Goal: Task Accomplishment & Management: Use online tool/utility

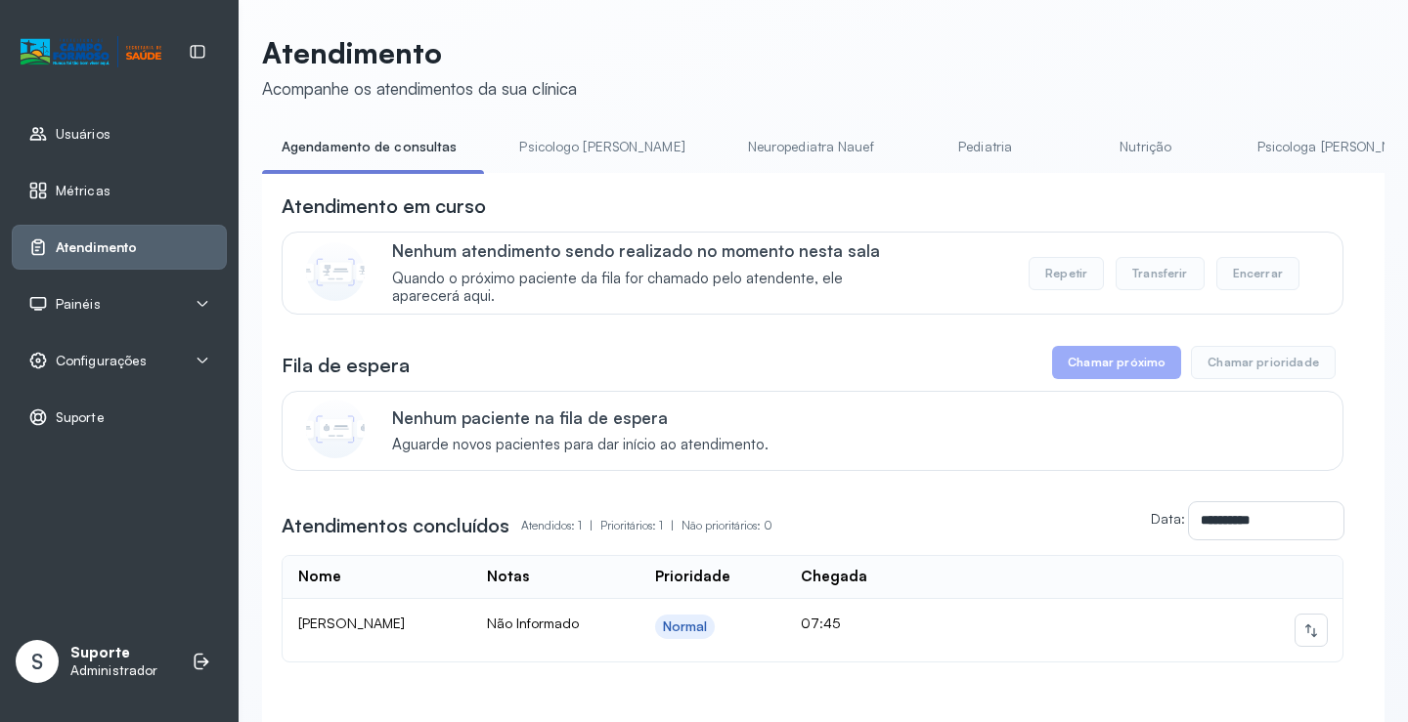
drag, startPoint x: 619, startPoint y: 173, endPoint x: 641, endPoint y: 167, distance: 23.2
click at [641, 167] on ul "Agendamento de consultas Psicologo Pedro Neuropediatra Nauef Pediatria Nutrição…" at bounding box center [823, 153] width 1122 height 44
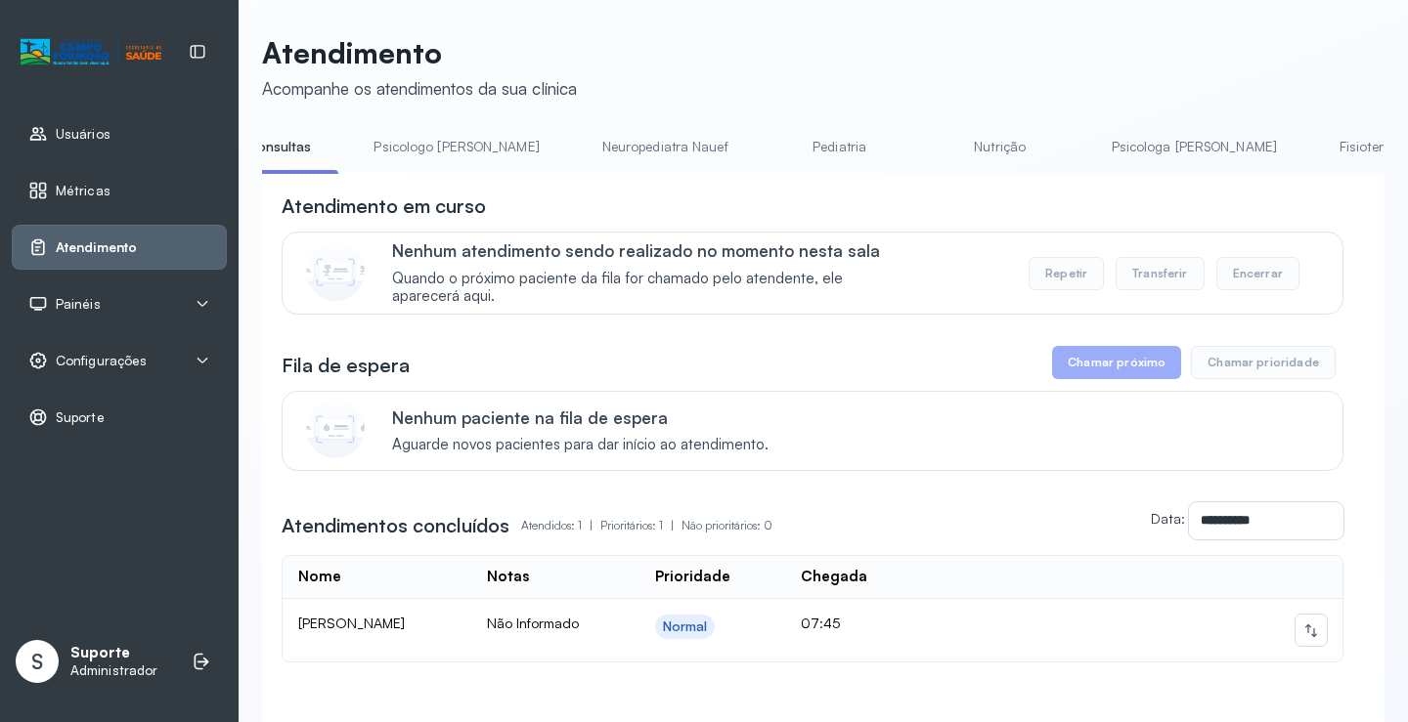
scroll to position [0, 268]
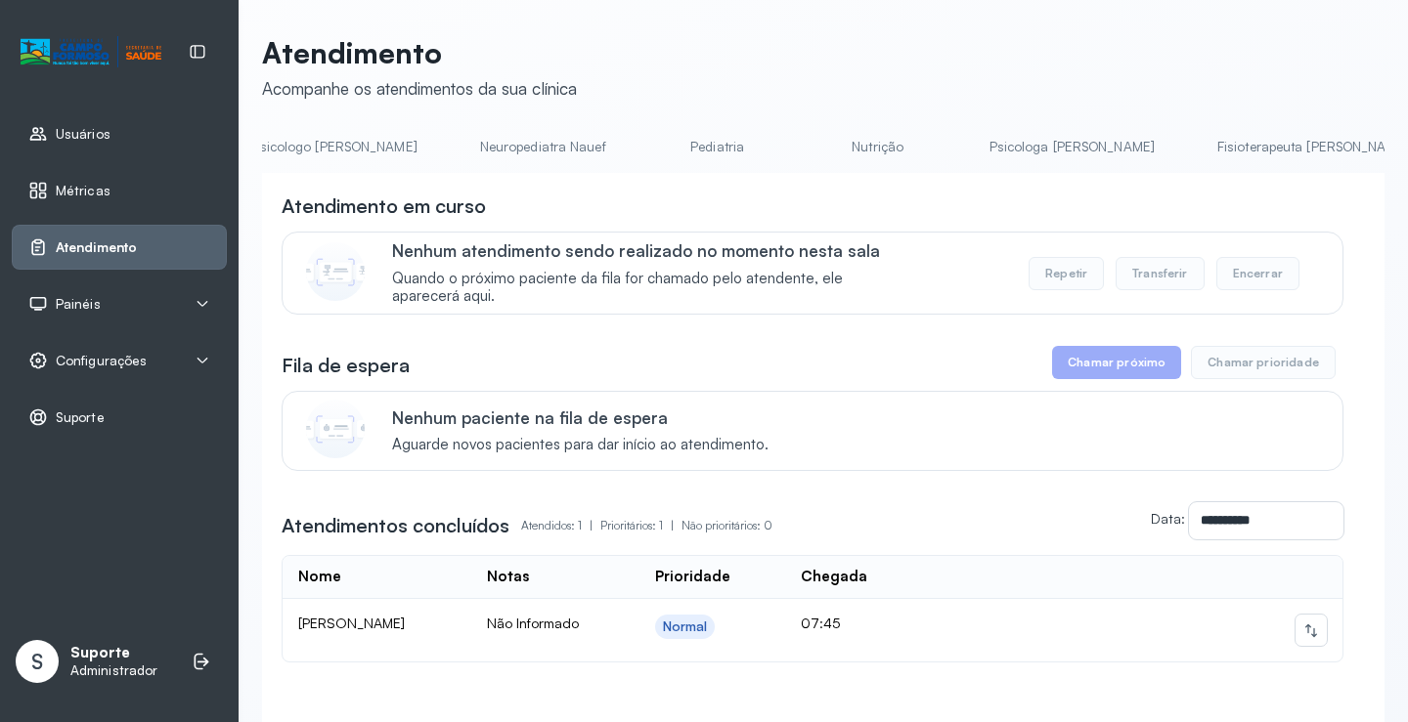
drag, startPoint x: 674, startPoint y: 187, endPoint x: 709, endPoint y: 177, distance: 36.5
click at [709, 180] on div "**********" at bounding box center [823, 480] width 1122 height 615
click at [1161, 147] on link "Triagem" at bounding box center [1229, 147] width 137 height 32
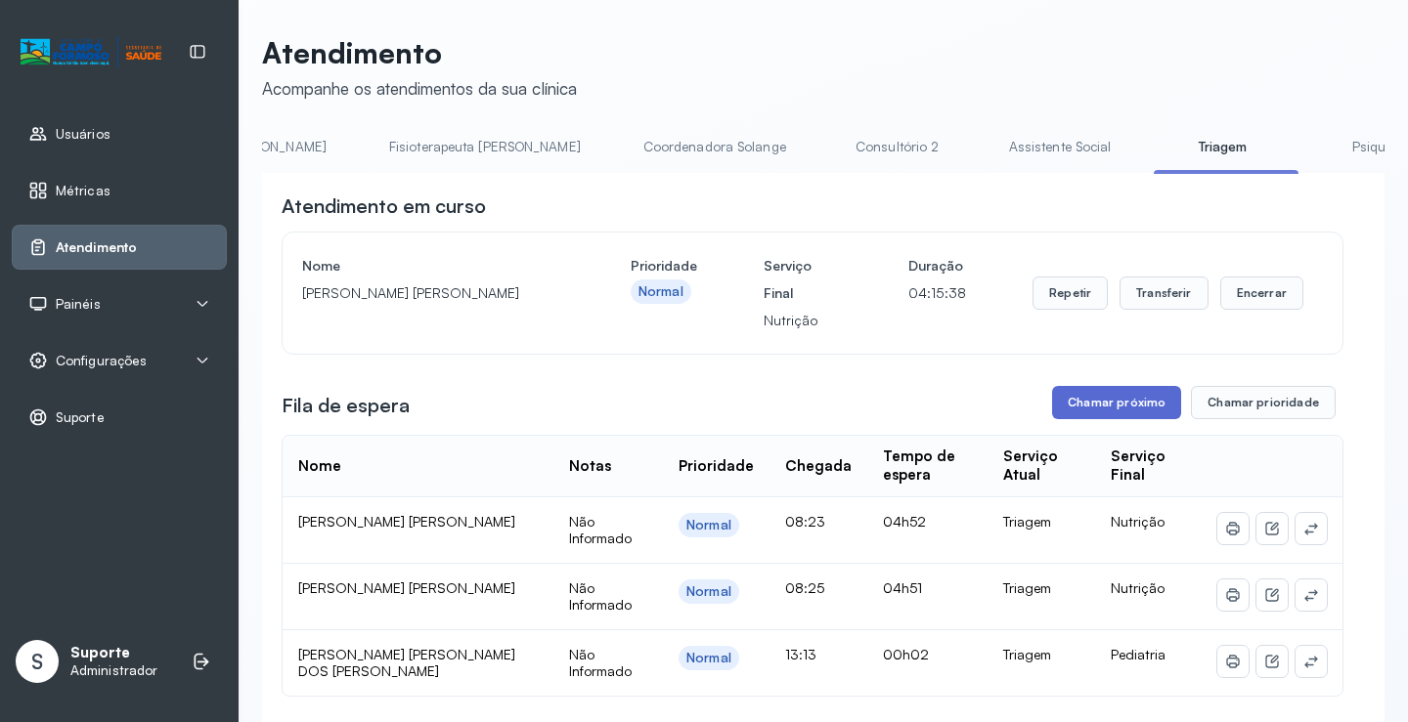
click at [1117, 407] on button "Chamar próximo" at bounding box center [1116, 402] width 129 height 33
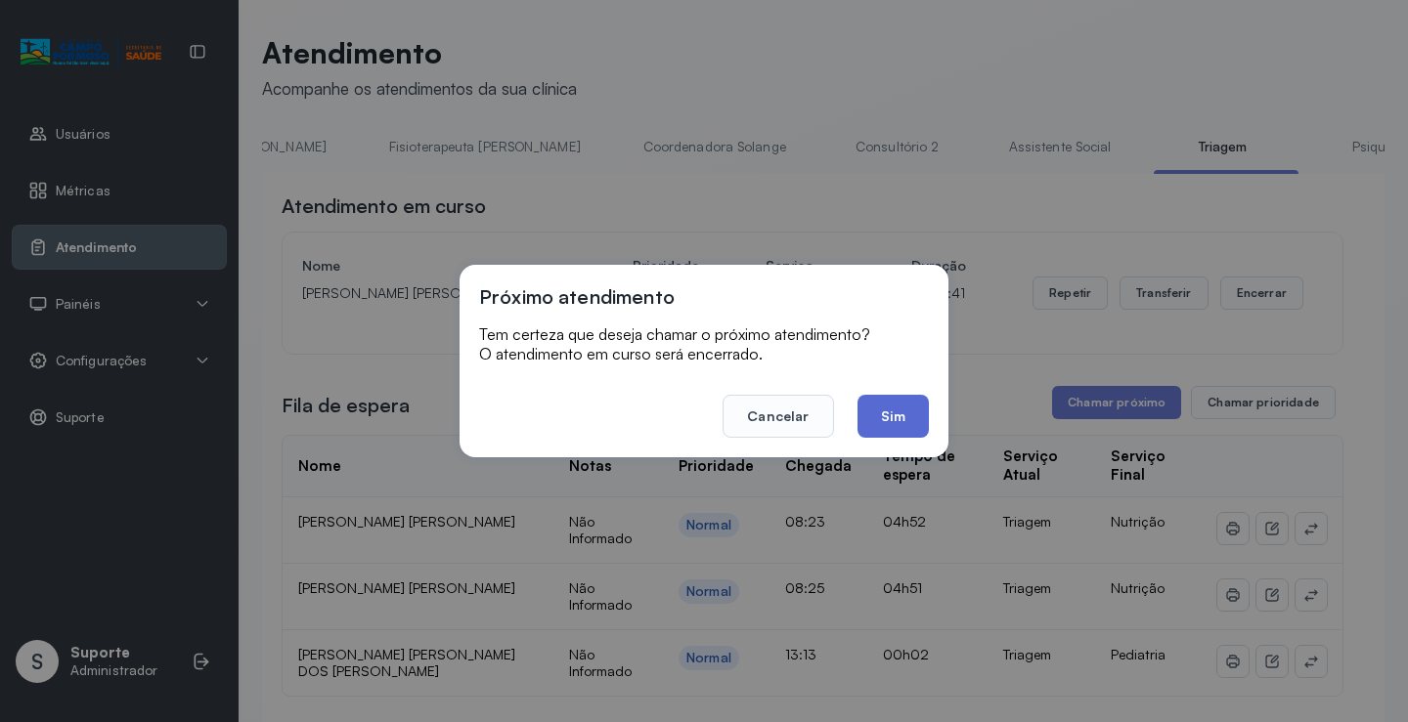
click at [892, 412] on button "Sim" at bounding box center [892, 416] width 71 height 43
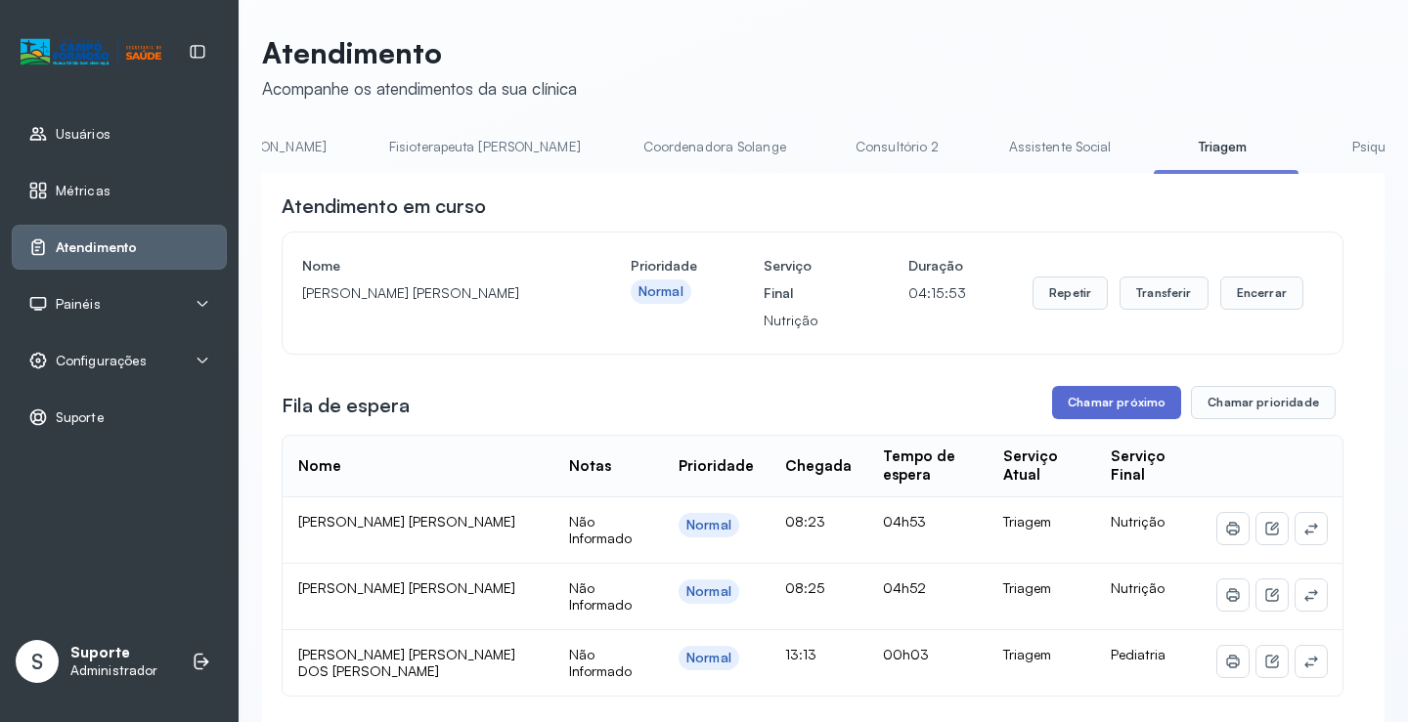
click at [1091, 413] on button "Chamar próximo" at bounding box center [1116, 402] width 129 height 33
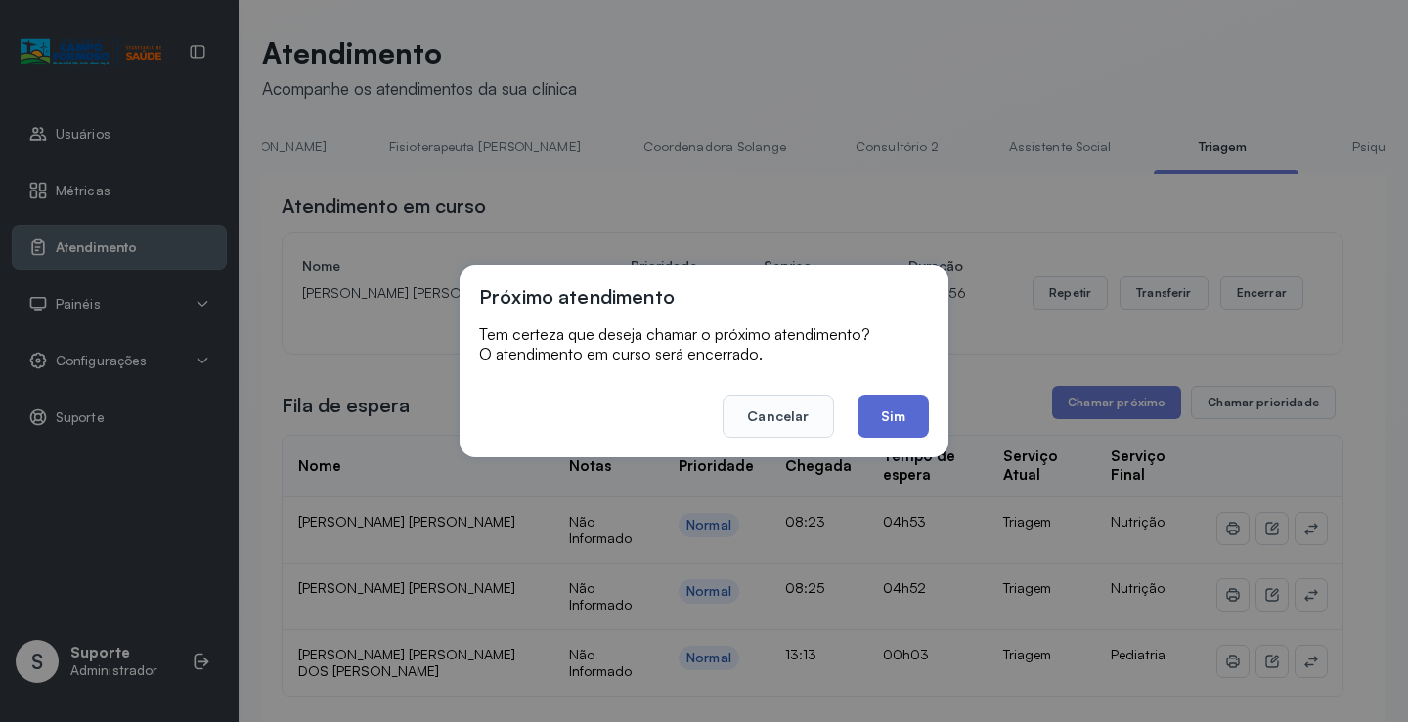
click at [906, 422] on button "Sim" at bounding box center [892, 416] width 71 height 43
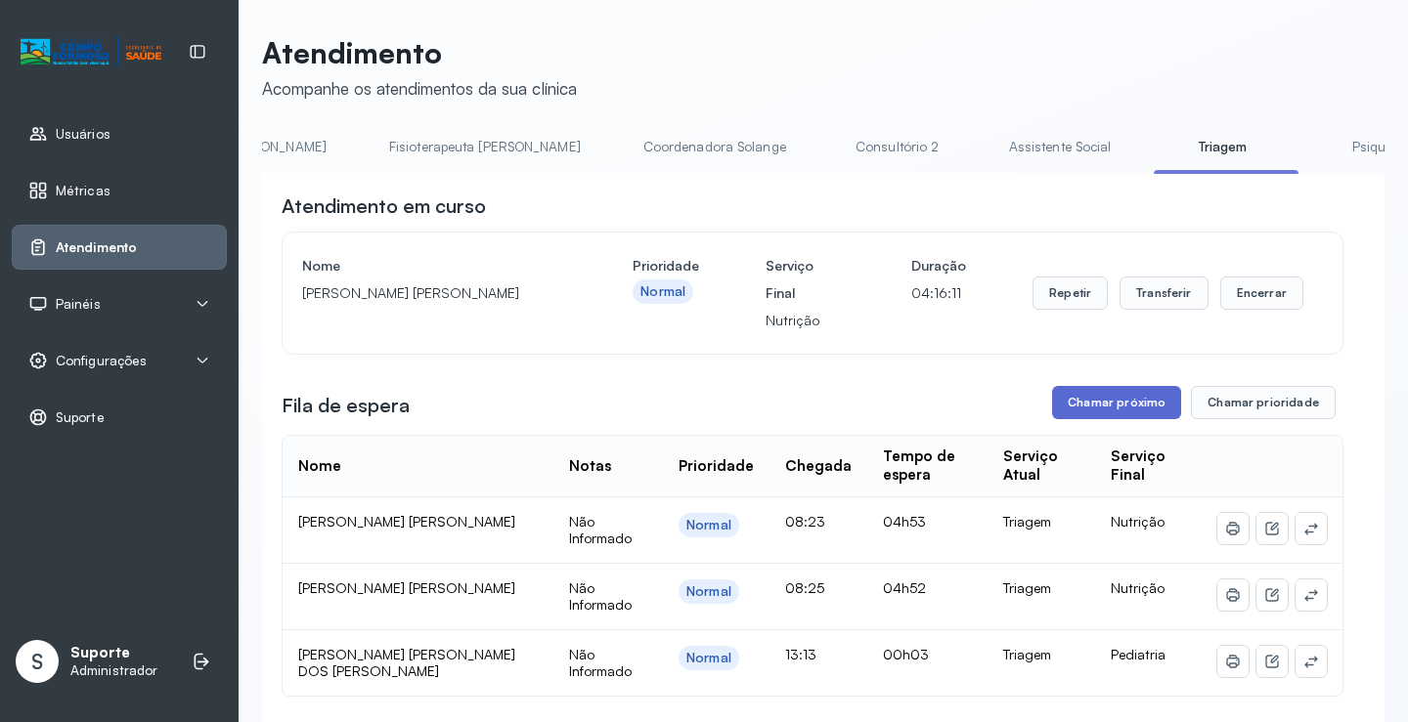
click at [1096, 400] on button "Chamar próximo" at bounding box center [1116, 402] width 129 height 33
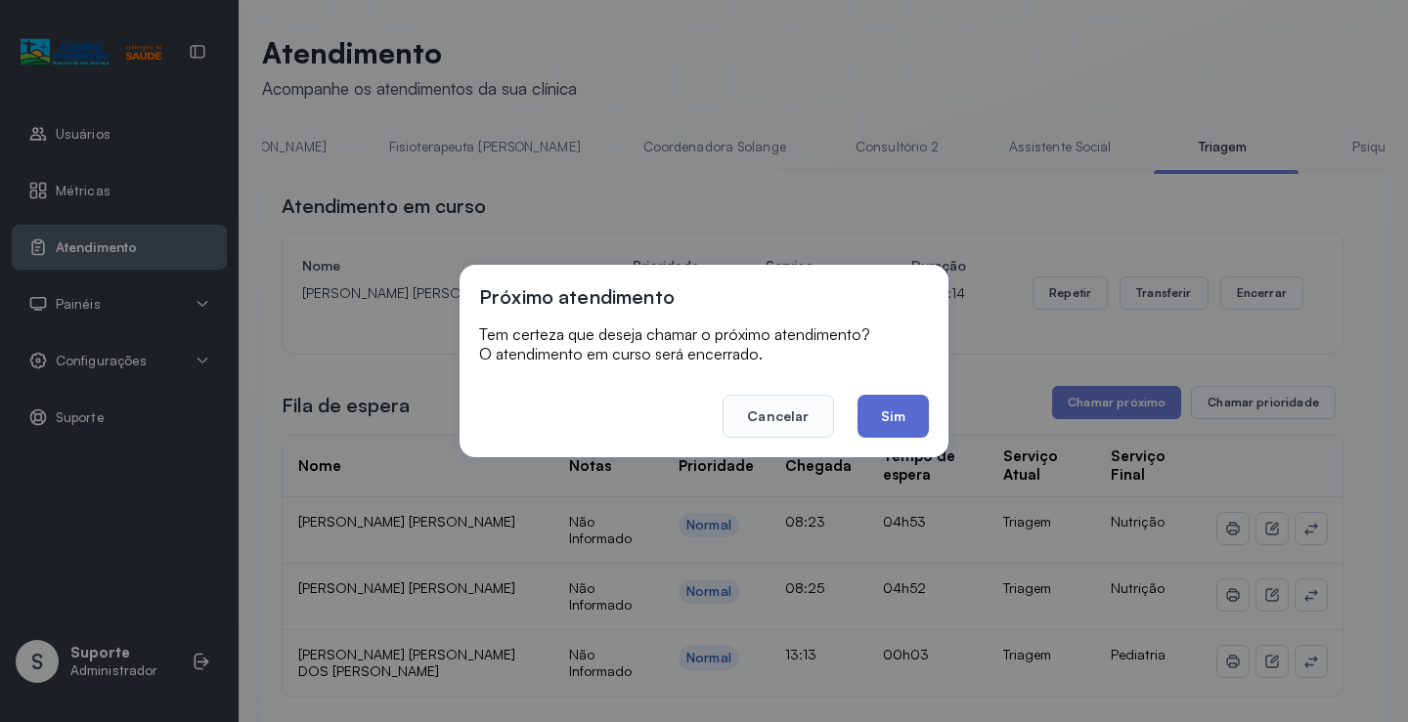
click at [896, 426] on button "Sim" at bounding box center [892, 416] width 71 height 43
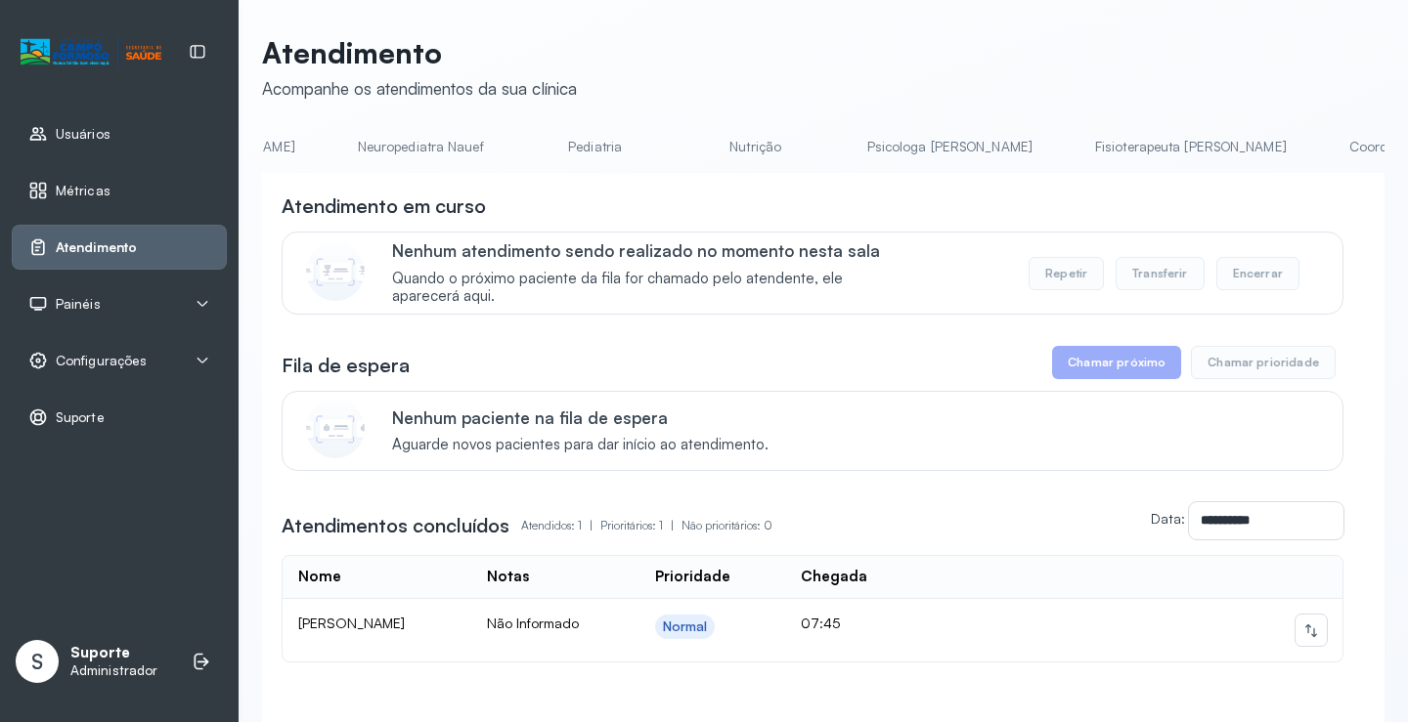
scroll to position [0, 425]
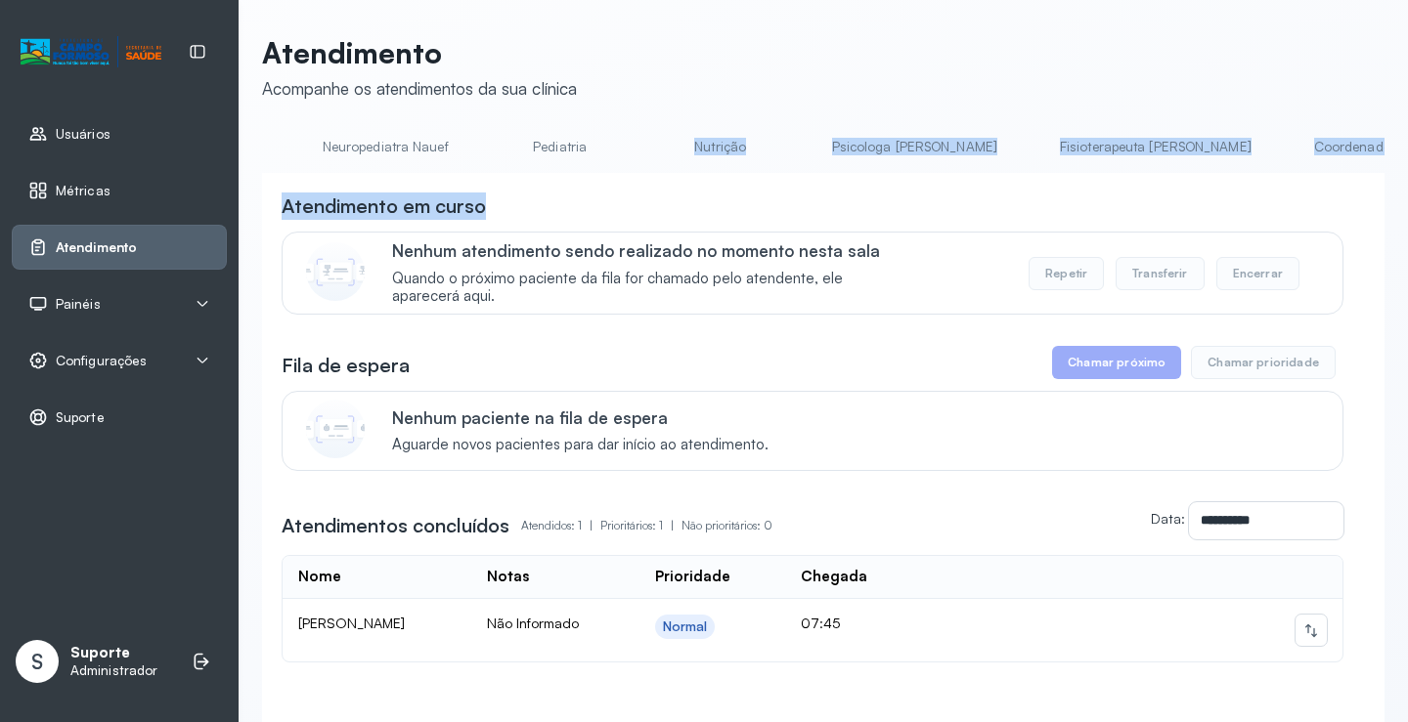
drag, startPoint x: 711, startPoint y: 181, endPoint x: 639, endPoint y: 156, distance: 75.4
click at [635, 157] on div "**********" at bounding box center [823, 459] width 1122 height 657
click at [656, 201] on div "Atendimento em curso" at bounding box center [813, 206] width 1062 height 27
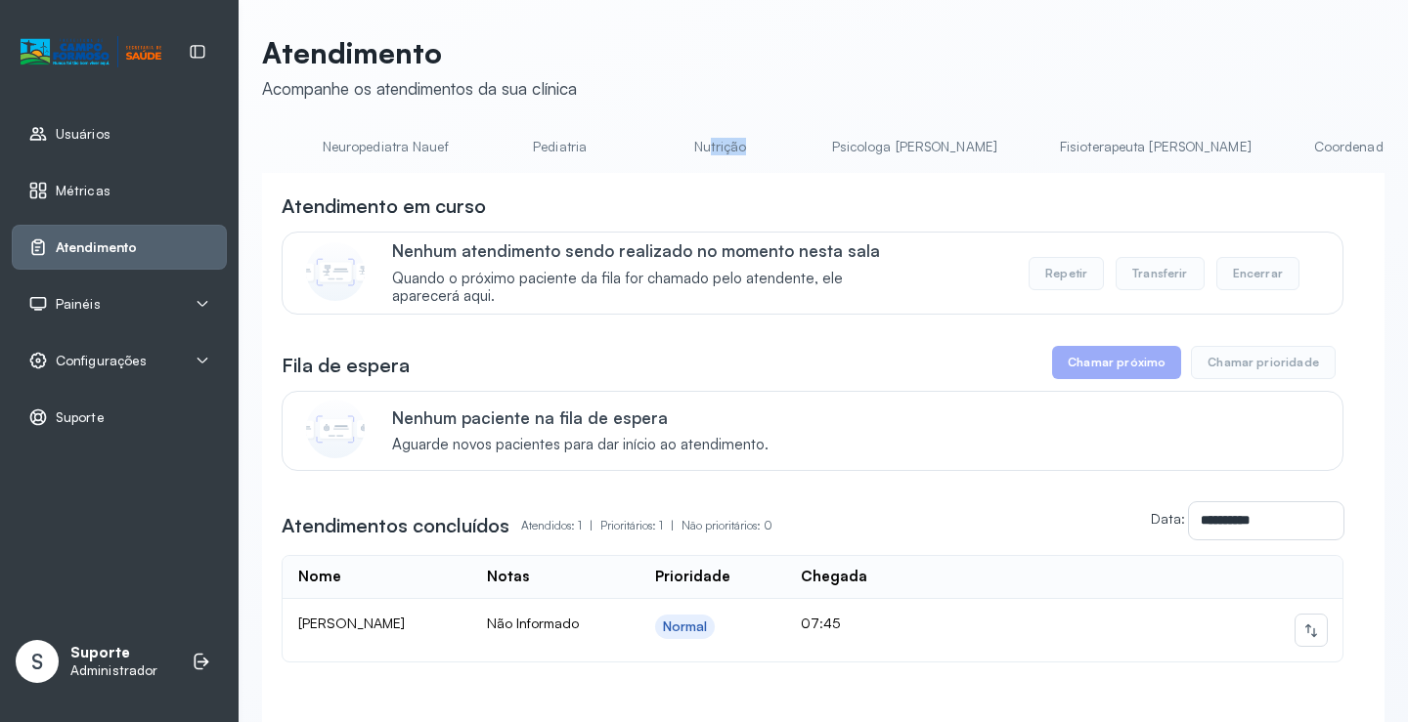
drag, startPoint x: 635, startPoint y: 172, endPoint x: 695, endPoint y: 175, distance: 60.7
click at [695, 175] on div "Agendamento de consultas Psicologo Pedro Neuropediatra Nauef Pediatria Nutrição…" at bounding box center [823, 153] width 1122 height 44
click at [666, 195] on div "**********" at bounding box center [823, 480] width 1122 height 615
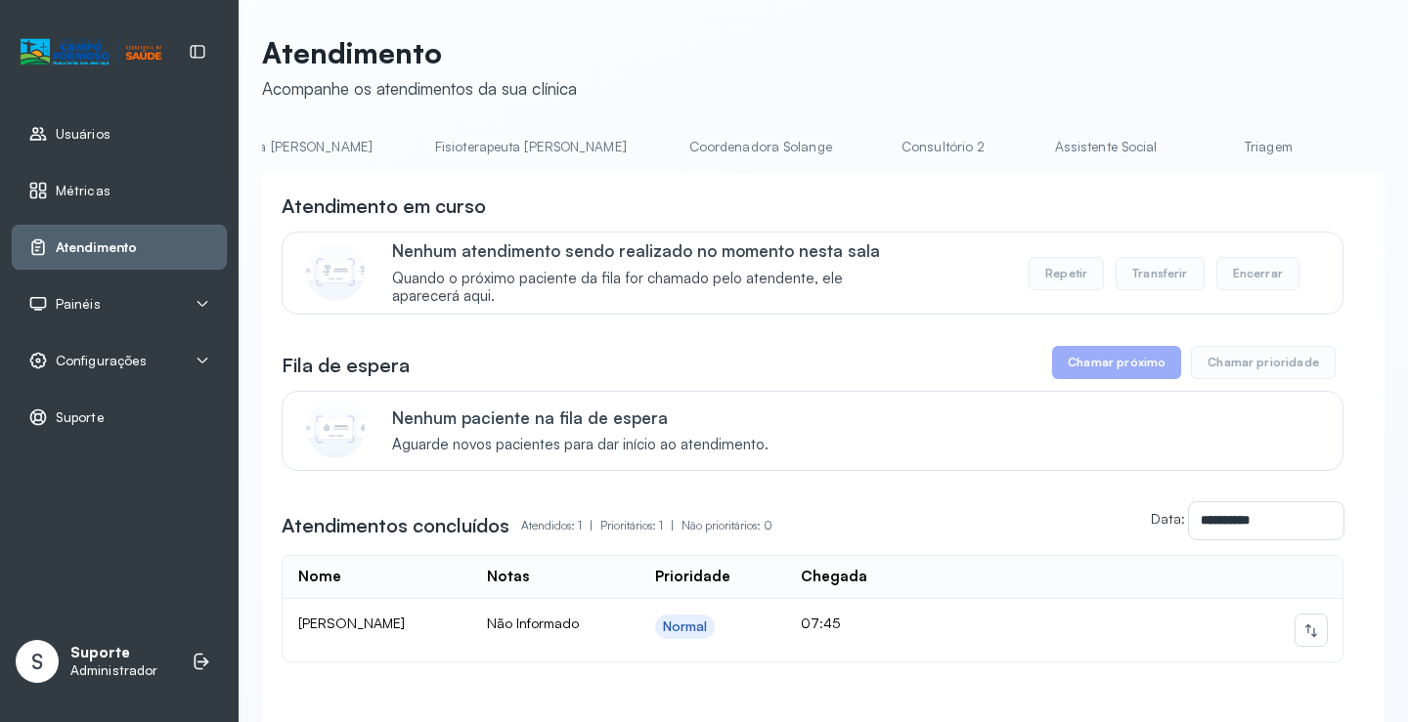
scroll to position [0, 1121]
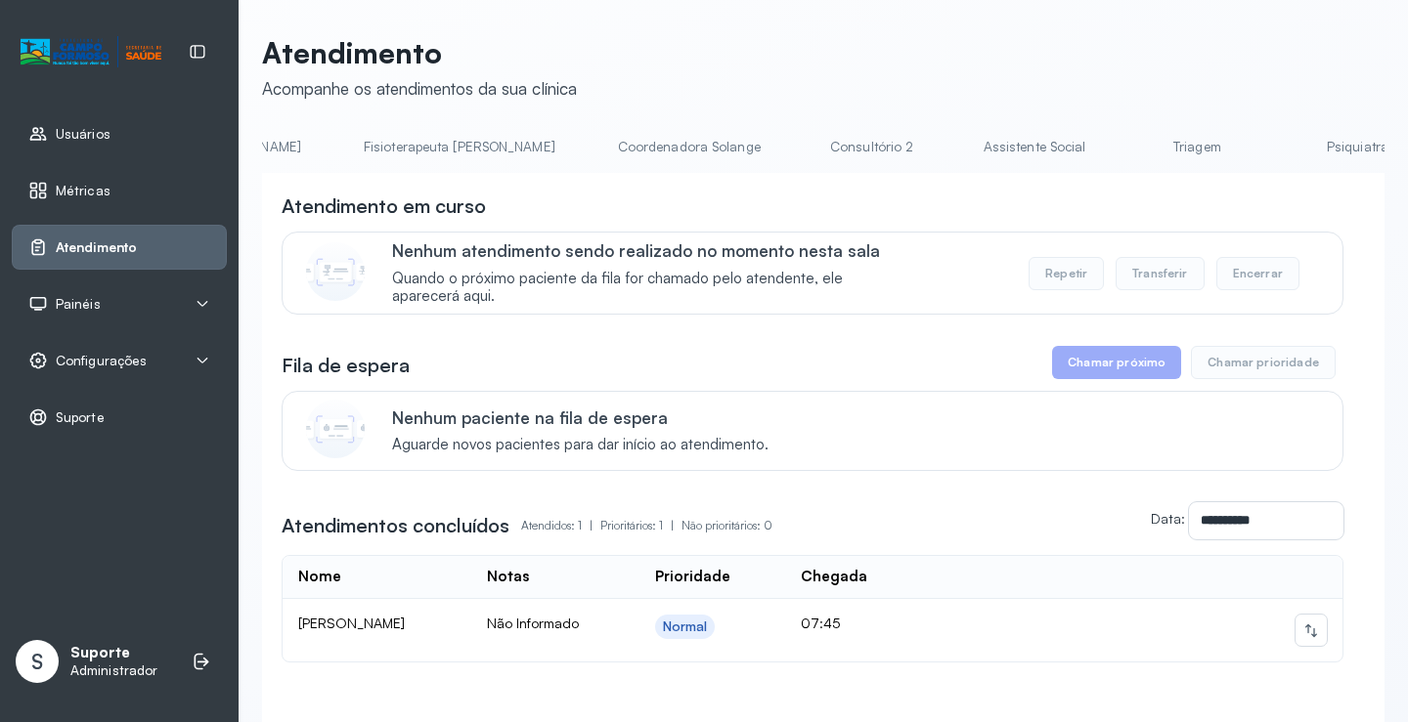
click at [1128, 139] on link "Triagem" at bounding box center [1196, 147] width 137 height 32
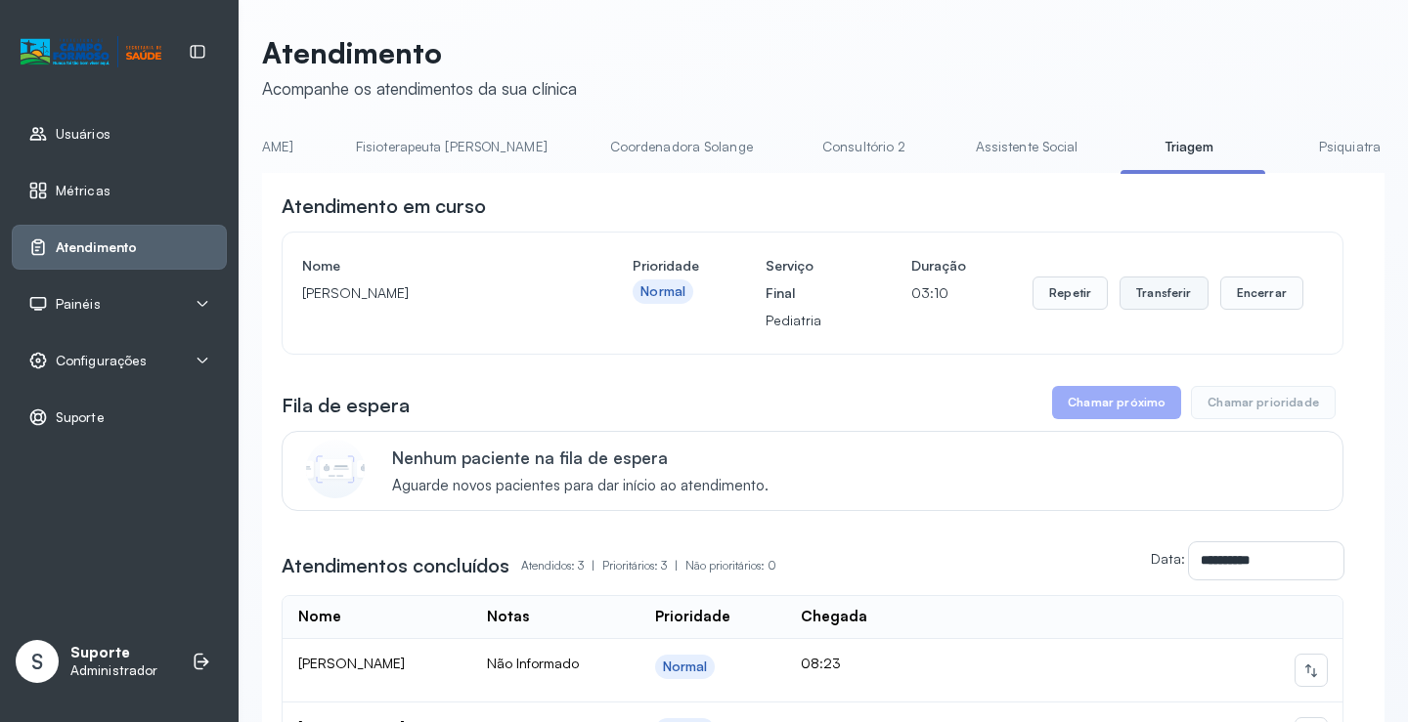
click at [1157, 301] on button "Transferir" at bounding box center [1163, 293] width 89 height 33
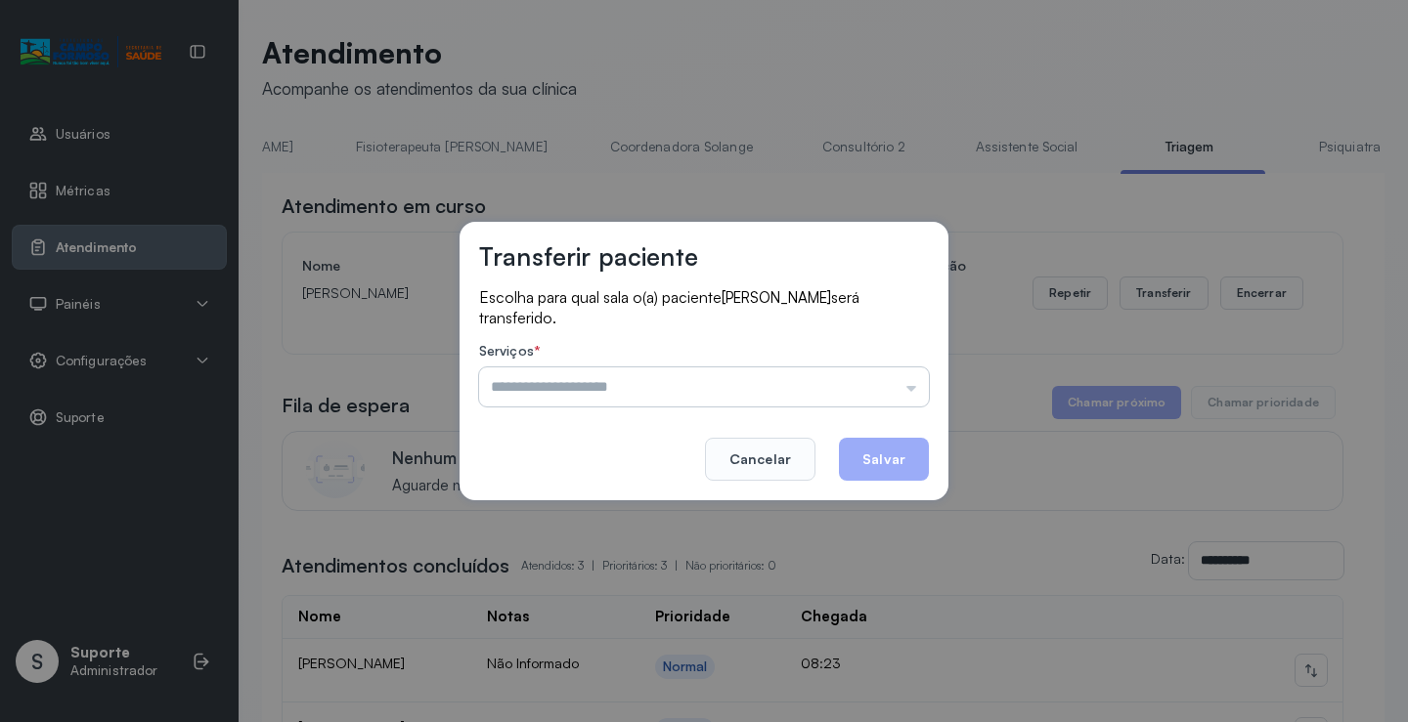
click at [910, 387] on input "text" at bounding box center [704, 387] width 450 height 39
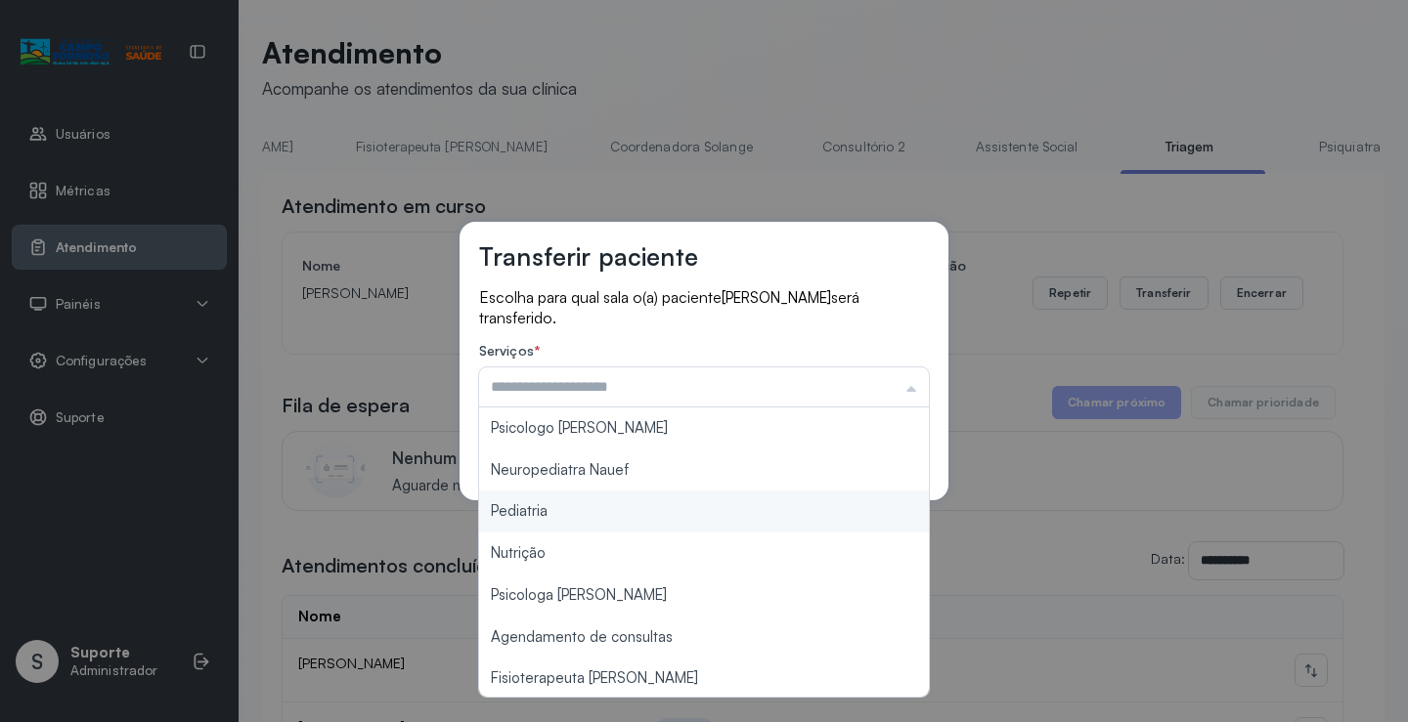
type input "*********"
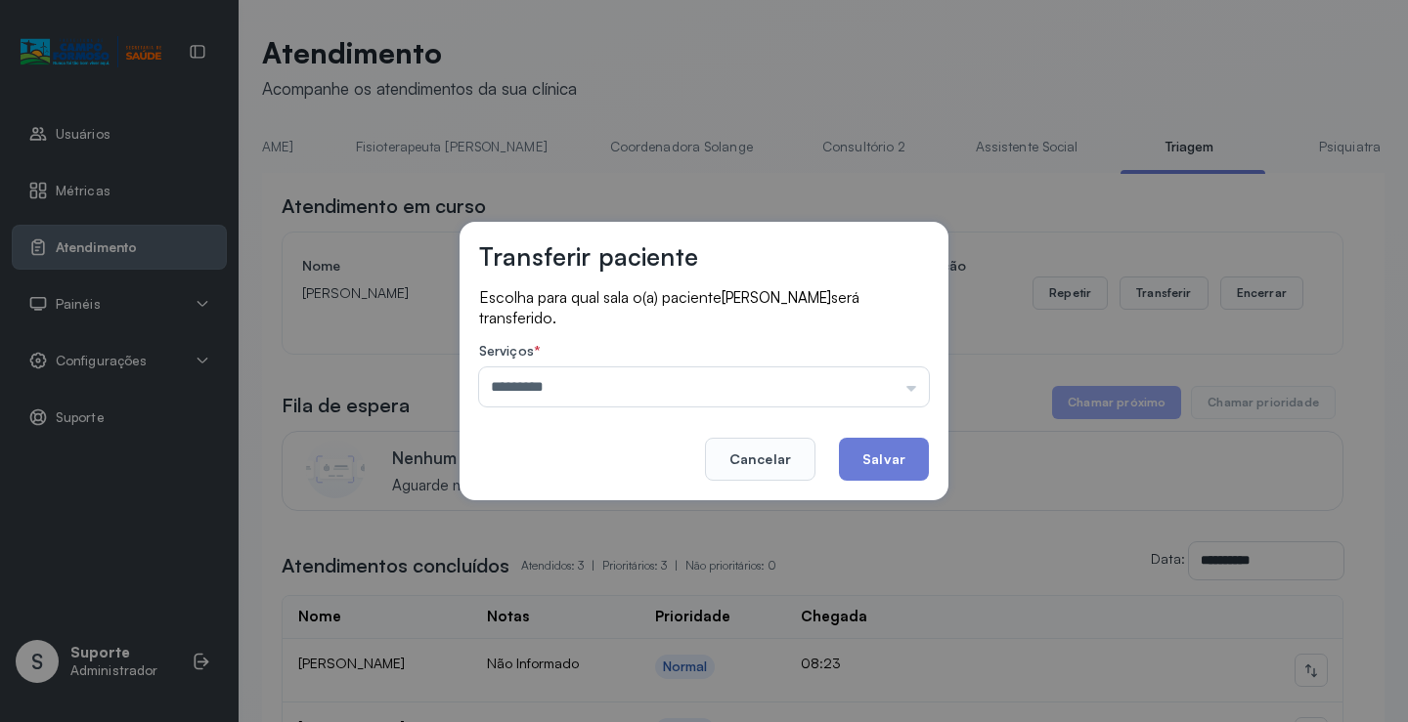
click at [545, 516] on div "Transferir paciente Escolha para qual sala o(a) paciente MAYLA ELOÁ FERREIRA DO…" at bounding box center [704, 361] width 1408 height 722
click at [878, 454] on button "Salvar" at bounding box center [884, 459] width 90 height 43
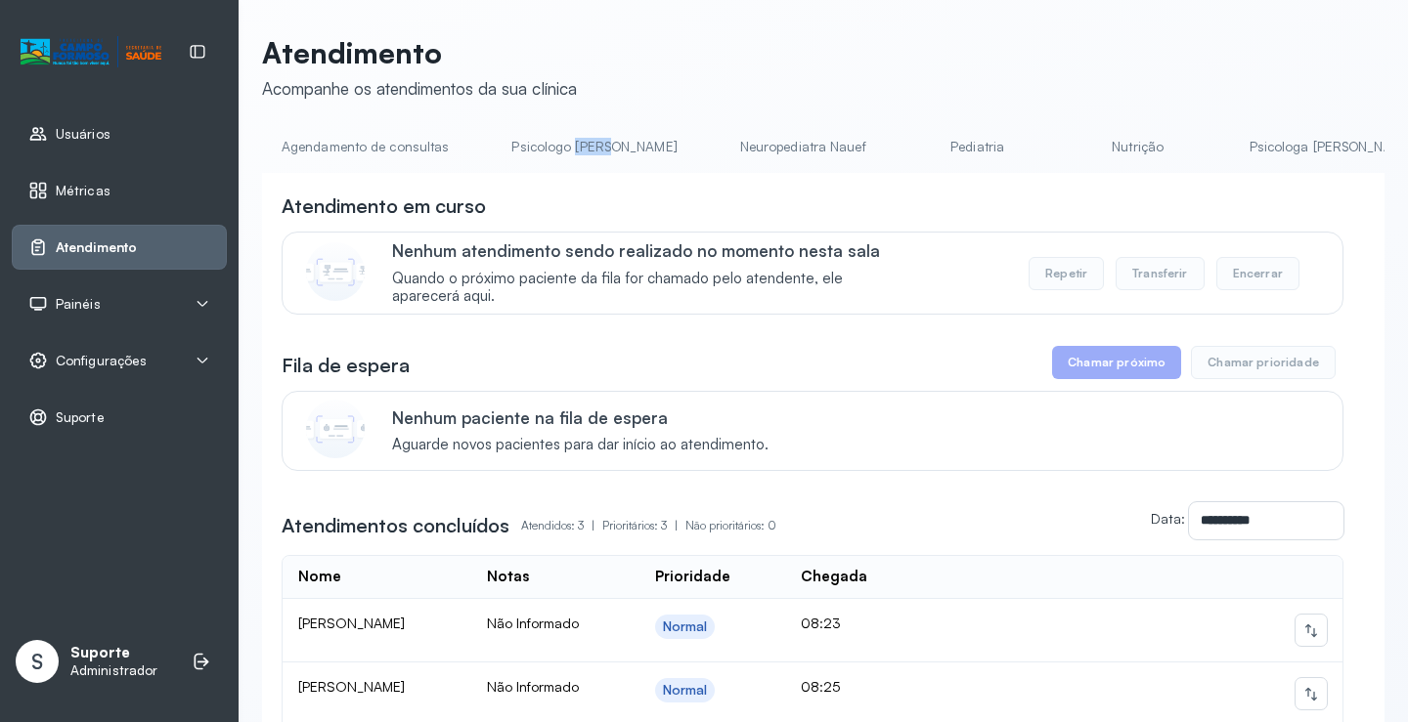
drag, startPoint x: 571, startPoint y: 173, endPoint x: 607, endPoint y: 172, distance: 36.2
click at [607, 172] on li "Psicologo [PERSON_NAME]" at bounding box center [598, 153] width 212 height 44
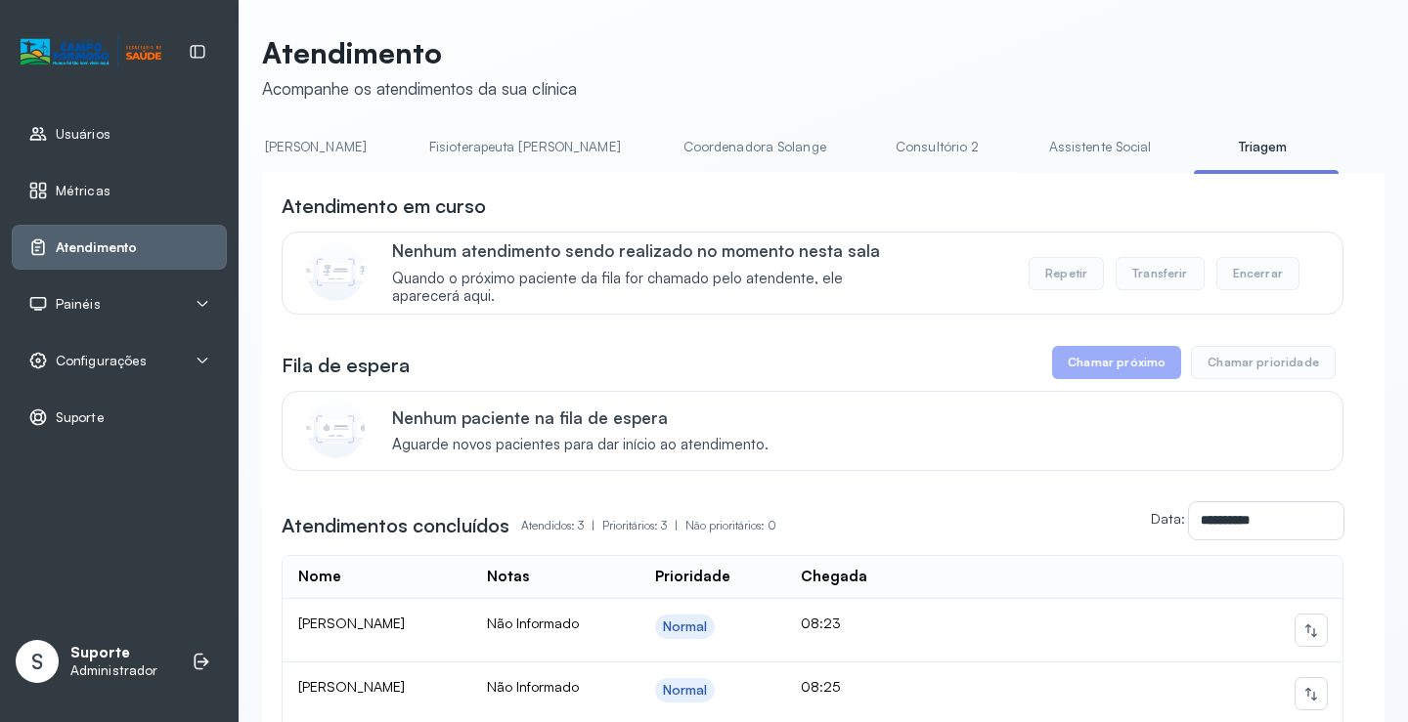
scroll to position [0, 1059]
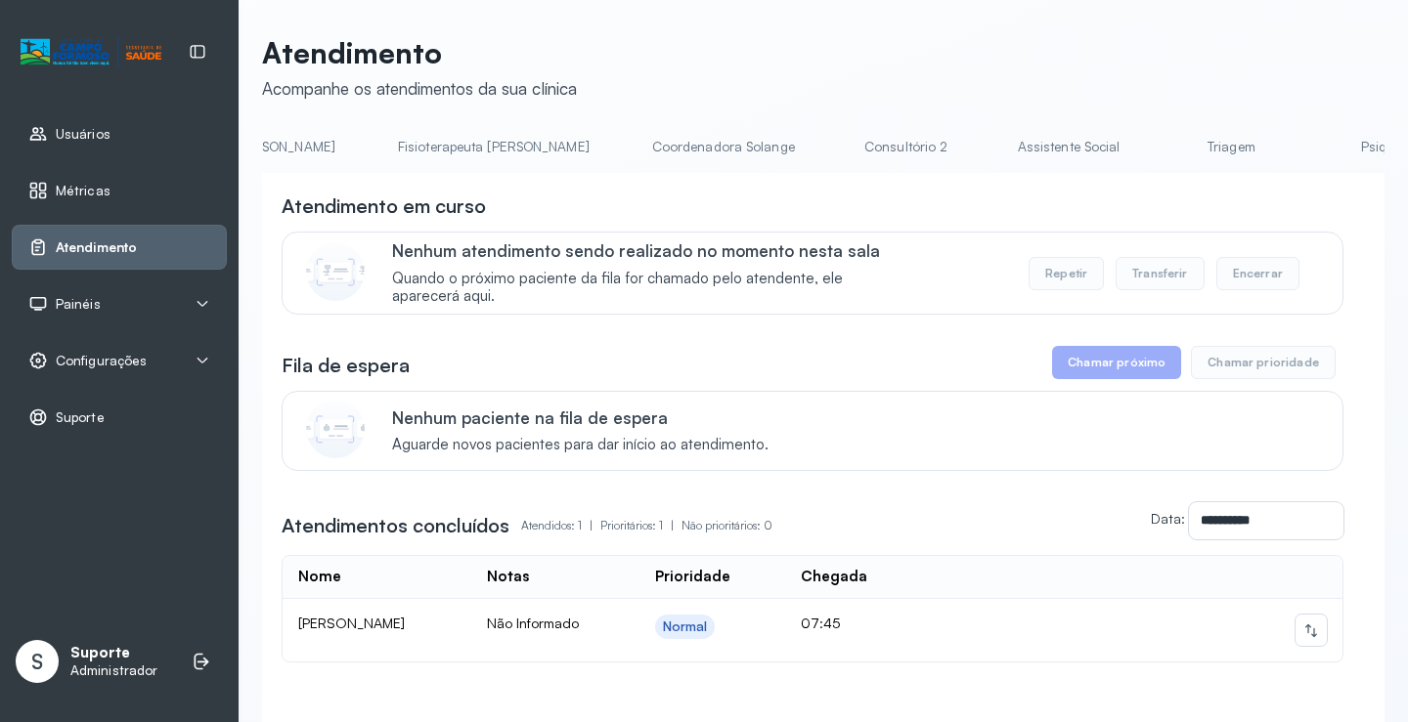
scroll to position [0, 1088]
click at [1161, 146] on link "Triagem" at bounding box center [1229, 147] width 137 height 32
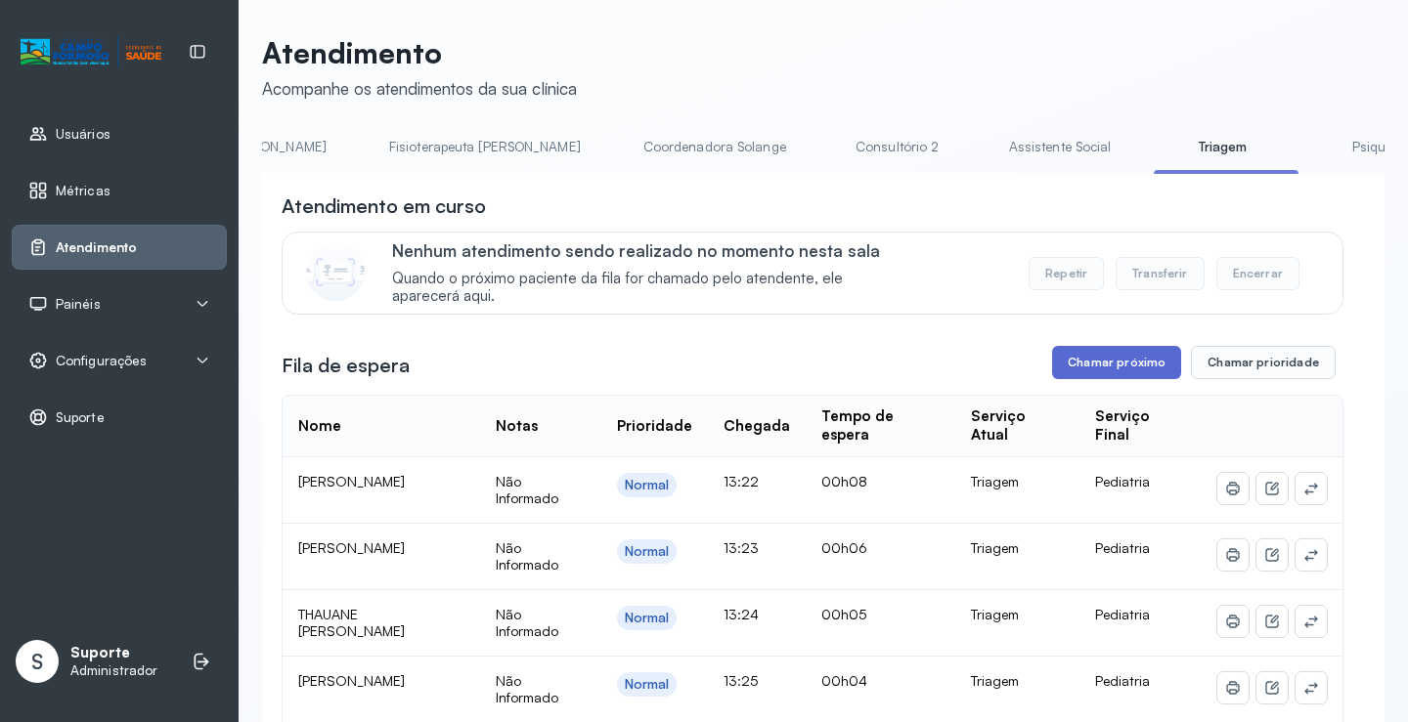
click at [1107, 372] on button "Chamar próximo" at bounding box center [1116, 362] width 129 height 33
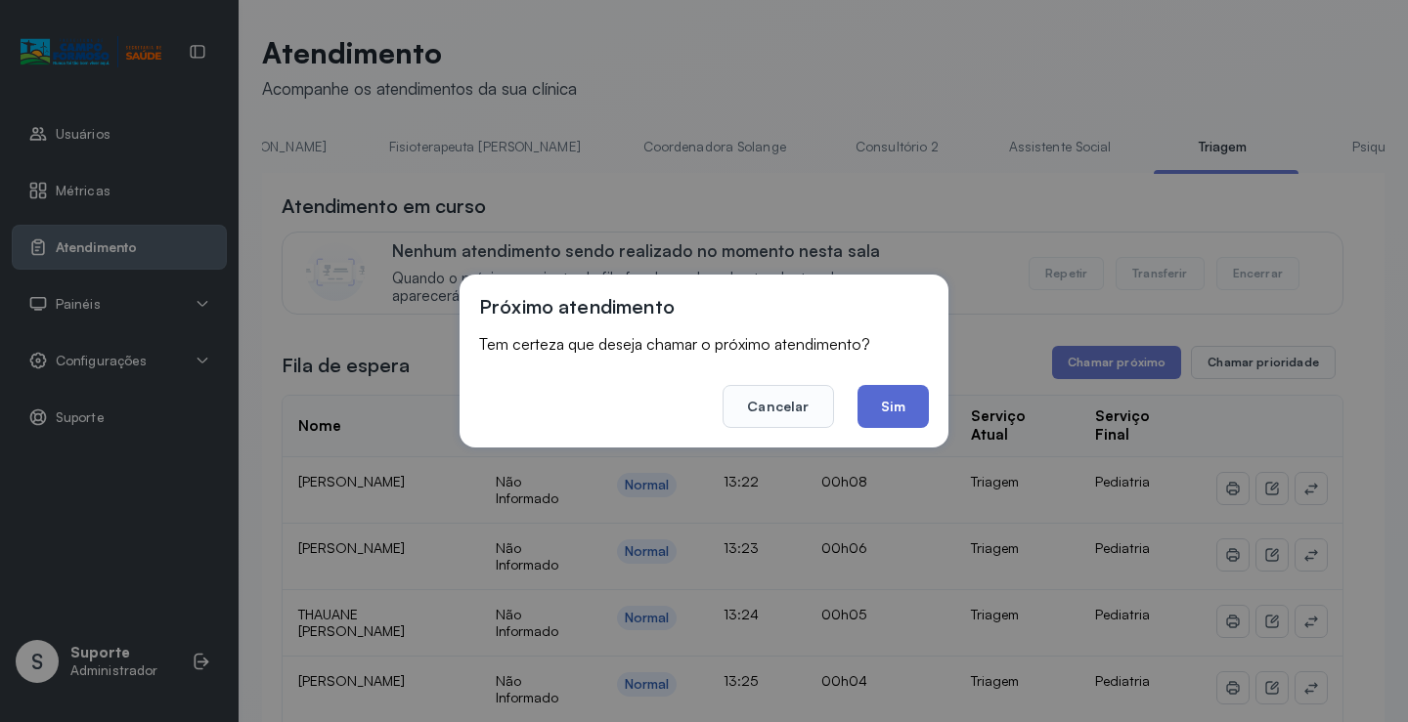
click at [889, 404] on button "Sim" at bounding box center [892, 406] width 71 height 43
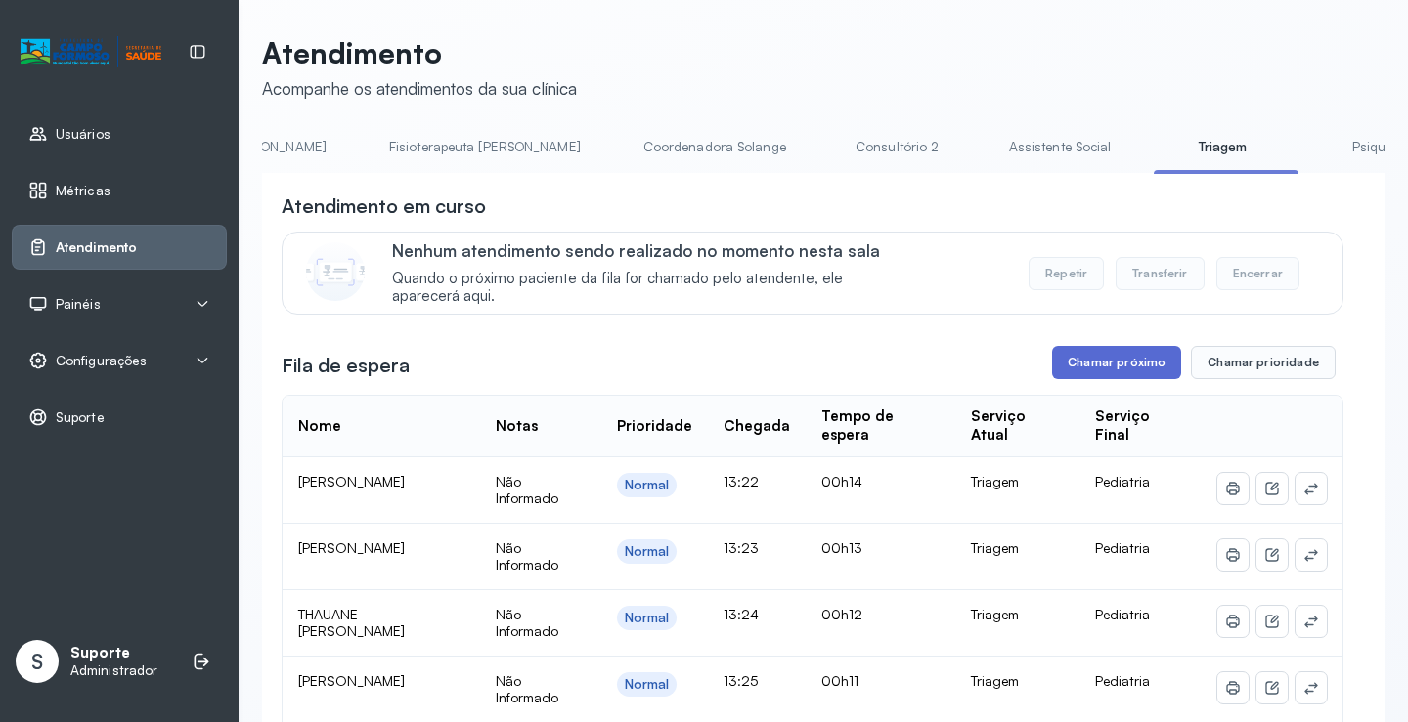
click at [1098, 368] on button "Chamar próximo" at bounding box center [1116, 362] width 129 height 33
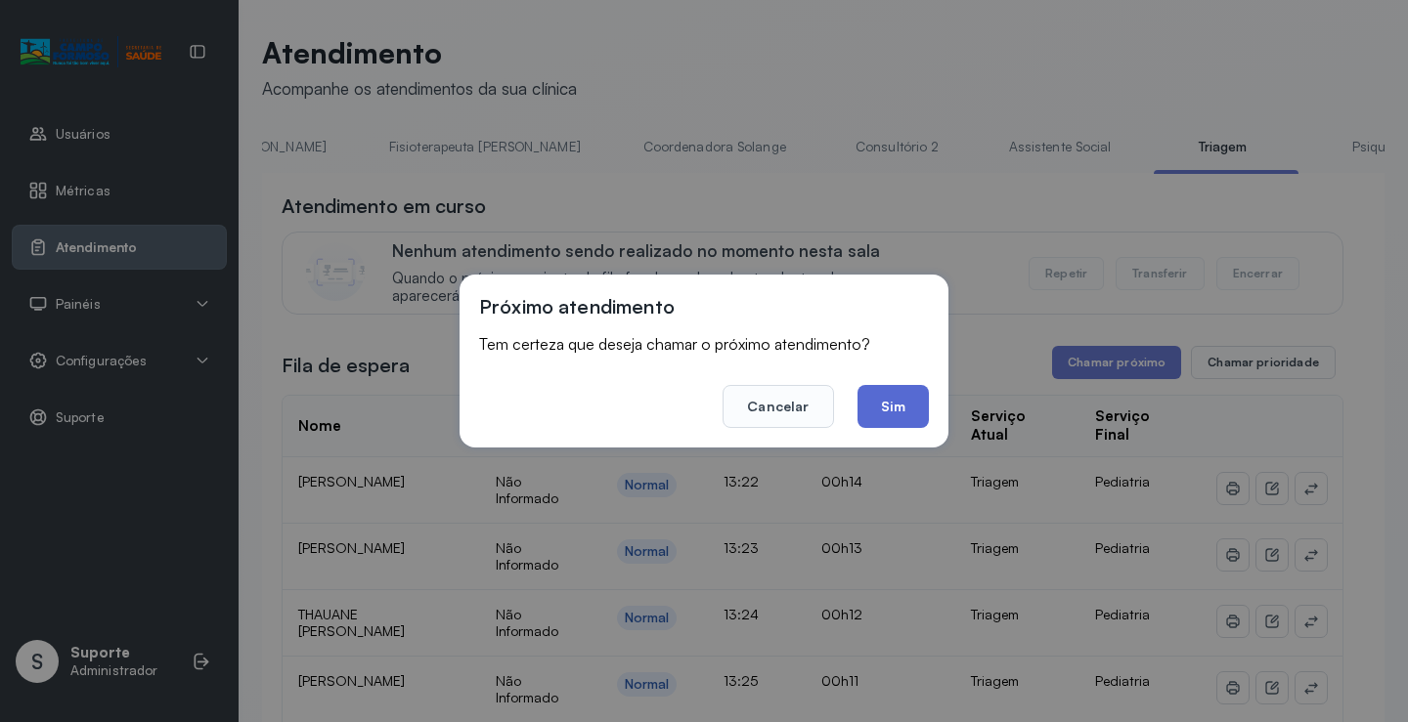
click at [903, 405] on button "Sim" at bounding box center [892, 406] width 71 height 43
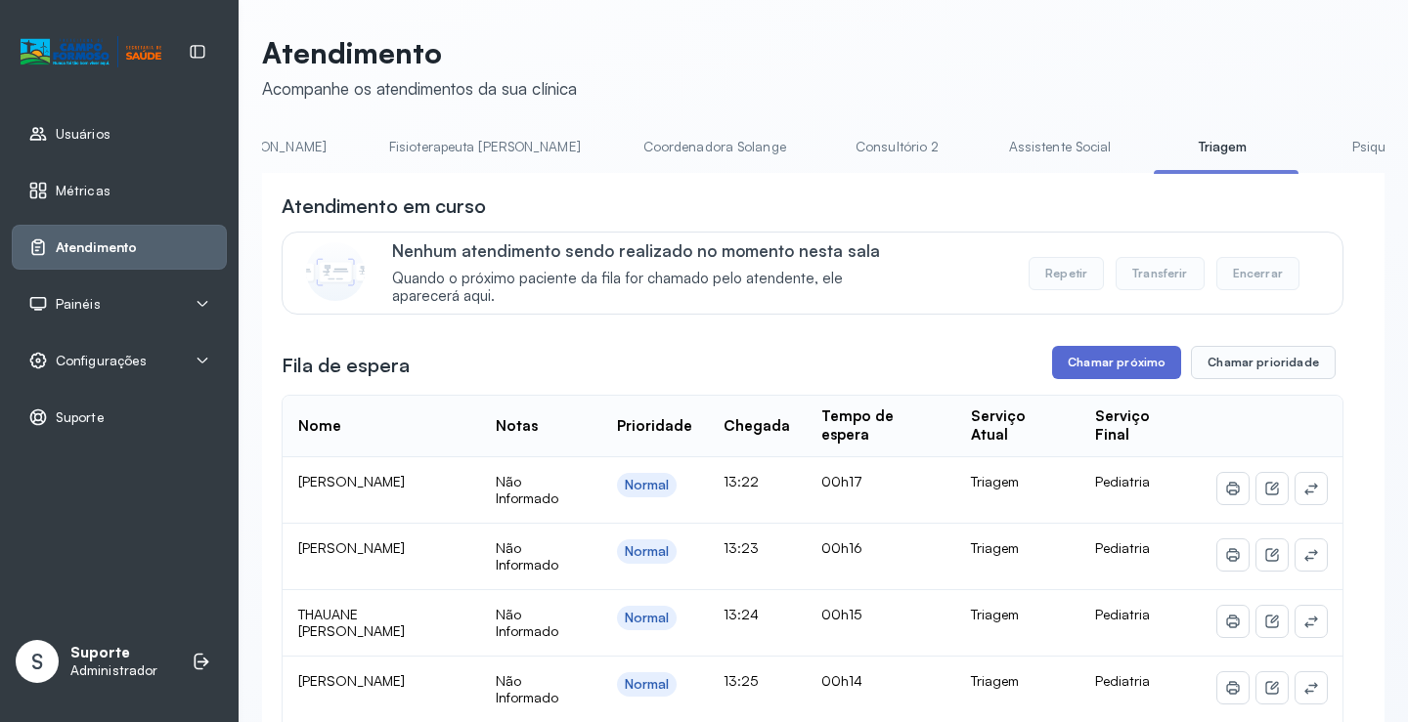
click at [1095, 371] on button "Chamar próximo" at bounding box center [1116, 362] width 129 height 33
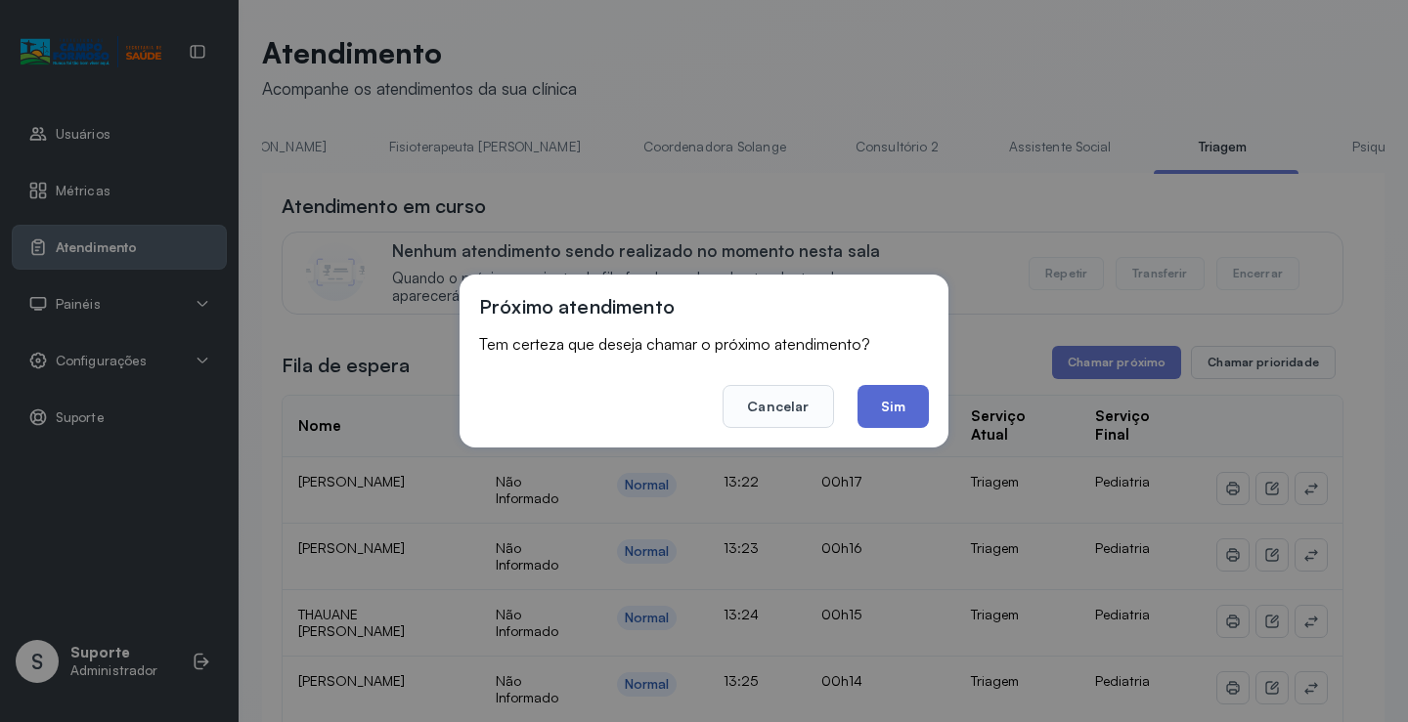
click at [904, 400] on button "Sim" at bounding box center [892, 406] width 71 height 43
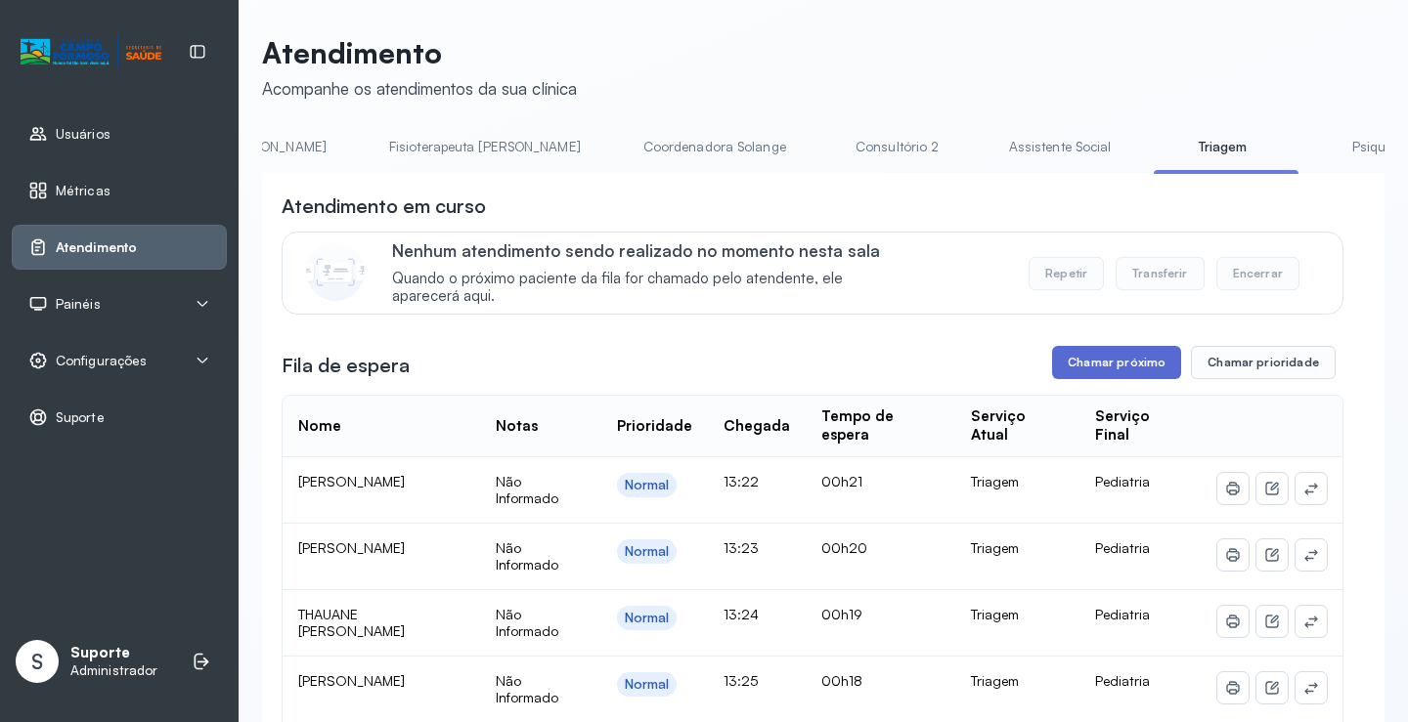
click at [1113, 365] on button "Chamar próximo" at bounding box center [1116, 362] width 129 height 33
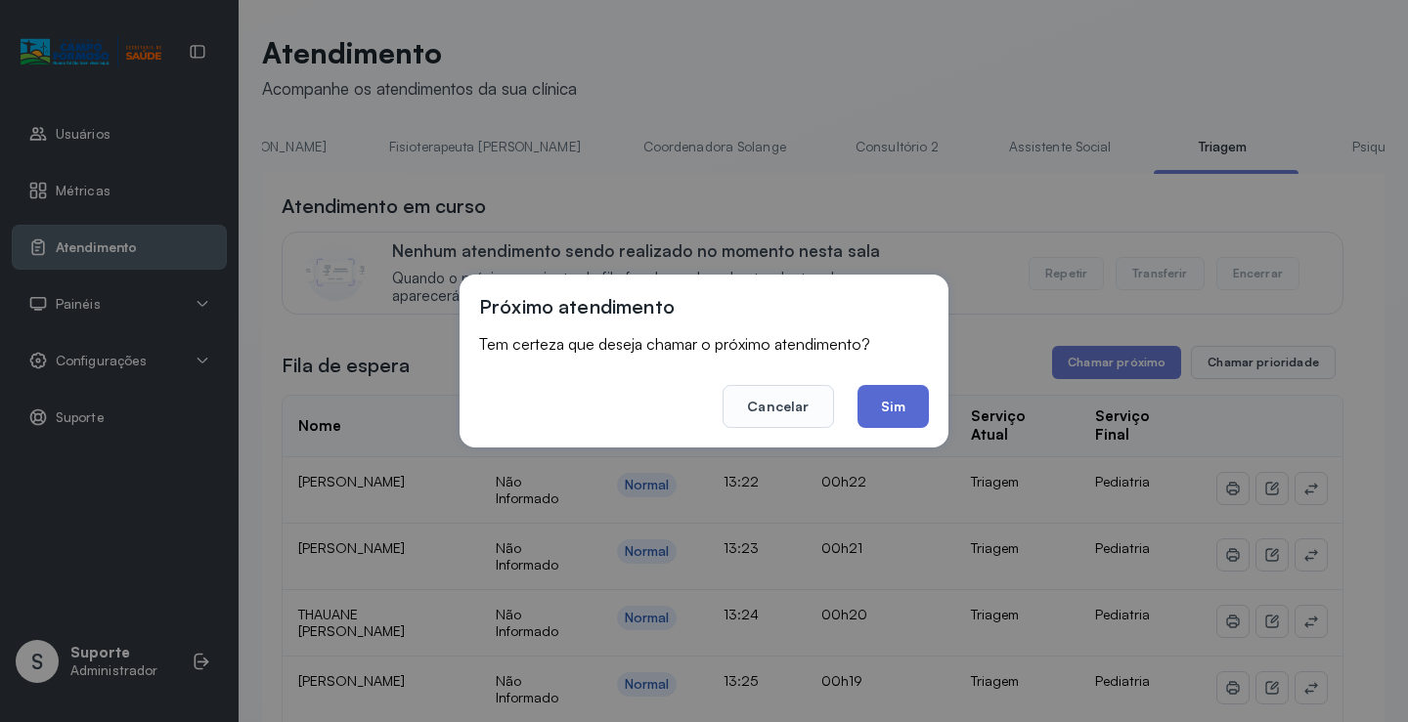
click at [896, 406] on button "Sim" at bounding box center [892, 406] width 71 height 43
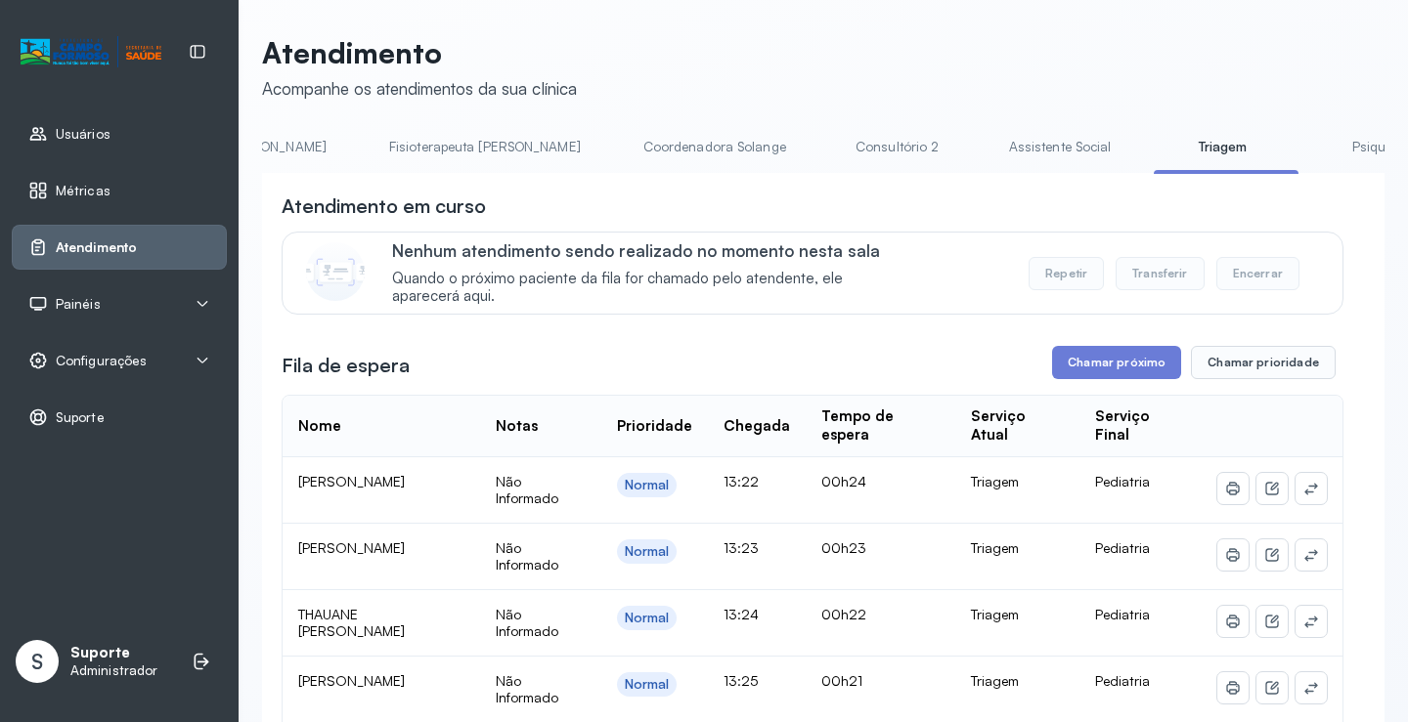
click at [1165, 282] on button "Transferir" at bounding box center [1160, 273] width 89 height 33
click at [1168, 264] on div "Nenhum atendimento sendo realizado no momento nesta sala Quando o próximo pacie…" at bounding box center [855, 274] width 927 height 66
click at [1161, 276] on button "Transferir" at bounding box center [1160, 273] width 89 height 33
click at [1161, 278] on button "Transferir" at bounding box center [1160, 273] width 89 height 33
click at [1161, 280] on button "Transferir" at bounding box center [1160, 273] width 89 height 33
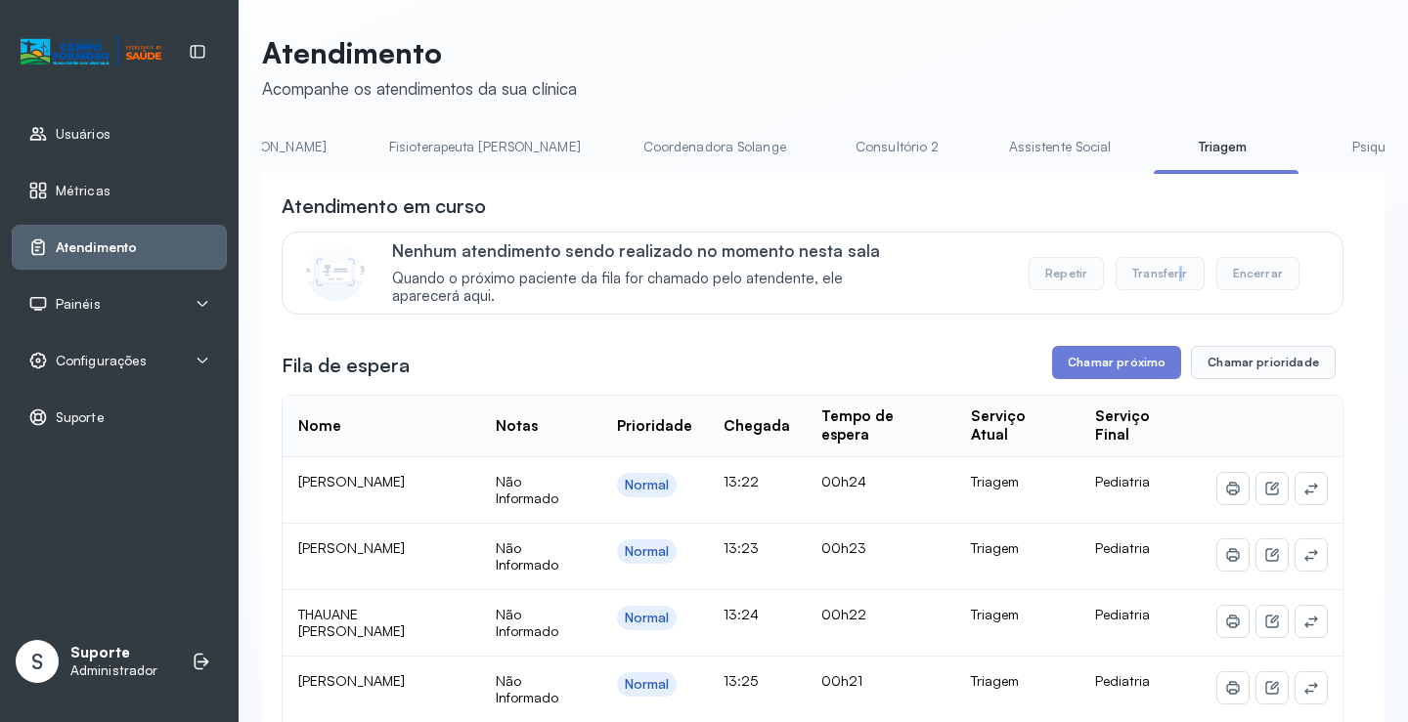
click at [1131, 279] on button "Transferir" at bounding box center [1160, 273] width 89 height 33
click at [1134, 274] on button "Transferir" at bounding box center [1160, 273] width 89 height 33
click at [1127, 279] on button "Transferir" at bounding box center [1160, 273] width 89 height 33
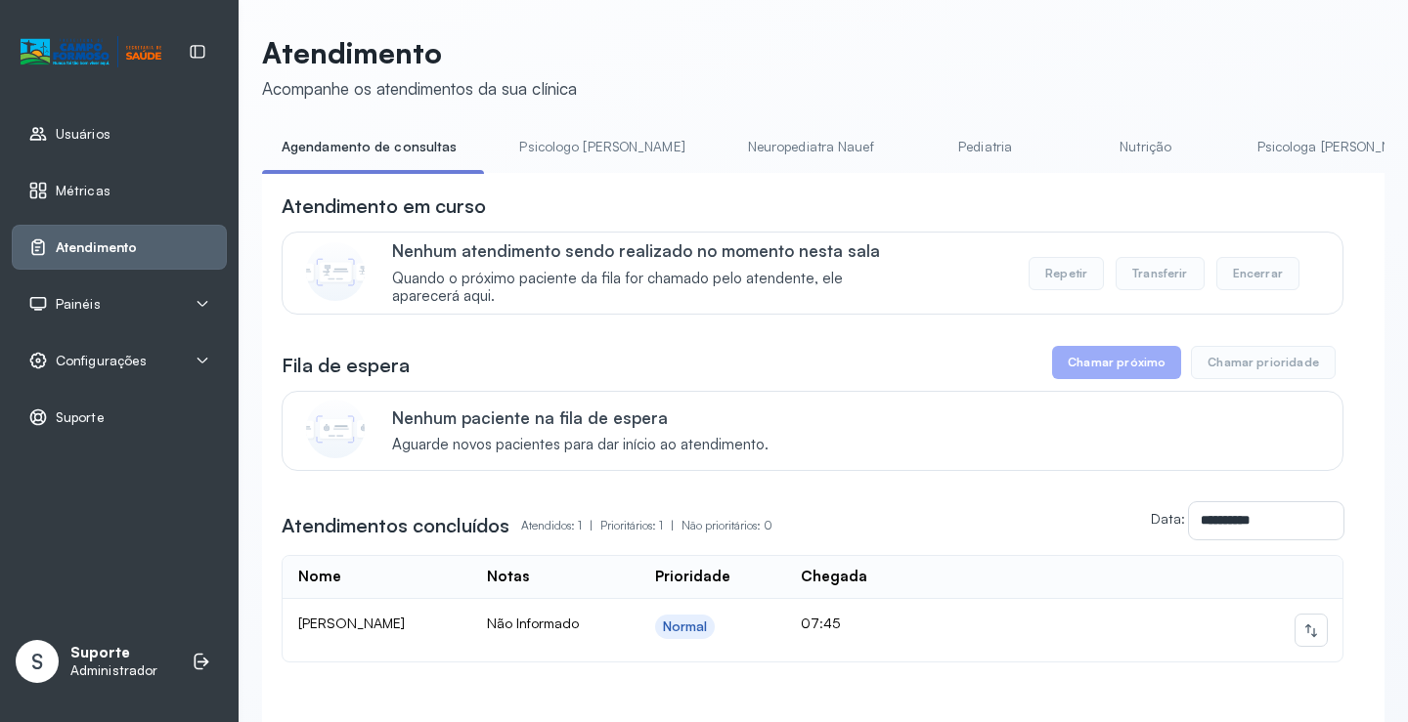
click at [1157, 280] on button "Transferir" at bounding box center [1160, 273] width 89 height 33
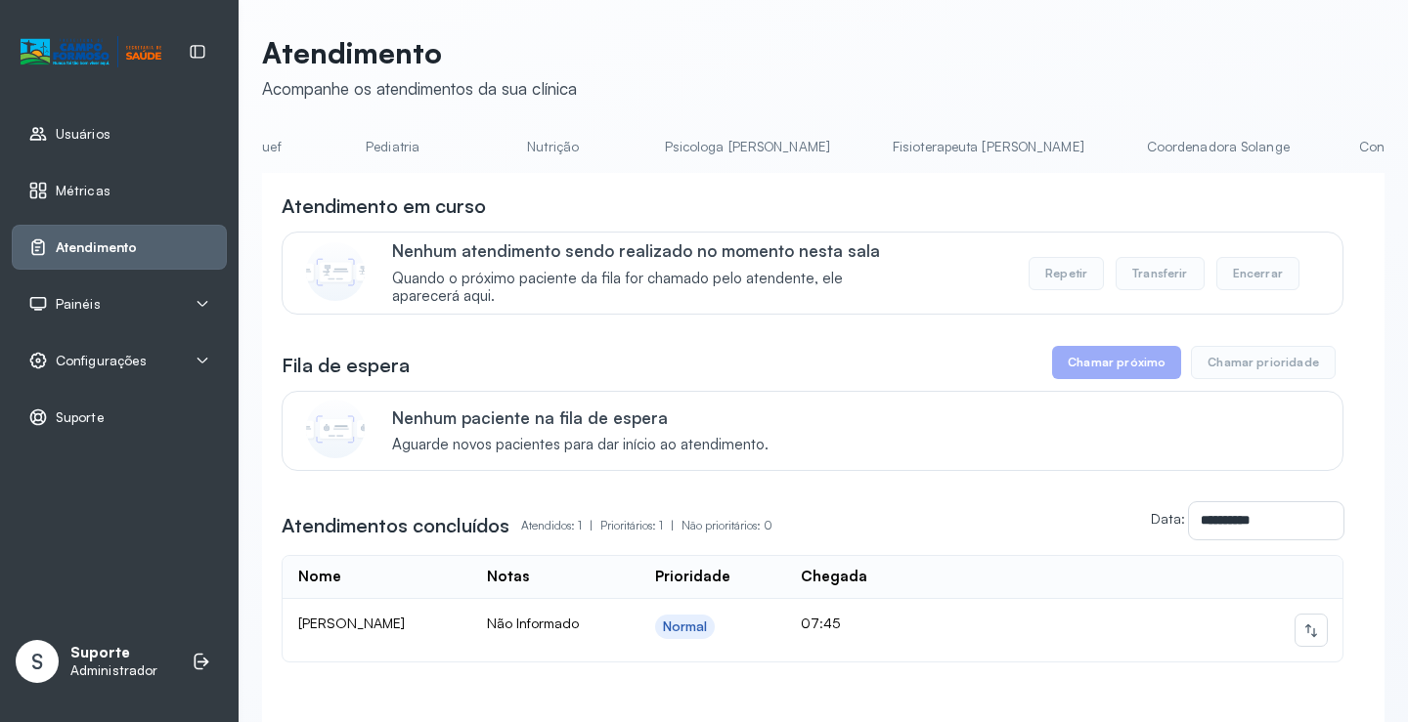
scroll to position [0, 700]
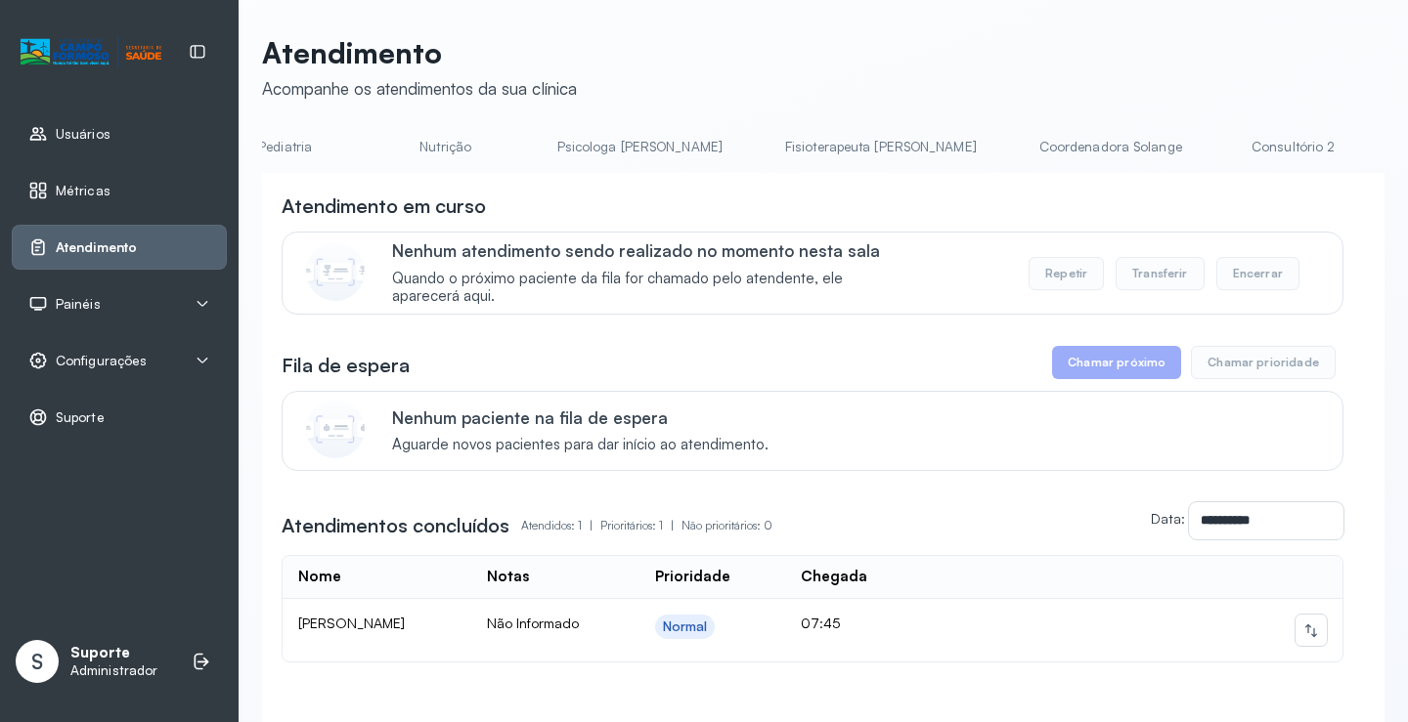
drag, startPoint x: 988, startPoint y: 185, endPoint x: 893, endPoint y: 193, distance: 96.1
click at [893, 193] on div "**********" at bounding box center [823, 480] width 1122 height 615
click at [1190, 143] on link "Triagem" at bounding box center [1258, 147] width 137 height 32
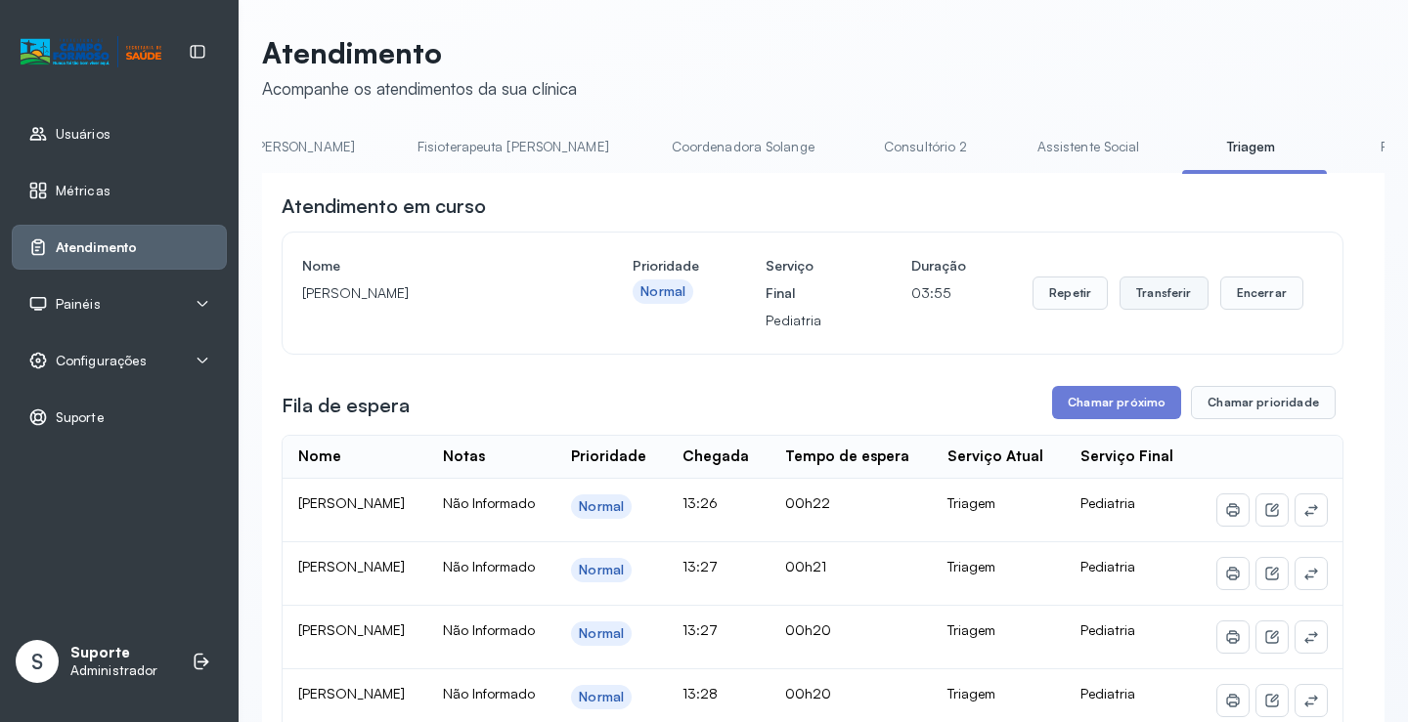
click at [1136, 293] on button "Transferir" at bounding box center [1163, 293] width 89 height 33
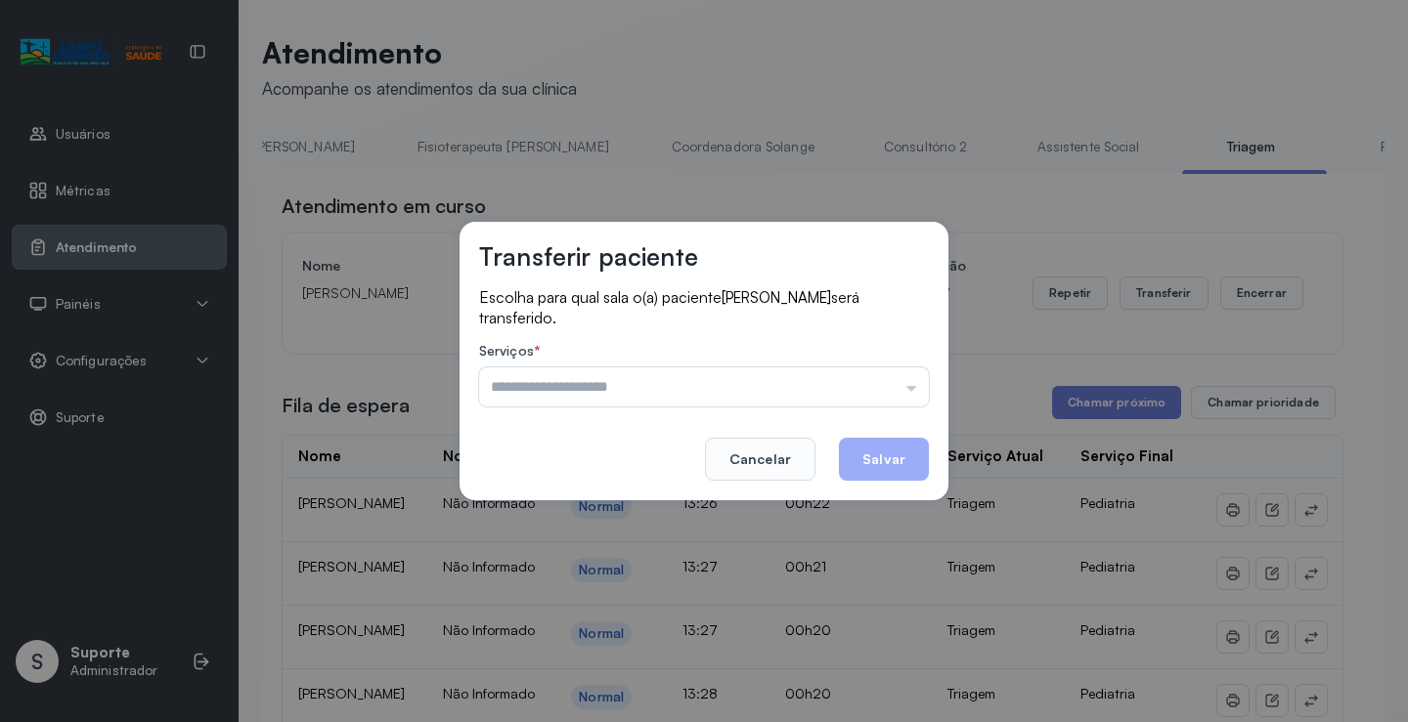
click at [898, 469] on button "Salvar" at bounding box center [884, 459] width 90 height 43
drag, startPoint x: 898, startPoint y: 468, endPoint x: 899, endPoint y: 421, distance: 46.9
click at [899, 451] on button "Salvar" at bounding box center [884, 459] width 90 height 43
click at [899, 420] on footer "Cancelar Salvar" at bounding box center [704, 446] width 450 height 70
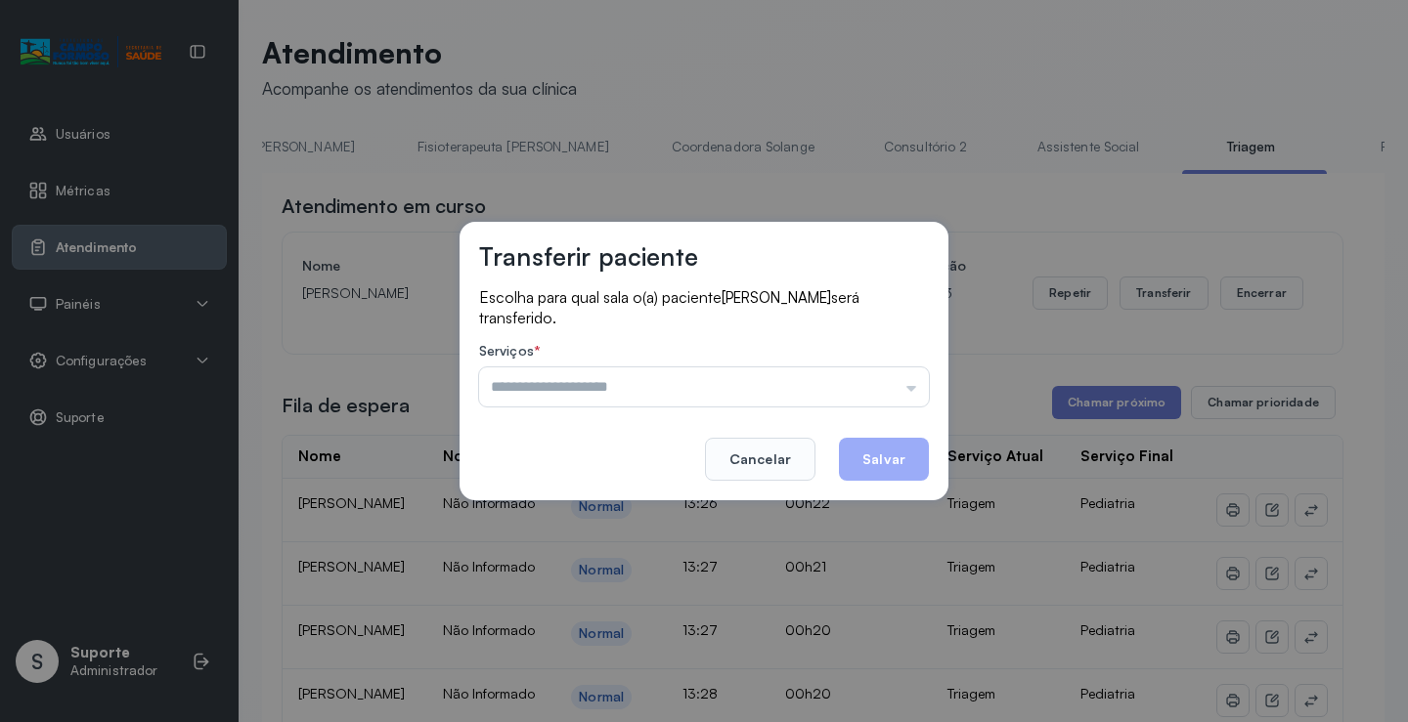
click at [899, 470] on button "Salvar" at bounding box center [884, 459] width 90 height 43
click at [913, 386] on input "text" at bounding box center [704, 387] width 450 height 39
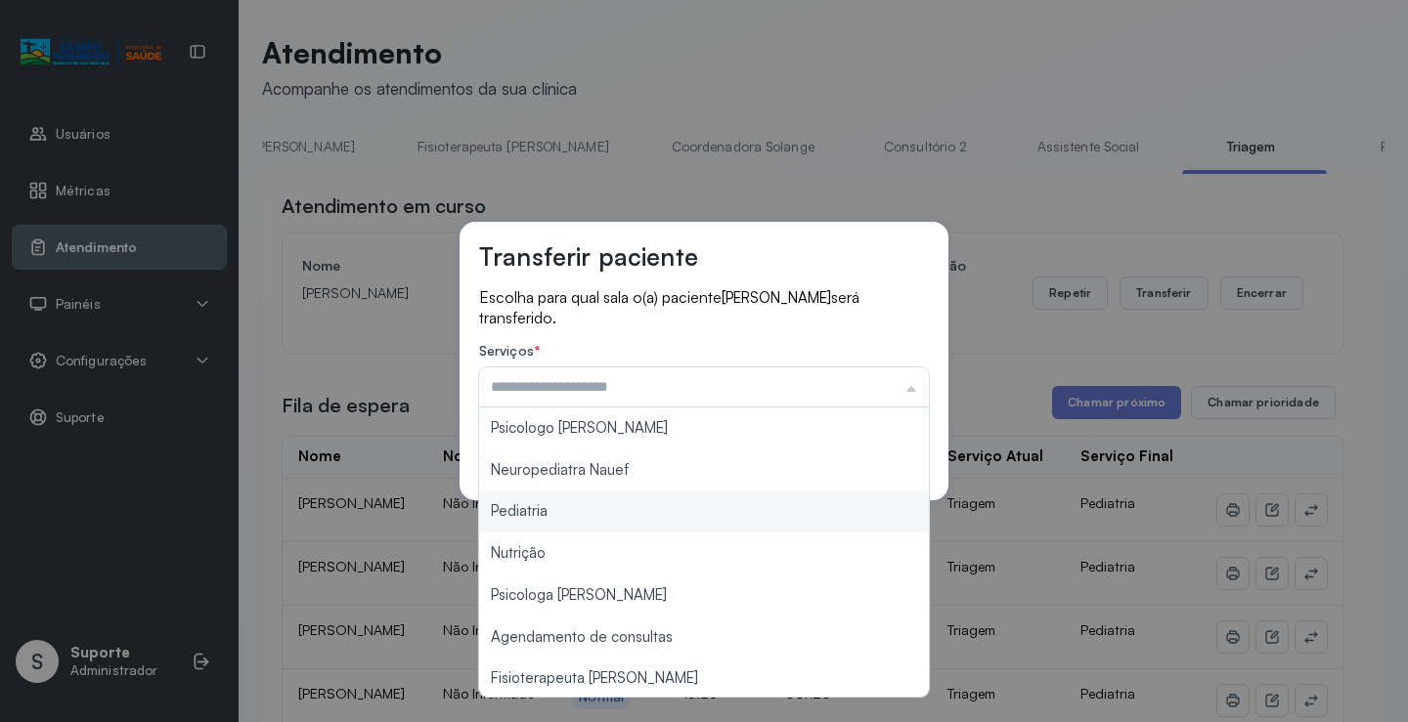
type input "*********"
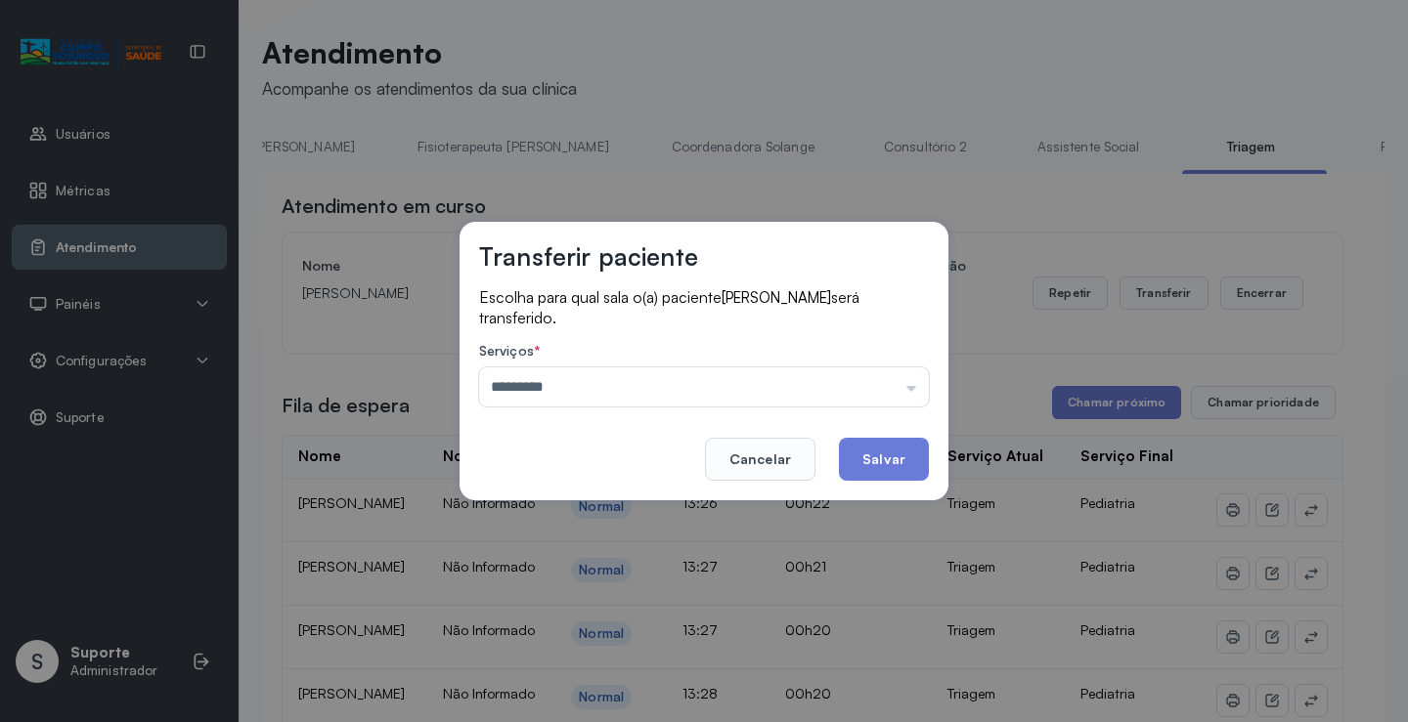
click at [530, 512] on div "Transferir paciente Escolha para qual sala o(a) paciente DAVI ALMEIDA MENDES se…" at bounding box center [704, 361] width 1408 height 722
click at [871, 462] on button "Salvar" at bounding box center [884, 459] width 90 height 43
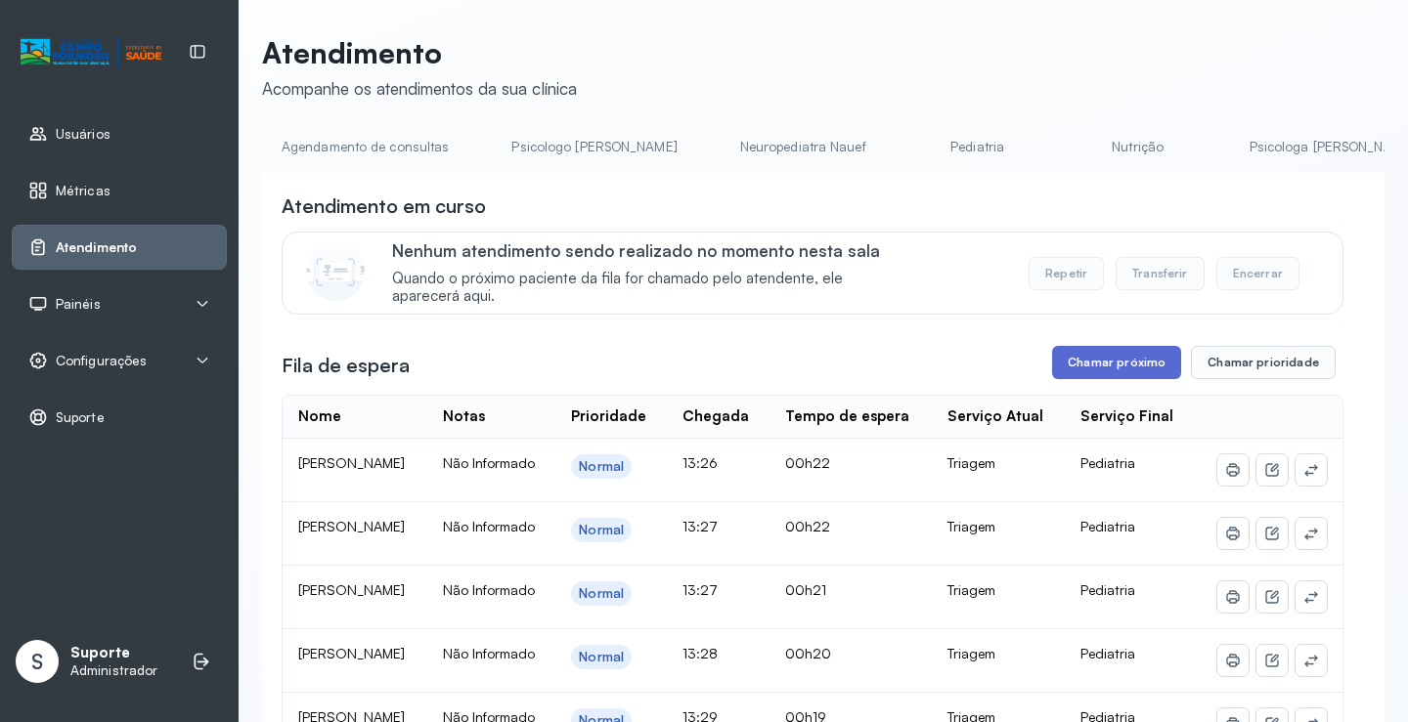
click at [1086, 370] on button "Chamar próximo" at bounding box center [1116, 362] width 129 height 33
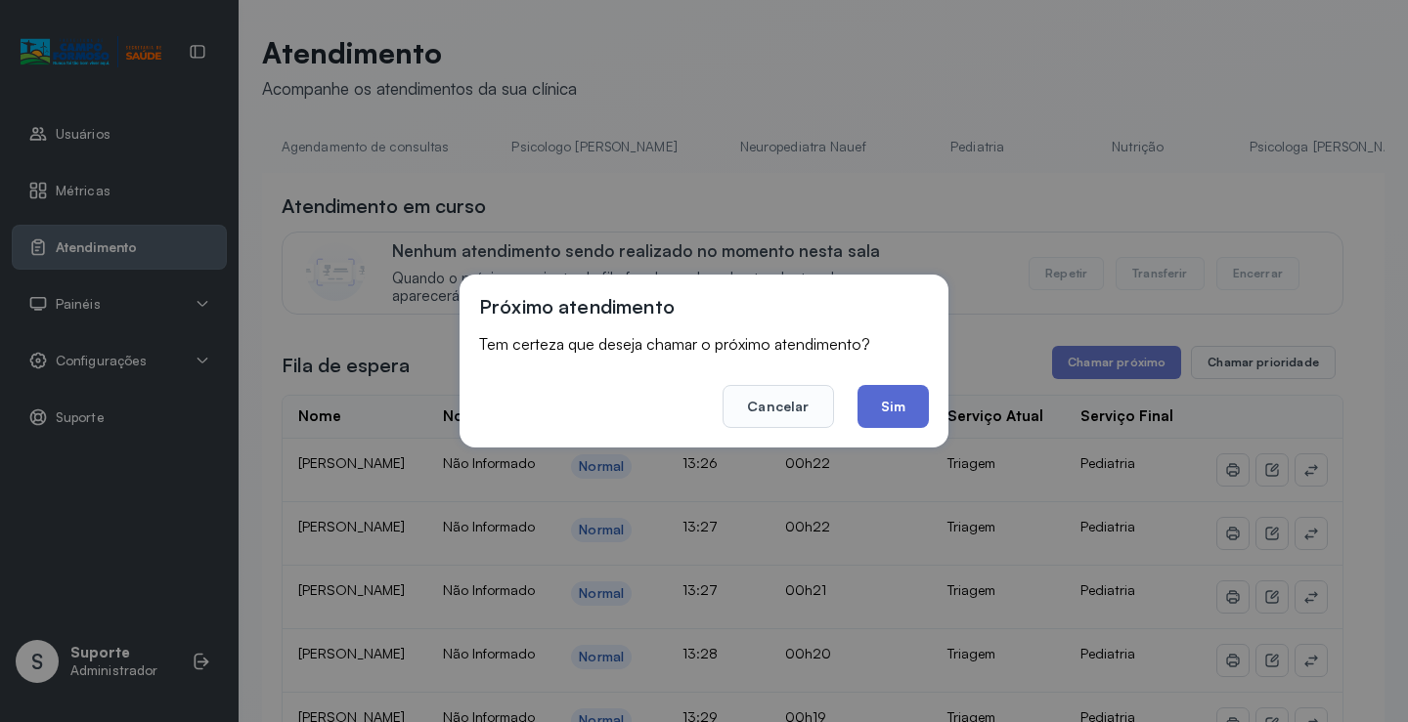
click at [908, 416] on button "Sim" at bounding box center [892, 406] width 71 height 43
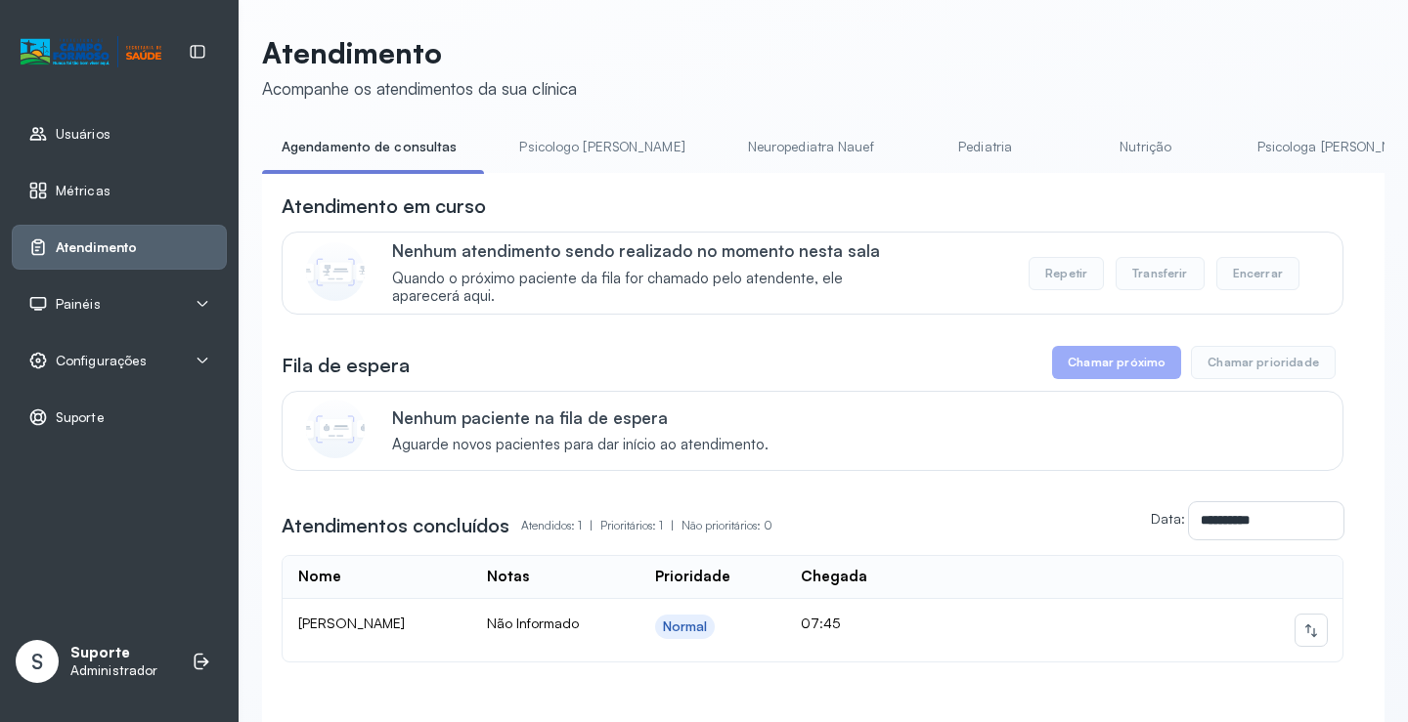
click at [917, 143] on link "Pediatria" at bounding box center [985, 147] width 137 height 32
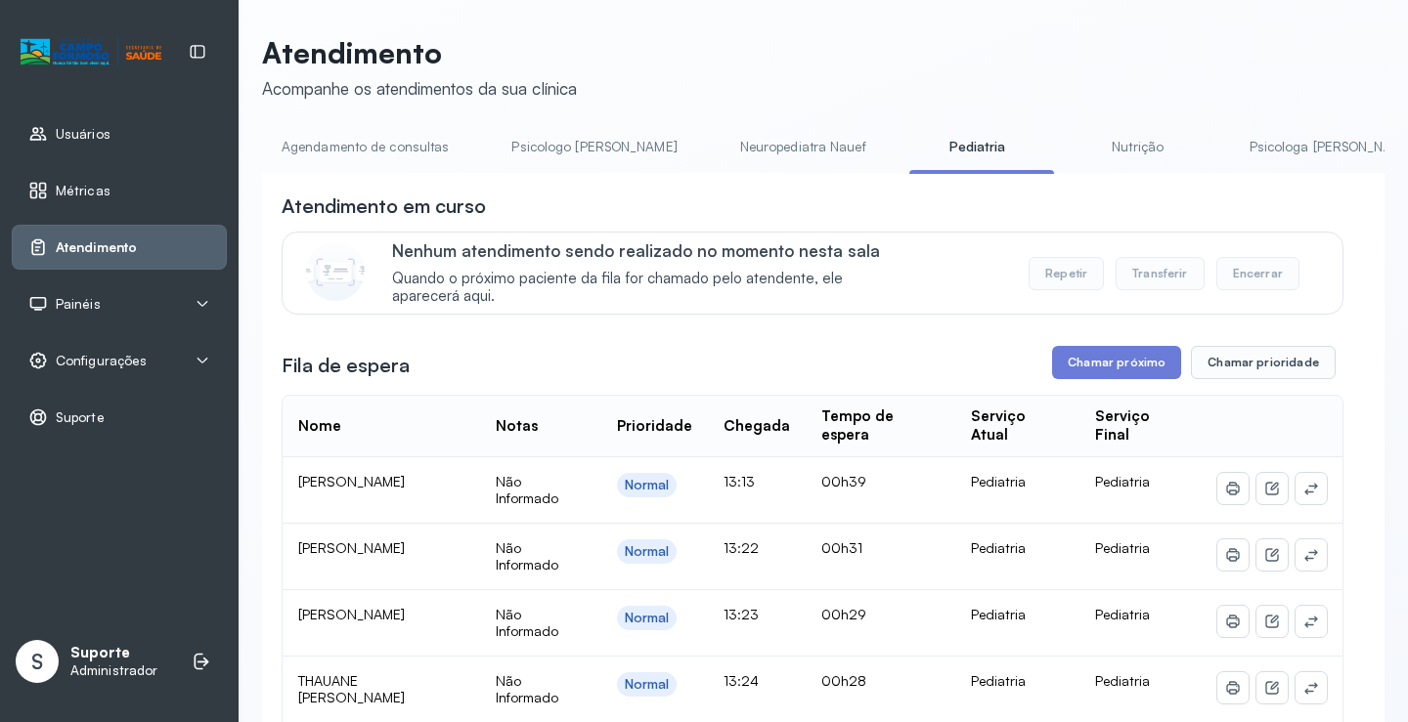
click at [1150, 278] on button "Transferir" at bounding box center [1160, 273] width 89 height 33
drag, startPoint x: 768, startPoint y: 170, endPoint x: 656, endPoint y: 162, distance: 112.7
click at [721, 162] on li "Neuropediatra Nauef" at bounding box center [807, 153] width 173 height 44
click at [721, 173] on li "Neuropediatra Nauef" at bounding box center [807, 153] width 173 height 44
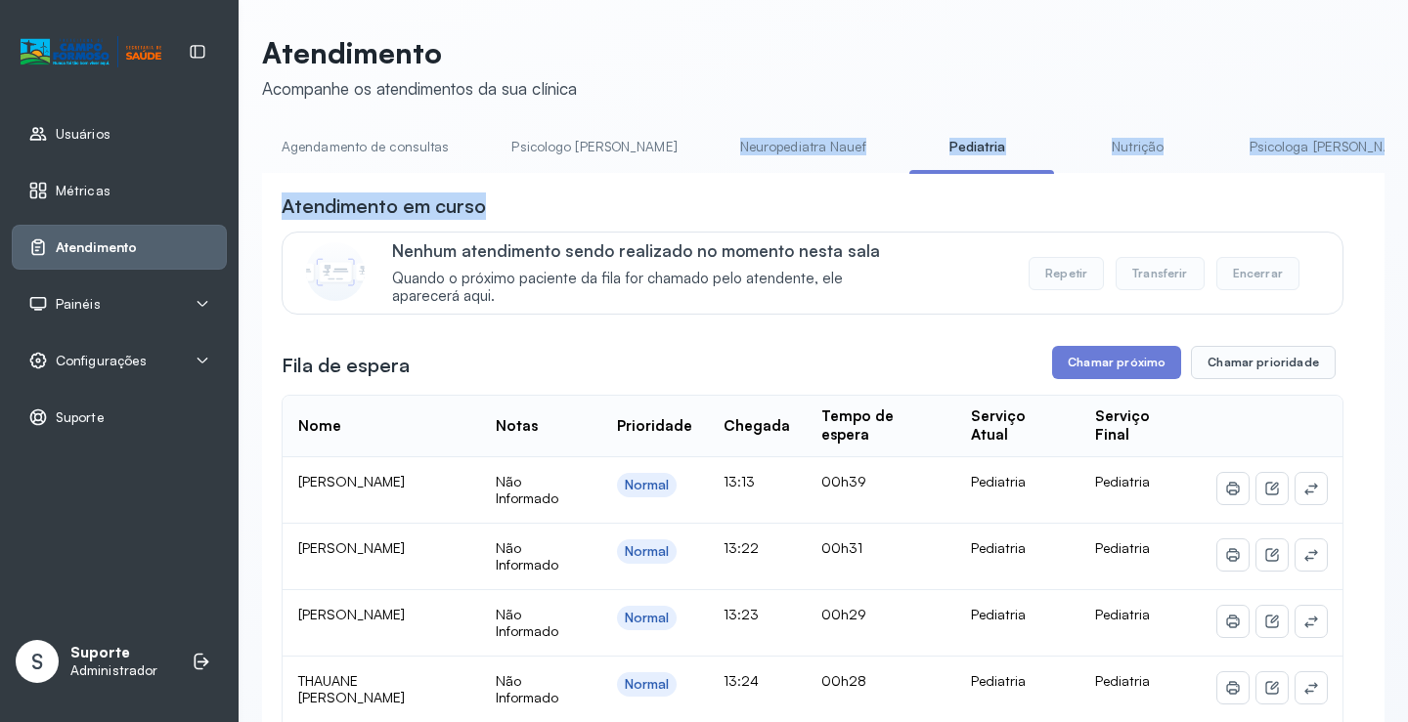
drag, startPoint x: 653, startPoint y: 170, endPoint x: 573, endPoint y: 189, distance: 82.3
click at [573, 189] on div "Agendamento de consultas Psicologo Pedro Neuropediatra Nauef Pediatria Nutrição…" at bounding box center [823, 673] width 1122 height 1084
click at [572, 181] on div "**********" at bounding box center [823, 693] width 1122 height 1041
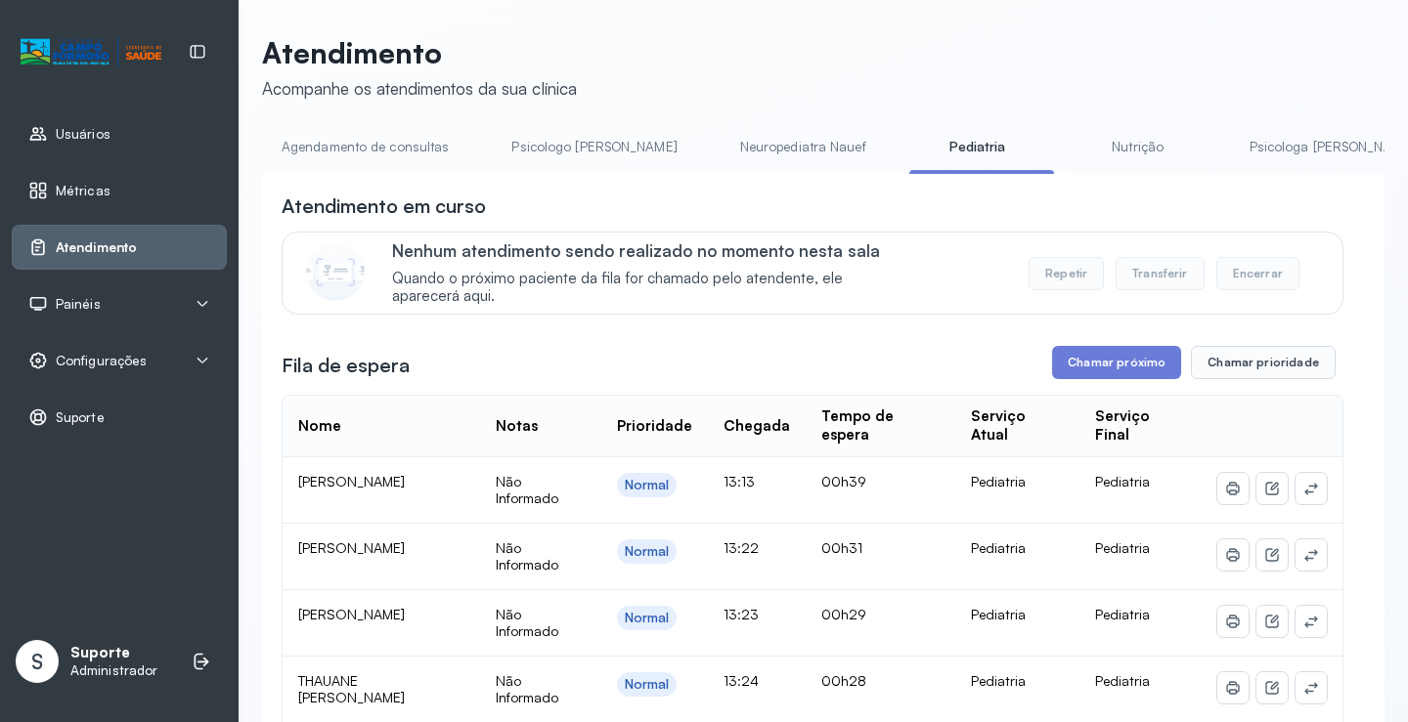
drag, startPoint x: 498, startPoint y: 179, endPoint x: 655, endPoint y: 180, distance: 157.4
click at [655, 180] on div "**********" at bounding box center [823, 693] width 1122 height 1041
click at [1160, 275] on button "Transferir" at bounding box center [1160, 273] width 89 height 33
drag, startPoint x: 985, startPoint y: 196, endPoint x: 852, endPoint y: 179, distance: 134.0
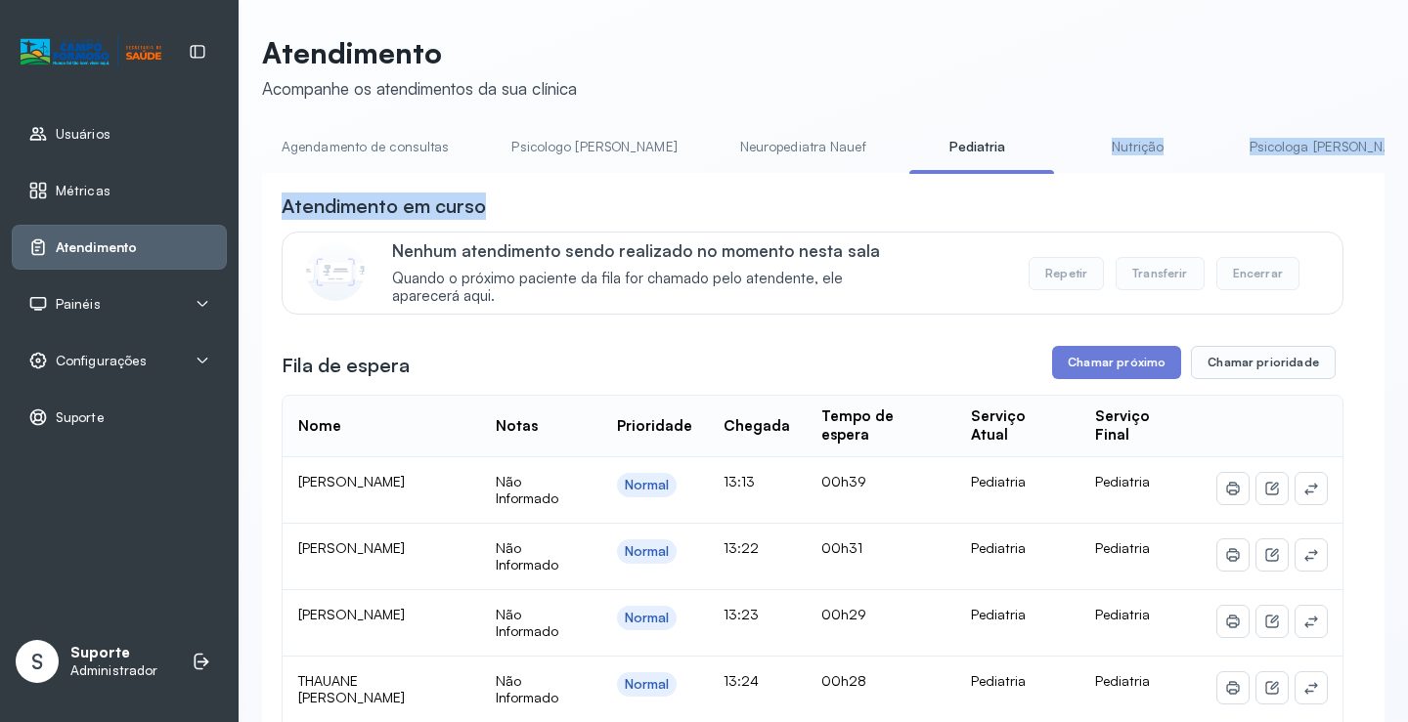
click at [870, 178] on div "Agendamento de consultas Psicologo Pedro Neuropediatra Nauef Pediatria Nutrição…" at bounding box center [823, 673] width 1122 height 1084
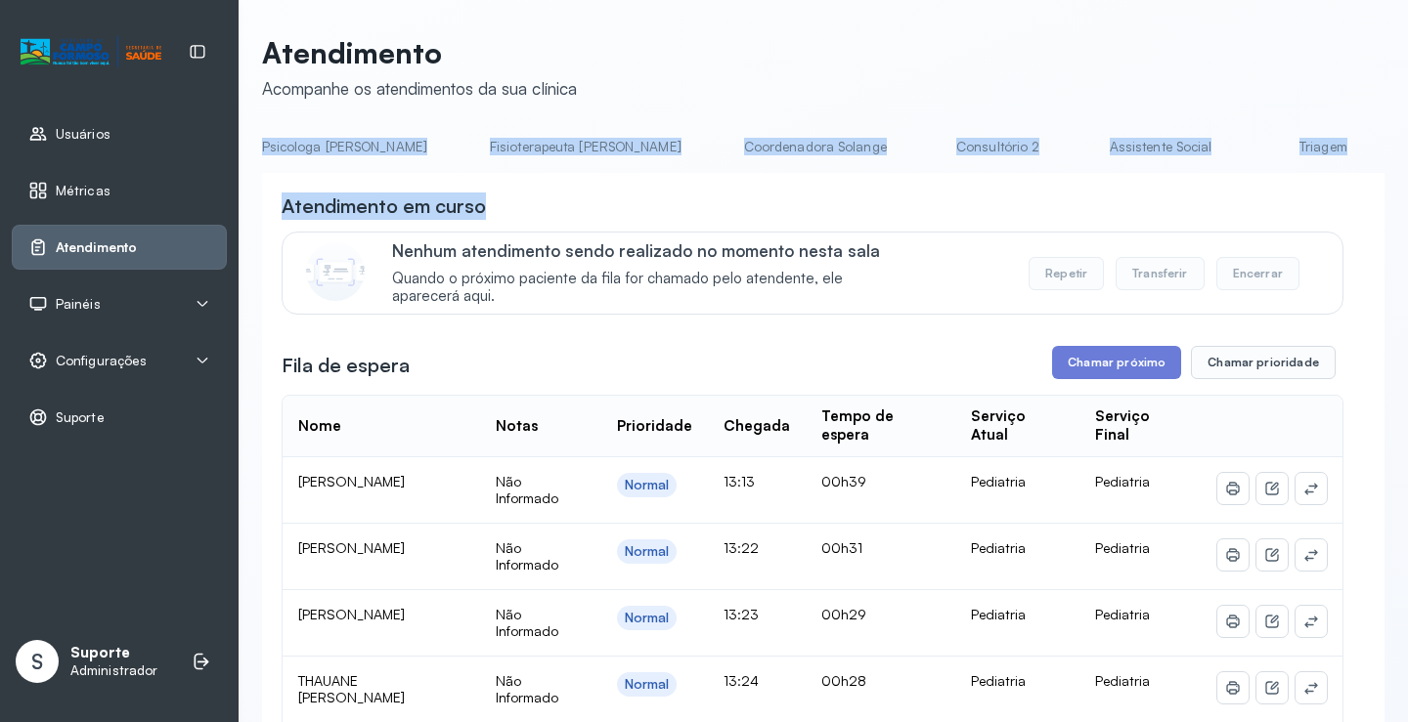
scroll to position [0, 1060]
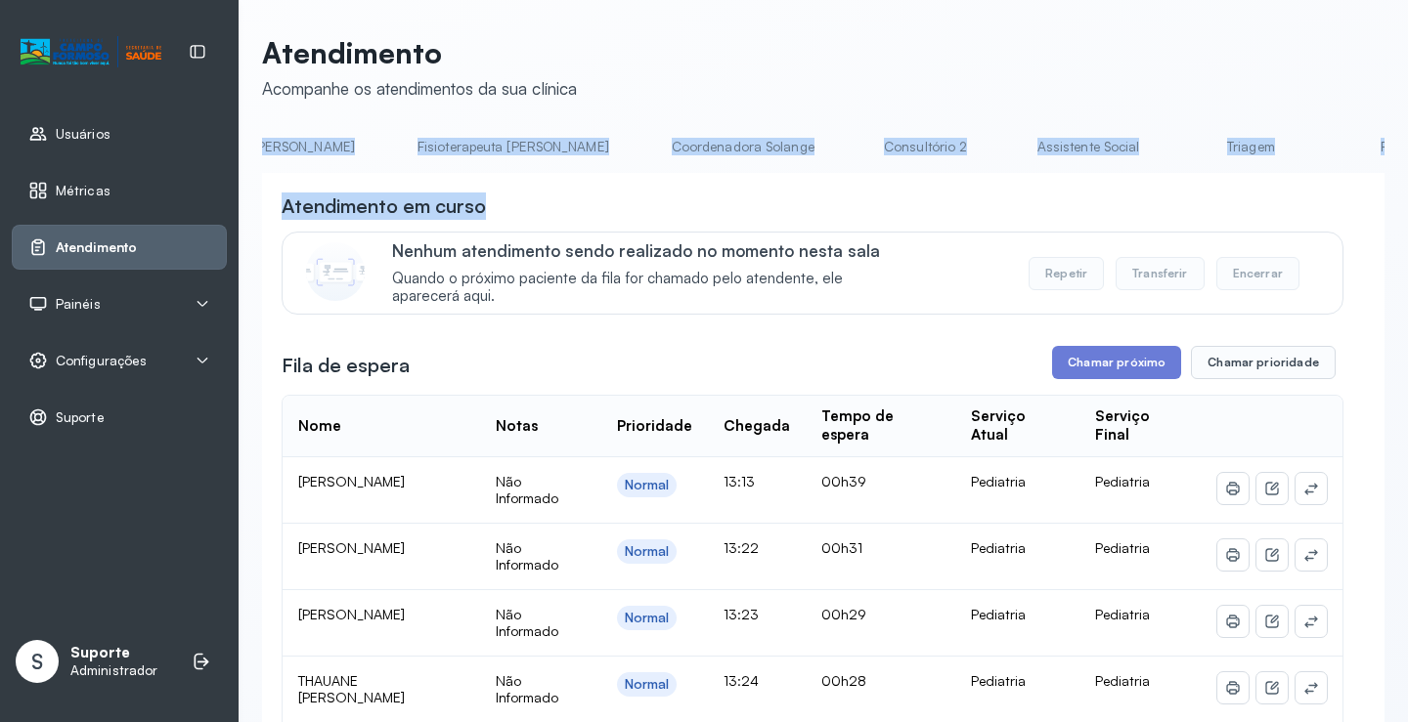
click at [1182, 161] on link "Triagem" at bounding box center [1250, 147] width 137 height 32
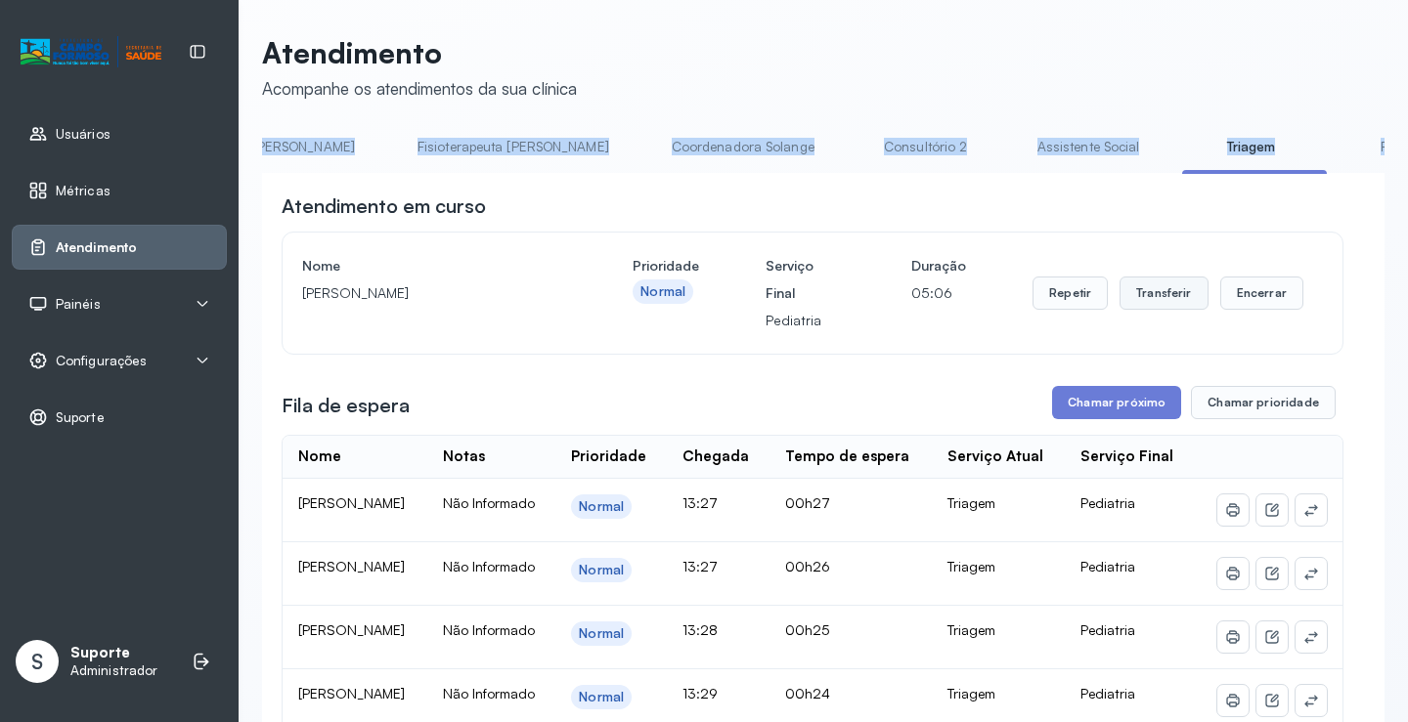
click at [1142, 296] on button "Transferir" at bounding box center [1163, 293] width 89 height 33
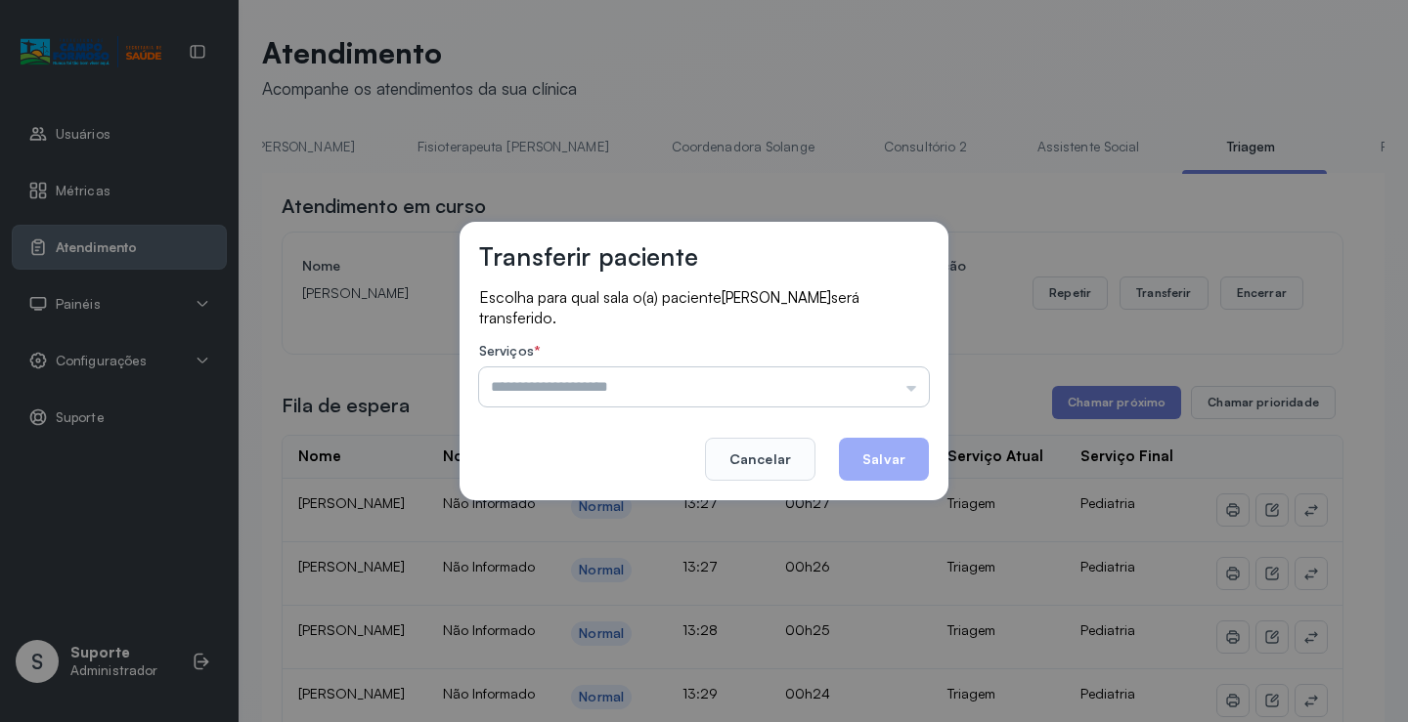
click at [912, 393] on input "text" at bounding box center [704, 387] width 450 height 39
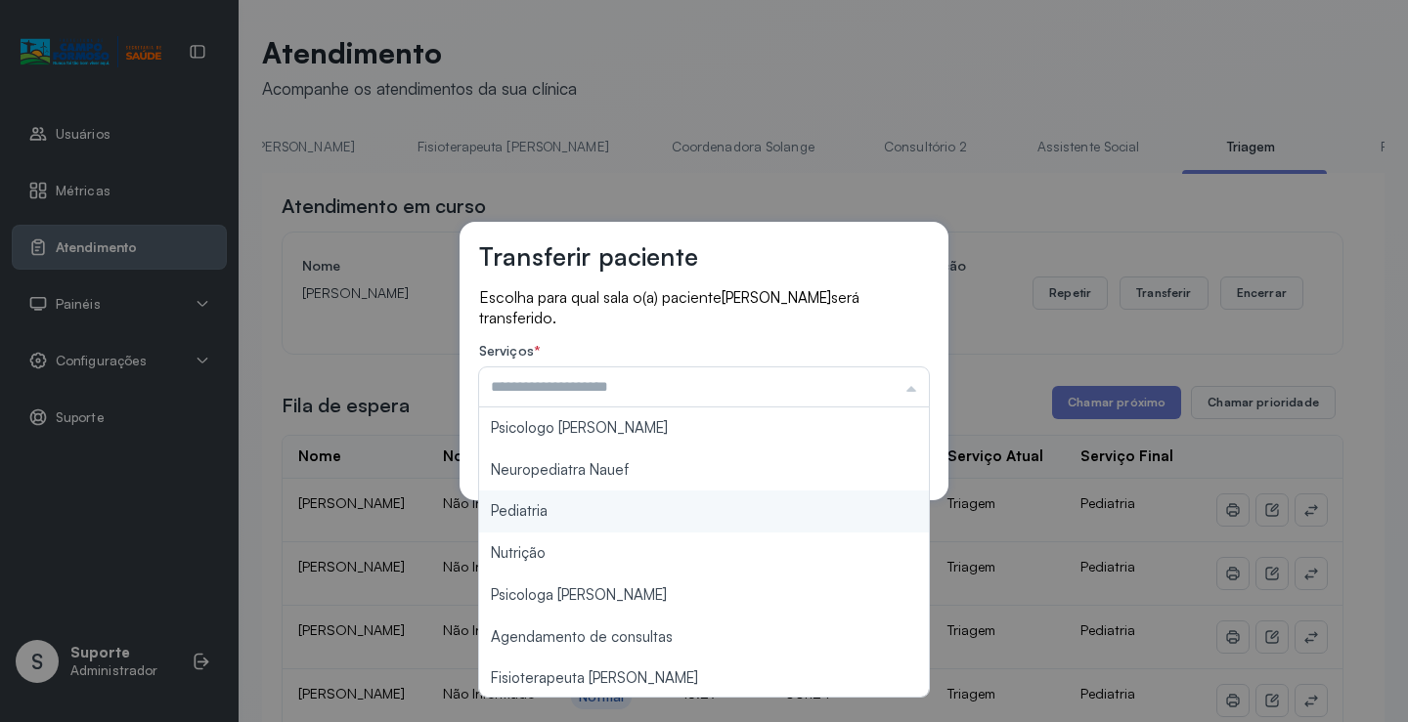
type input "*********"
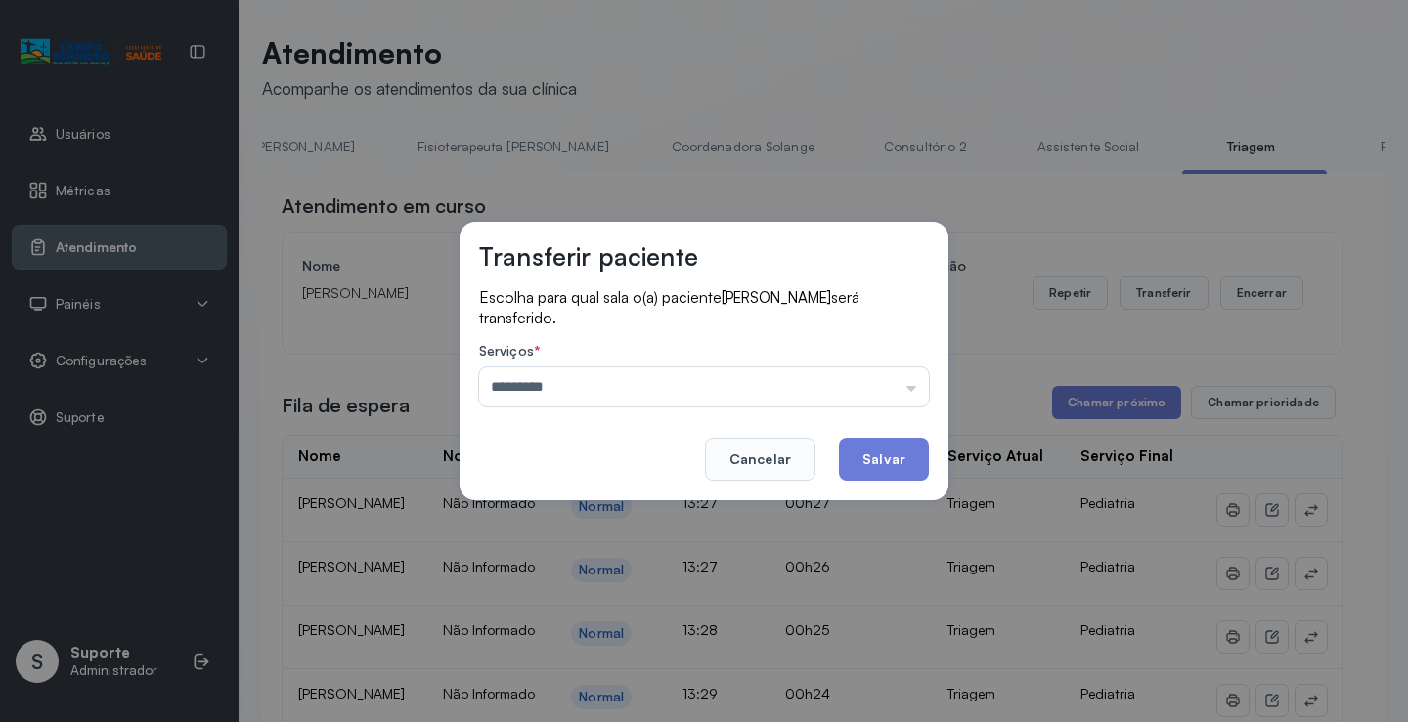
click at [570, 511] on div "Transferir paciente Escolha para qual sala o(a) paciente MARIA ALICE PEREIRA DA…" at bounding box center [704, 361] width 1408 height 722
click at [882, 456] on button "Salvar" at bounding box center [884, 459] width 90 height 43
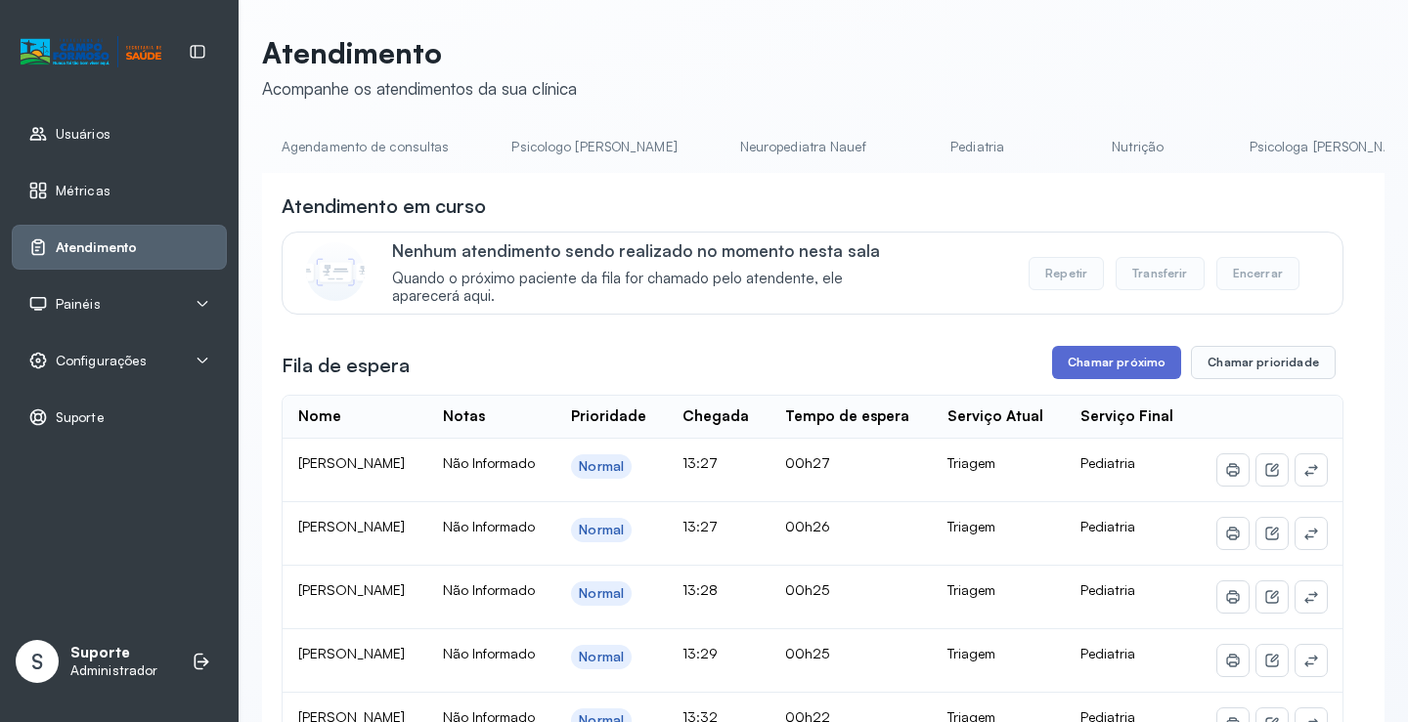
click at [1124, 372] on button "Chamar próximo" at bounding box center [1116, 362] width 129 height 33
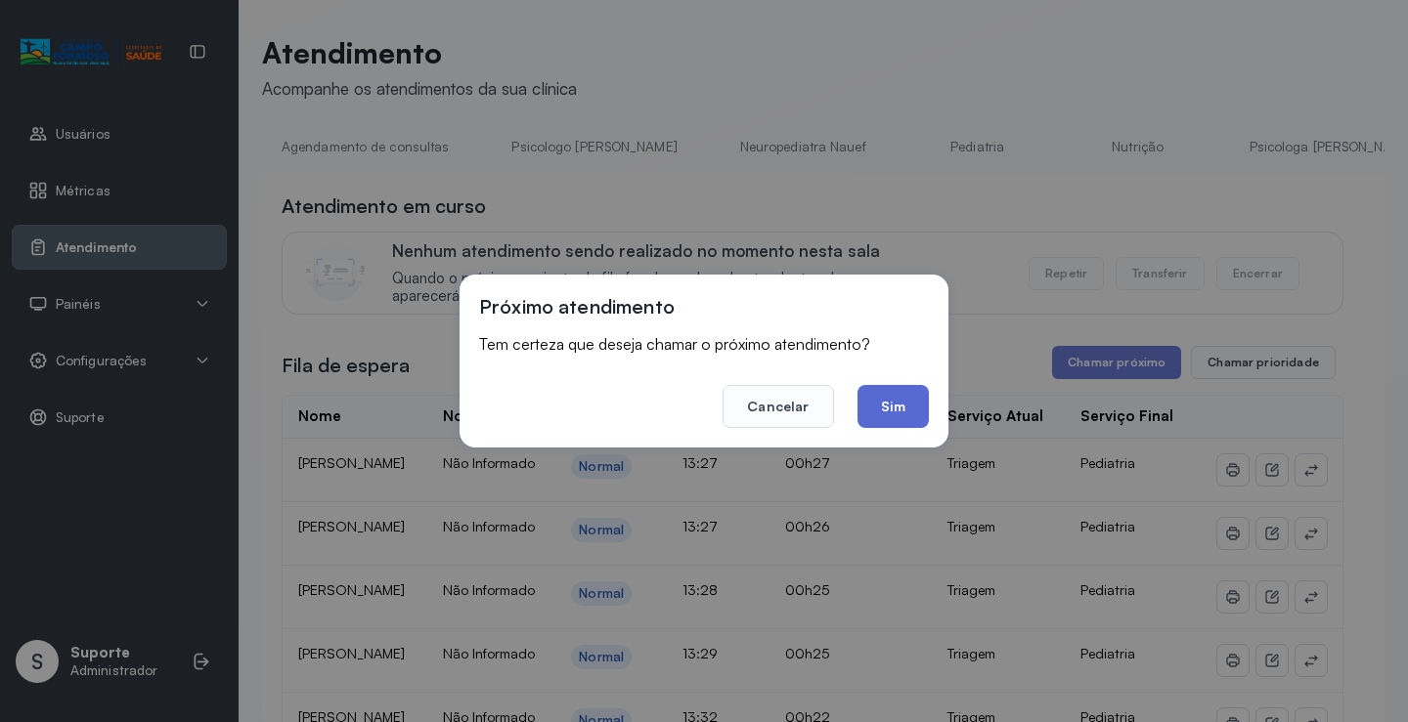
click at [902, 411] on button "Sim" at bounding box center [892, 406] width 71 height 43
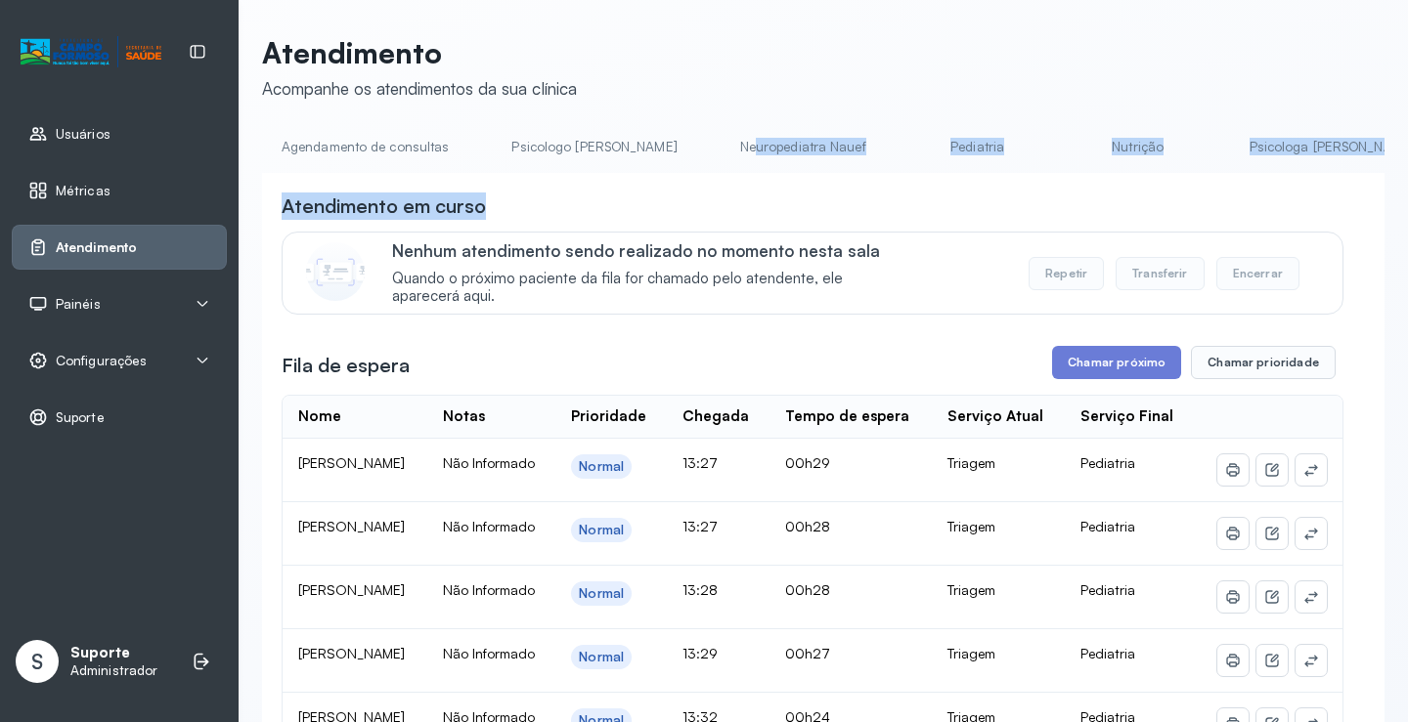
drag, startPoint x: 634, startPoint y: 186, endPoint x: 678, endPoint y: 182, distance: 44.2
drag, startPoint x: 626, startPoint y: 168, endPoint x: 626, endPoint y: 181, distance: 12.7
click at [626, 181] on div "Agendamento de consultas Psicologo Pedro Neuropediatra Nauef Pediatria Nutrição…" at bounding box center [823, 729] width 1122 height 1197
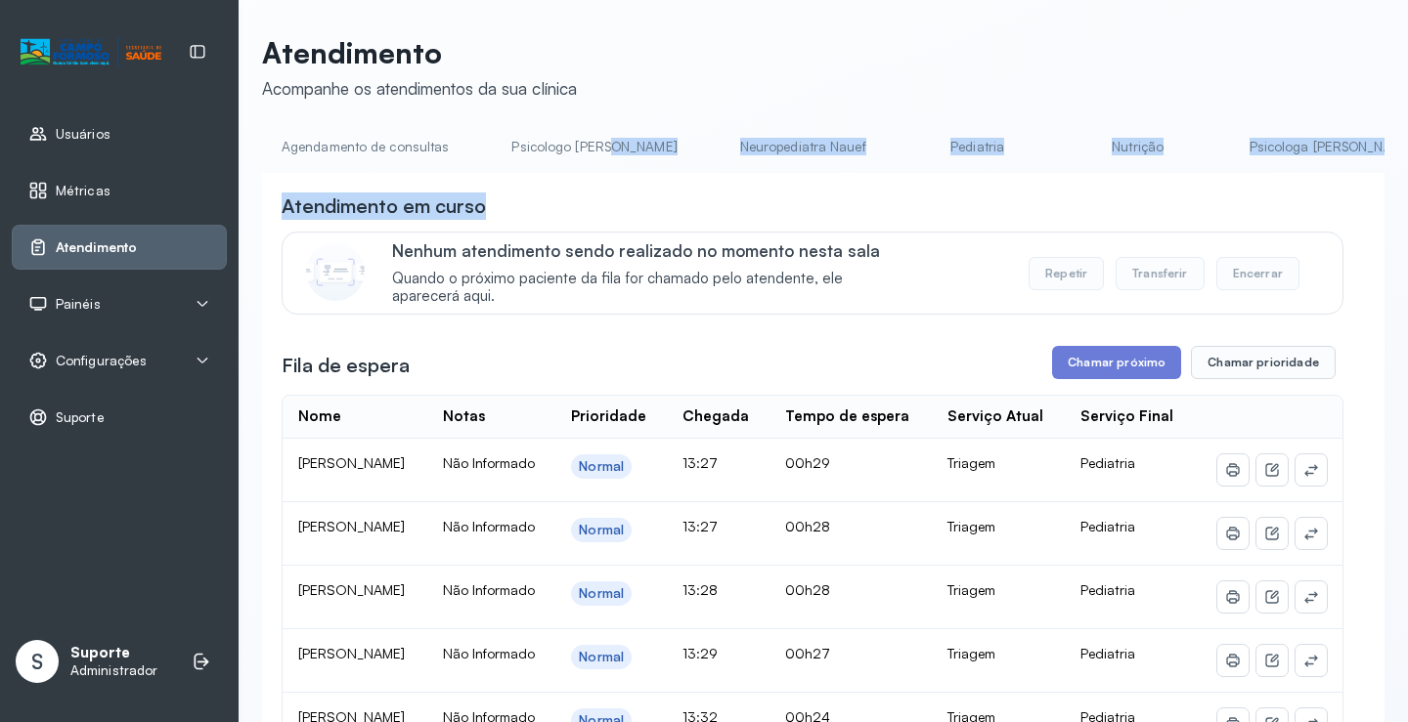
click at [634, 220] on div "Atendimento em curso" at bounding box center [813, 206] width 1062 height 27
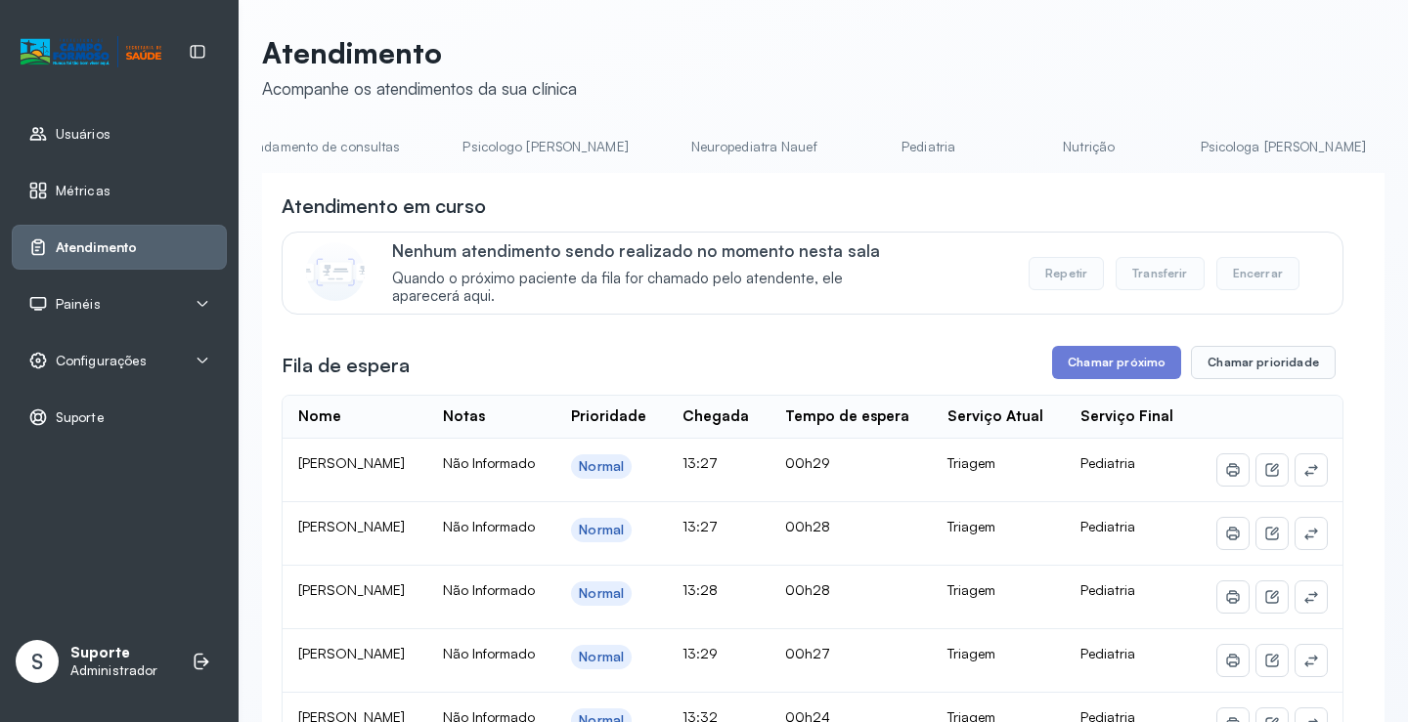
scroll to position [0, 67]
drag, startPoint x: 608, startPoint y: 167, endPoint x: 625, endPoint y: 168, distance: 16.6
click at [653, 168] on li "Neuropediatra Nauef" at bounding box center [739, 153] width 173 height 44
click at [618, 201] on div "Atendimento em curso" at bounding box center [813, 206] width 1062 height 27
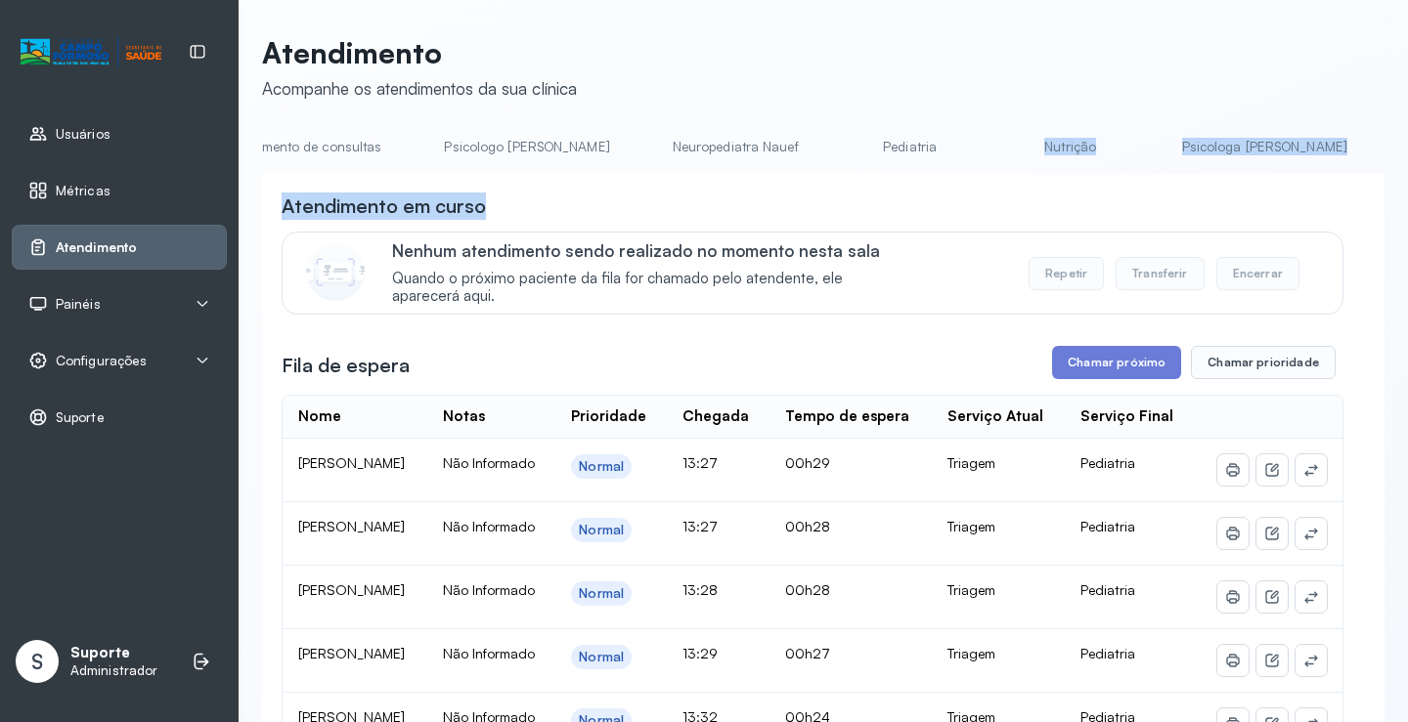
drag, startPoint x: 633, startPoint y: 187, endPoint x: 780, endPoint y: 197, distance: 148.0
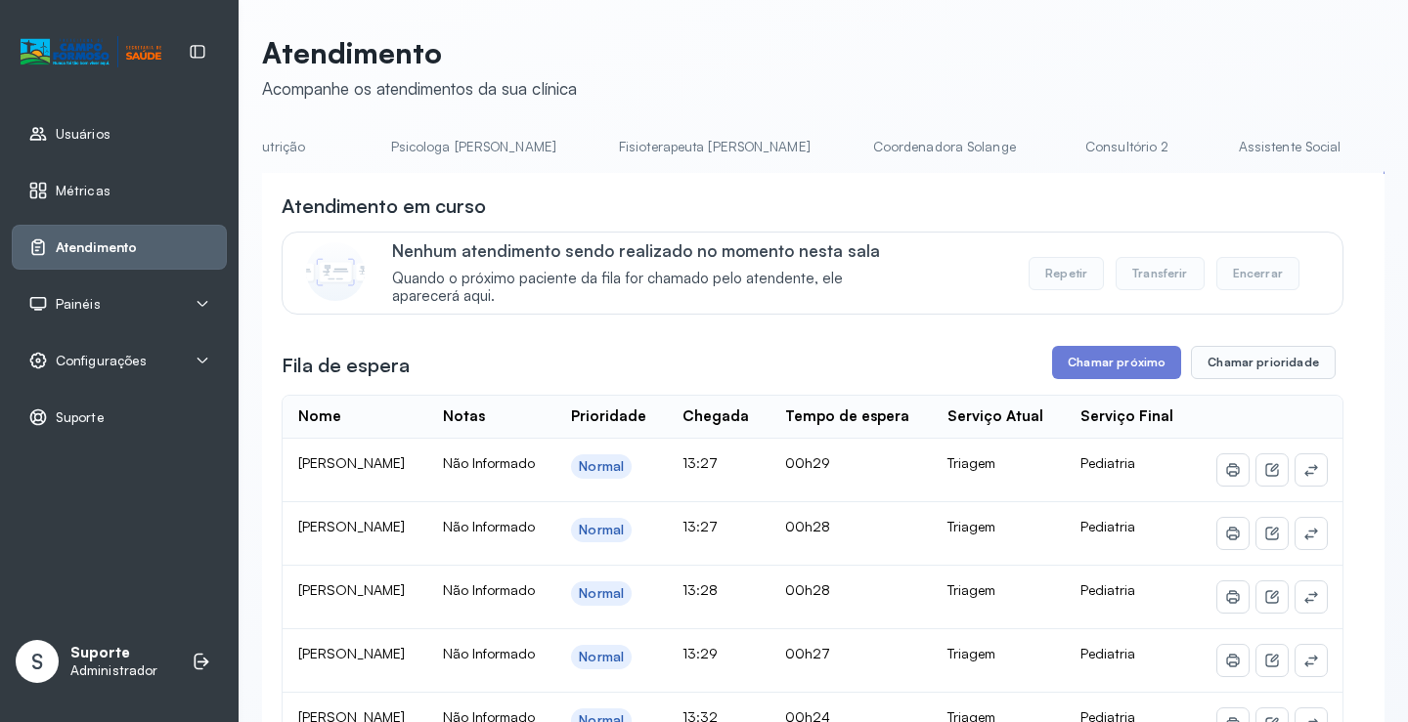
scroll to position [0, 1121]
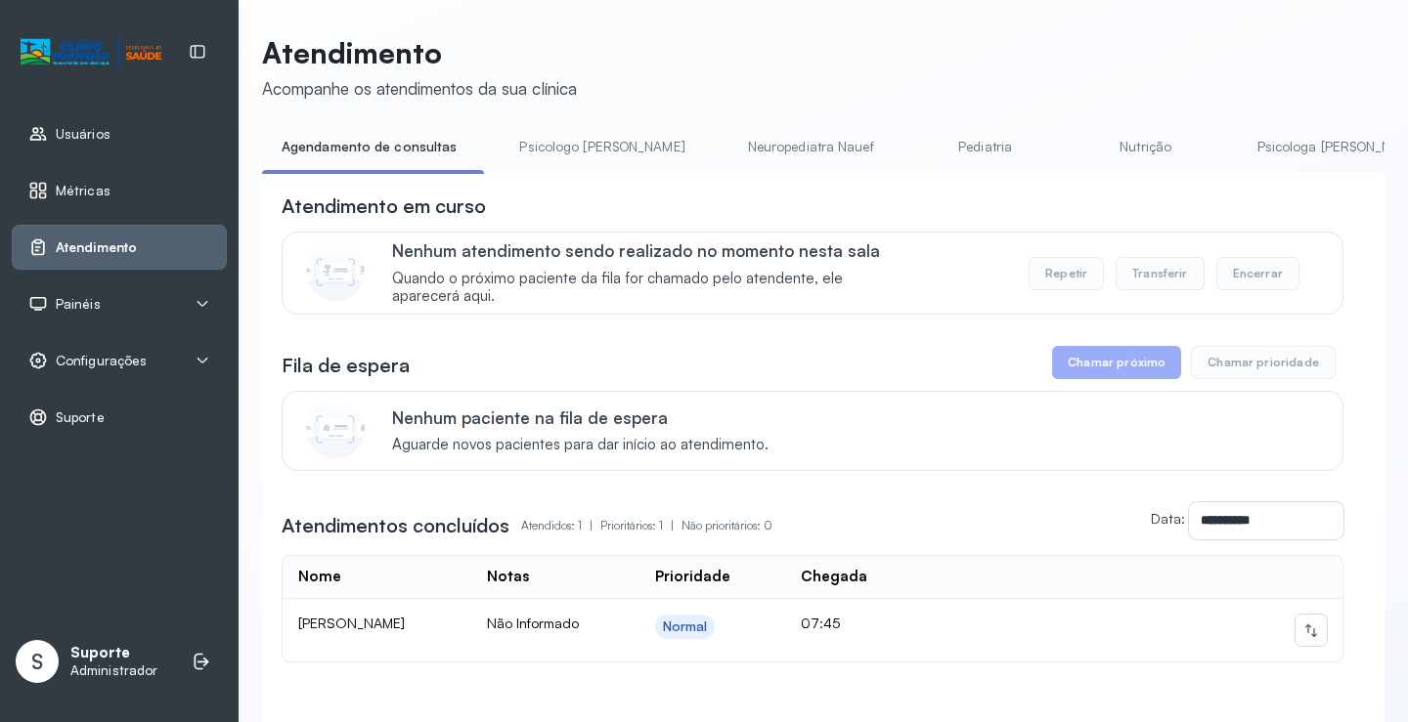
click at [1156, 274] on button "Transferir" at bounding box center [1160, 273] width 89 height 33
click at [917, 153] on link "Pediatria" at bounding box center [985, 147] width 137 height 32
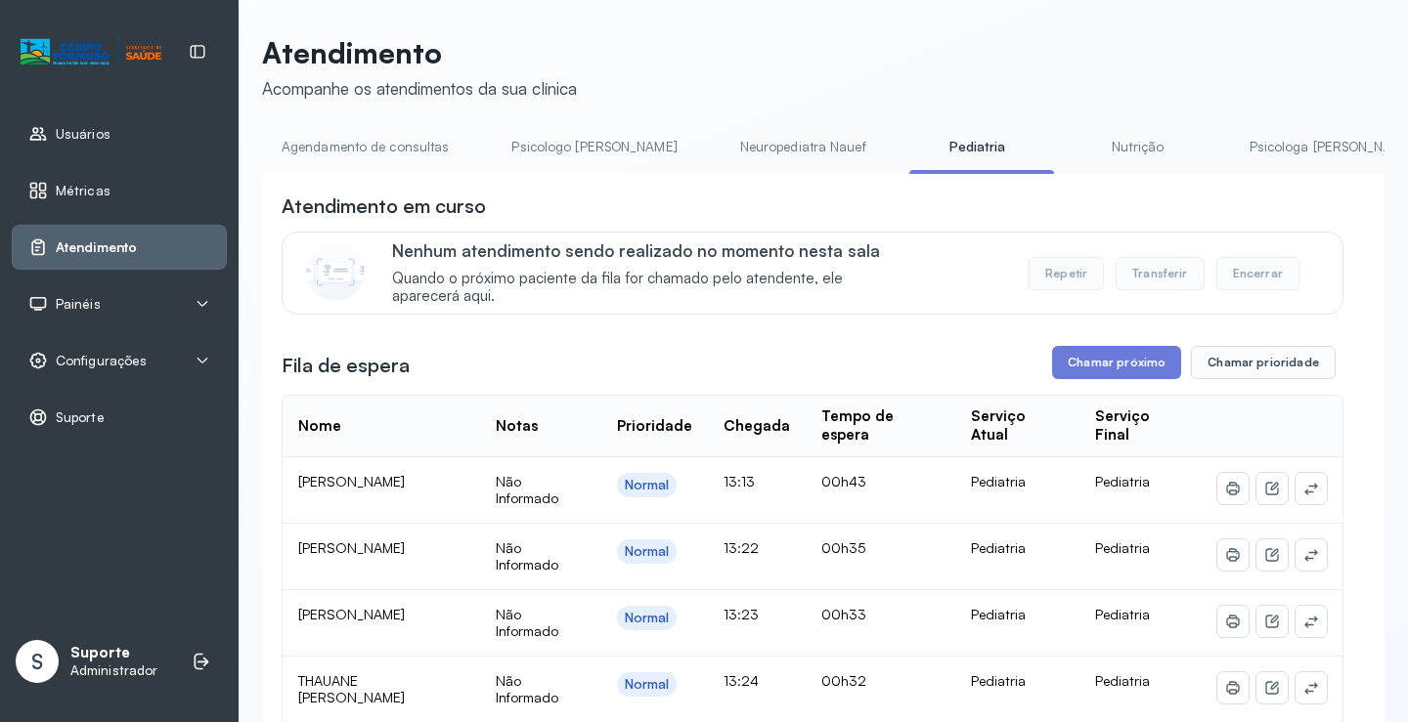
click at [1160, 282] on button "Transferir" at bounding box center [1160, 273] width 89 height 33
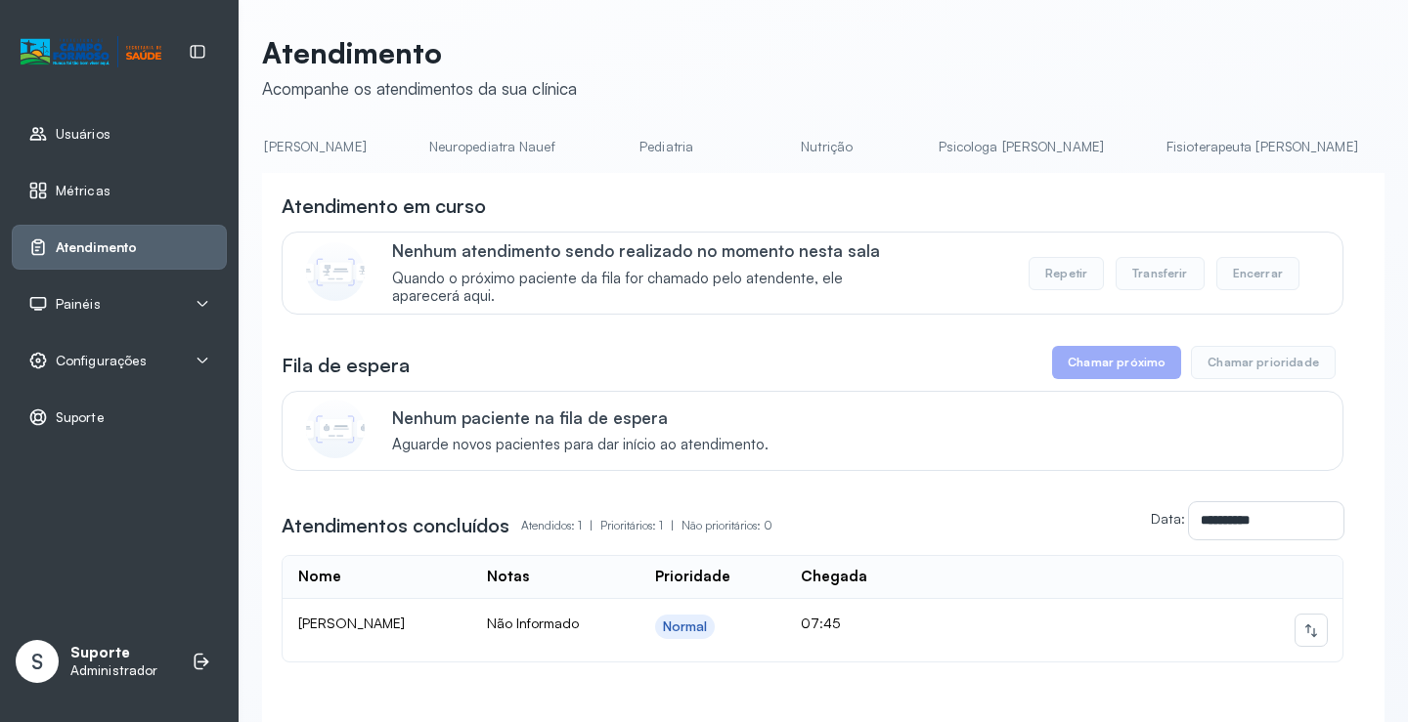
scroll to position [0, 323]
click at [594, 153] on link "Pediatria" at bounding box center [662, 147] width 137 height 32
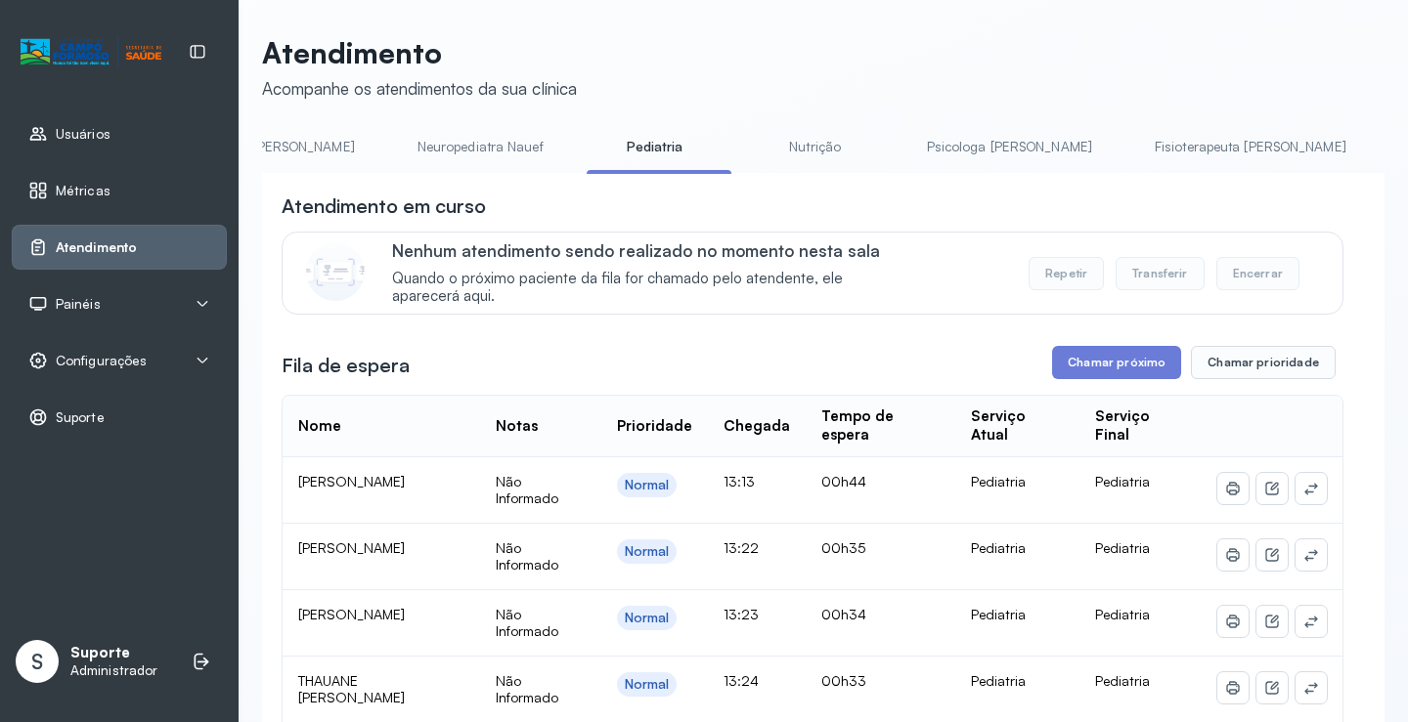
click at [1150, 273] on button "Transferir" at bounding box center [1160, 273] width 89 height 33
click at [732, 177] on div "Agendamento de consultas Psicologo Pedro Neuropediatra Nauef Pediatria Nutrição…" at bounding box center [823, 706] width 1122 height 1151
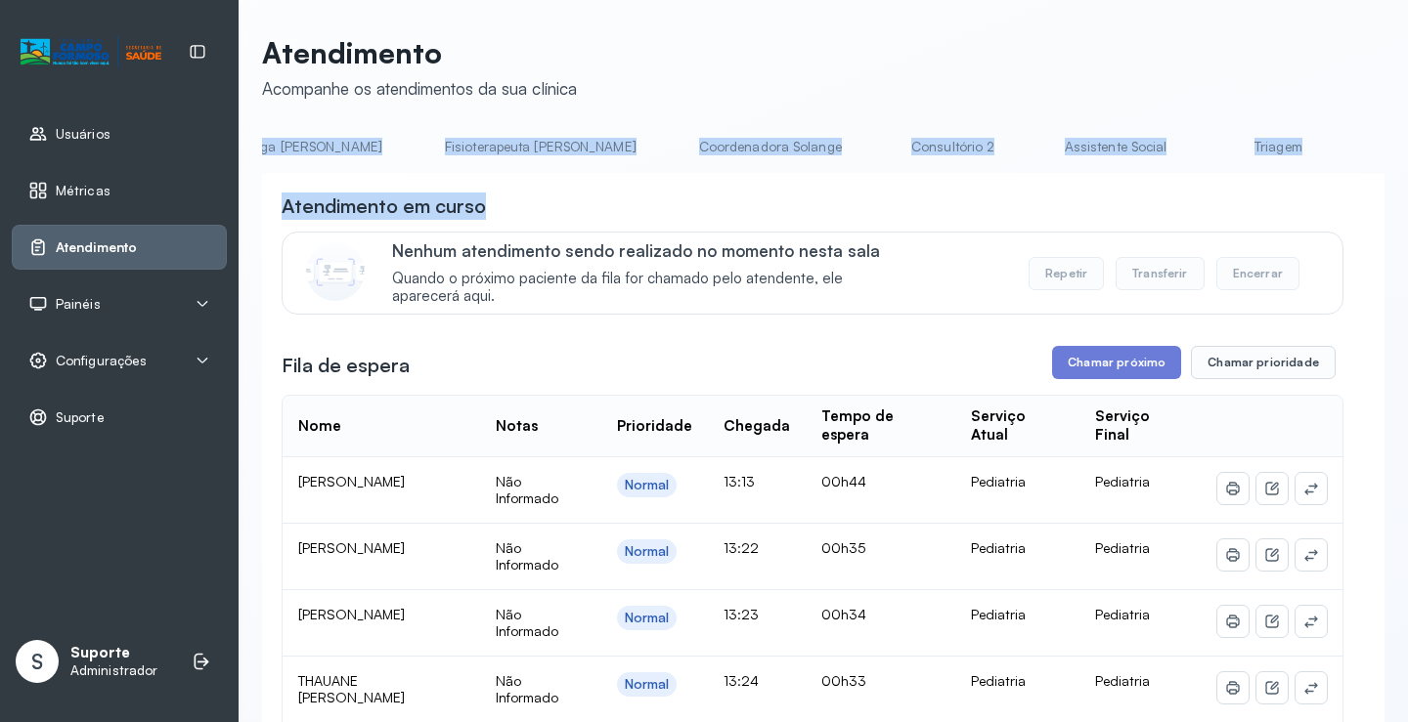
scroll to position [0, 1034]
click at [1005, 198] on div "Atendimento em curso" at bounding box center [813, 206] width 1062 height 27
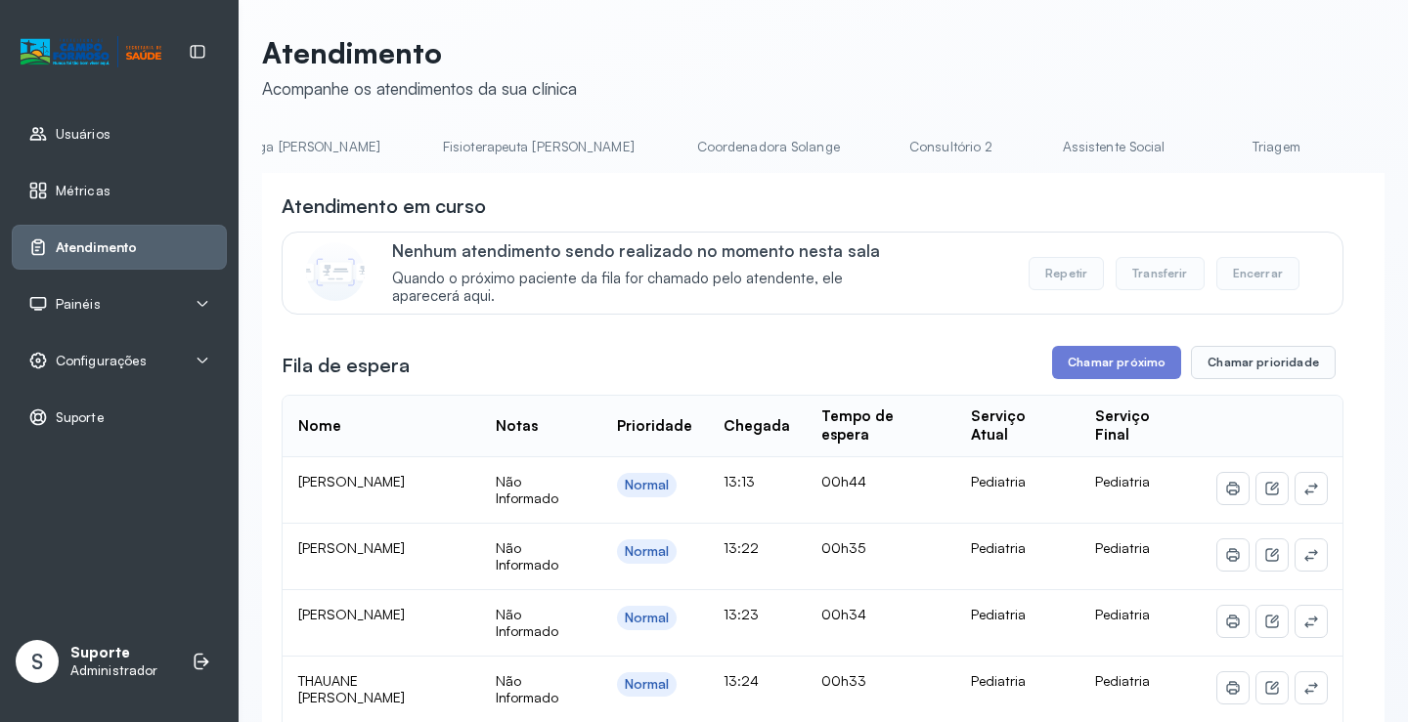
click at [1207, 170] on li "Triagem" at bounding box center [1279, 153] width 145 height 44
click at [1207, 153] on link "Triagem" at bounding box center [1275, 147] width 137 height 32
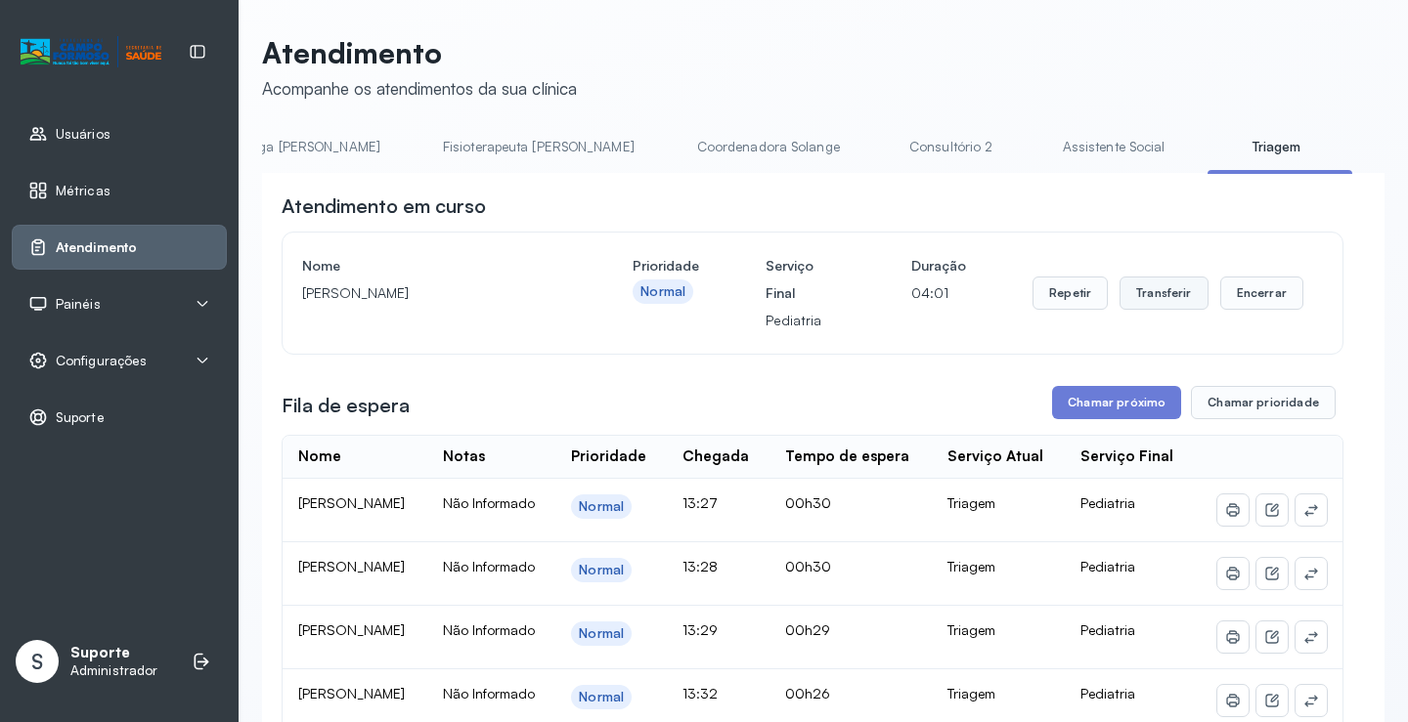
click at [1134, 306] on button "Transferir" at bounding box center [1163, 293] width 89 height 33
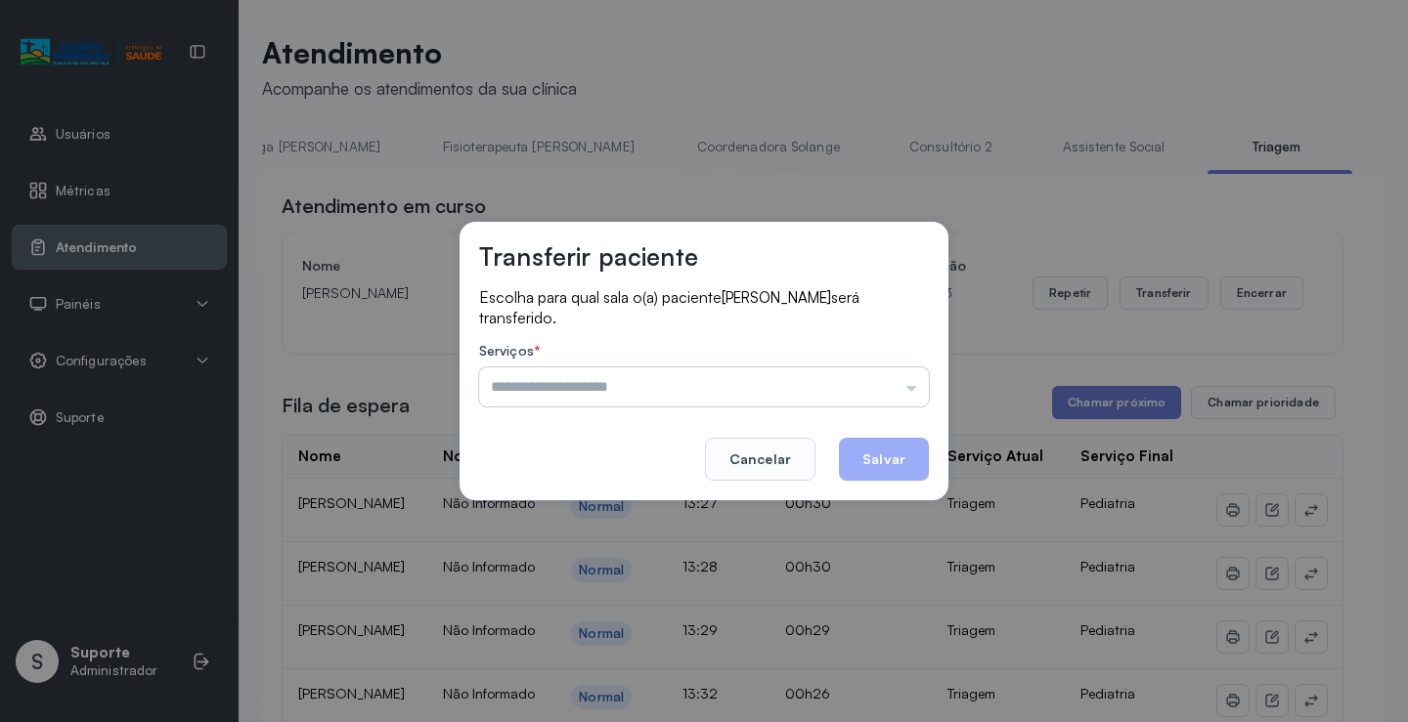
click at [913, 393] on input "text" at bounding box center [704, 387] width 450 height 39
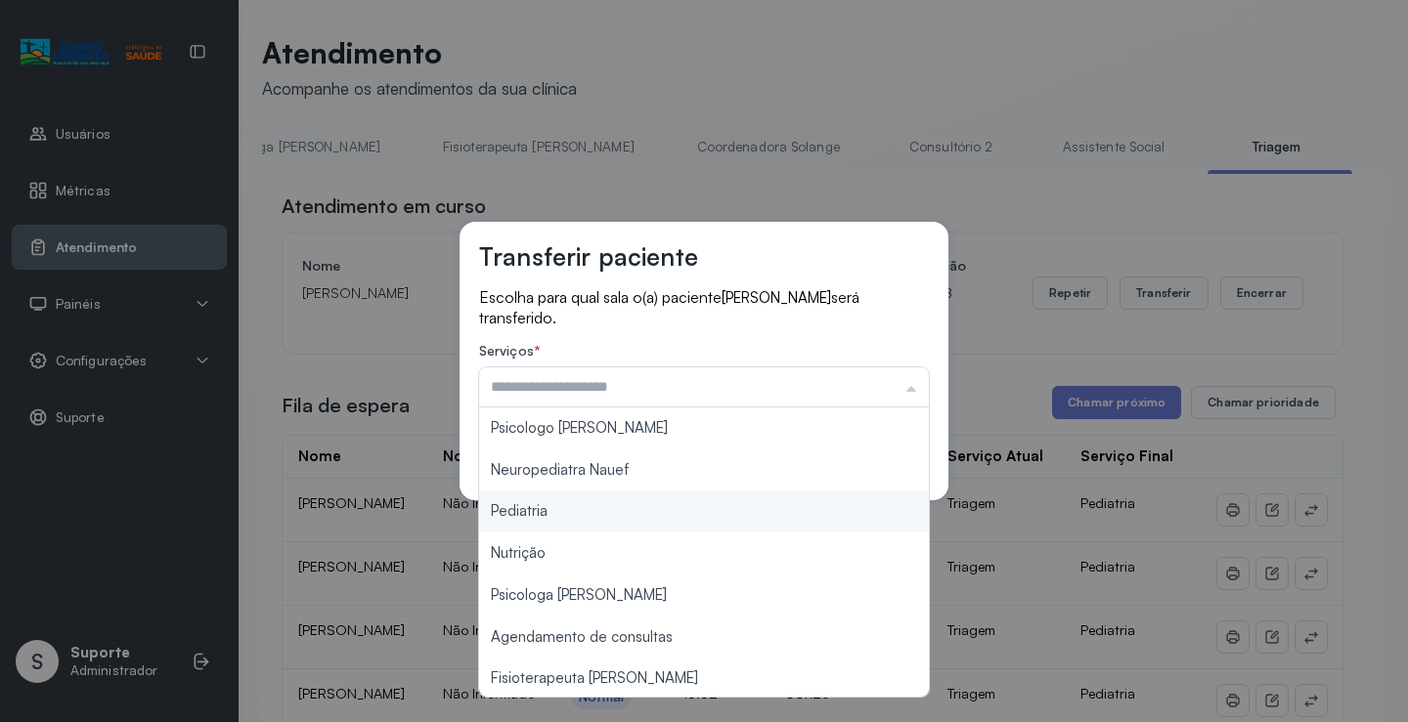
type input "*********"
click at [588, 507] on div "Transferir paciente Escolha para qual sala o(a) paciente BERNARDO DOS SANTOS NU…" at bounding box center [704, 361] width 1408 height 722
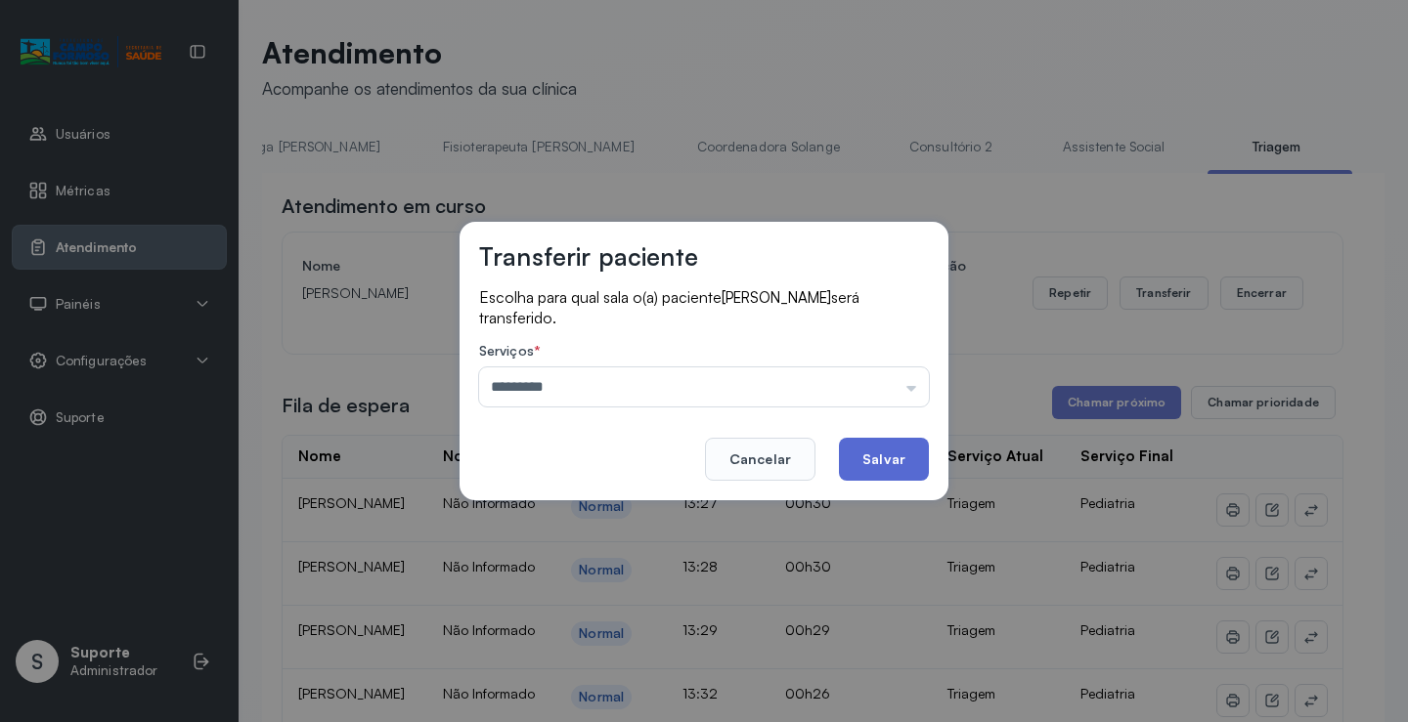
click at [868, 465] on button "Salvar" at bounding box center [884, 459] width 90 height 43
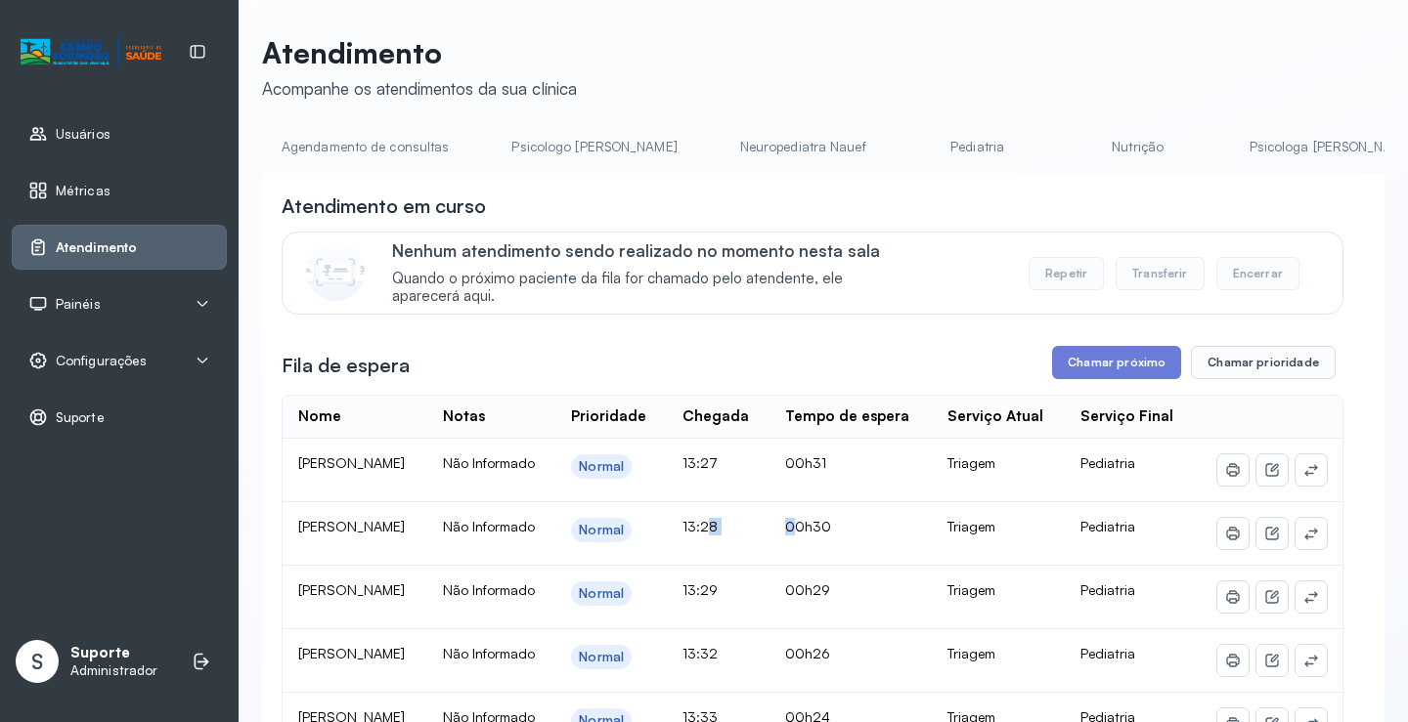
drag, startPoint x: 854, startPoint y: 566, endPoint x: 857, endPoint y: 409, distance: 157.5
click at [854, 464] on table "Nome Notas Prioridade Chegada Tempo de espera Serviço Atual Serviço Final ISAQU…" at bounding box center [813, 607] width 1062 height 425
drag, startPoint x: 804, startPoint y: 355, endPoint x: 808, endPoint y: 339, distance: 16.1
click at [808, 340] on div "**********" at bounding box center [813, 665] width 1062 height 945
click at [1120, 369] on button "Chamar próximo" at bounding box center [1116, 362] width 129 height 33
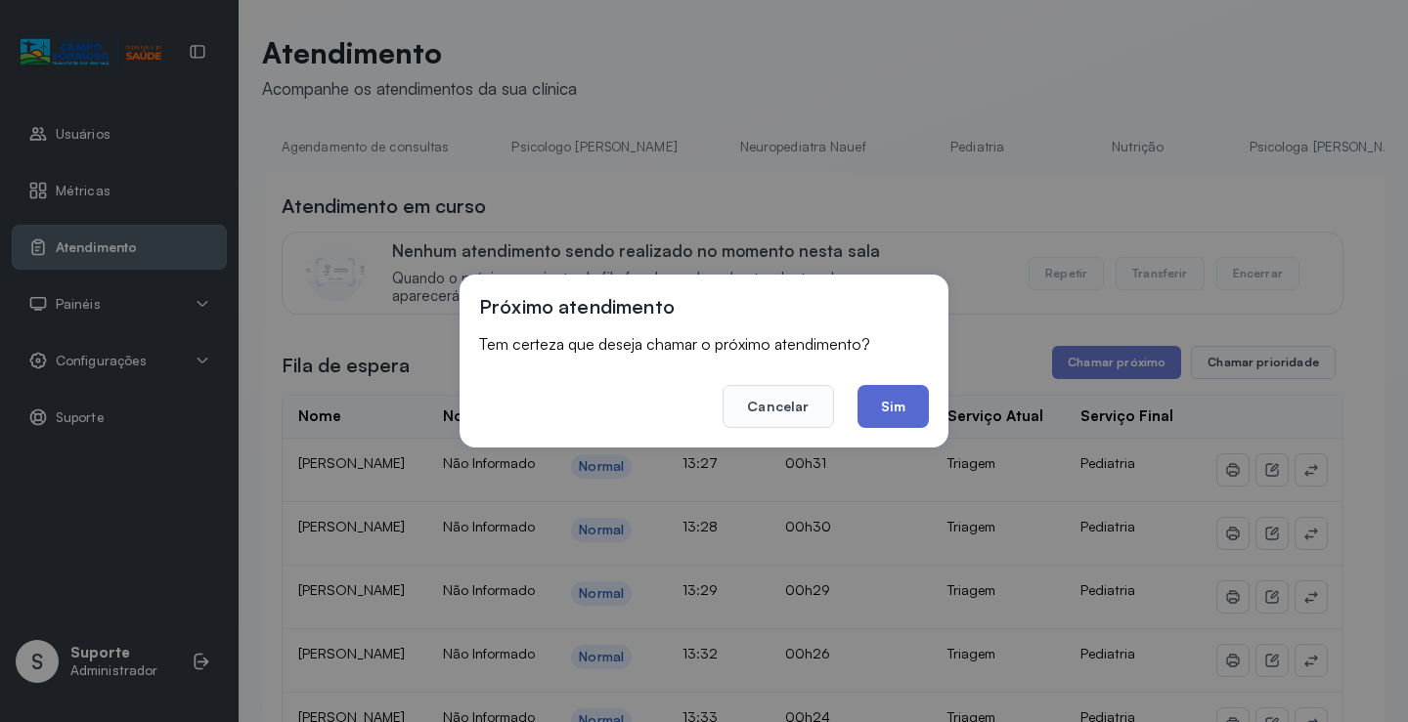
click at [912, 417] on button "Sim" at bounding box center [892, 406] width 71 height 43
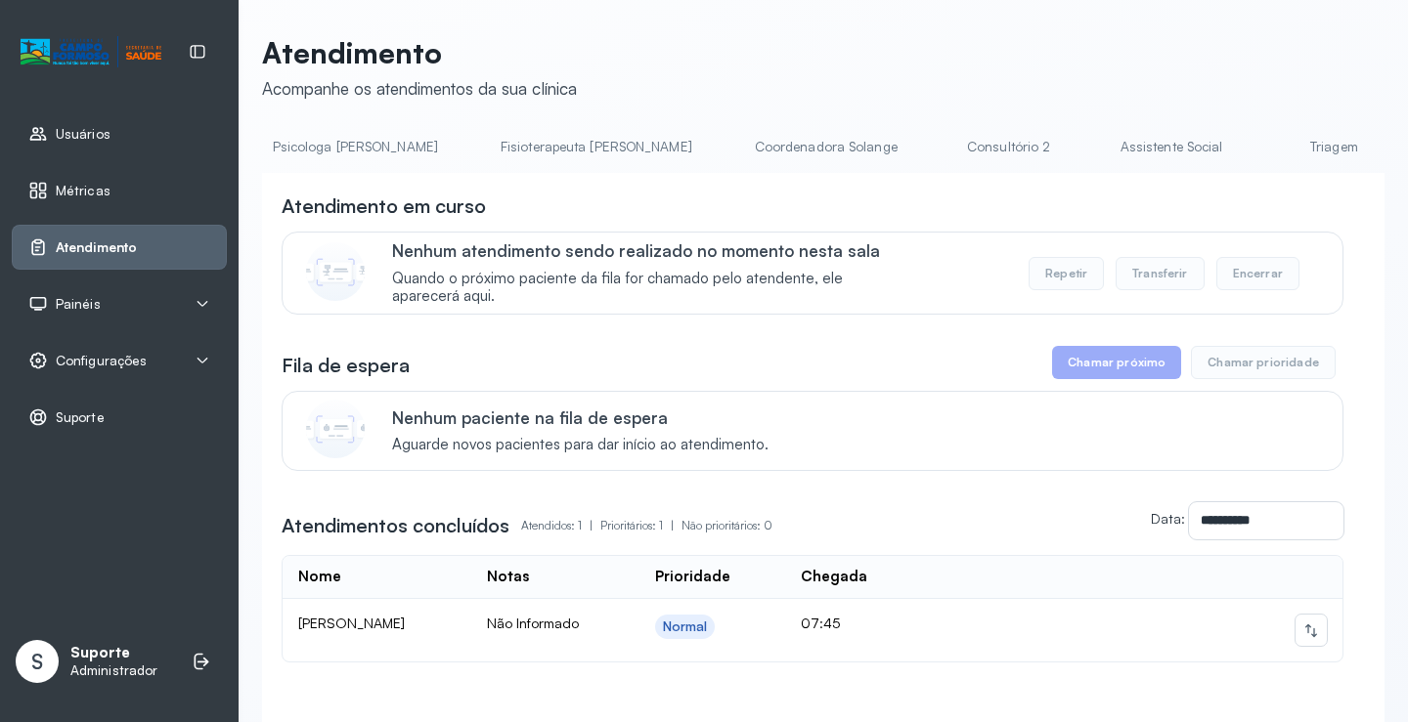
scroll to position [0, 996]
click at [1253, 155] on link "Triagem" at bounding box center [1321, 147] width 137 height 32
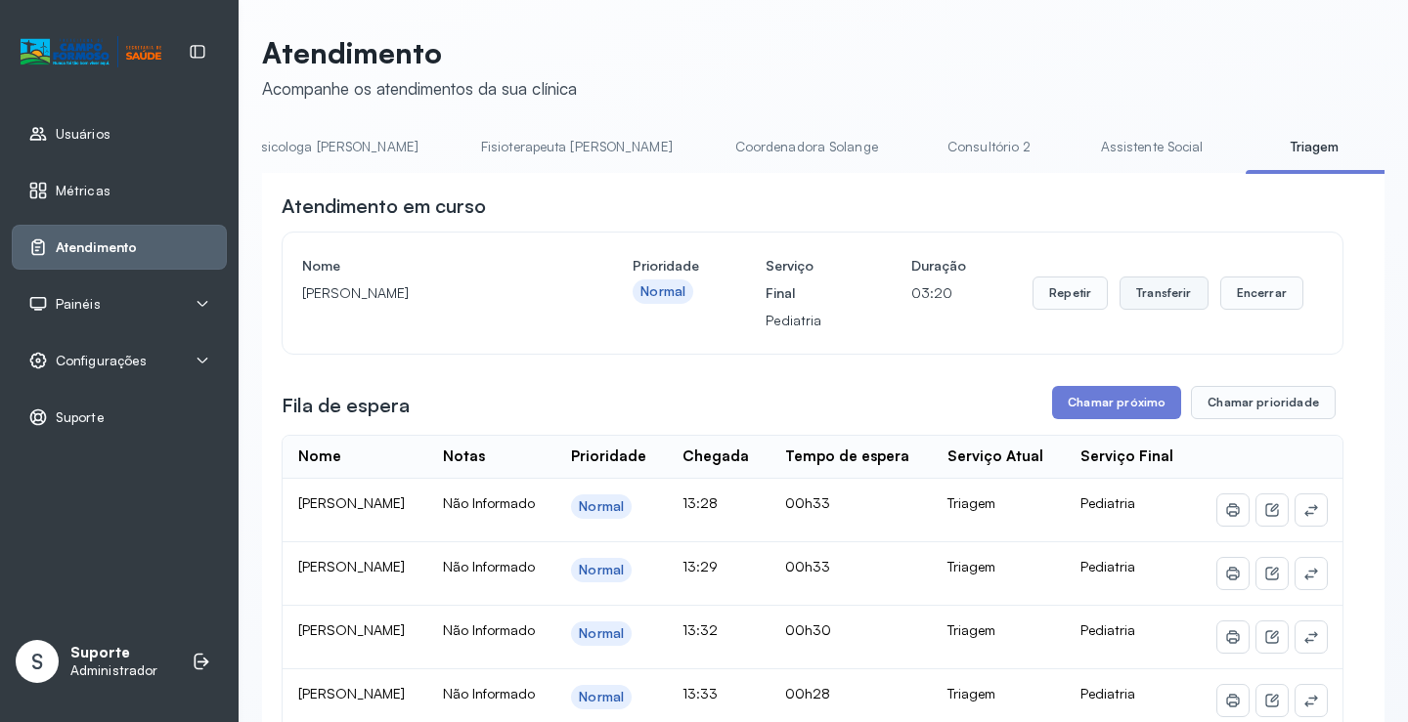
click at [1164, 299] on button "Transferir" at bounding box center [1163, 293] width 89 height 33
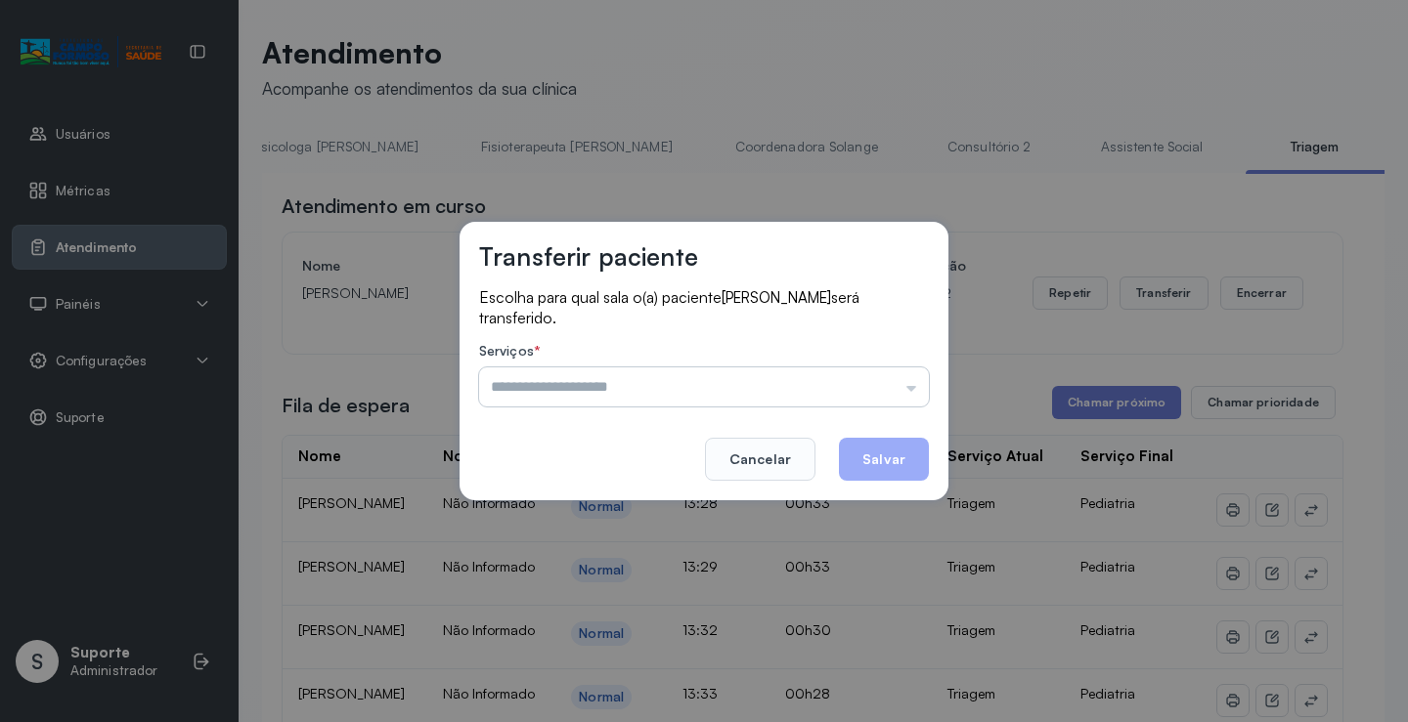
click at [911, 383] on input "text" at bounding box center [704, 387] width 450 height 39
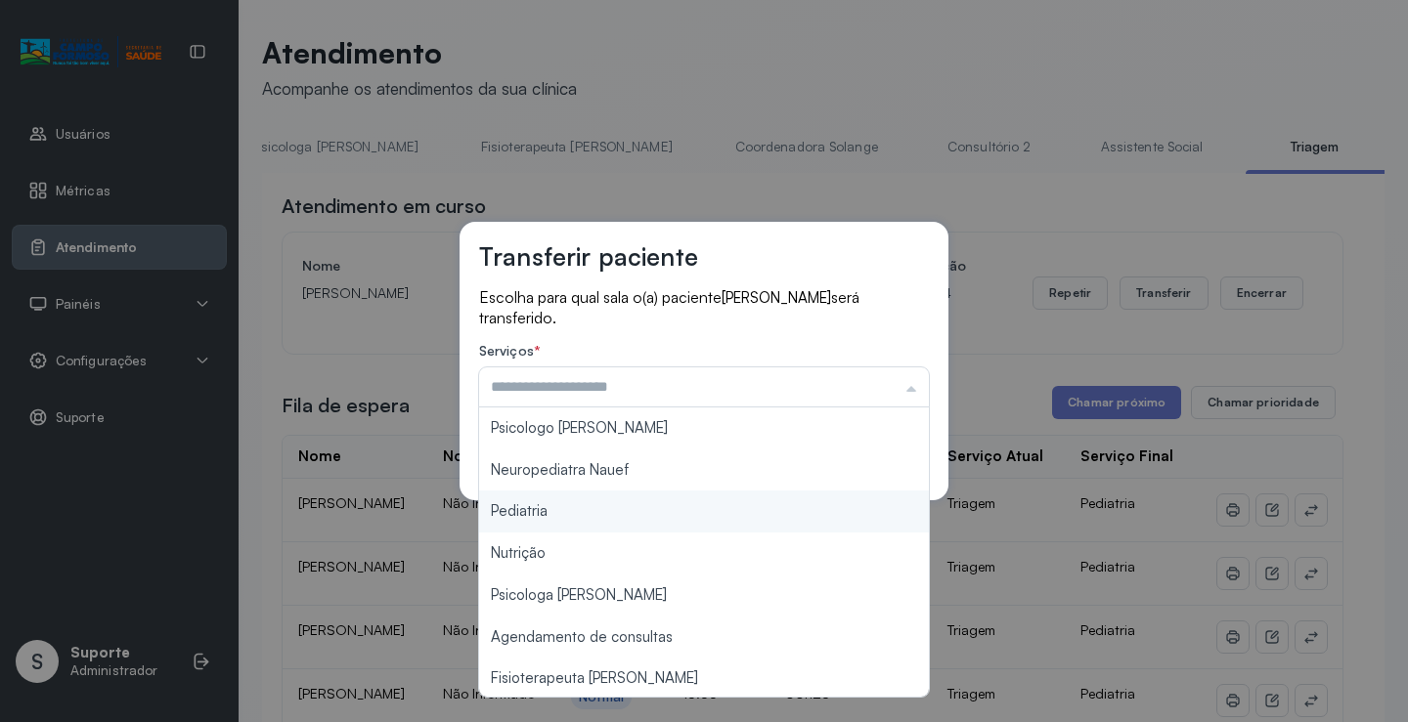
type input "*********"
click at [593, 514] on div "Transferir paciente Escolha para qual sala o(a) paciente ISAQUE FERREIRA DOS SA…" at bounding box center [704, 361] width 1408 height 722
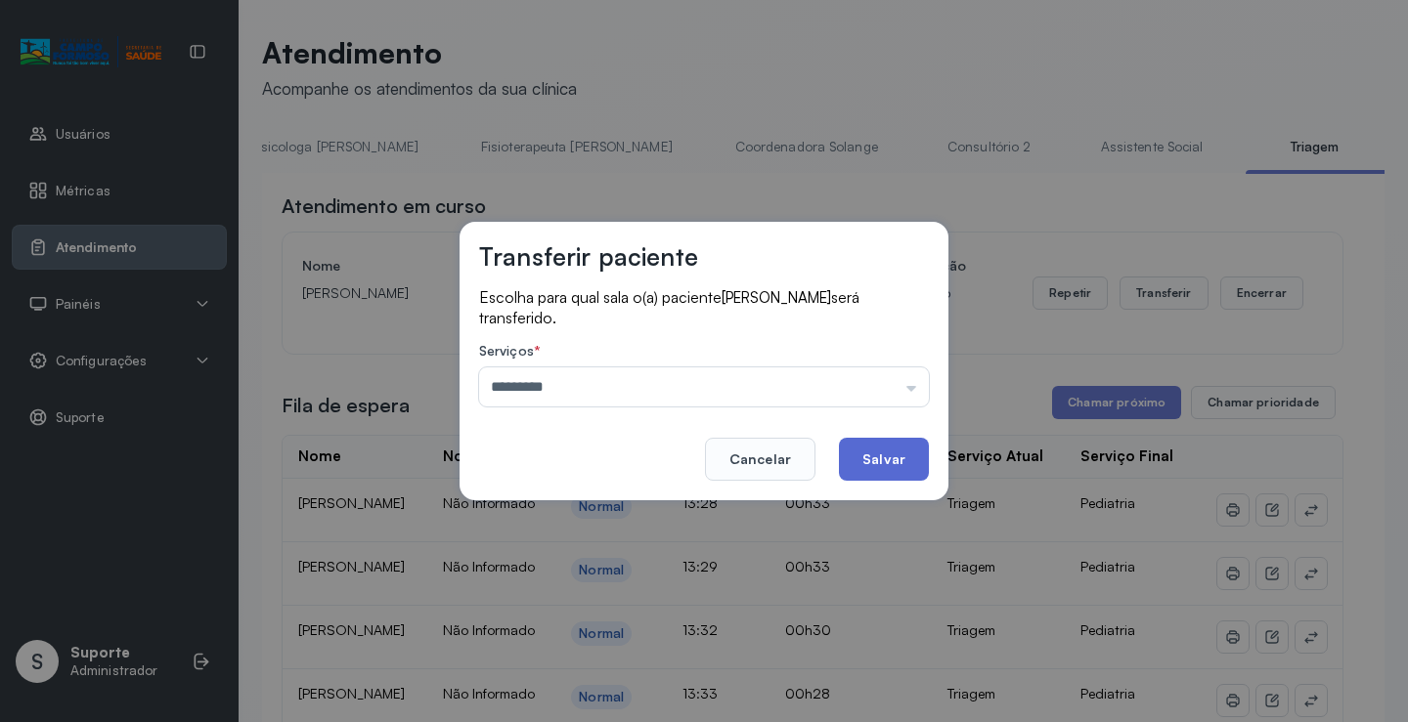
click at [894, 471] on button "Salvar" at bounding box center [884, 459] width 90 height 43
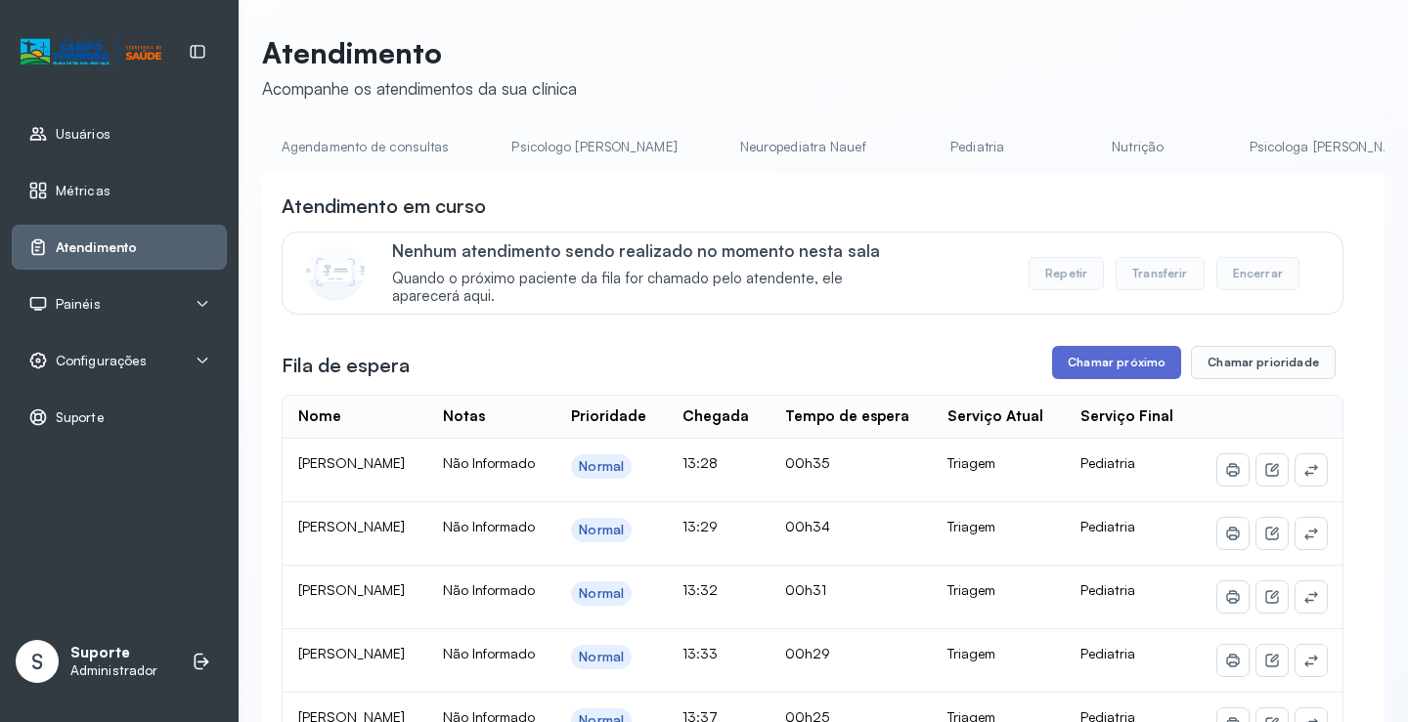
click at [1116, 374] on button "Chamar próximo" at bounding box center [1116, 362] width 129 height 33
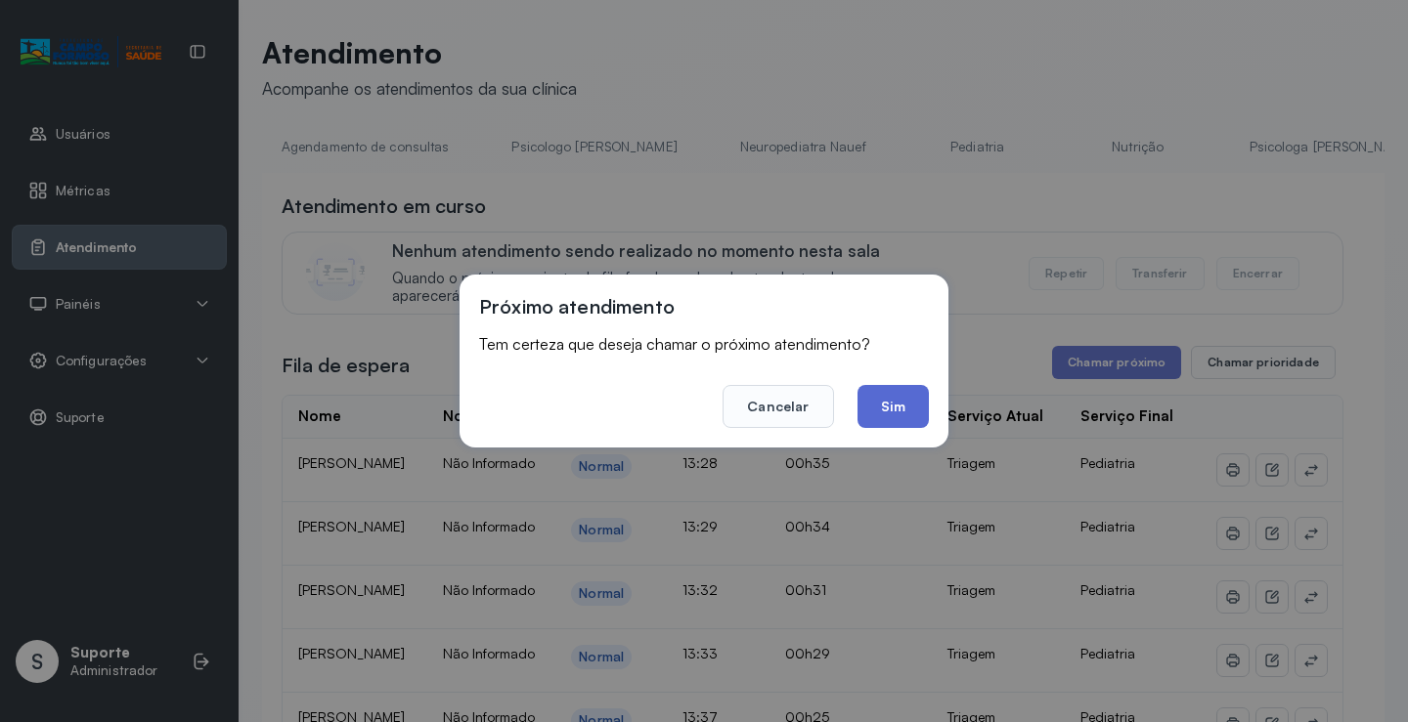
click at [914, 402] on button "Sim" at bounding box center [892, 406] width 71 height 43
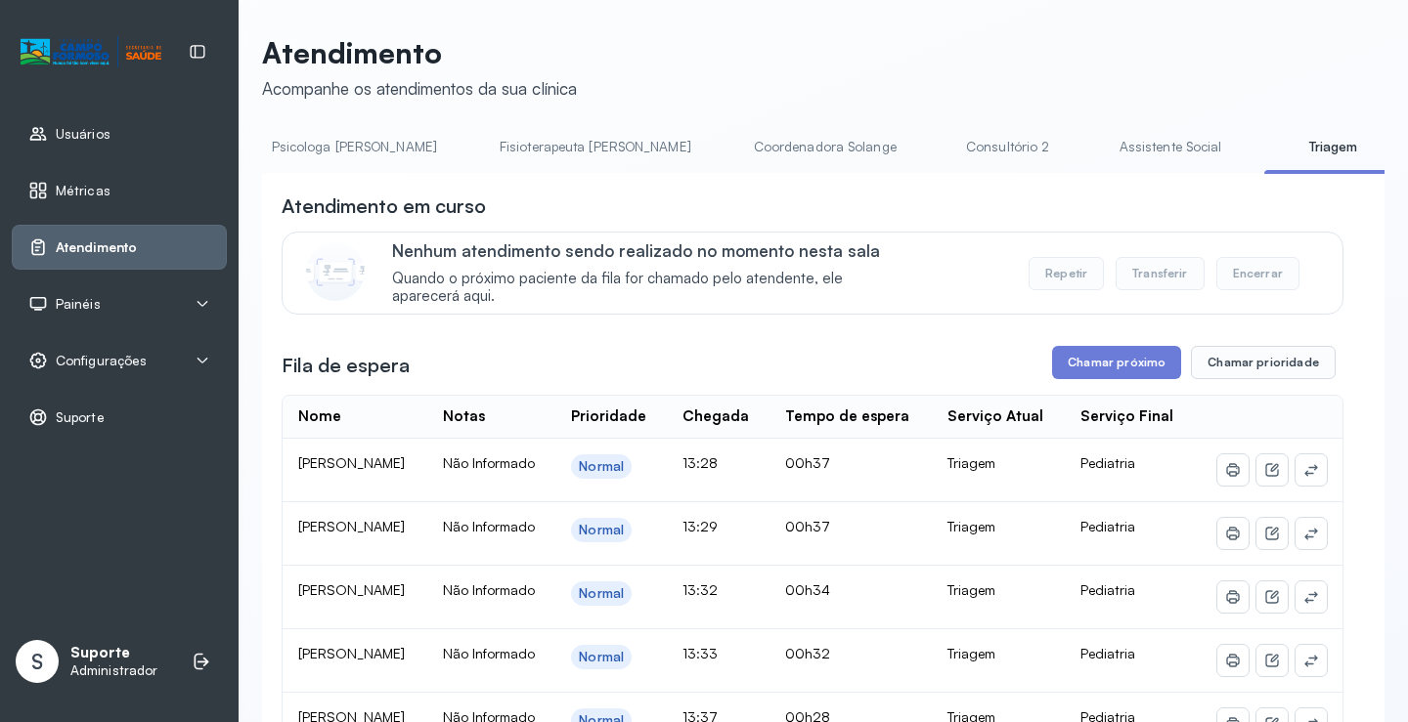
scroll to position [0, 972]
click at [888, 172] on div "Agendamento de consultas Psicologo Pedro Neuropediatra Nauef Pediatria Nutrição…" at bounding box center [823, 153] width 1122 height 44
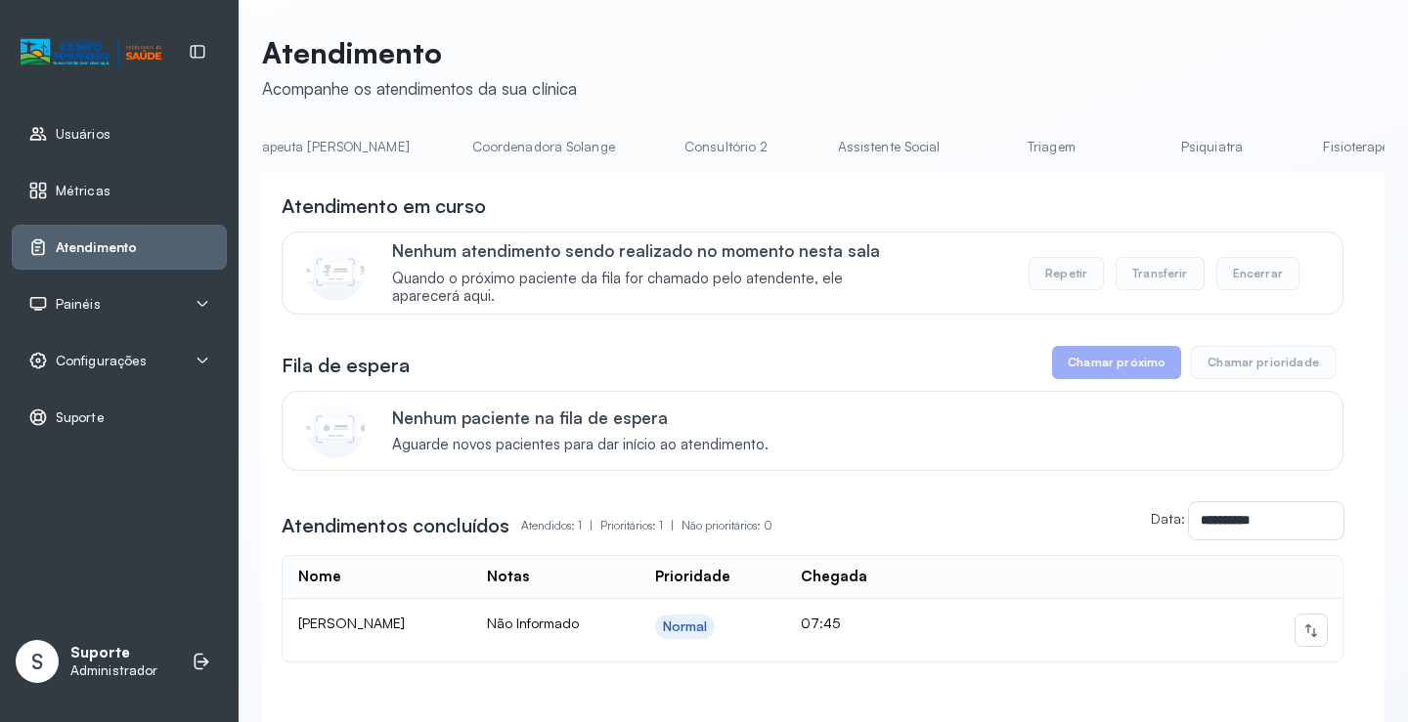
scroll to position [0, 1120]
click at [1129, 146] on link "Triagem" at bounding box center [1197, 147] width 137 height 32
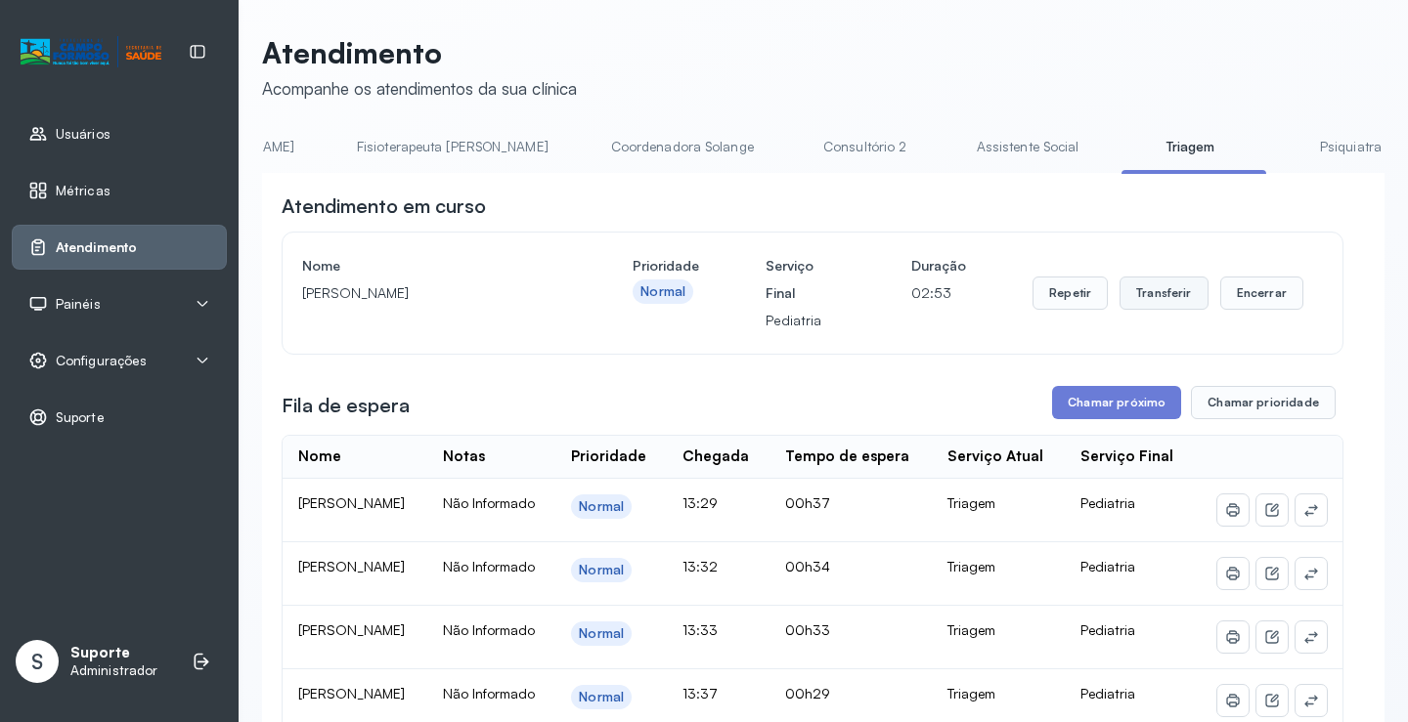
click at [1160, 303] on button "Transferir" at bounding box center [1163, 293] width 89 height 33
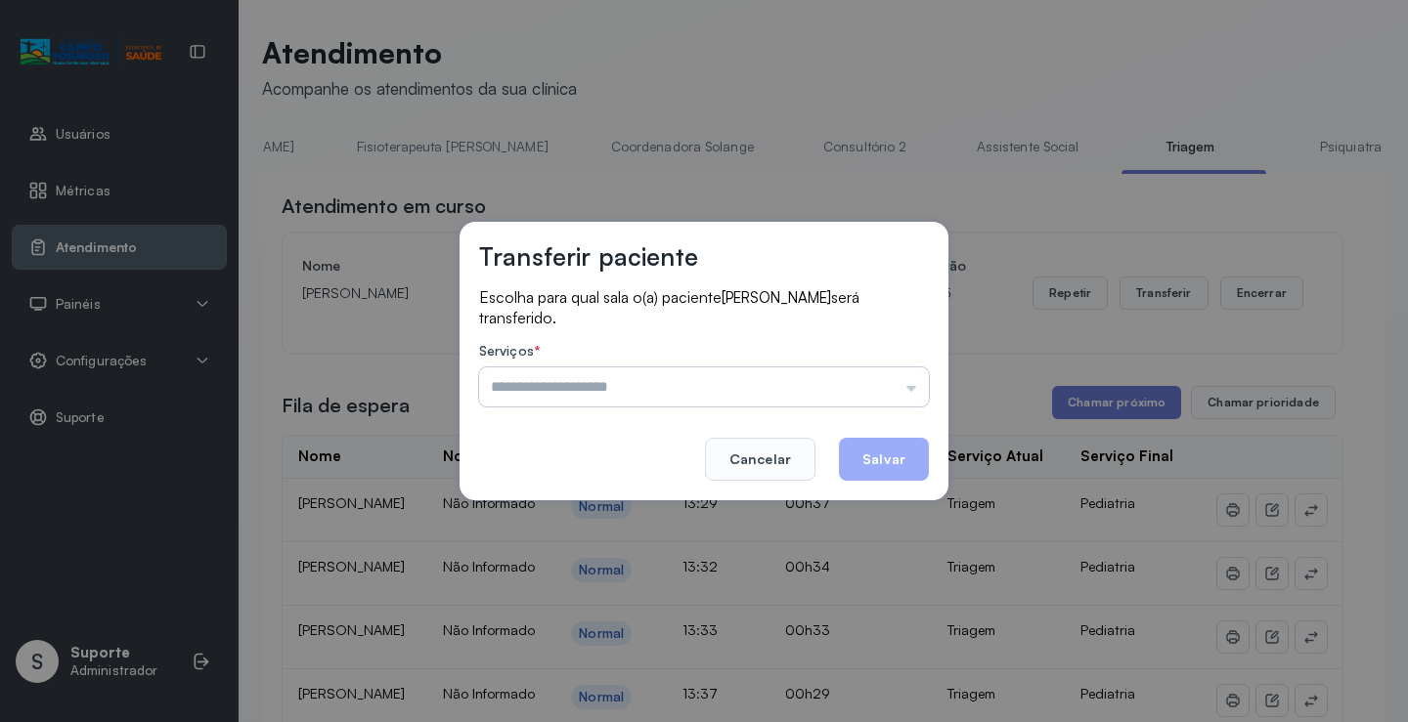
click at [915, 387] on input "text" at bounding box center [704, 387] width 450 height 39
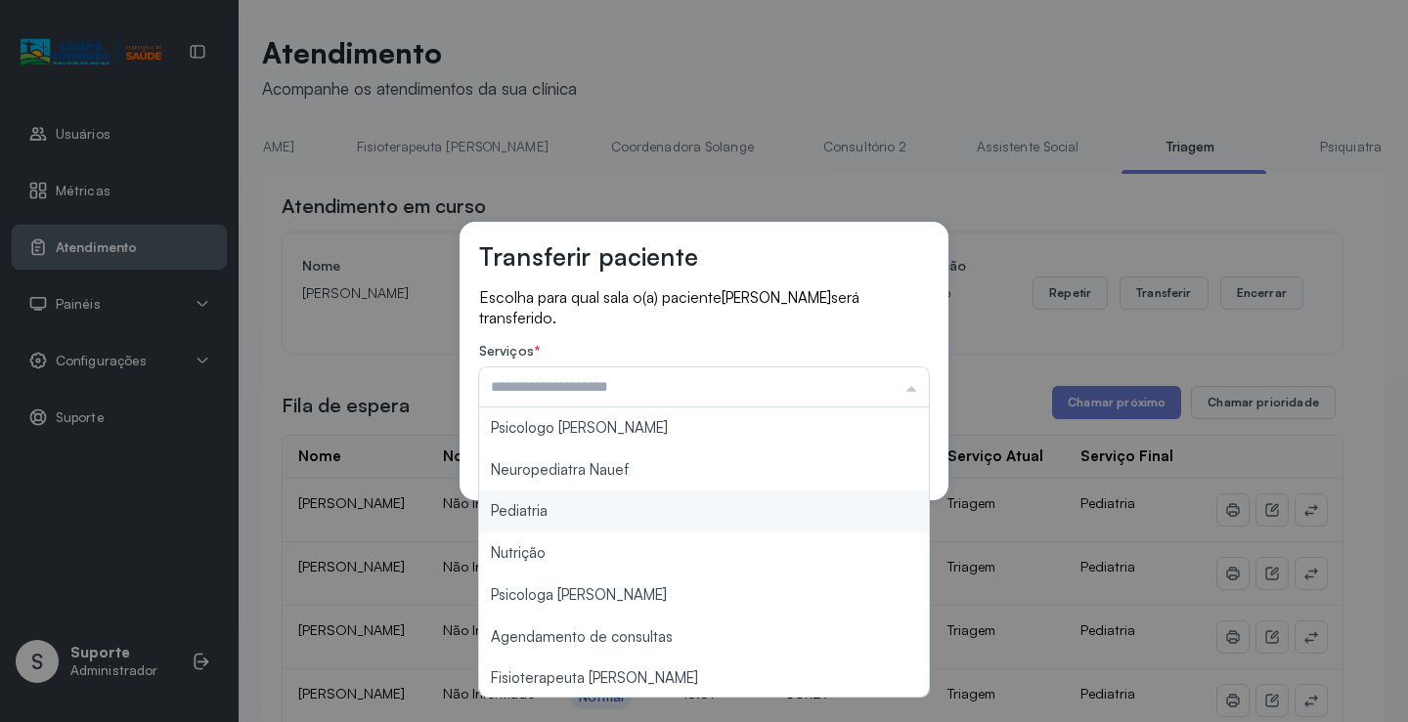
type input "*********"
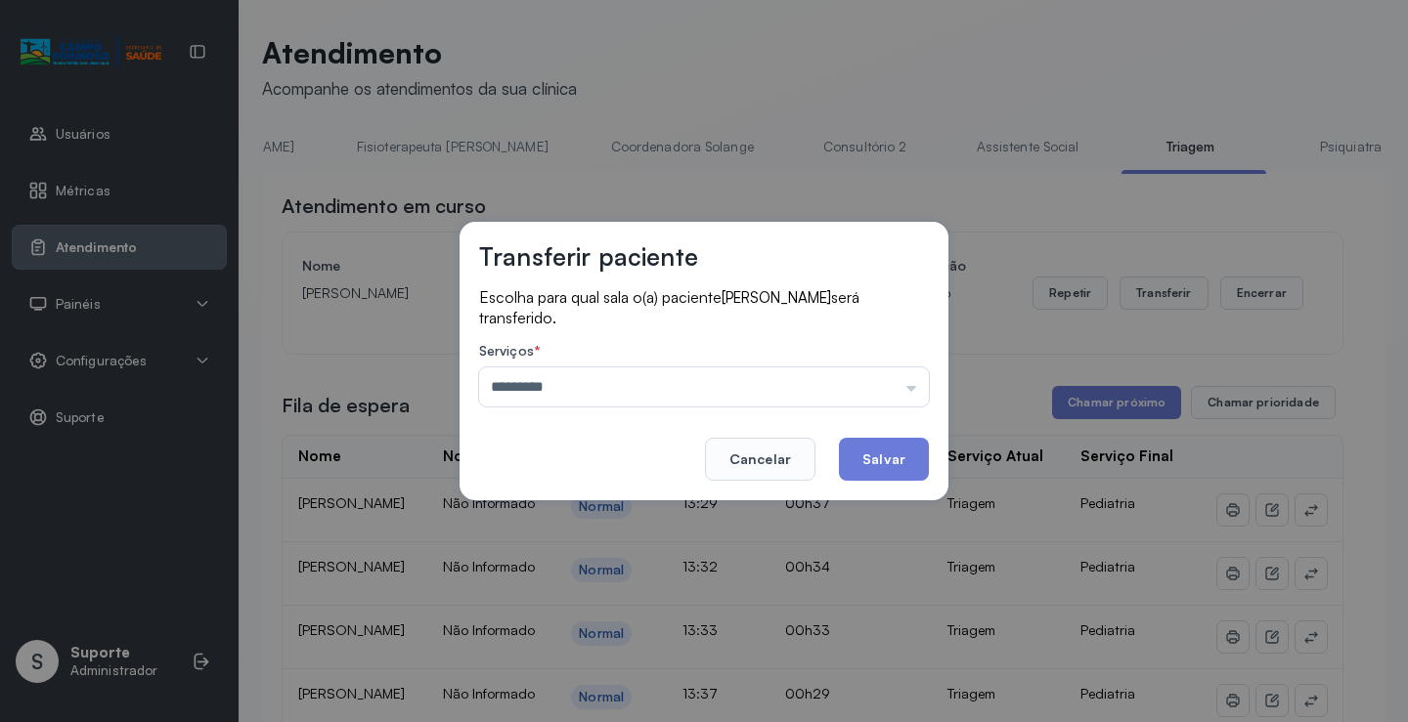
click at [573, 507] on div "Transferir paciente Escolha para qual sala o(a) paciente [PERSON_NAME] será tra…" at bounding box center [704, 361] width 1408 height 722
click at [894, 455] on button "Salvar" at bounding box center [884, 459] width 90 height 43
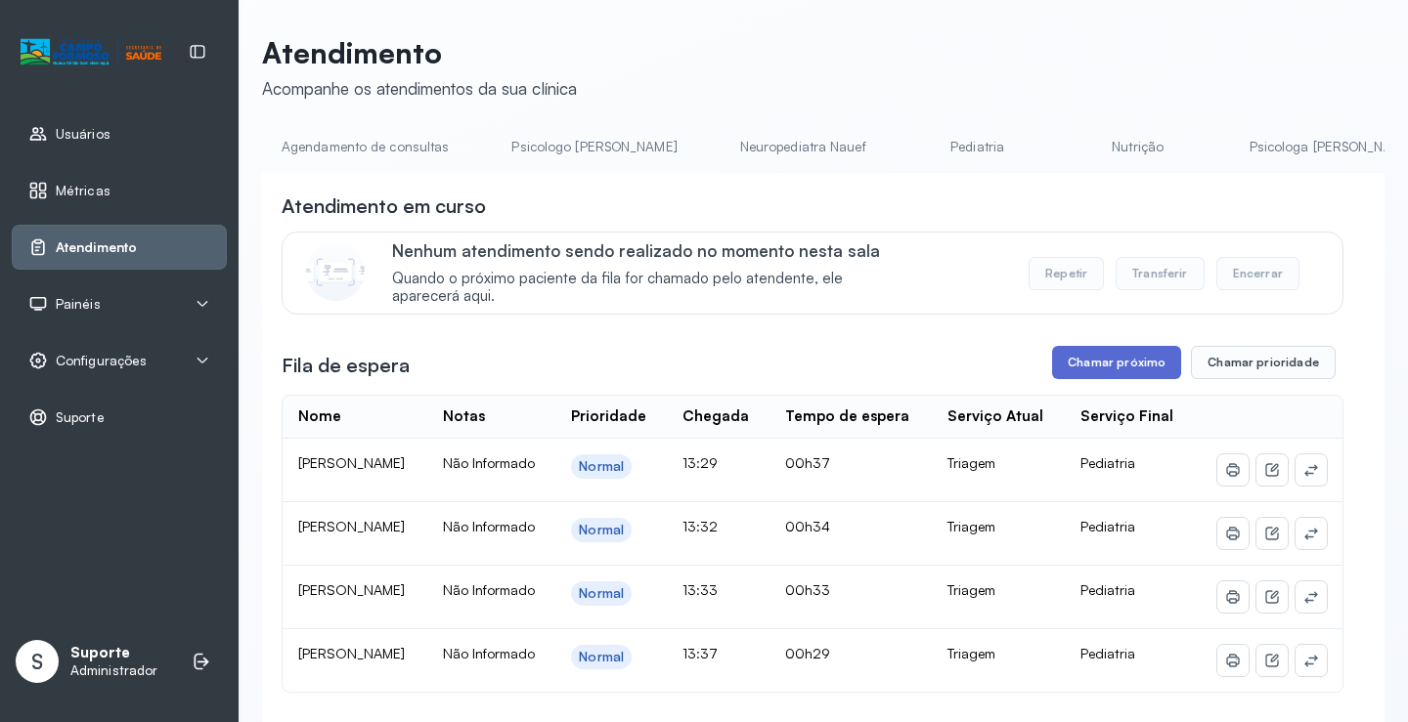
click at [1113, 362] on button "Chamar próximo" at bounding box center [1116, 362] width 129 height 33
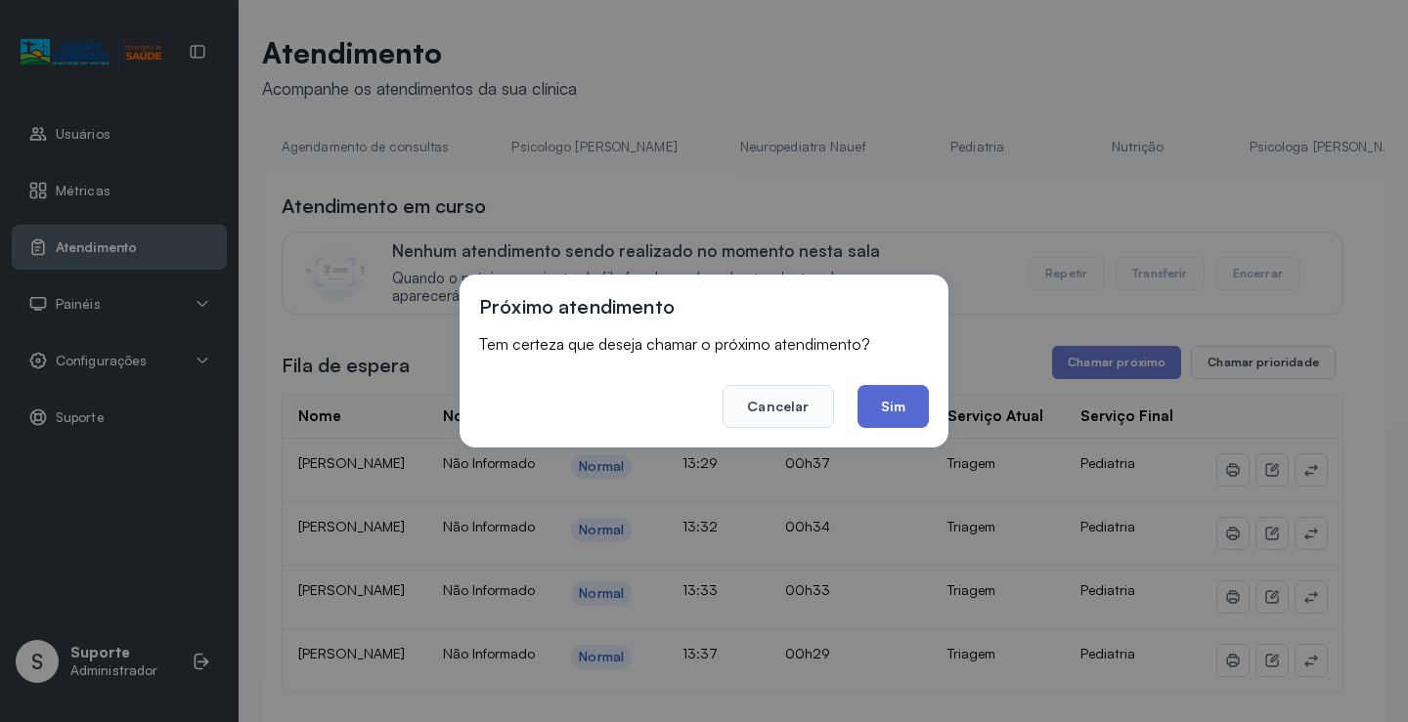
click at [890, 405] on button "Sim" at bounding box center [892, 406] width 71 height 43
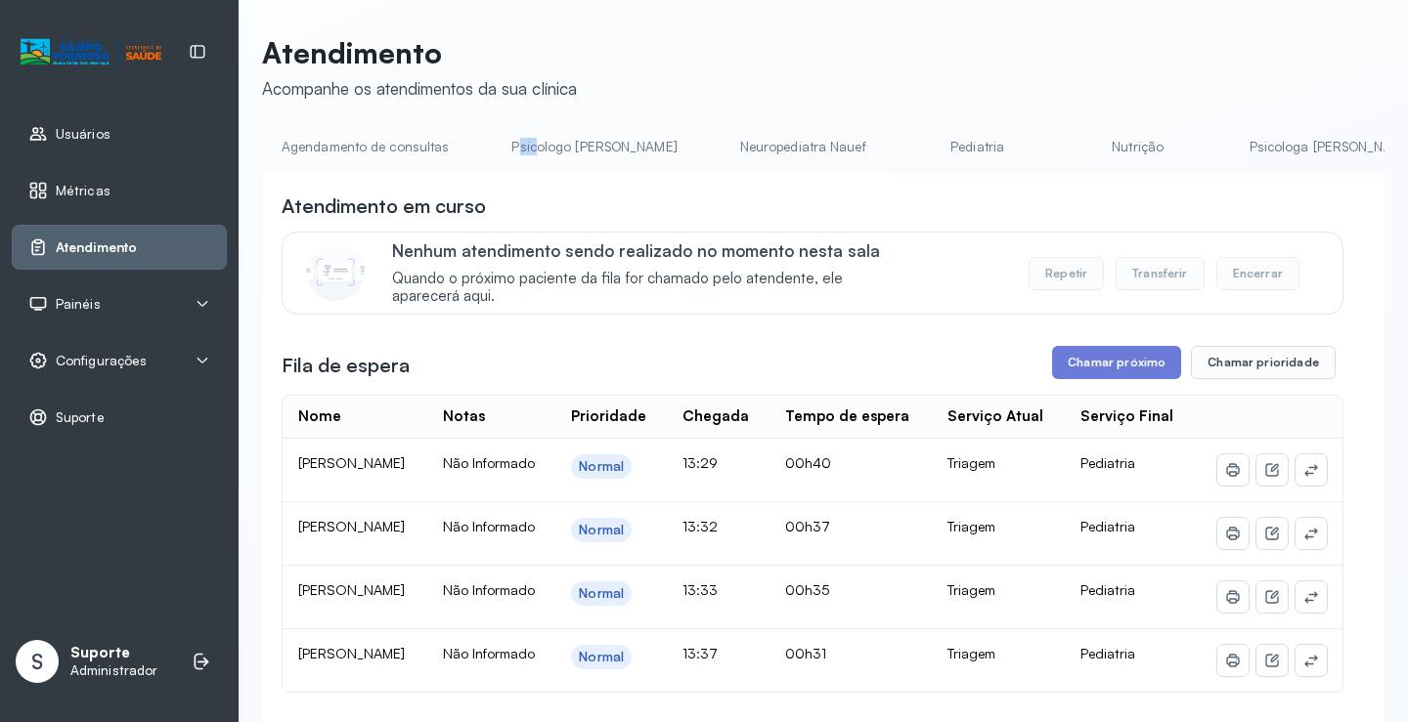
drag, startPoint x: 514, startPoint y: 170, endPoint x: 530, endPoint y: 170, distance: 15.6
click at [530, 170] on li "Psicologo [PERSON_NAME]" at bounding box center [598, 153] width 212 height 44
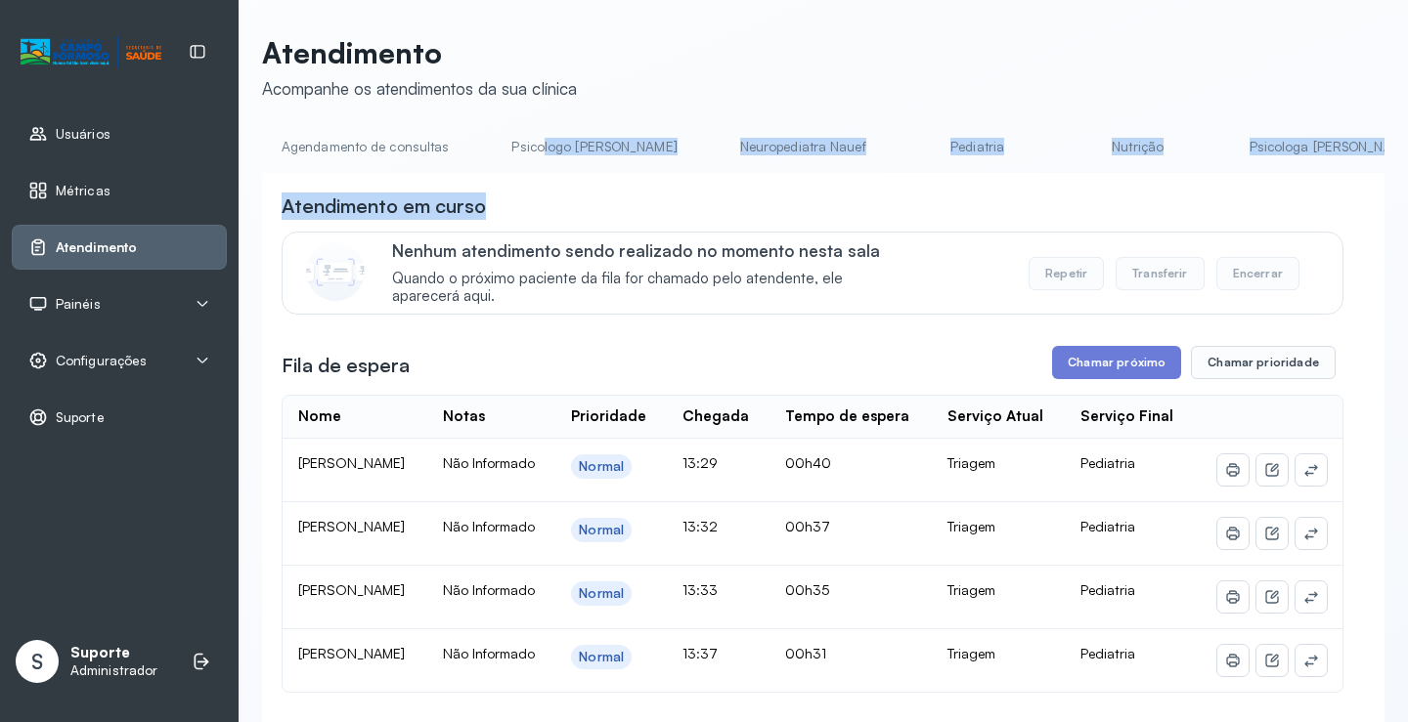
drag, startPoint x: 536, startPoint y: 170, endPoint x: 632, endPoint y: 223, distance: 109.4
click at [632, 223] on div "**********" at bounding box center [823, 634] width 1122 height 1006
click at [576, 179] on div "**********" at bounding box center [823, 654] width 1122 height 963
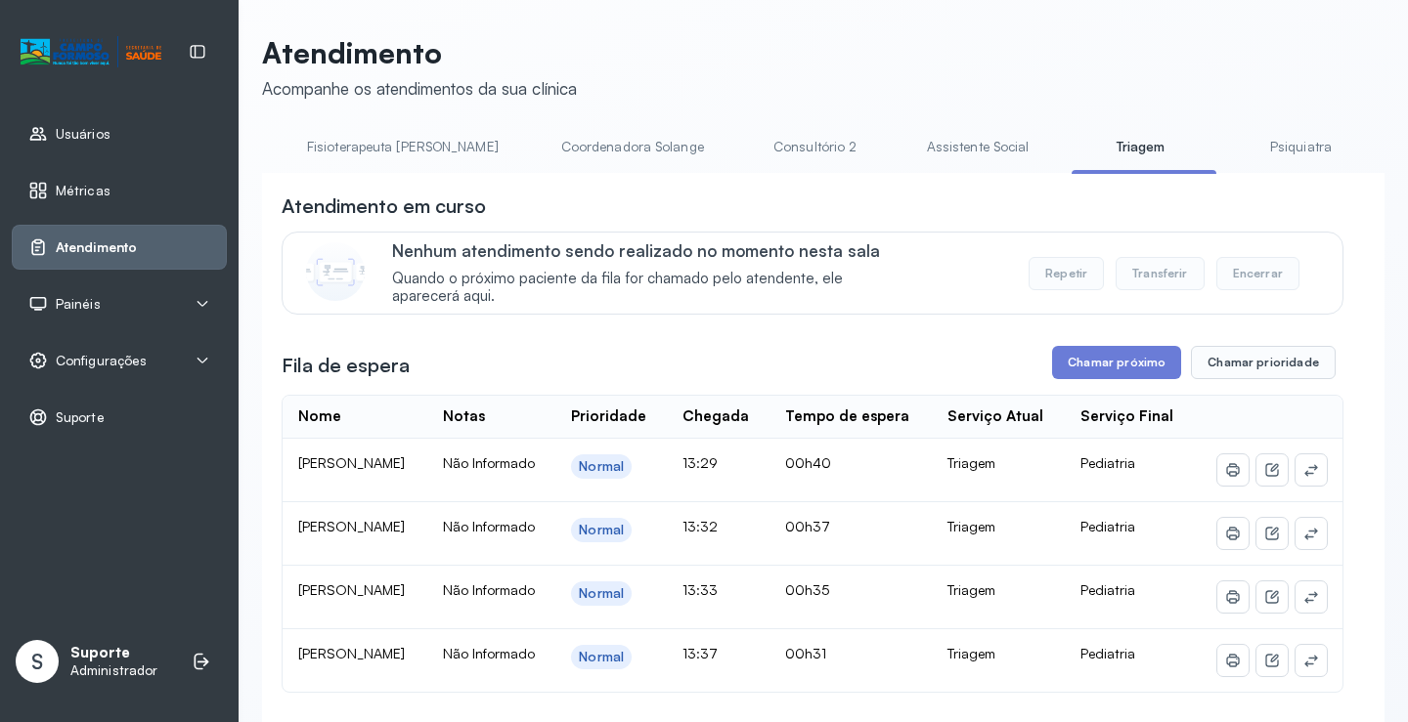
scroll to position [0, 1180]
click at [1062, 158] on link "Triagem" at bounding box center [1130, 147] width 137 height 32
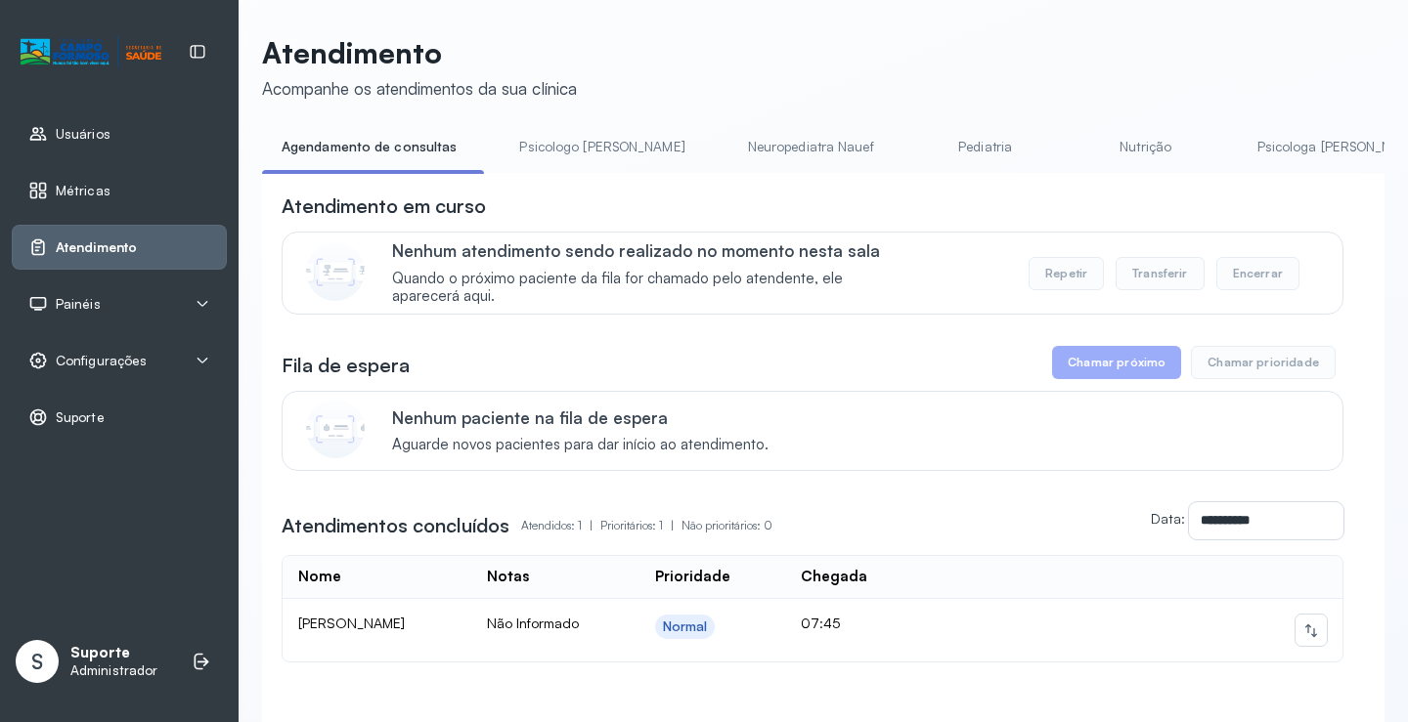
drag, startPoint x: 530, startPoint y: 180, endPoint x: 718, endPoint y: 255, distance: 202.2
click at [727, 243] on div "**********" at bounding box center [823, 480] width 1122 height 615
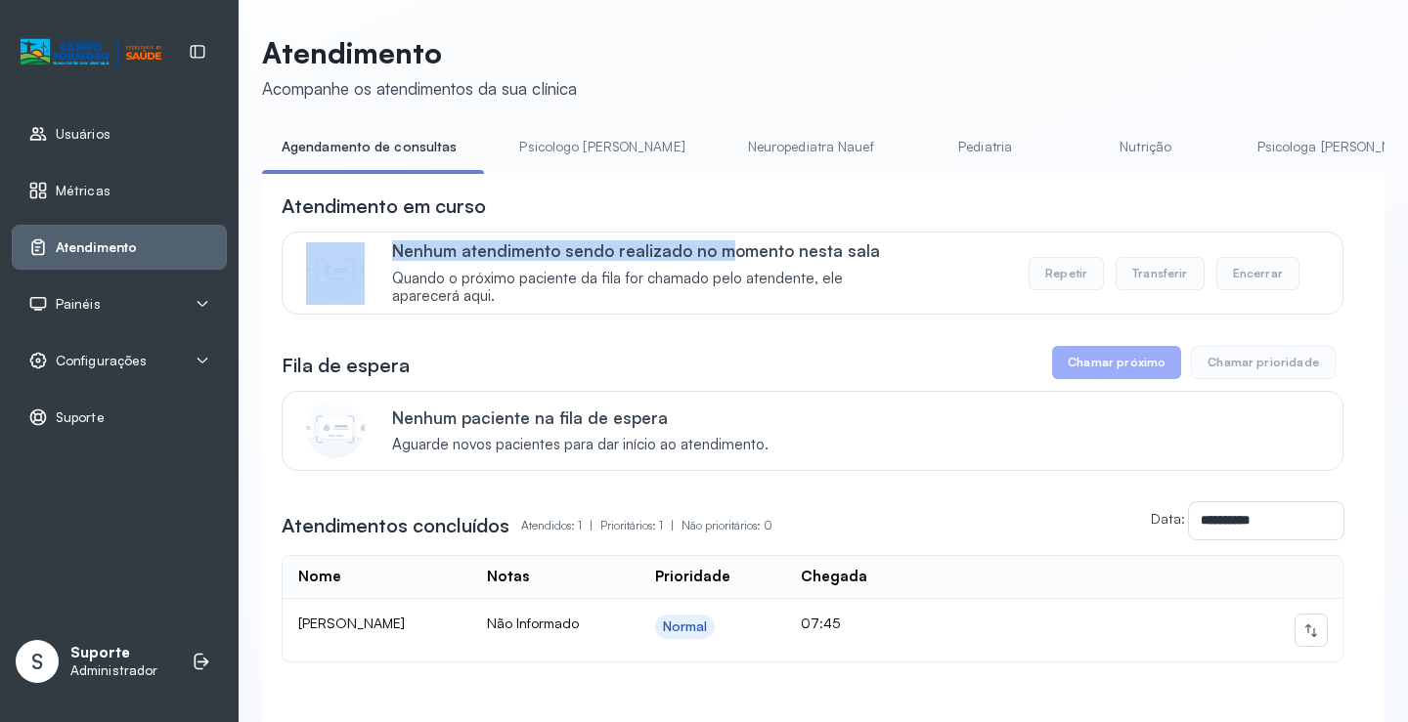
click at [653, 193] on div "**********" at bounding box center [823, 480] width 1122 height 615
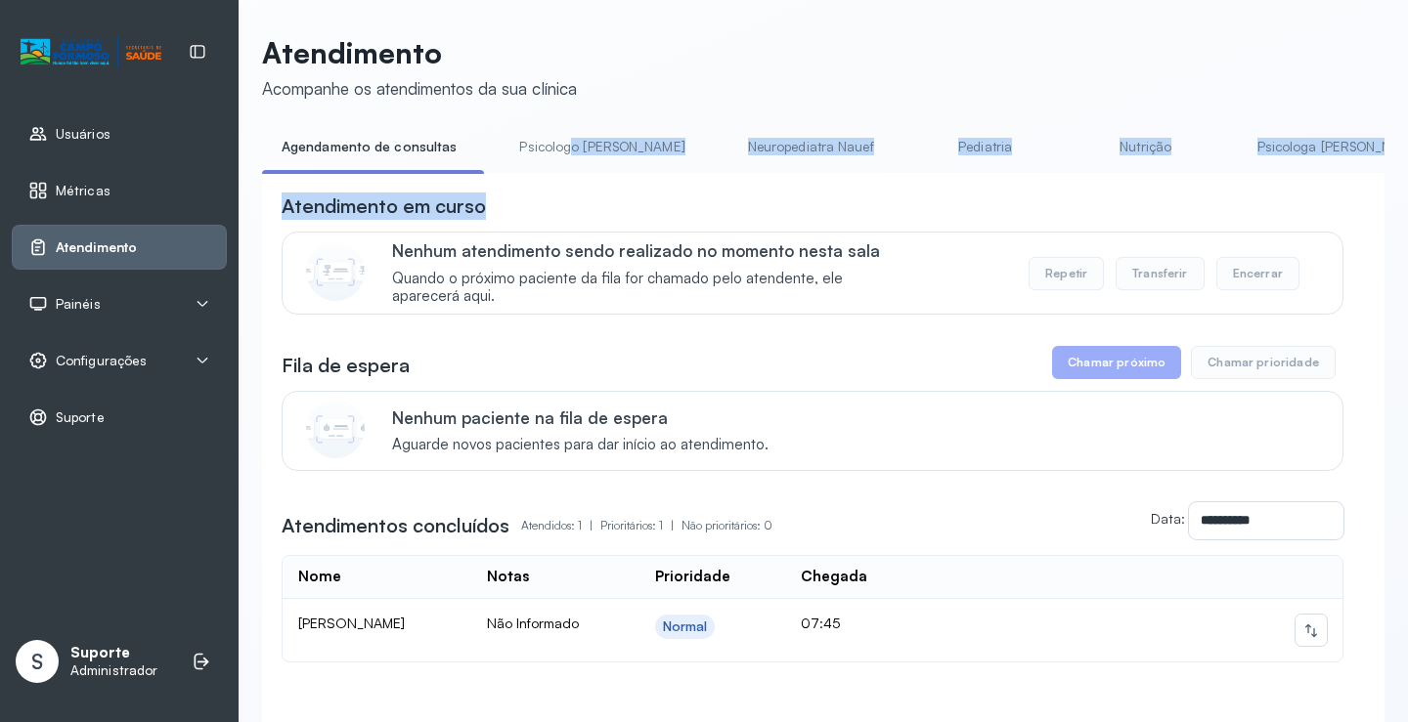
drag, startPoint x: 562, startPoint y: 168, endPoint x: 548, endPoint y: 198, distance: 33.3
click at [754, 198] on div "**********" at bounding box center [823, 459] width 1122 height 657
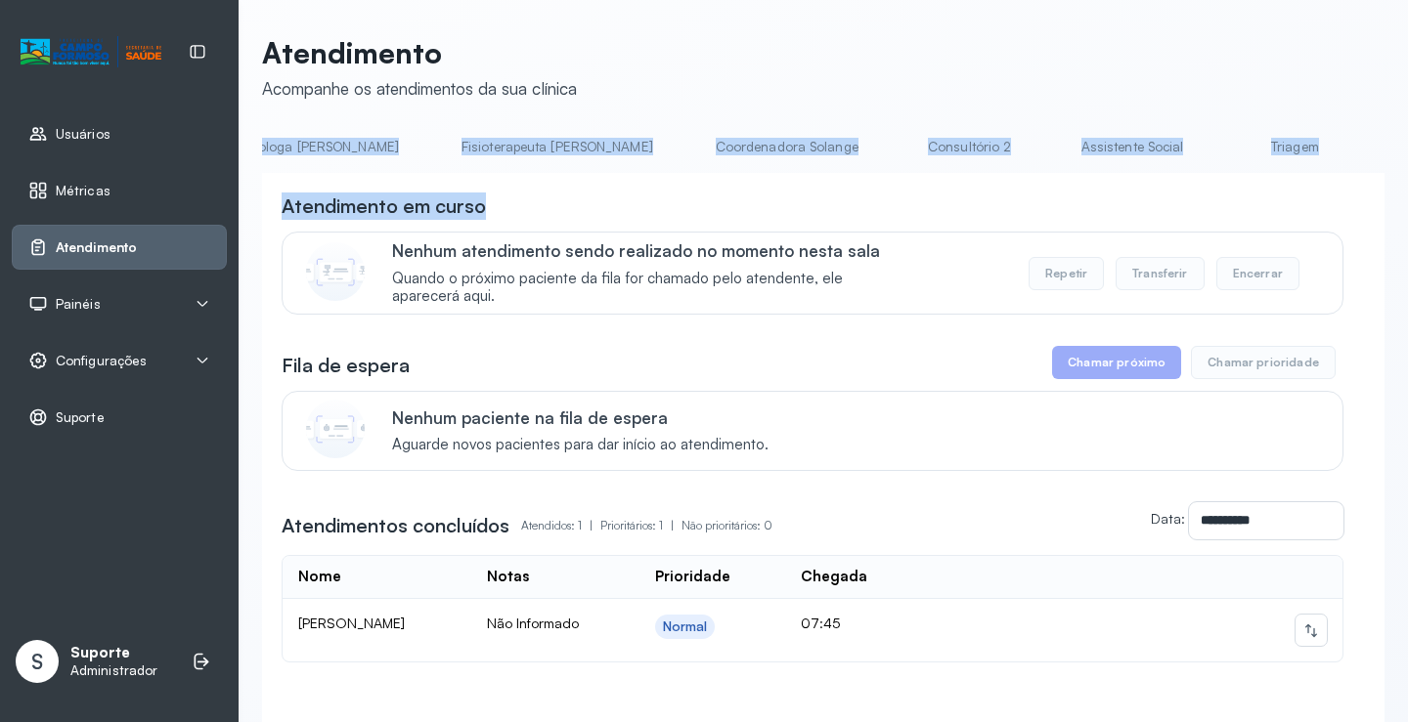
scroll to position [0, 1172]
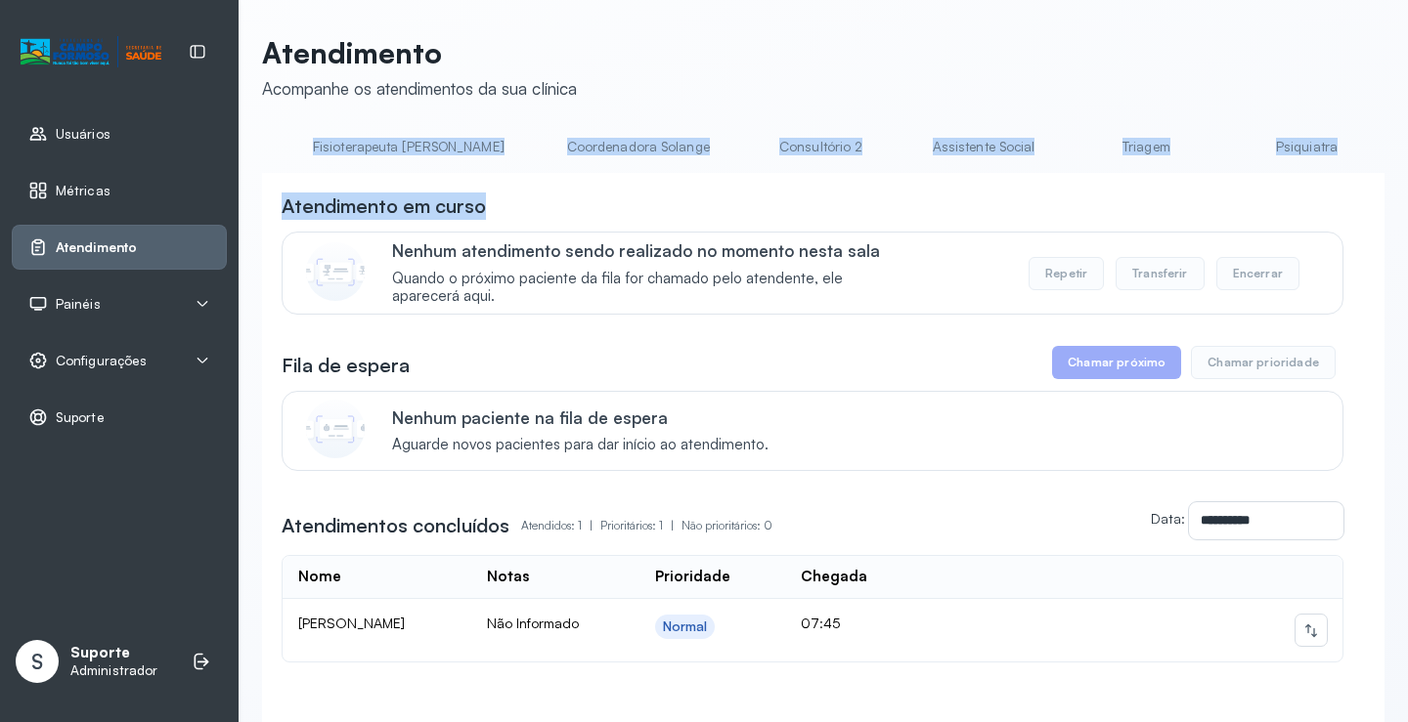
click at [1077, 137] on link "Triagem" at bounding box center [1145, 147] width 137 height 32
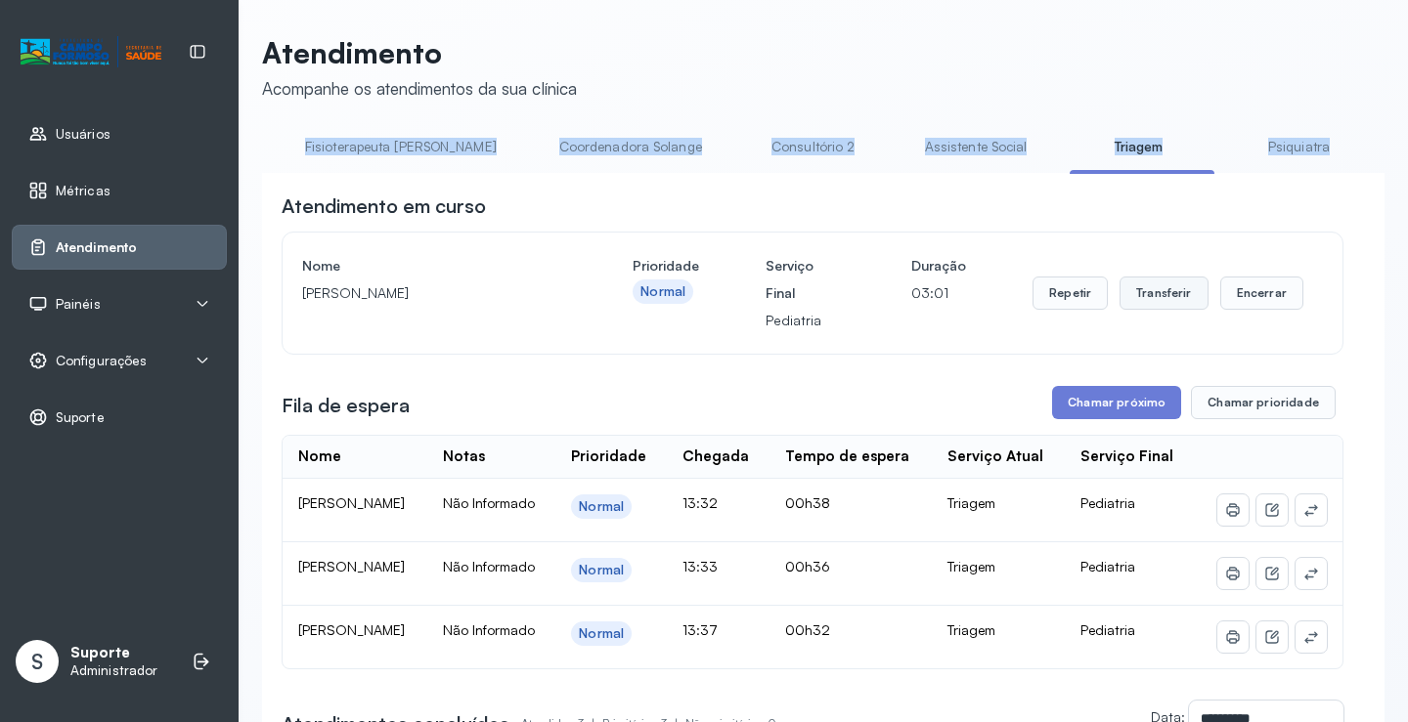
click at [1161, 299] on button "Transferir" at bounding box center [1163, 293] width 89 height 33
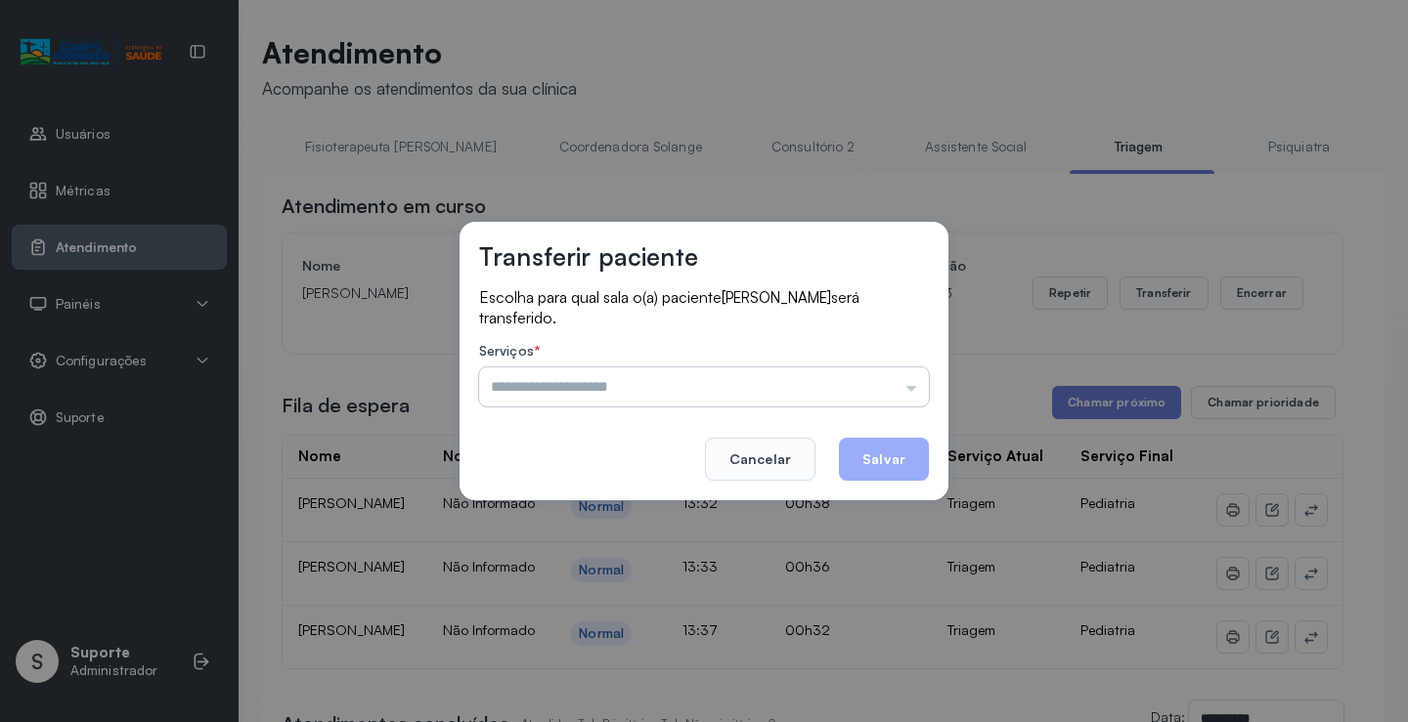
click at [909, 378] on input "text" at bounding box center [704, 387] width 450 height 39
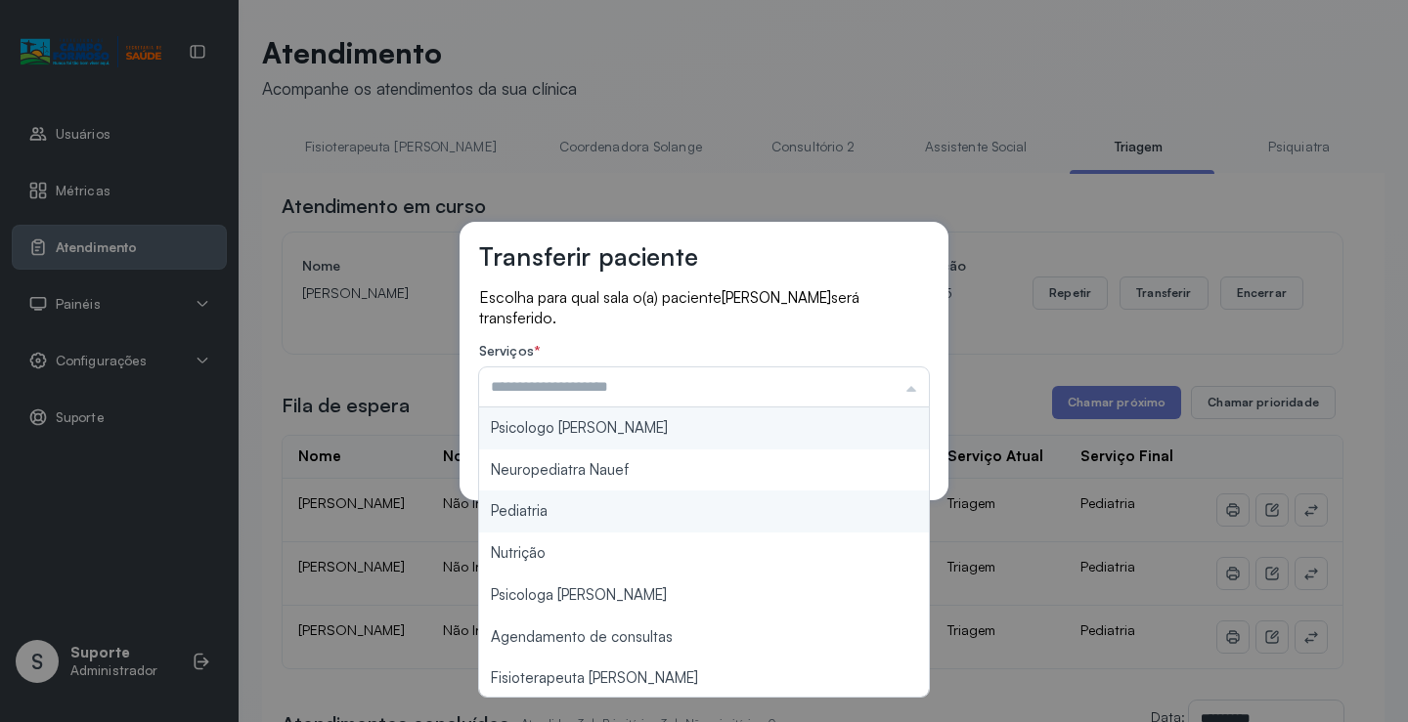
type input "*********"
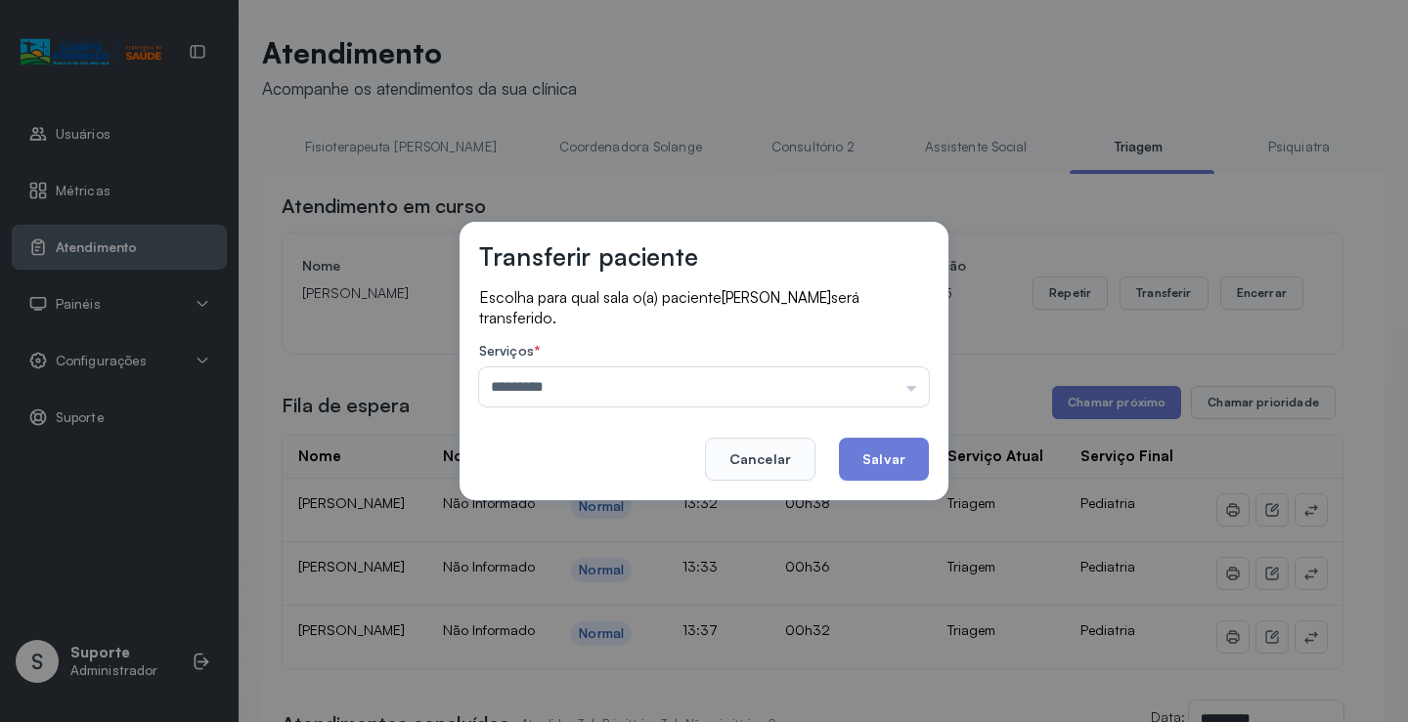
click at [573, 519] on div "Transferir paciente Escolha para qual sala o(a) paciente LUIZ FELIPE FERREIRA D…" at bounding box center [704, 361] width 1408 height 722
click at [905, 462] on button "Salvar" at bounding box center [884, 459] width 90 height 43
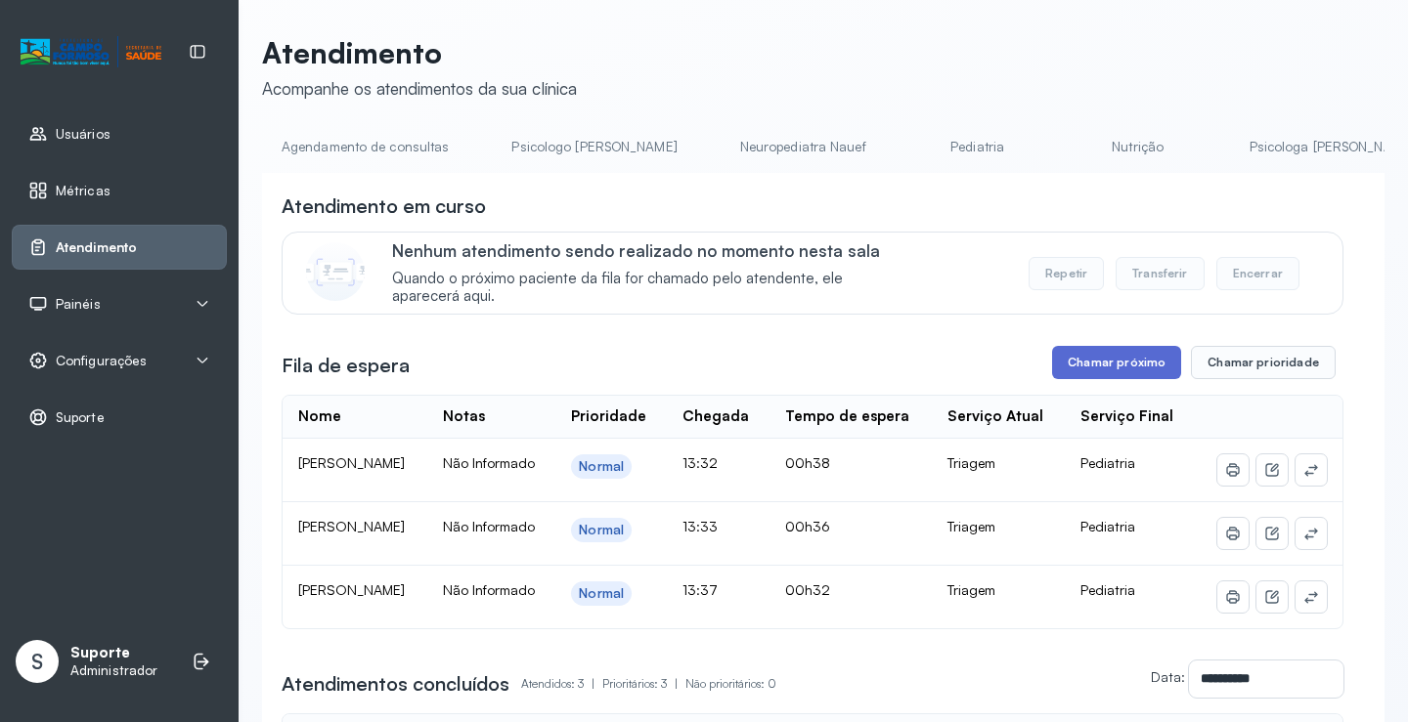
click at [1116, 364] on button "Chamar próximo" at bounding box center [1116, 362] width 129 height 33
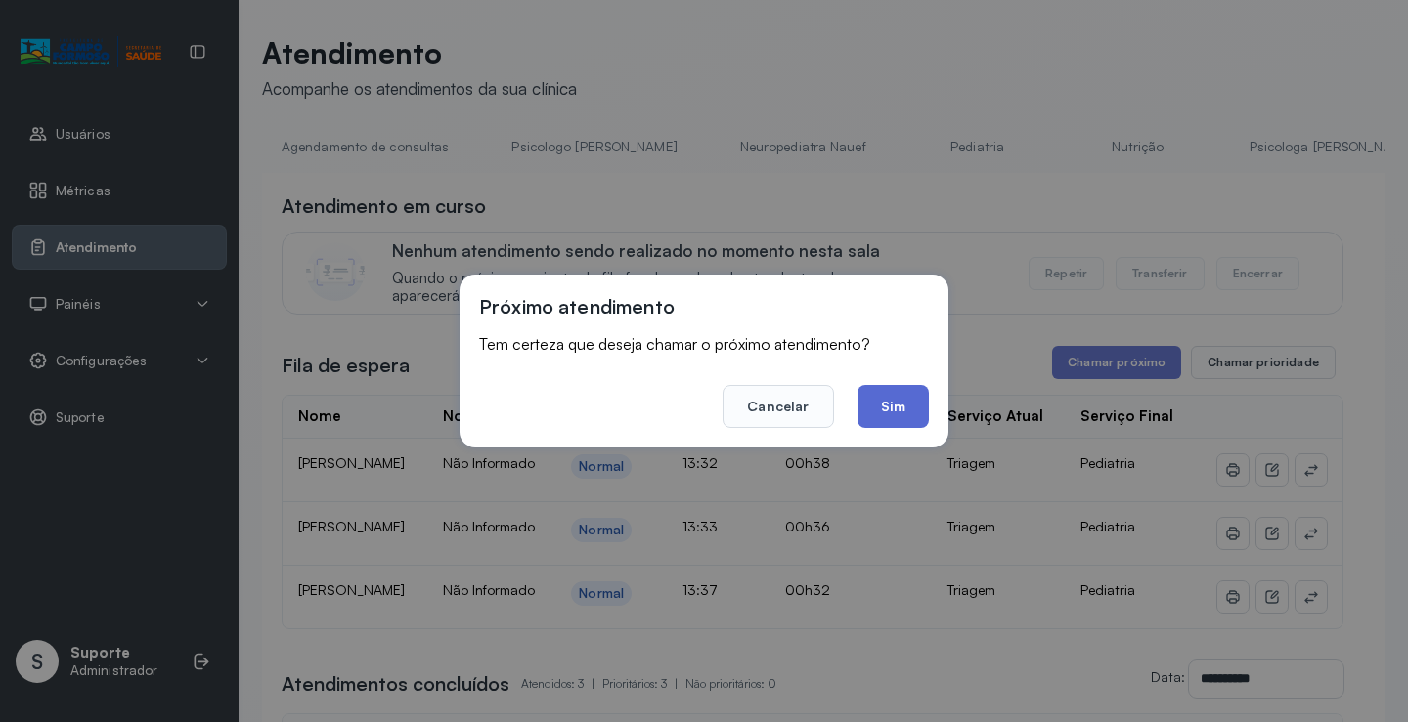
click at [901, 420] on button "Sim" at bounding box center [892, 406] width 71 height 43
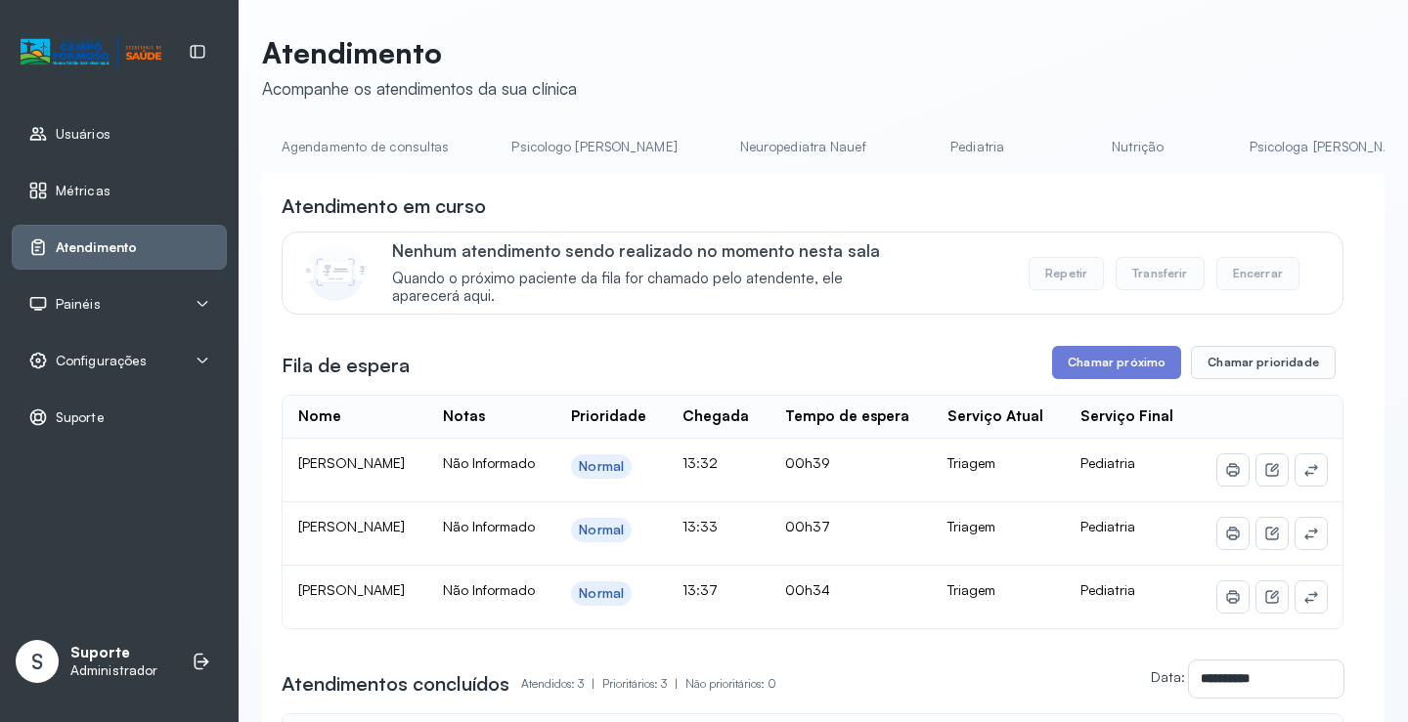
click at [1152, 274] on button "Transferir" at bounding box center [1160, 273] width 89 height 33
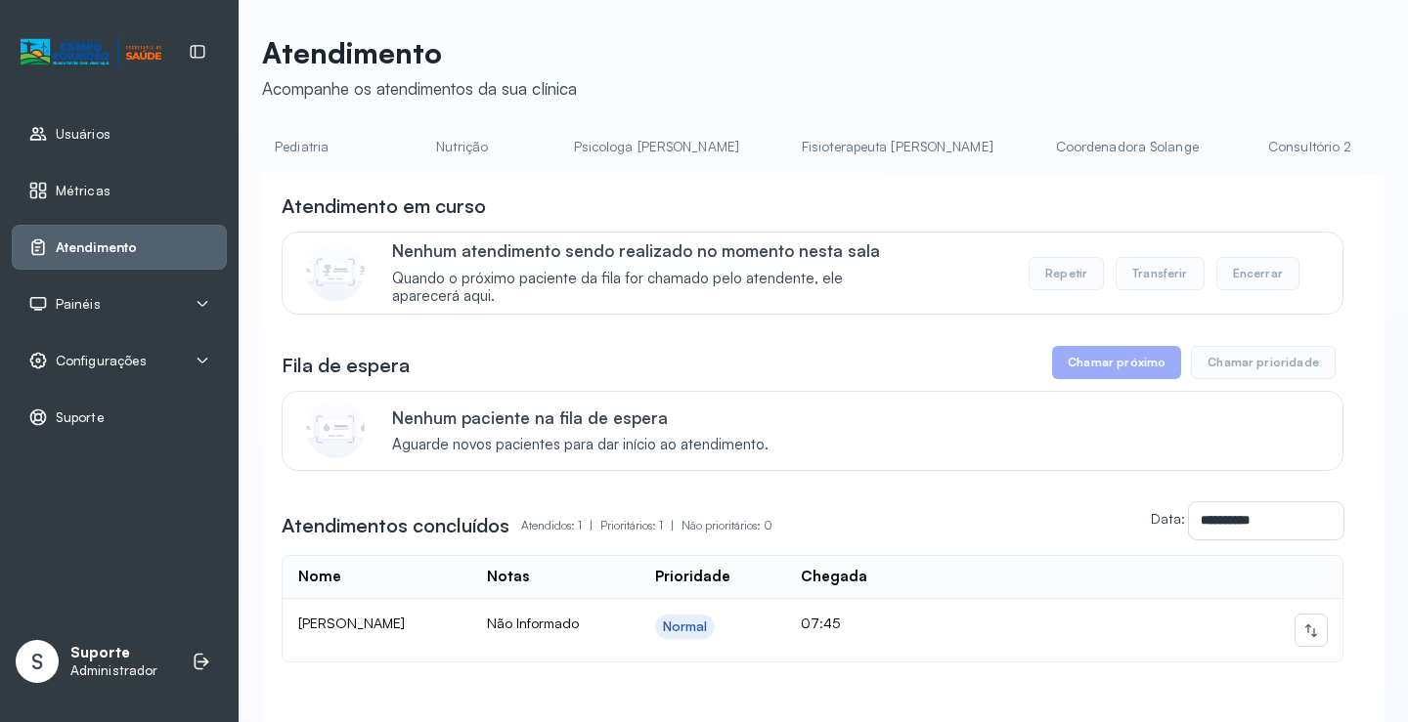
scroll to position [0, 822]
drag, startPoint x: 924, startPoint y: 180, endPoint x: 1150, endPoint y: 188, distance: 226.0
click at [1173, 181] on div "**********" at bounding box center [823, 480] width 1122 height 615
drag, startPoint x: 759, startPoint y: 188, endPoint x: 910, endPoint y: 206, distance: 152.7
click at [910, 206] on div "**********" at bounding box center [823, 480] width 1122 height 615
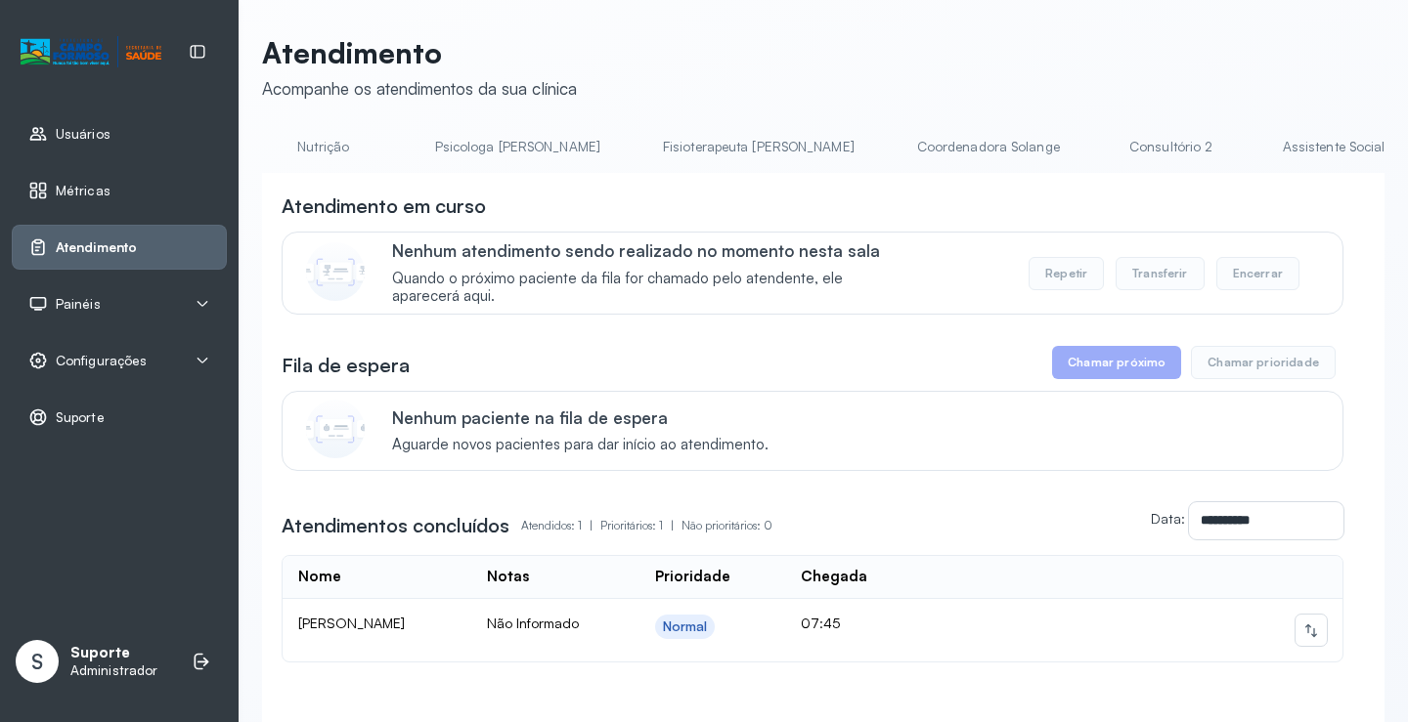
click at [829, 183] on div "**********" at bounding box center [823, 480] width 1122 height 615
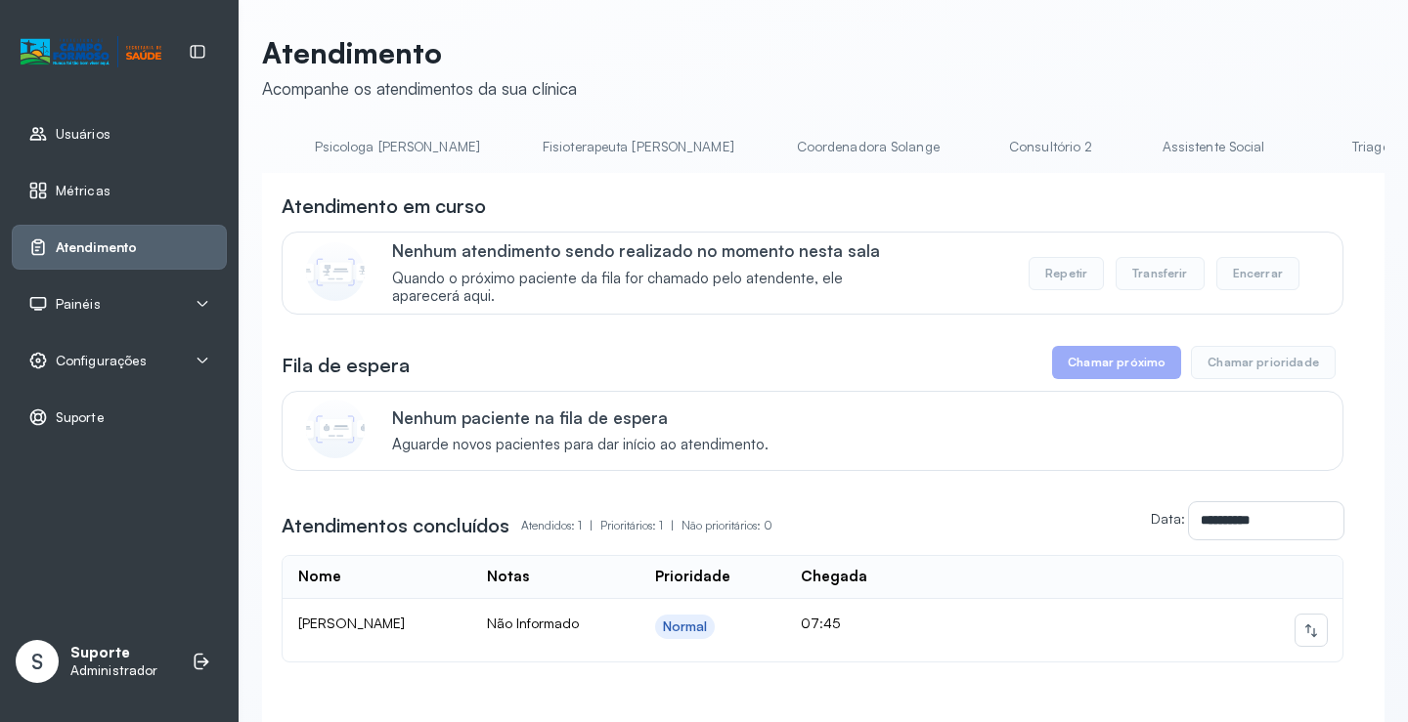
scroll to position [0, 1351]
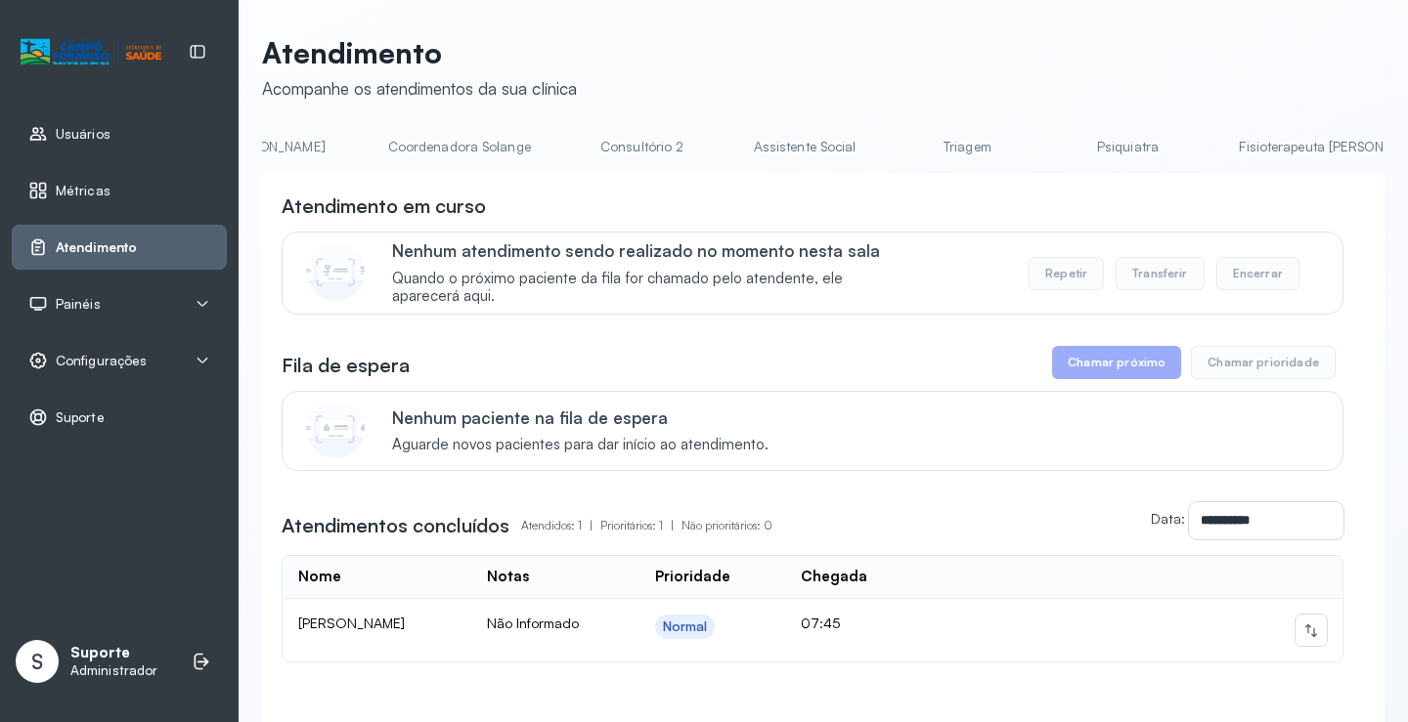
click at [898, 143] on link "Triagem" at bounding box center [966, 147] width 137 height 32
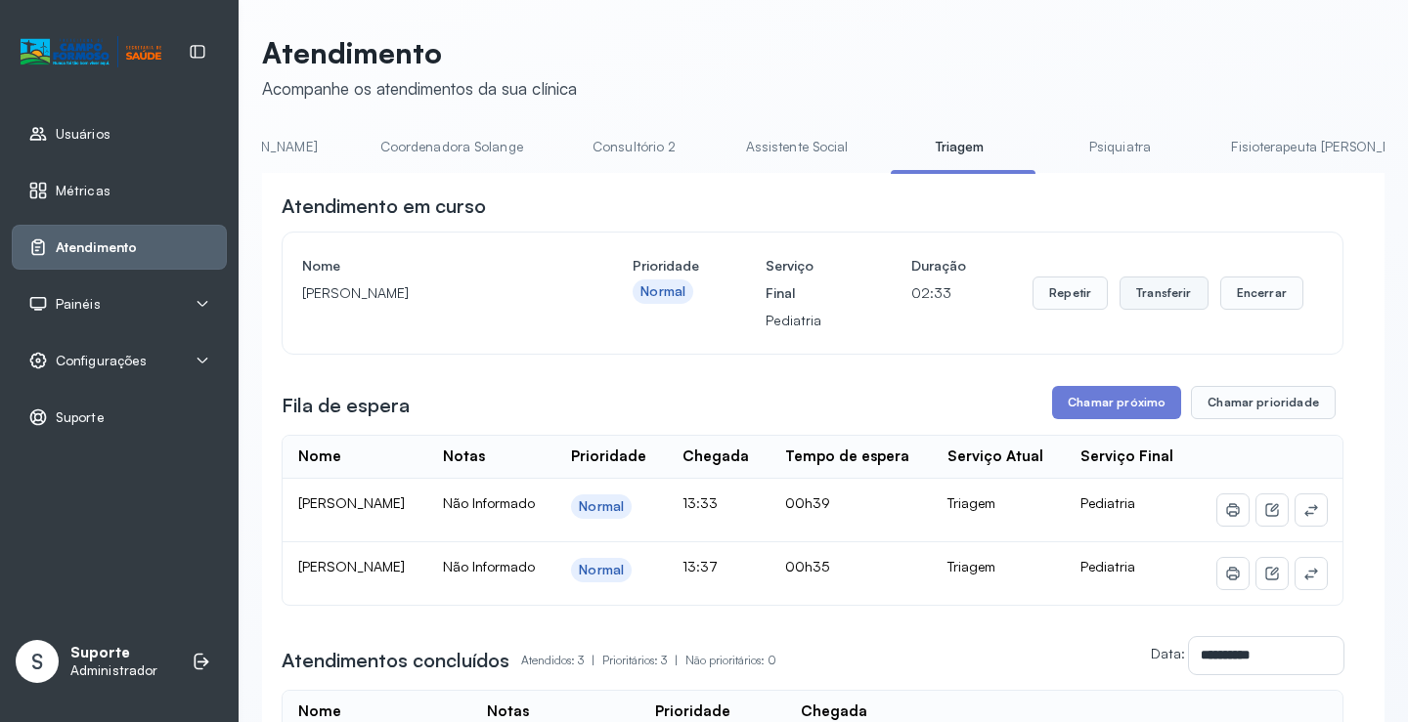
click at [1159, 288] on button "Transferir" at bounding box center [1163, 293] width 89 height 33
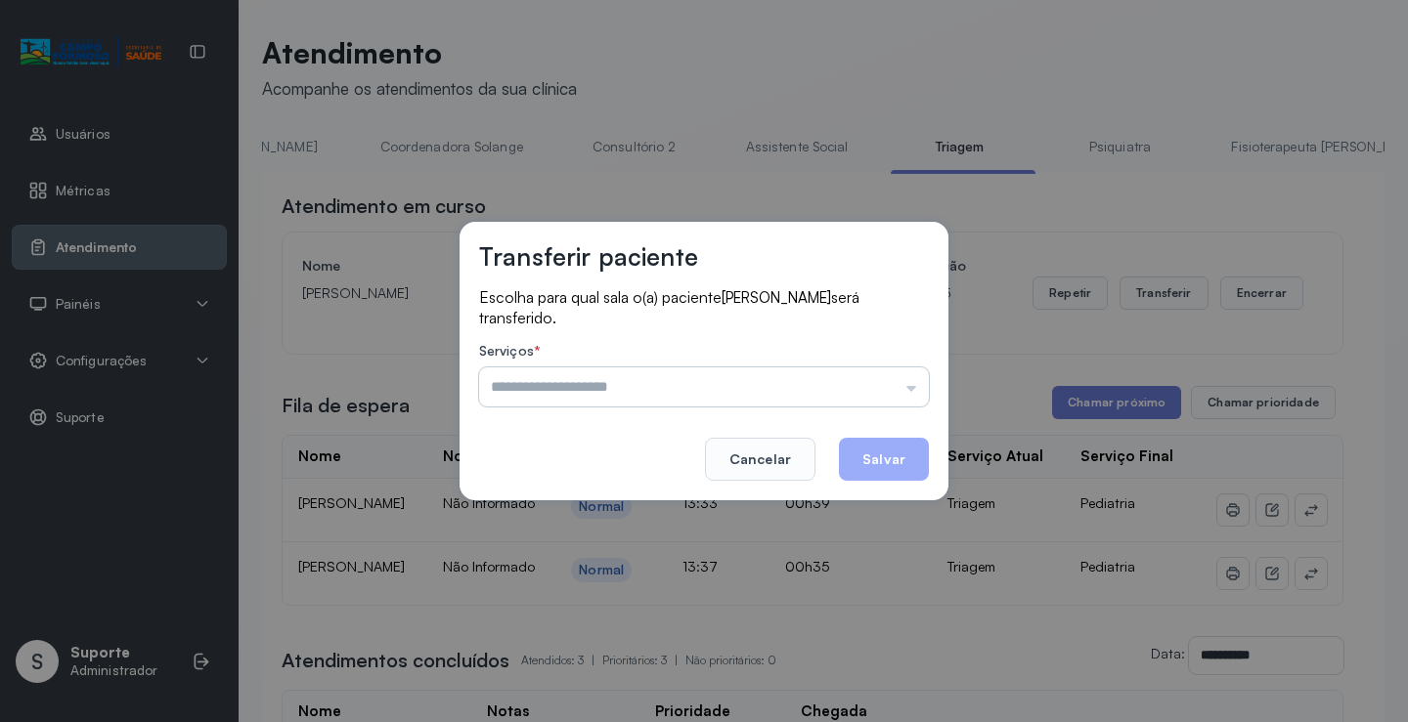
click at [911, 389] on input "text" at bounding box center [704, 387] width 450 height 39
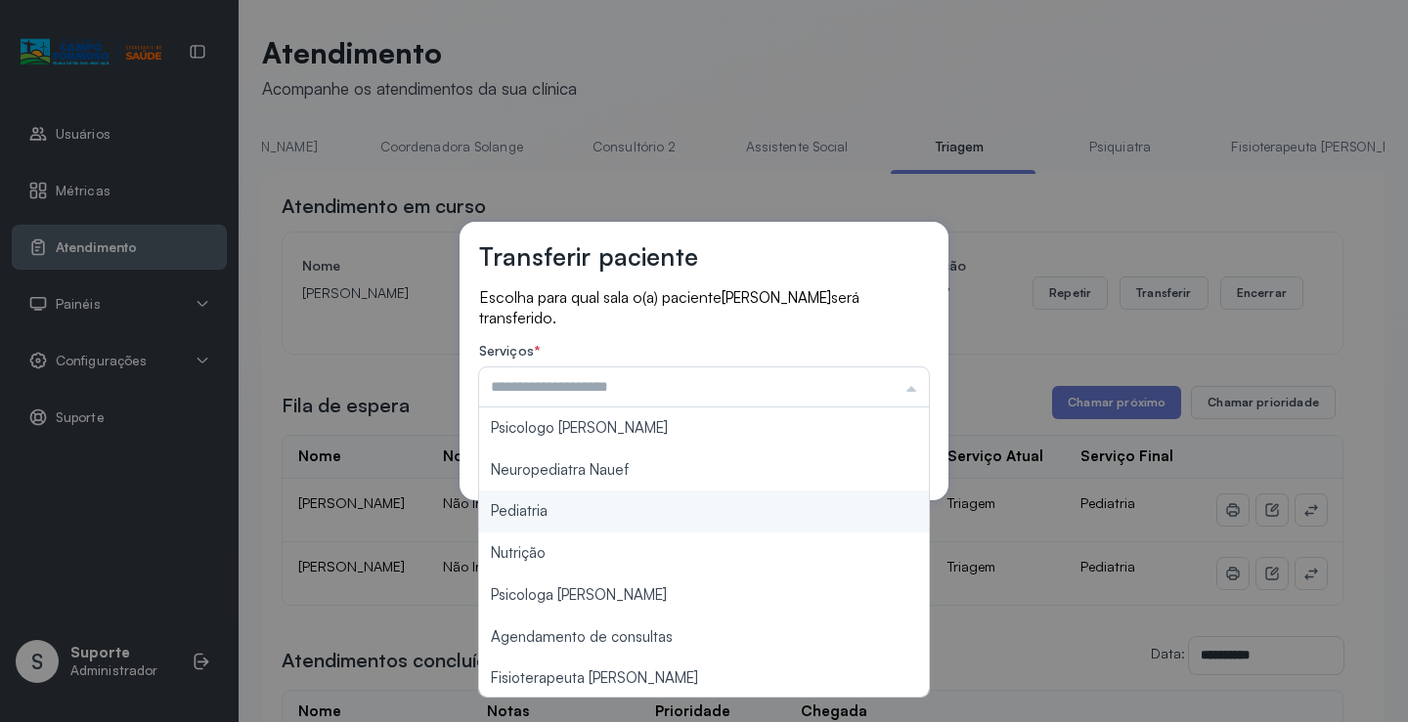
type input "*********"
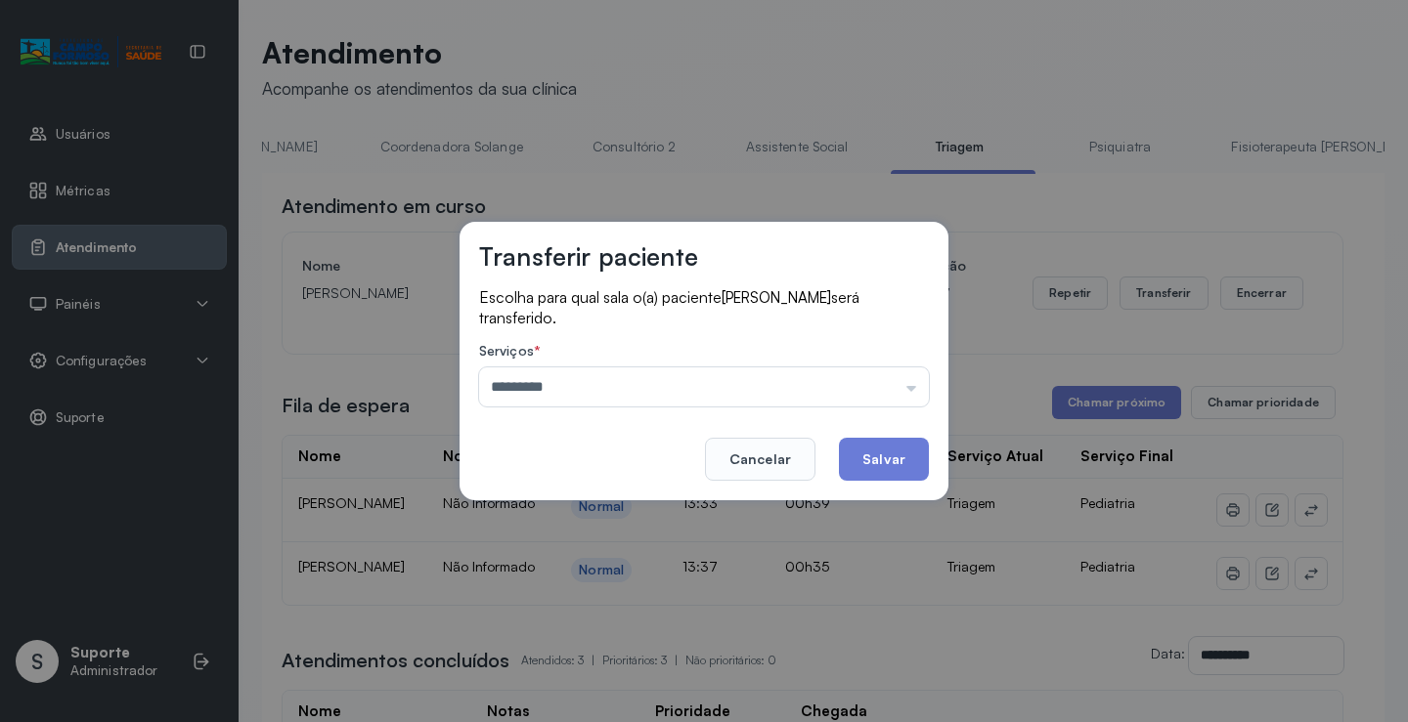
click at [591, 515] on div "Transferir paciente Escolha para qual sala o(a) paciente [PERSON_NAME] será tra…" at bounding box center [704, 361] width 1408 height 722
click at [887, 466] on button "Salvar" at bounding box center [884, 459] width 90 height 43
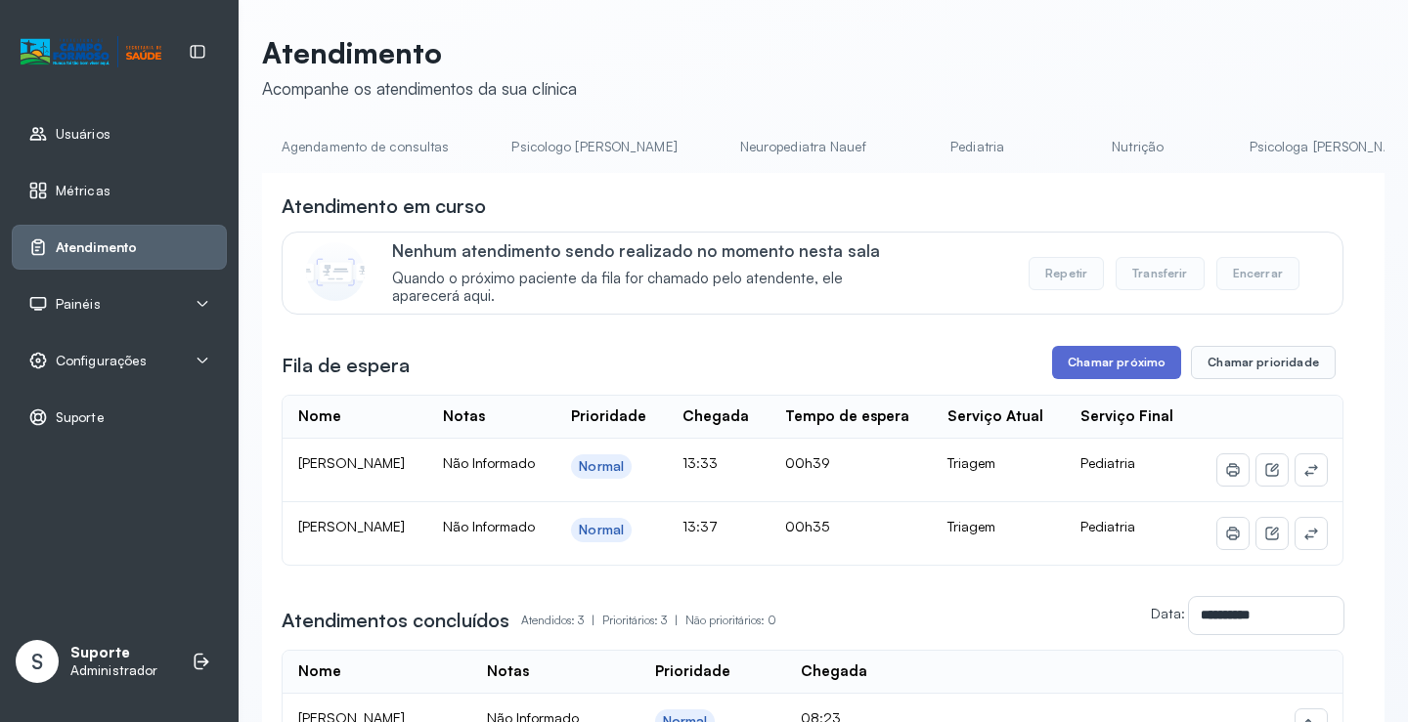
click at [1120, 372] on button "Chamar próximo" at bounding box center [1116, 362] width 129 height 33
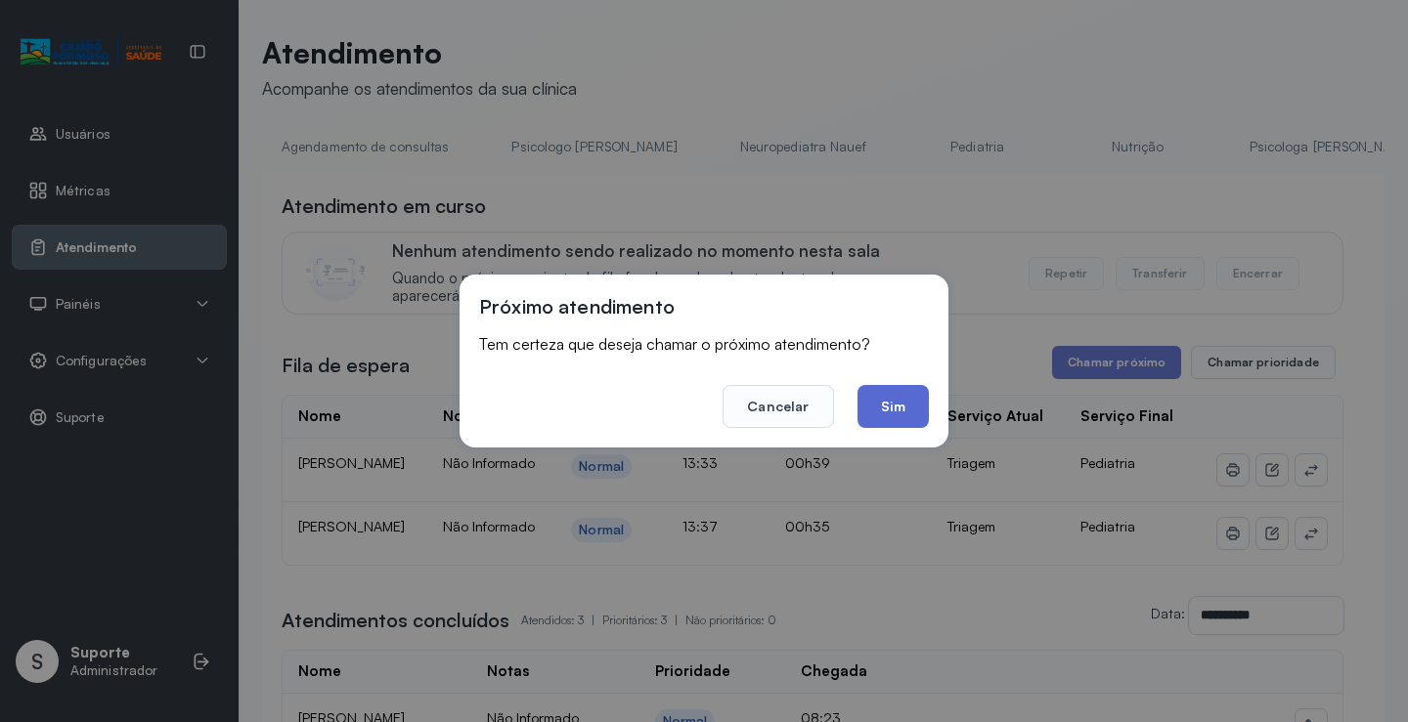
click at [902, 409] on button "Sim" at bounding box center [892, 406] width 71 height 43
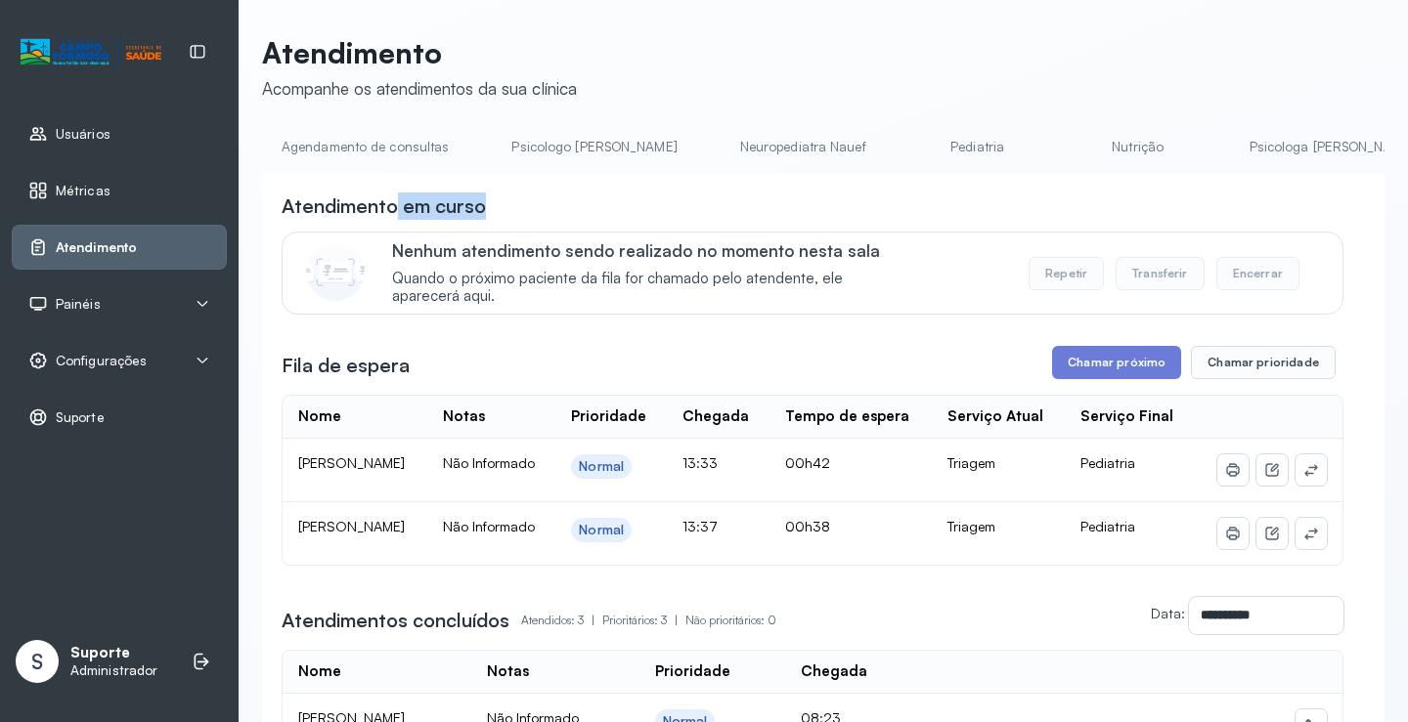
drag, startPoint x: 399, startPoint y: 179, endPoint x: 490, endPoint y: 179, distance: 90.9
click at [490, 179] on div "**********" at bounding box center [823, 591] width 1122 height 836
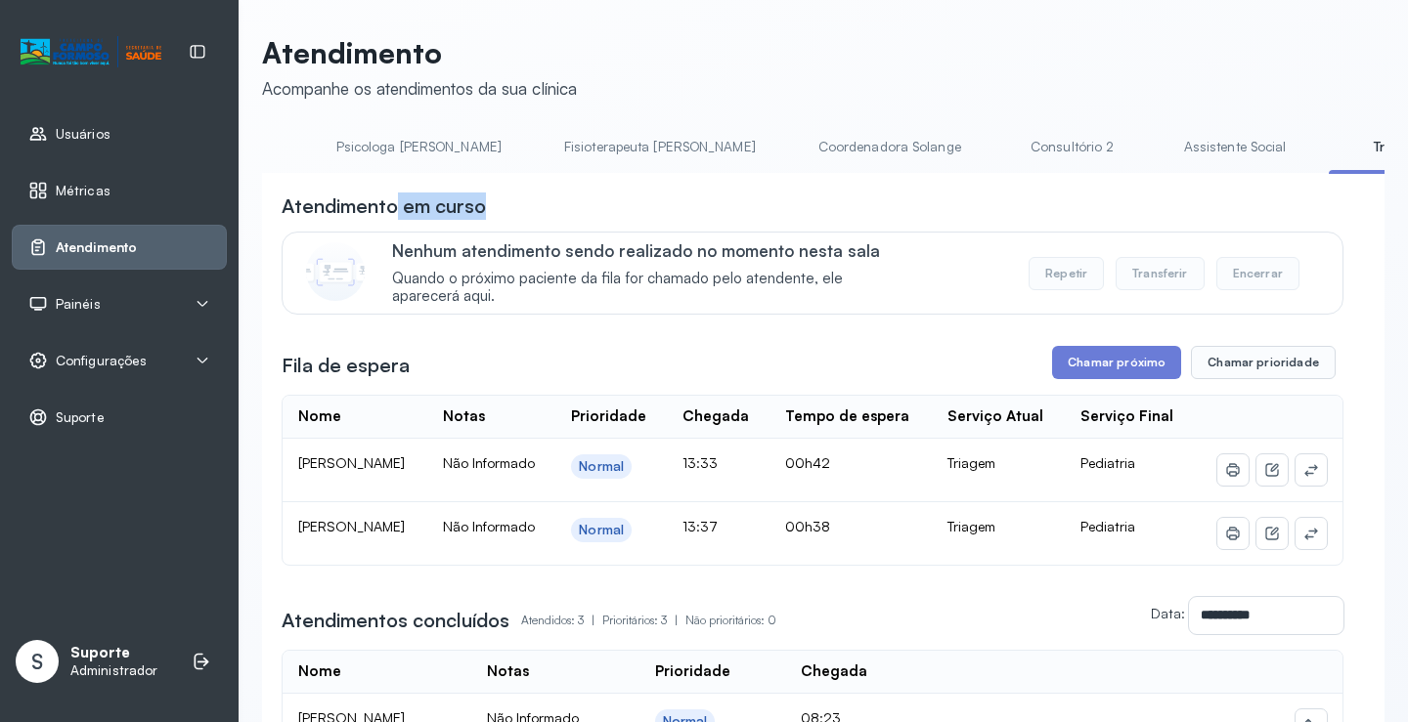
scroll to position [0, 914]
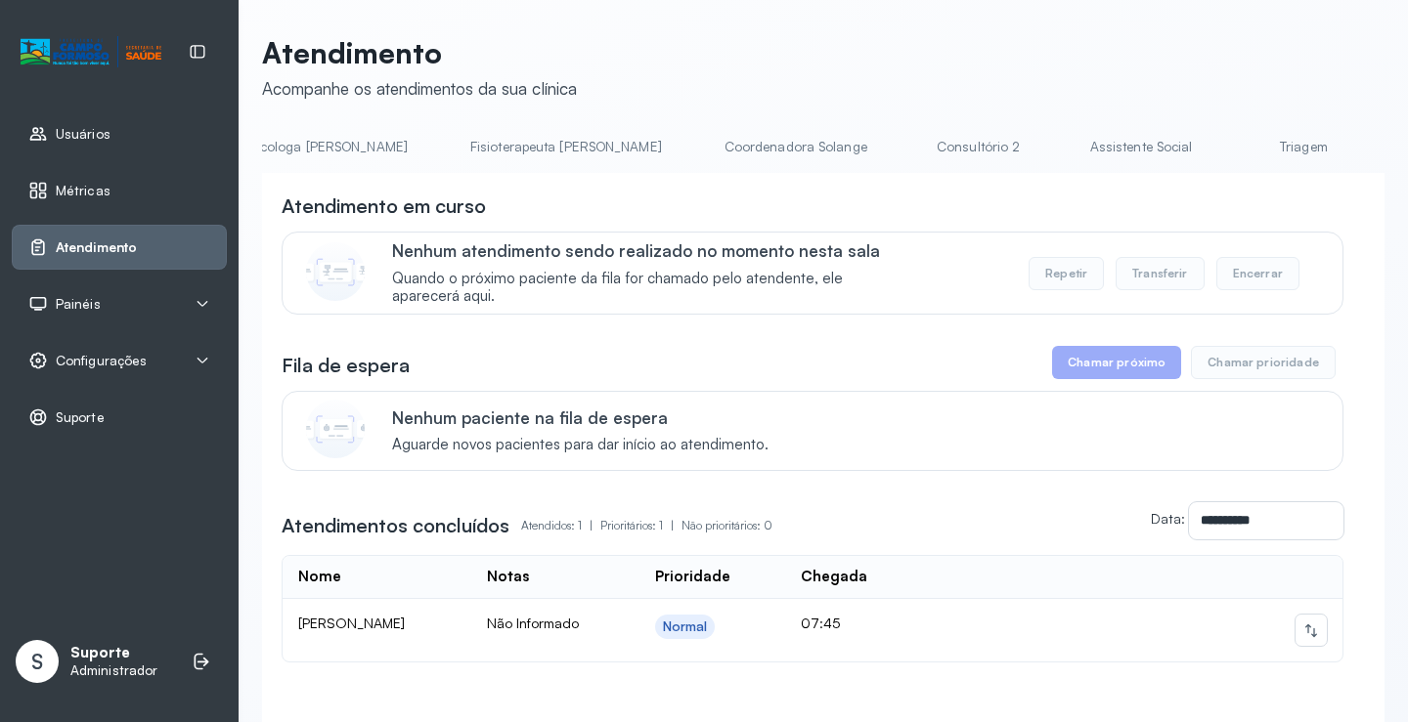
scroll to position [0, 1070]
click at [1180, 145] on link "Triagem" at bounding box center [1248, 147] width 137 height 32
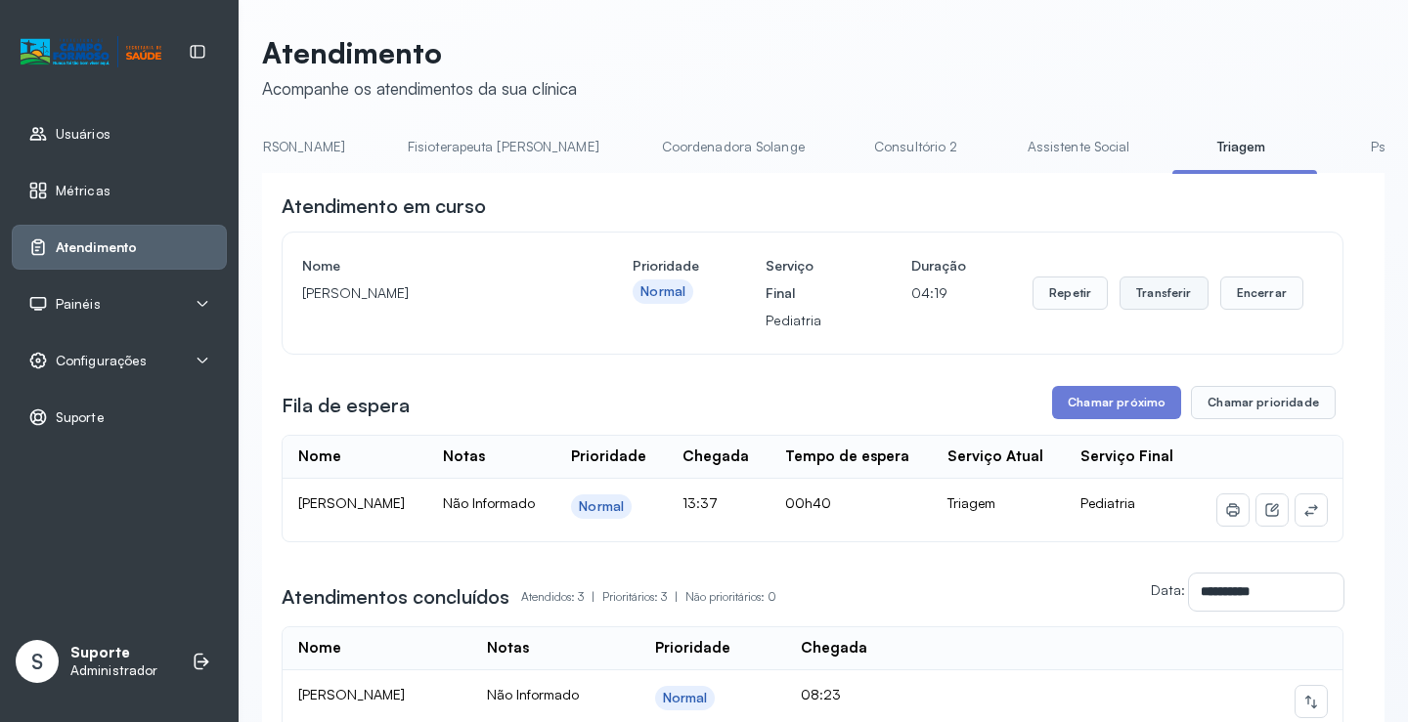
click at [1151, 296] on button "Transferir" at bounding box center [1163, 293] width 89 height 33
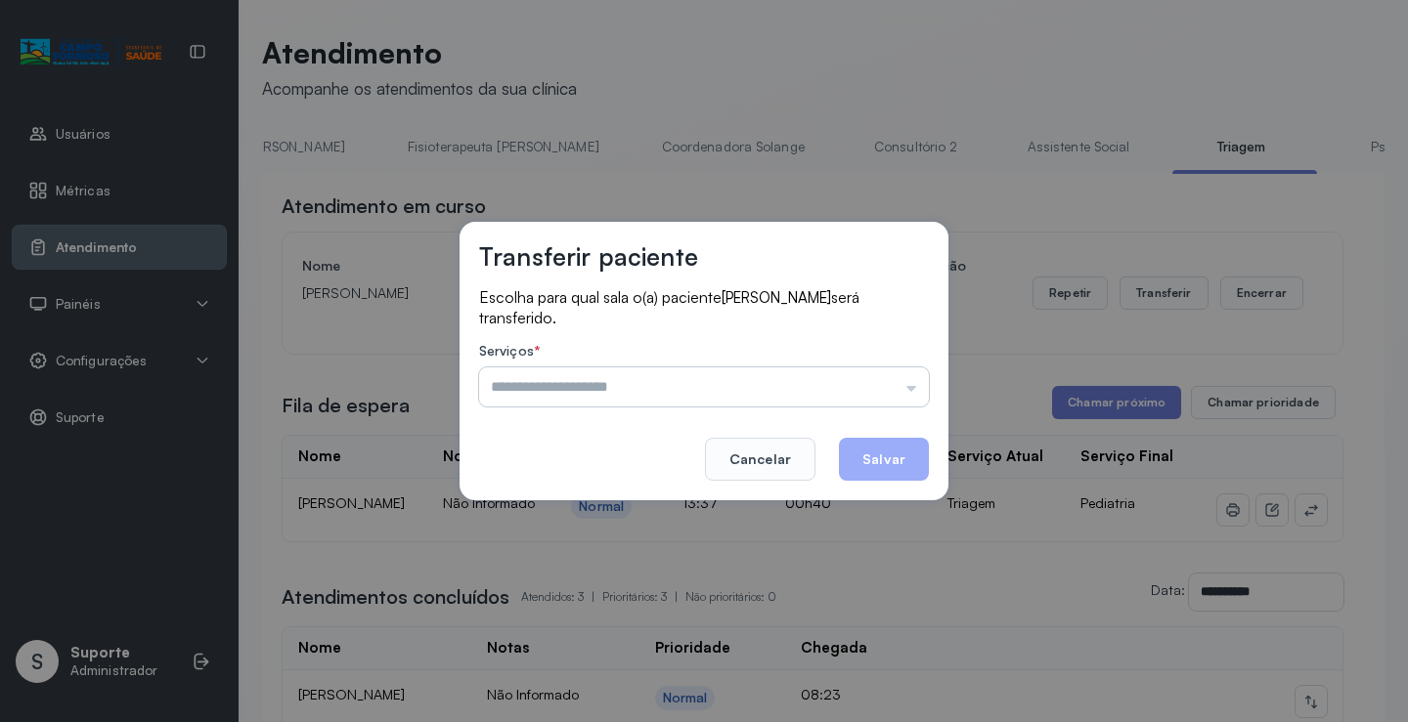
click at [912, 386] on input "text" at bounding box center [704, 387] width 450 height 39
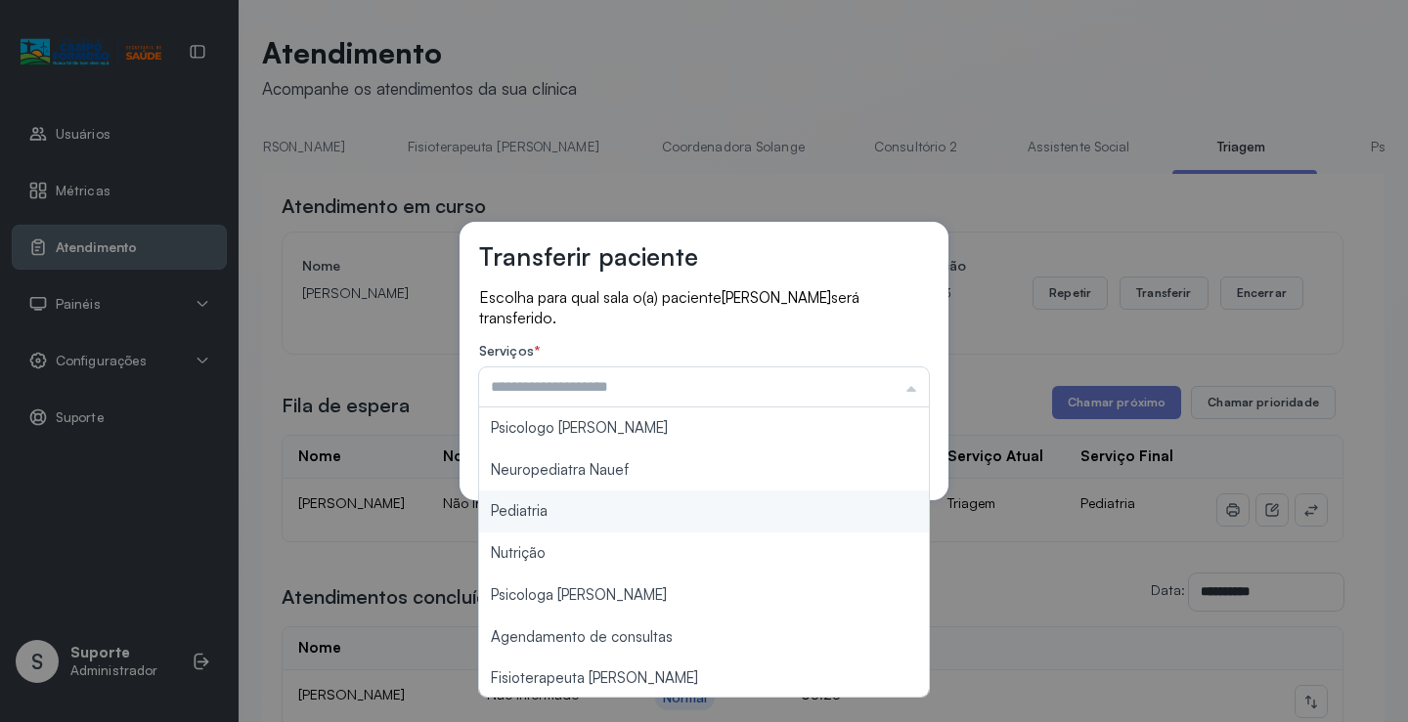
type input "*********"
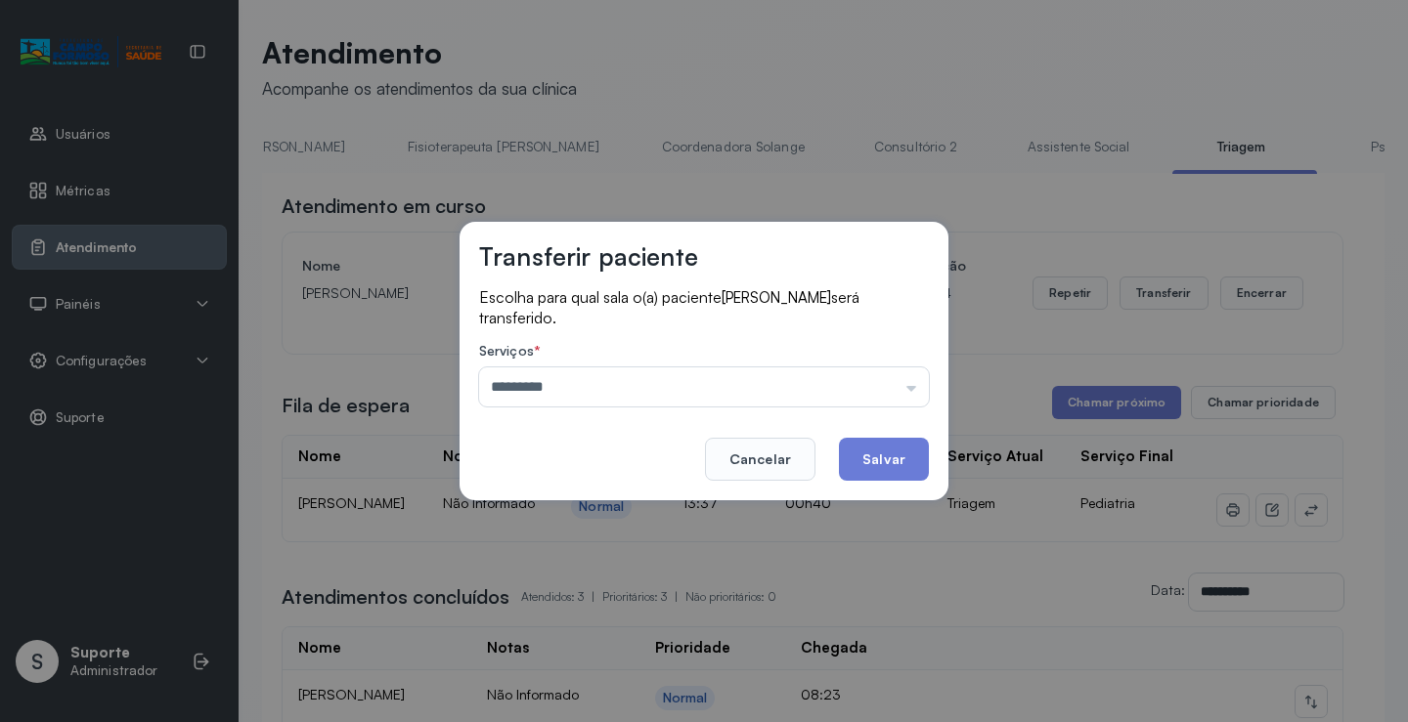
click at [535, 507] on div "Transferir paciente Escolha para qual sala o(a) paciente PIETRO DANIEL SANTOS D…" at bounding box center [704, 361] width 1408 height 722
click at [872, 454] on button "Salvar" at bounding box center [884, 459] width 90 height 43
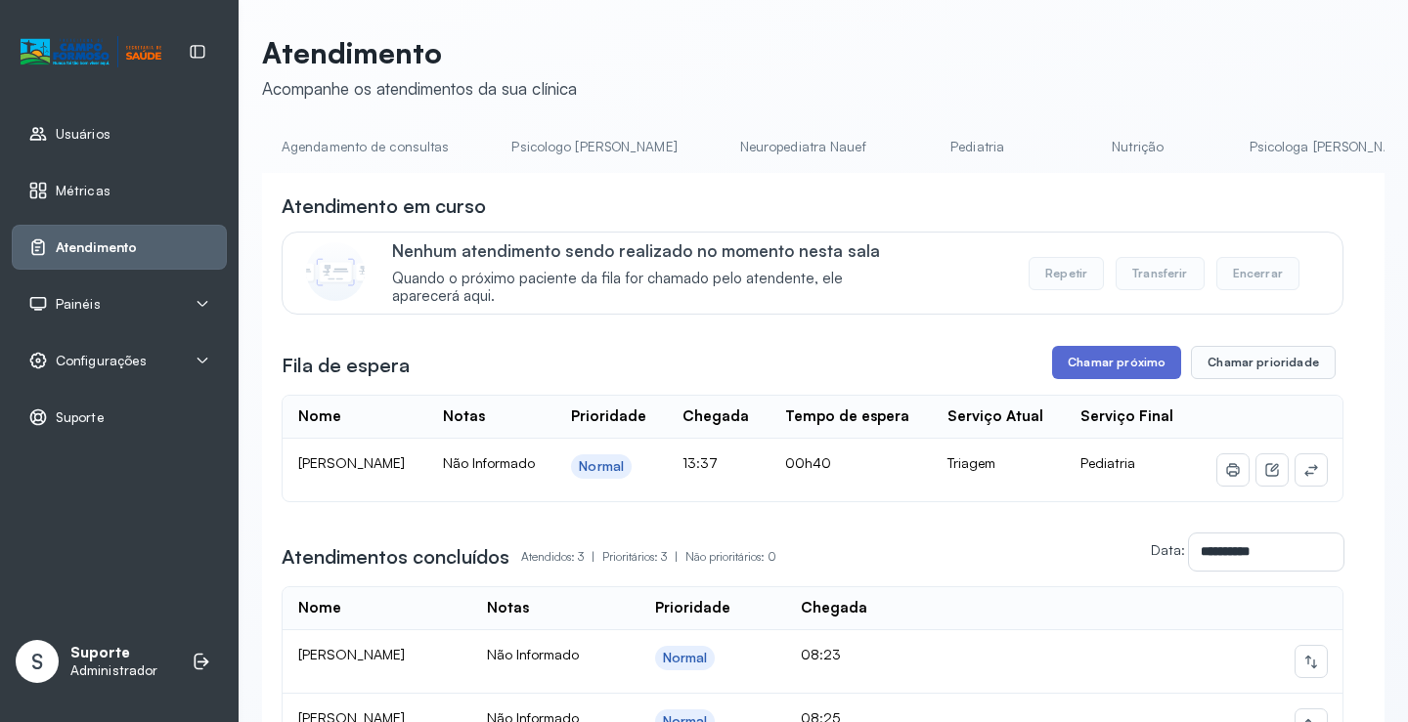
click at [1129, 357] on button "Chamar próximo" at bounding box center [1116, 362] width 129 height 33
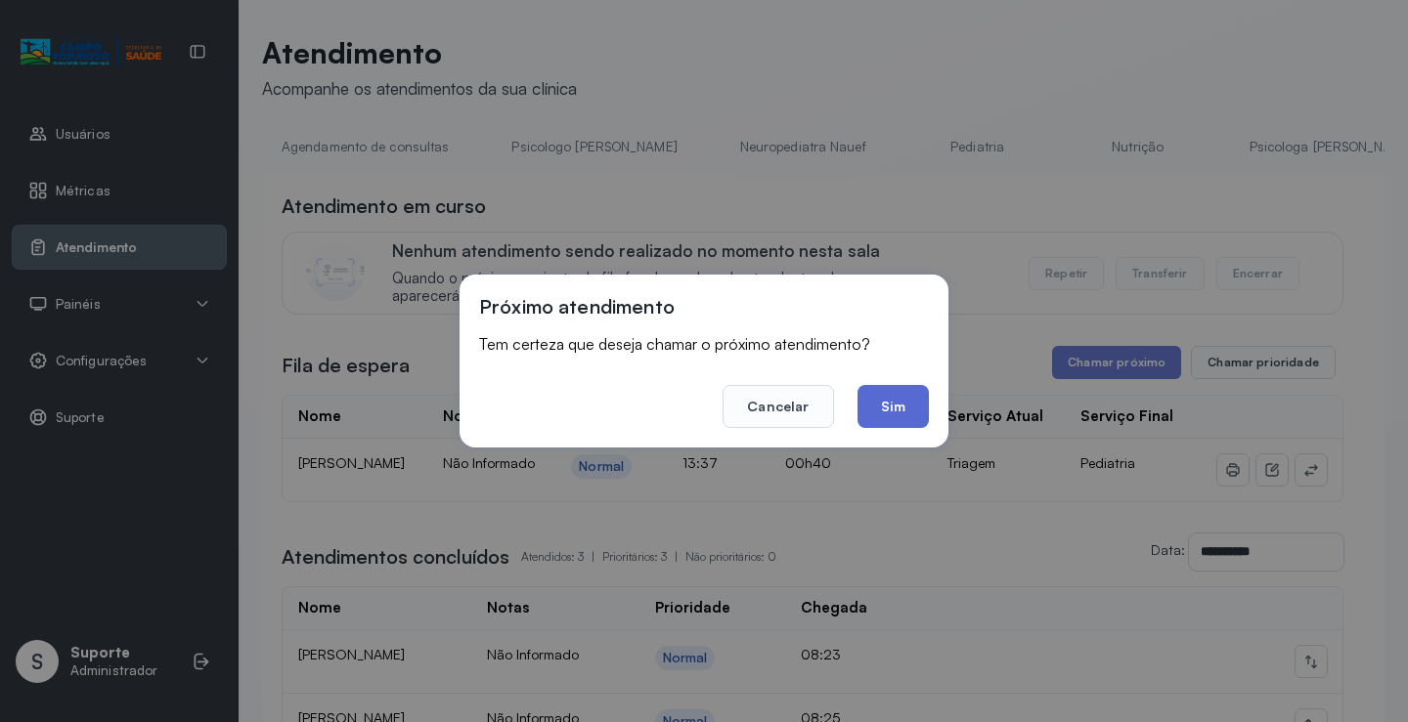
click at [904, 399] on button "Sim" at bounding box center [892, 406] width 71 height 43
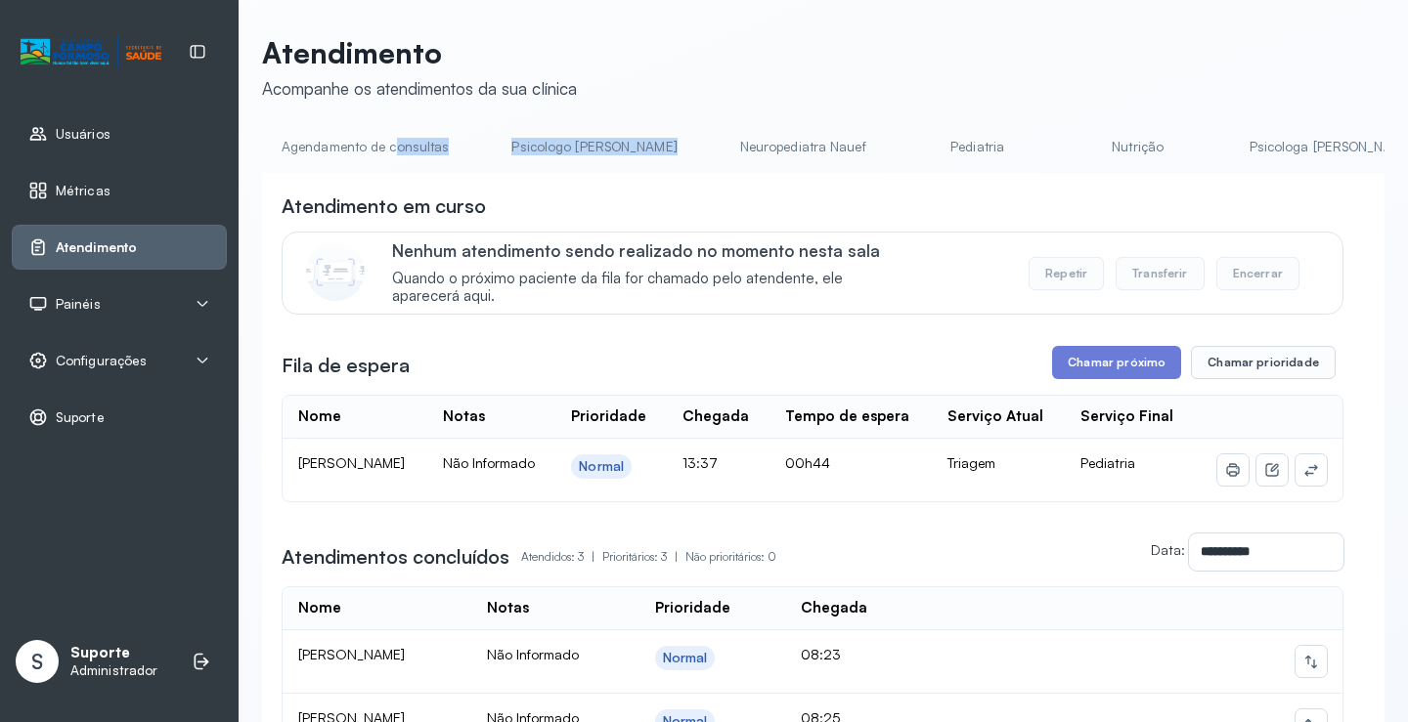
drag, startPoint x: 395, startPoint y: 168, endPoint x: 615, endPoint y: 180, distance: 220.3
click at [637, 166] on ul "Agendamento de consultas Psicologo Pedro Neuropediatra Nauef Pediatria Nutrição…" at bounding box center [823, 153] width 1122 height 44
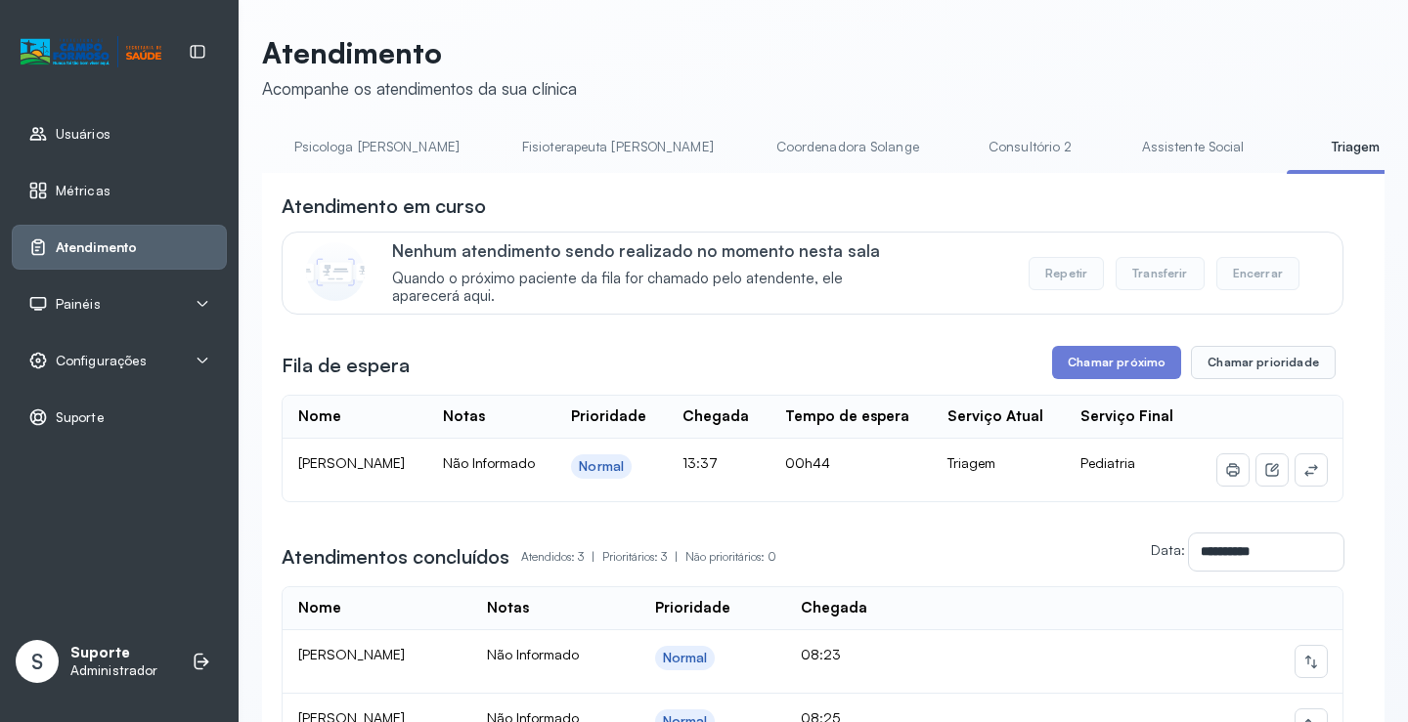
scroll to position [0, 1014]
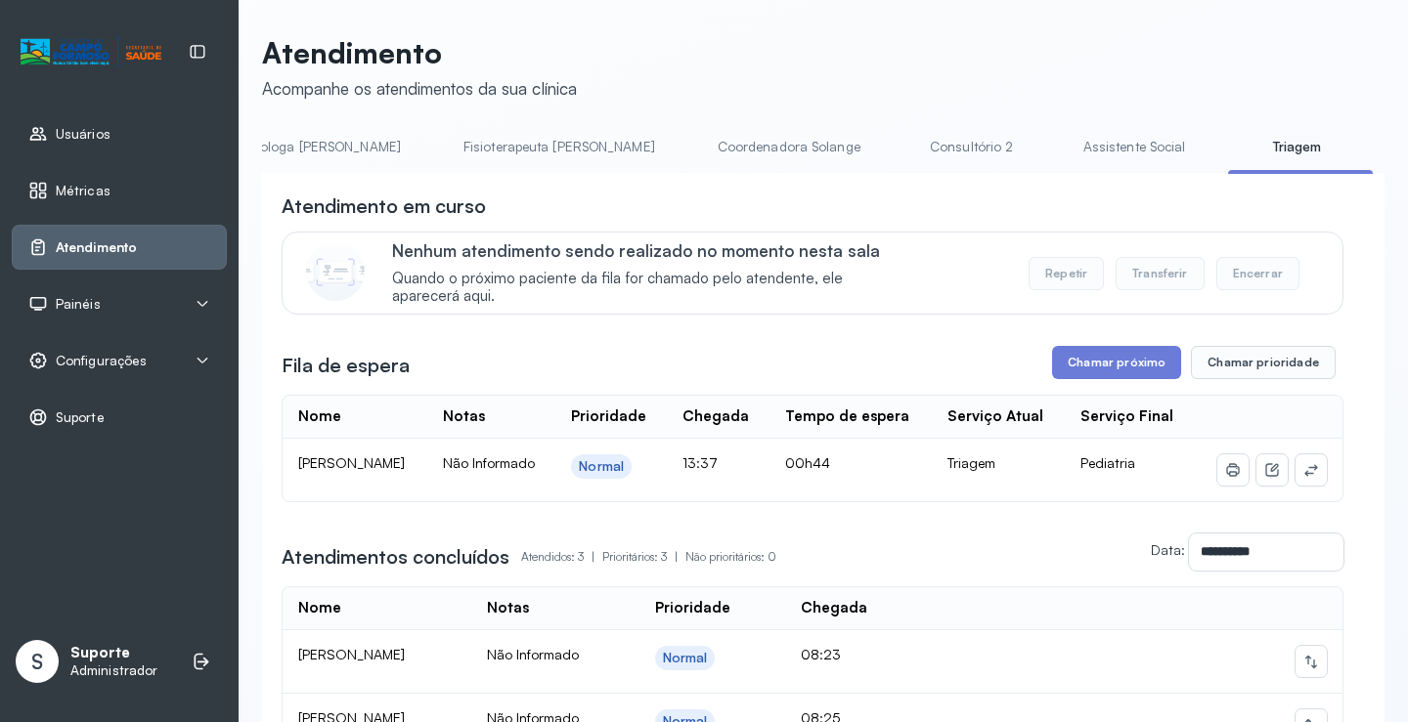
click at [1228, 151] on link "Triagem" at bounding box center [1296, 147] width 137 height 32
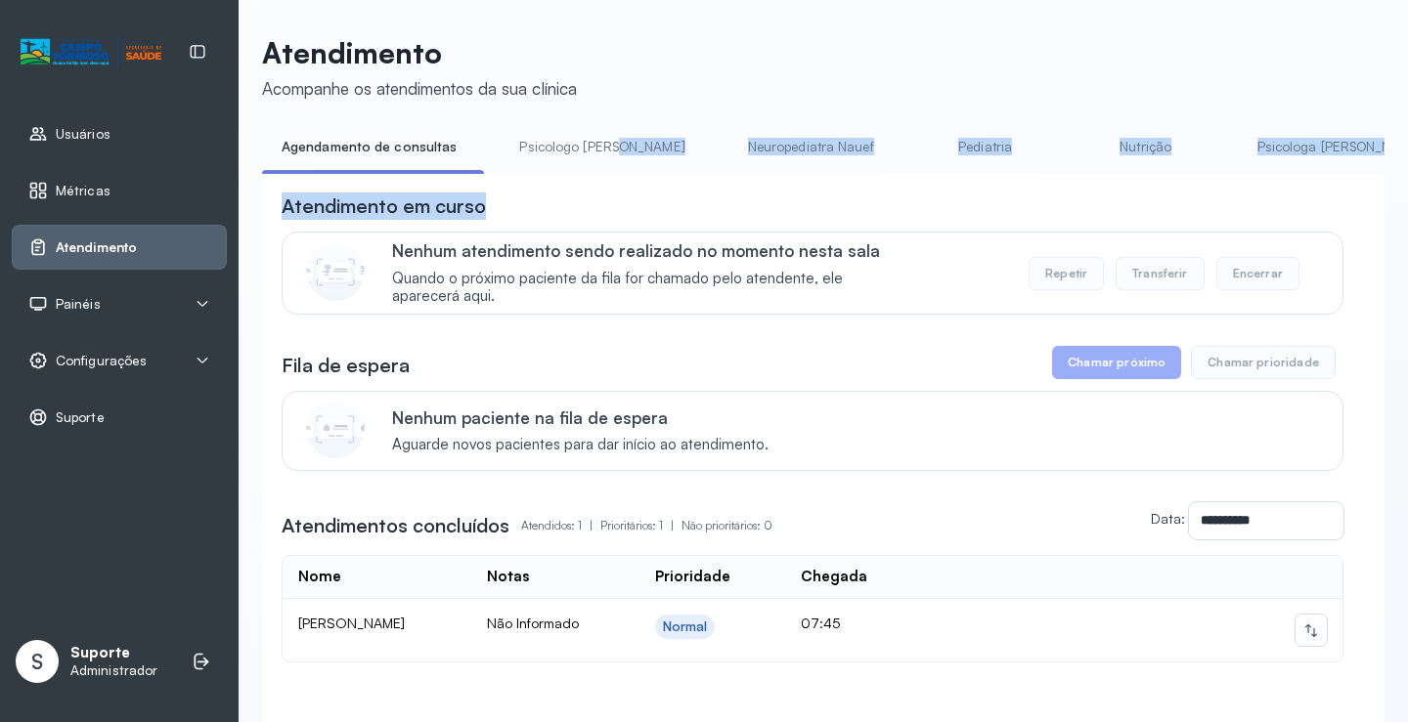
drag, startPoint x: 557, startPoint y: 180, endPoint x: 629, endPoint y: 172, distance: 71.8
click at [629, 172] on div "**********" at bounding box center [823, 459] width 1122 height 657
click at [629, 185] on div "**********" at bounding box center [823, 480] width 1122 height 615
click at [588, 171] on div "**********" at bounding box center [823, 459] width 1122 height 657
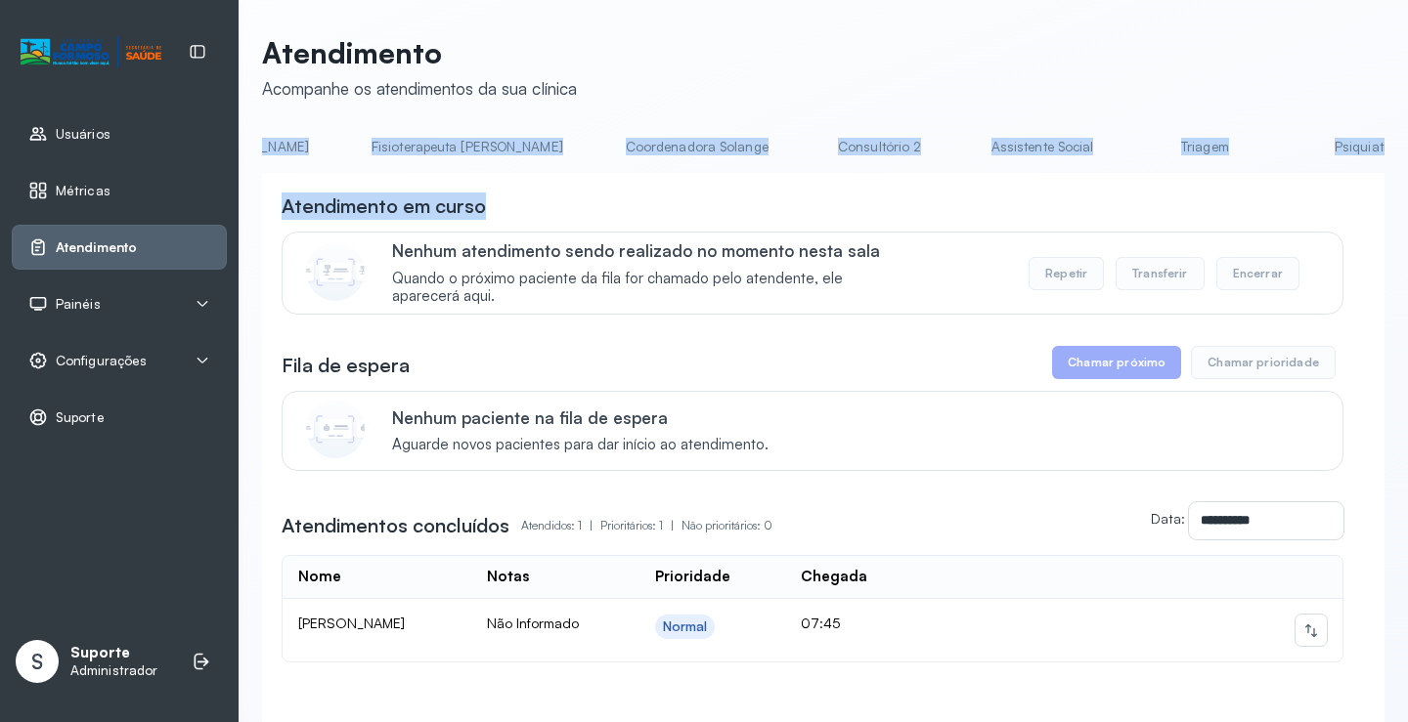
scroll to position [0, 1116]
click at [1133, 150] on link "Triagem" at bounding box center [1201, 147] width 137 height 32
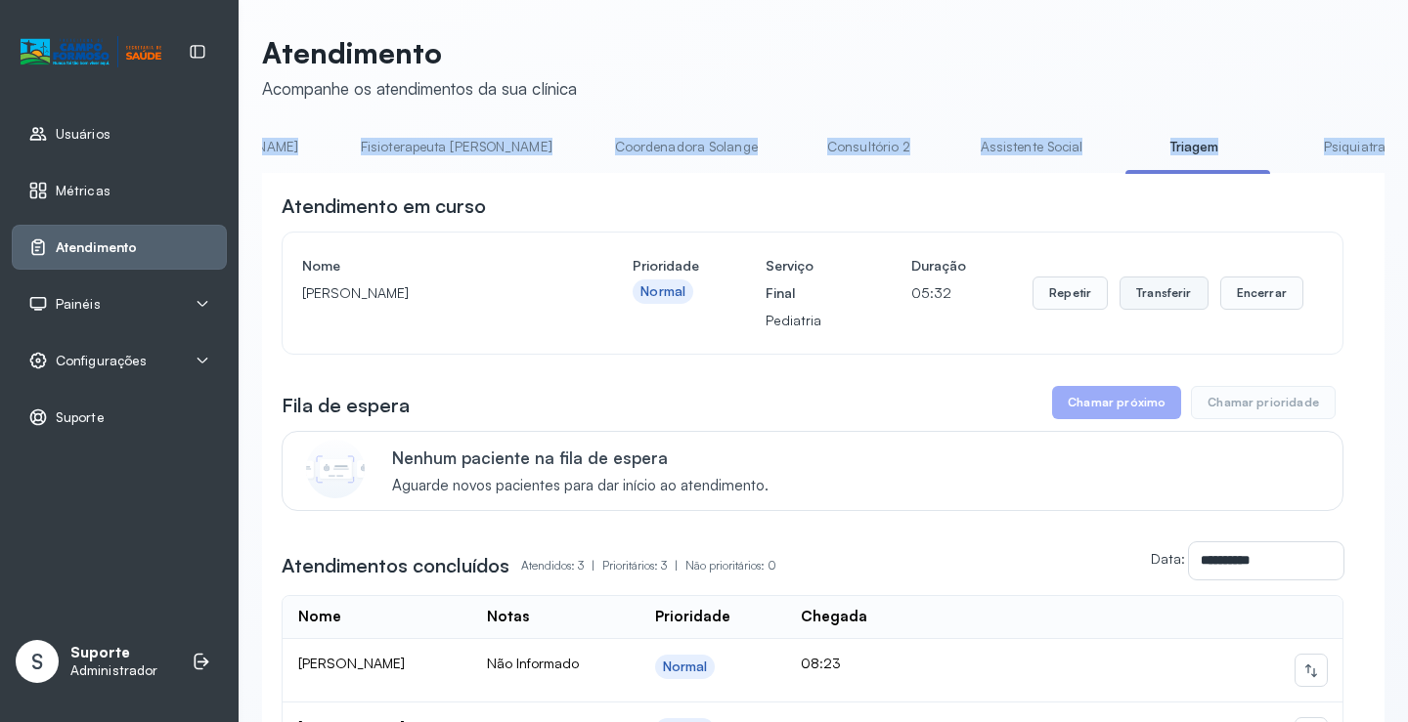
click at [1147, 285] on button "Transferir" at bounding box center [1163, 293] width 89 height 33
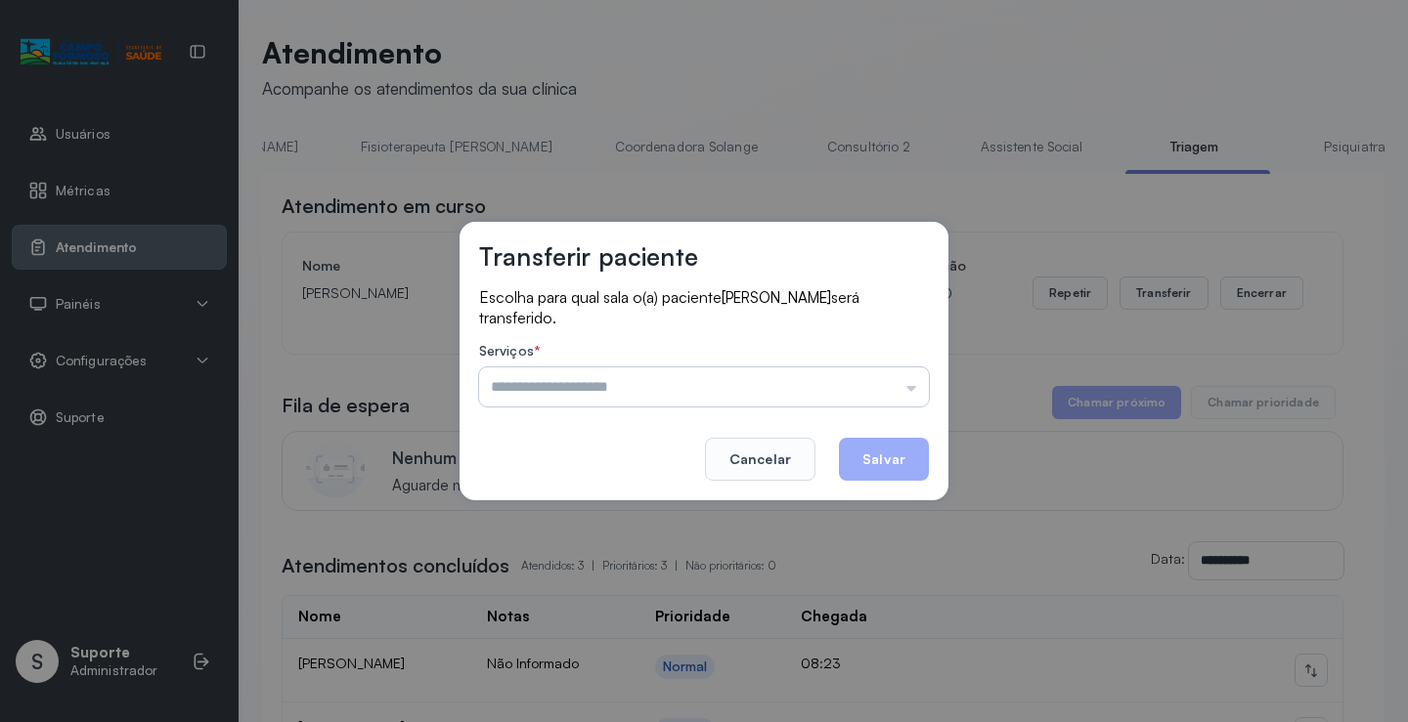
click at [915, 389] on input "text" at bounding box center [704, 387] width 450 height 39
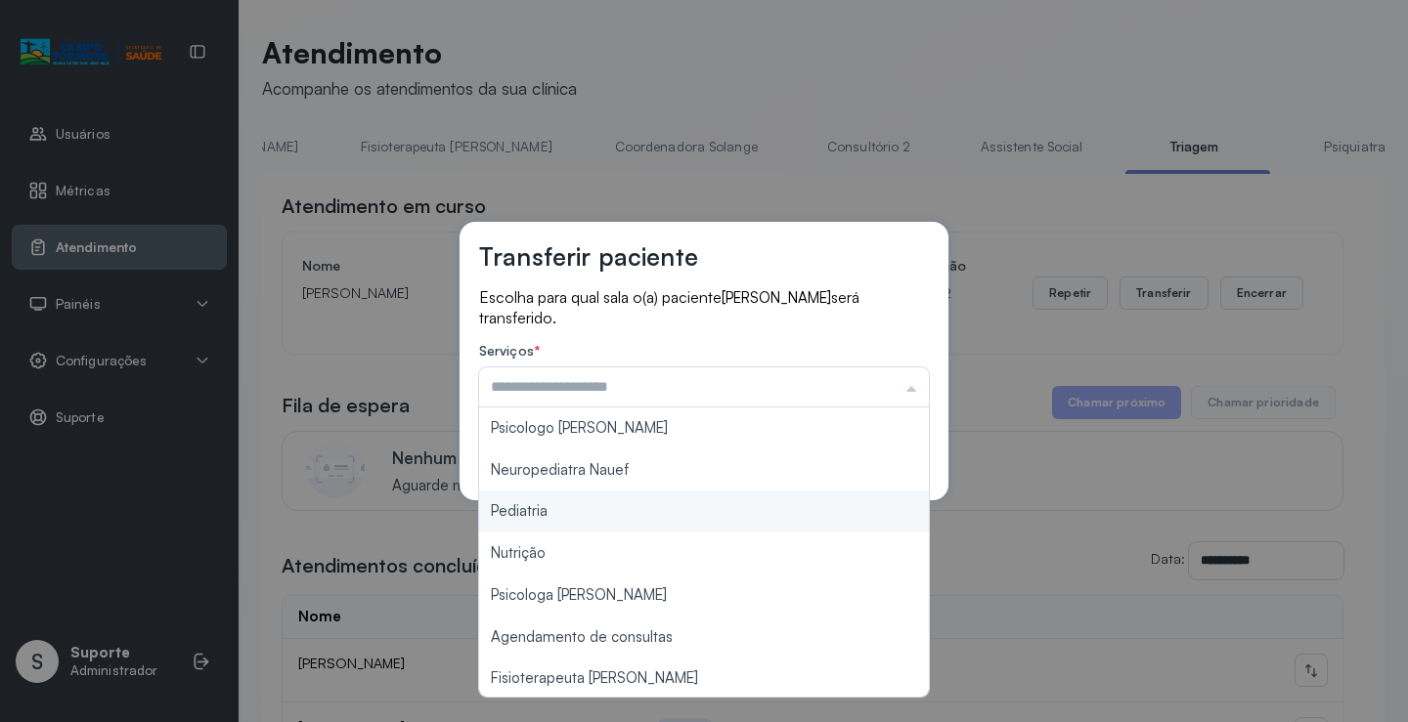
type input "*********"
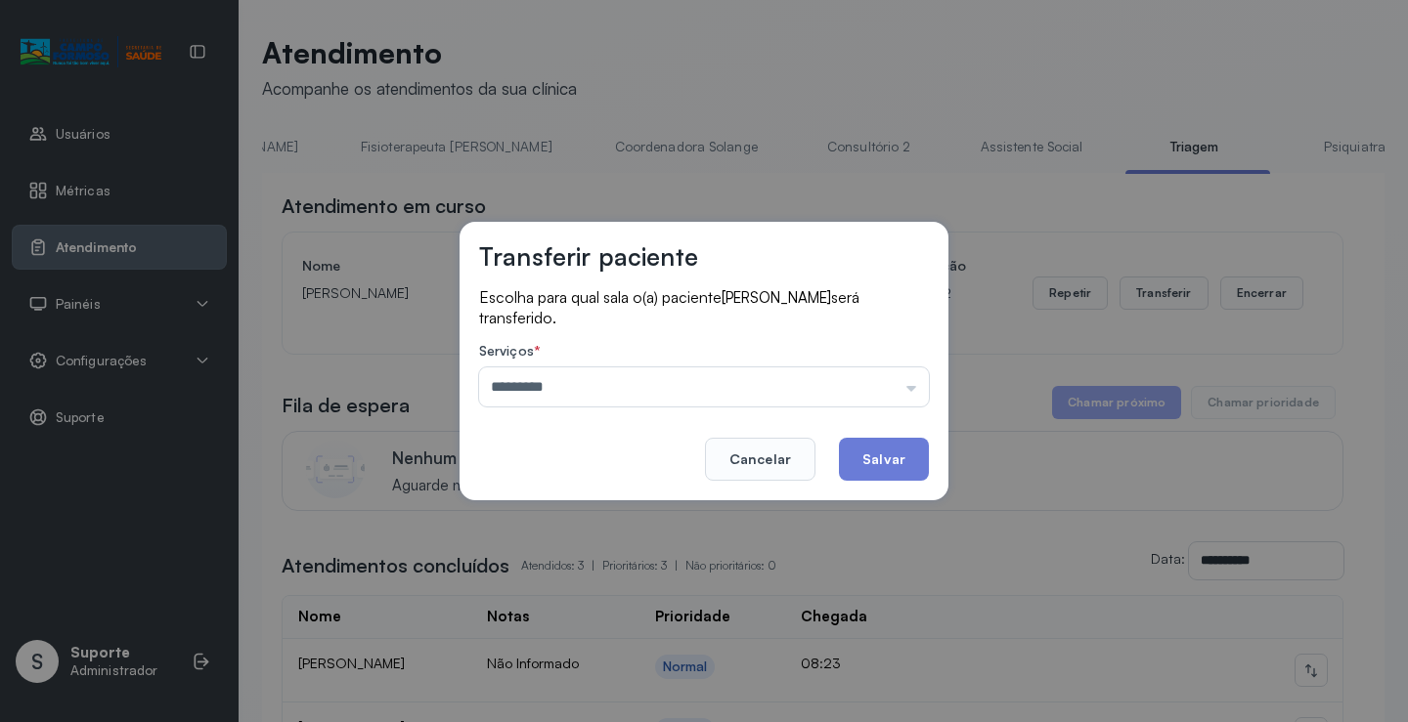
click at [664, 505] on div "Transferir paciente Escolha para qual sala o(a) paciente JOSE DAVI SILVA DE JES…" at bounding box center [704, 361] width 1408 height 722
click at [873, 453] on button "Salvar" at bounding box center [884, 459] width 90 height 43
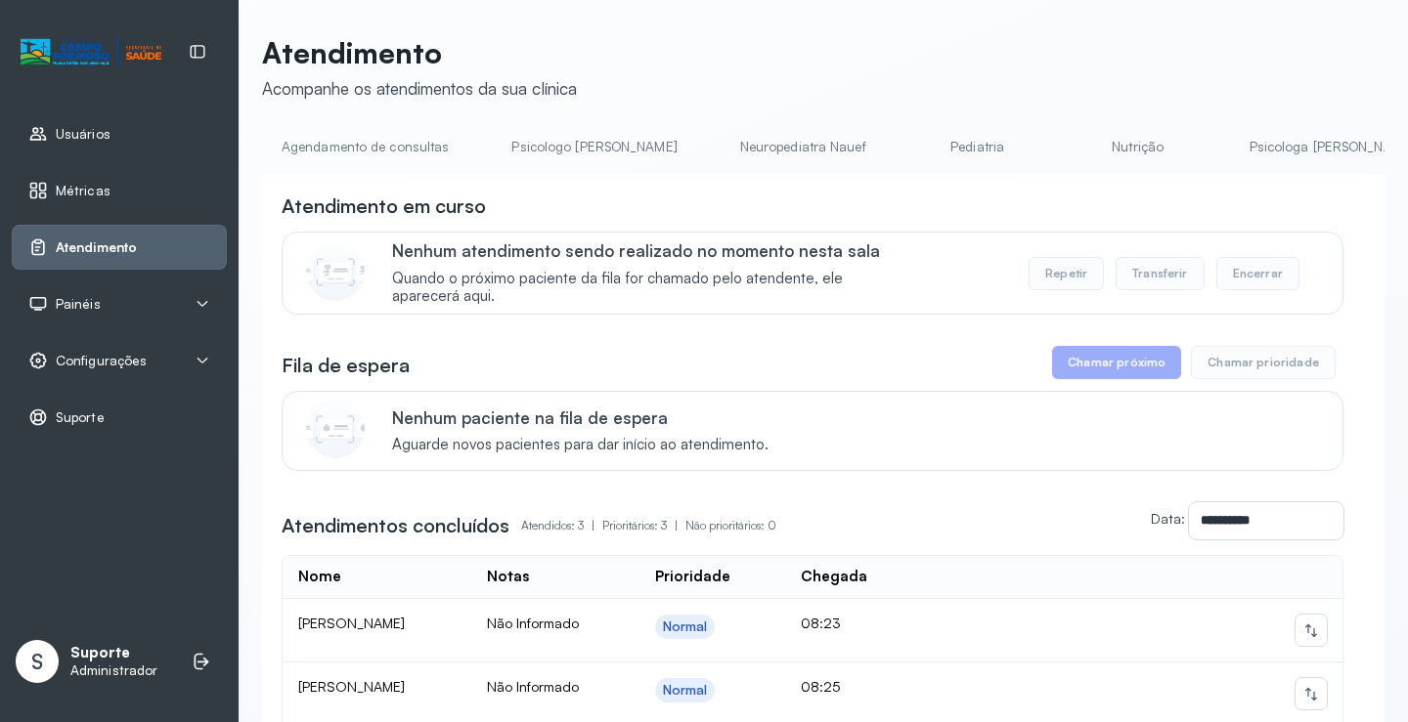
drag, startPoint x: 485, startPoint y: 179, endPoint x: 678, endPoint y: 179, distance: 192.6
click at [678, 179] on div "**********" at bounding box center [823, 544] width 1122 height 742
drag, startPoint x: 666, startPoint y: 171, endPoint x: 665, endPoint y: 184, distance: 12.7
click at [665, 183] on div "**********" at bounding box center [823, 523] width 1122 height 784
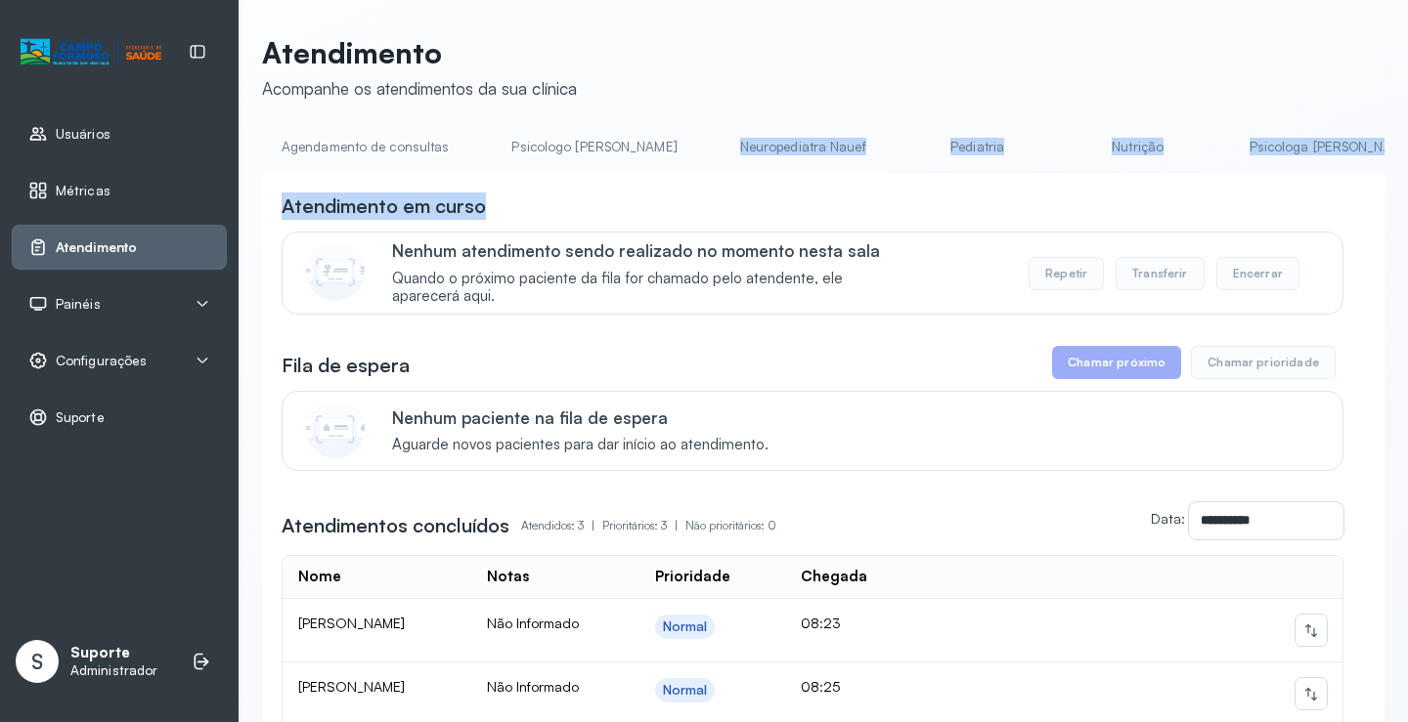
click at [635, 199] on div "Atendimento em curso" at bounding box center [813, 206] width 1062 height 27
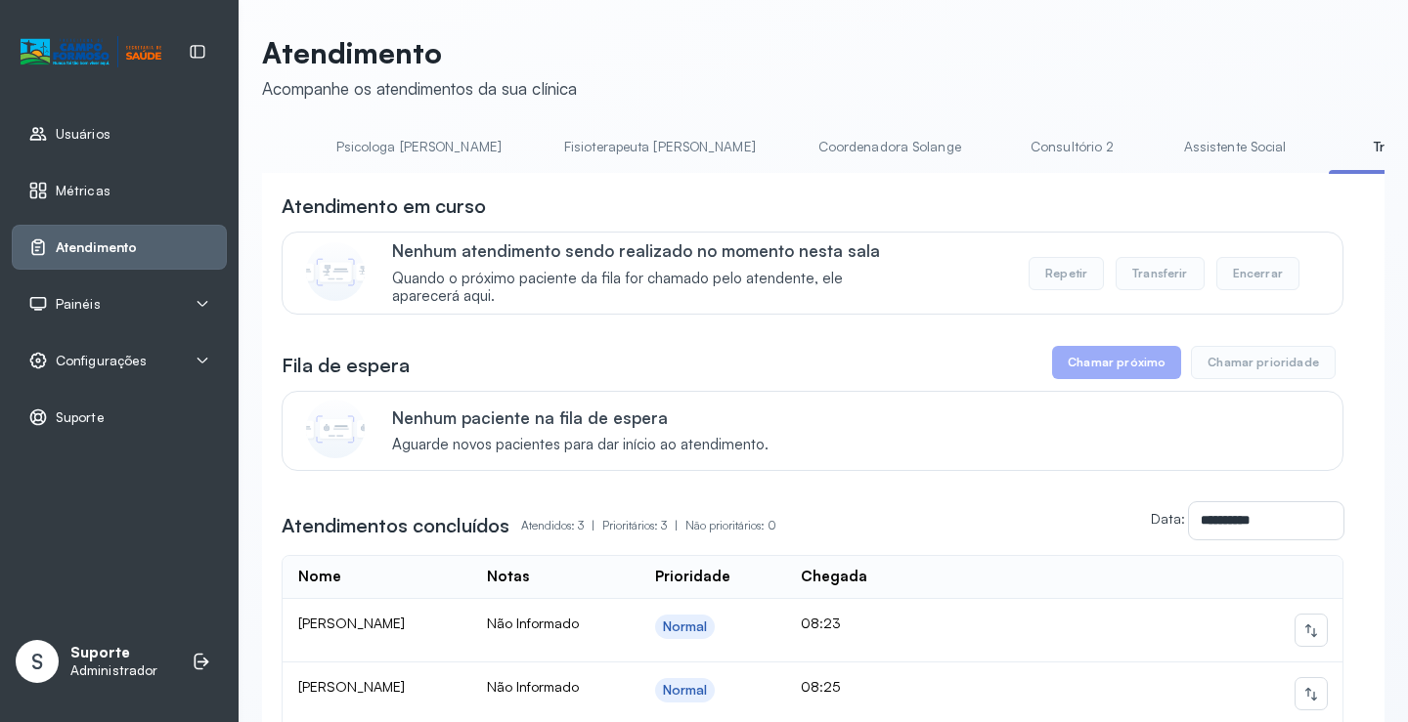
scroll to position [0, 929]
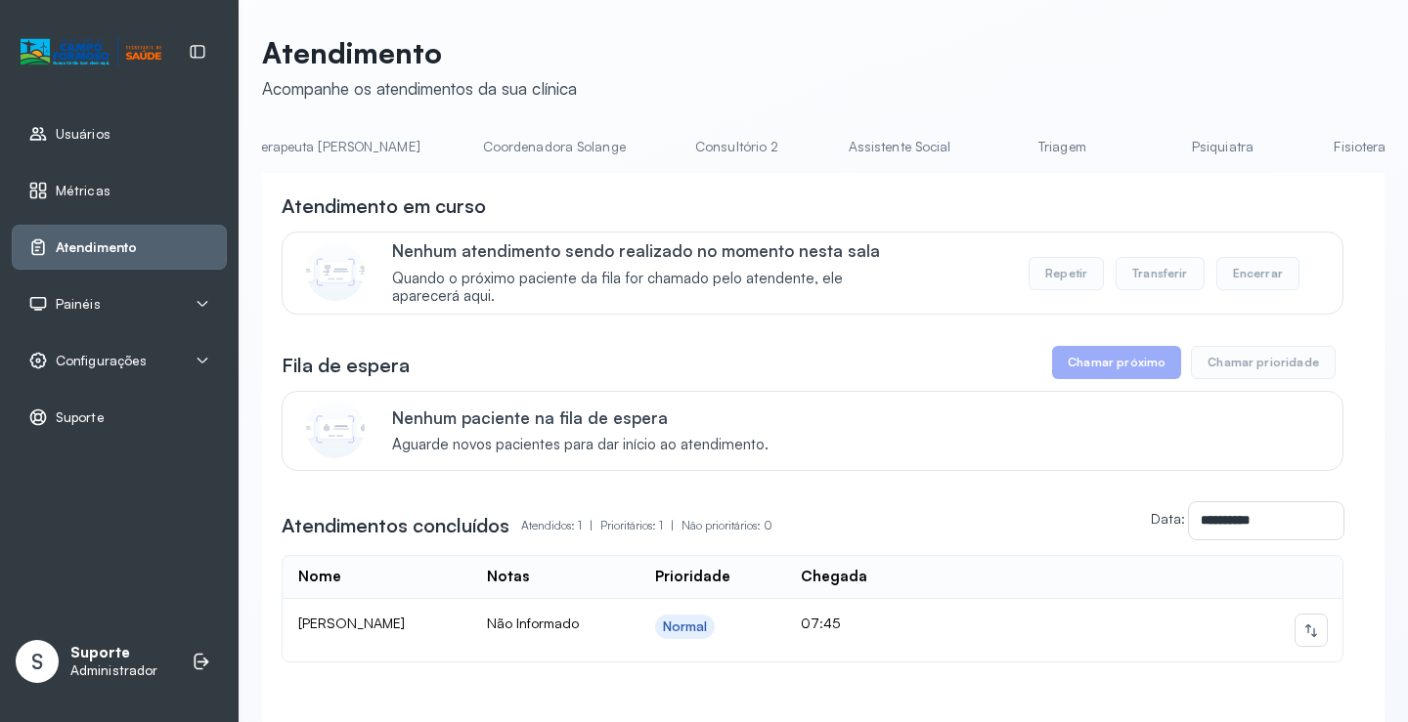
click at [993, 150] on link "Triagem" at bounding box center [1061, 147] width 137 height 32
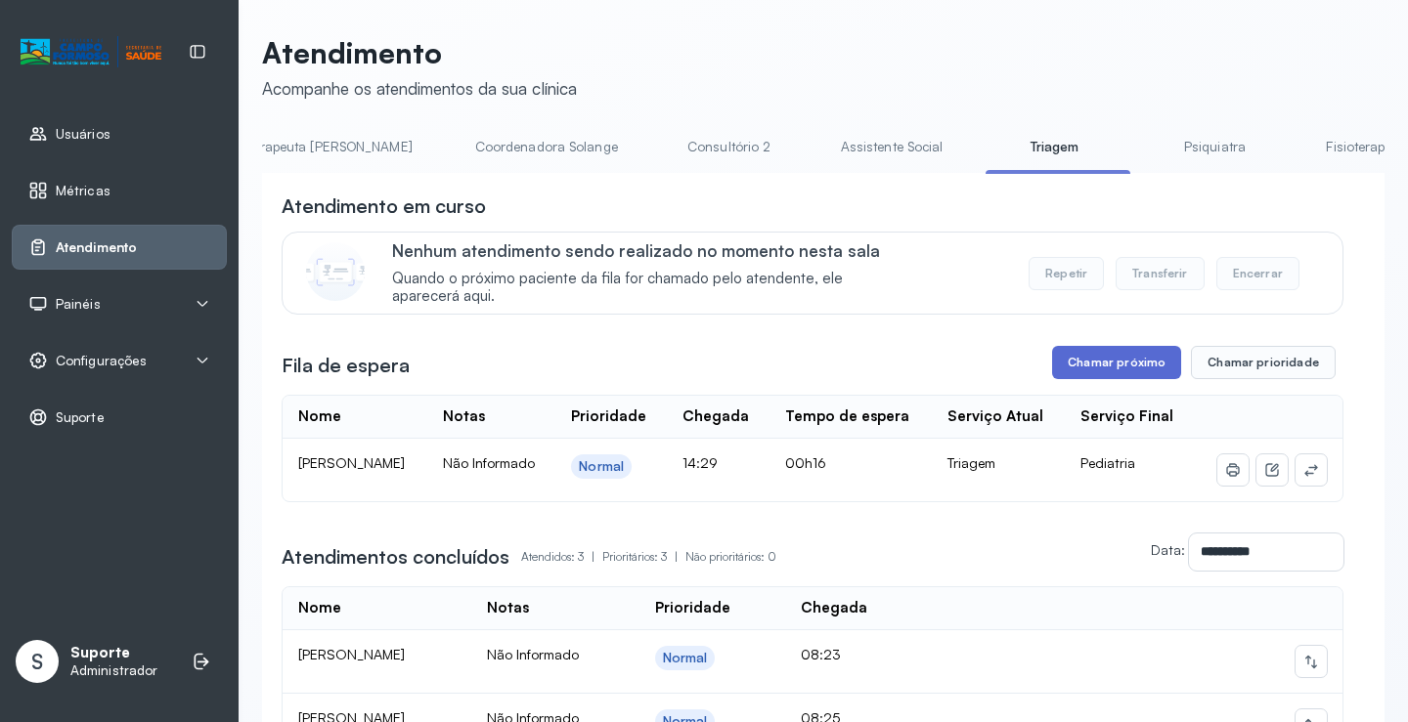
click at [1121, 365] on button "Chamar próximo" at bounding box center [1116, 362] width 129 height 33
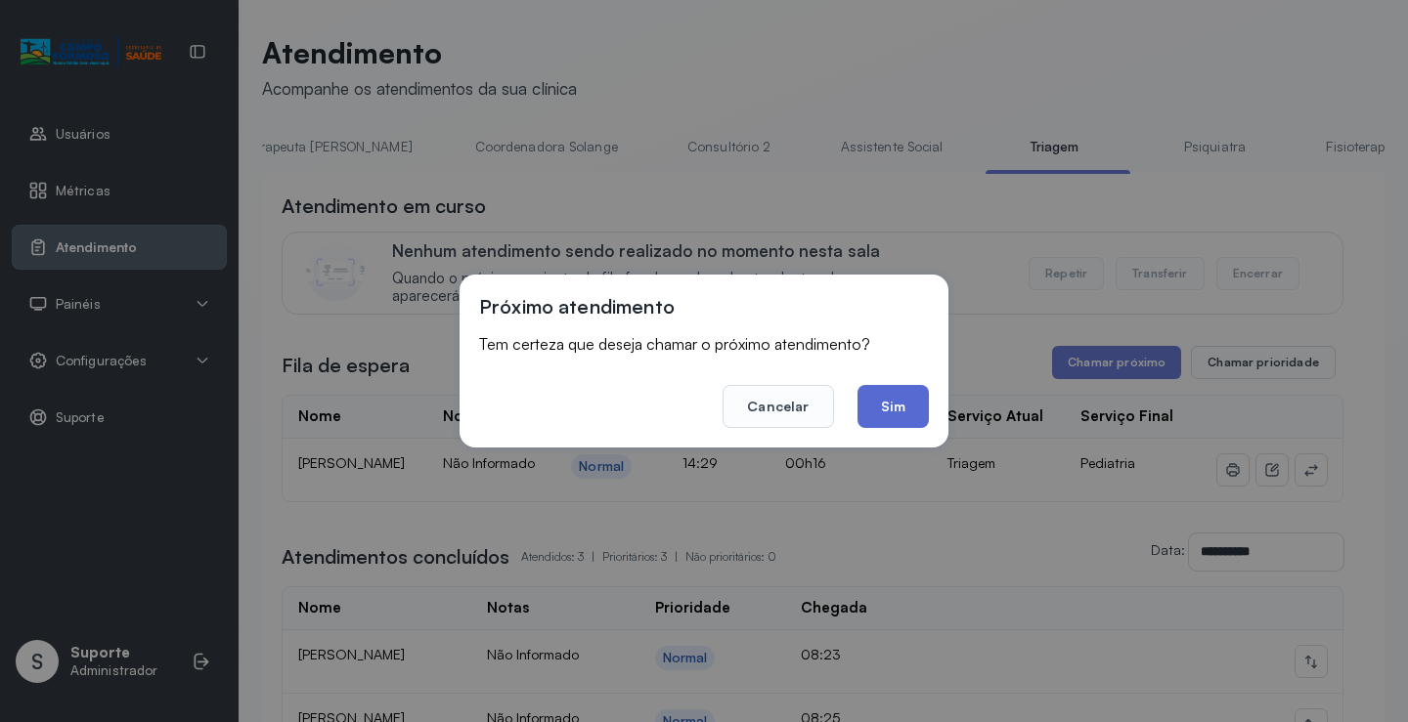
click at [894, 394] on button "Sim" at bounding box center [892, 406] width 71 height 43
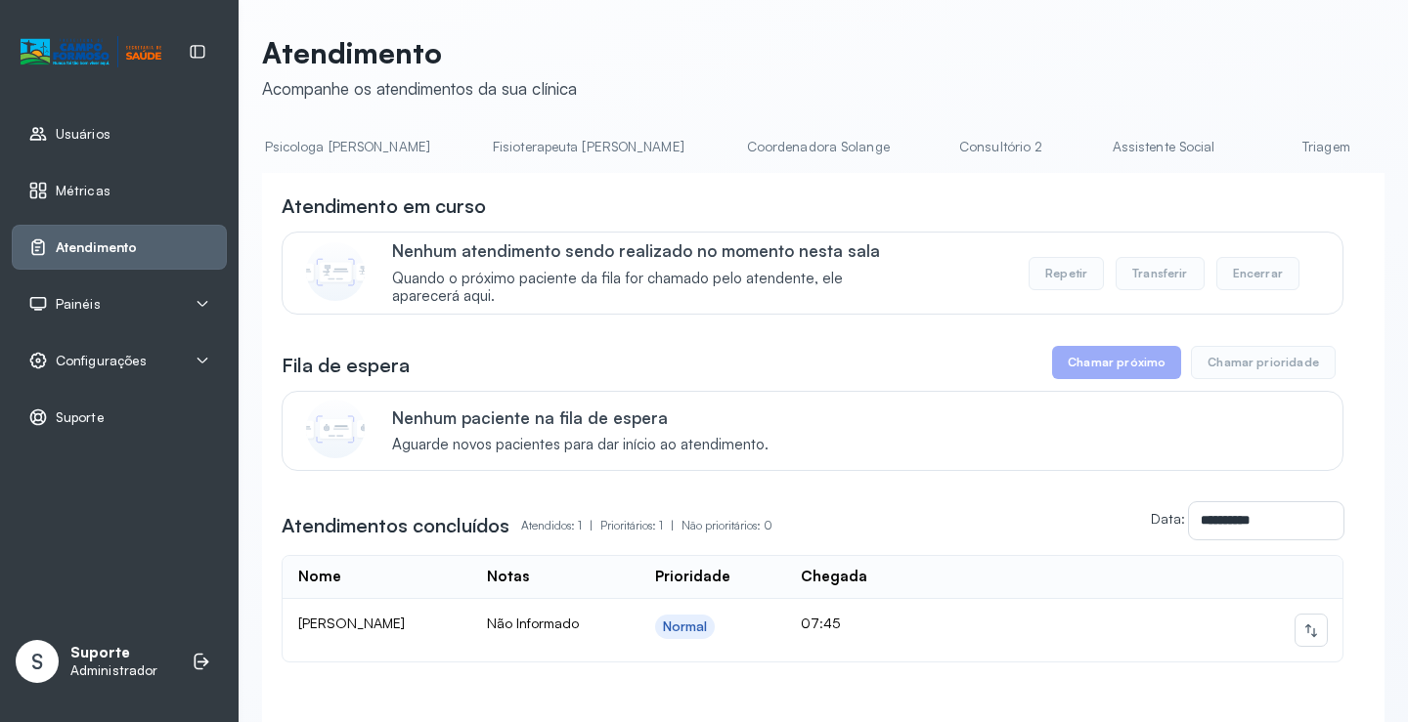
scroll to position [0, 1115]
click at [1135, 153] on link "Triagem" at bounding box center [1203, 147] width 137 height 32
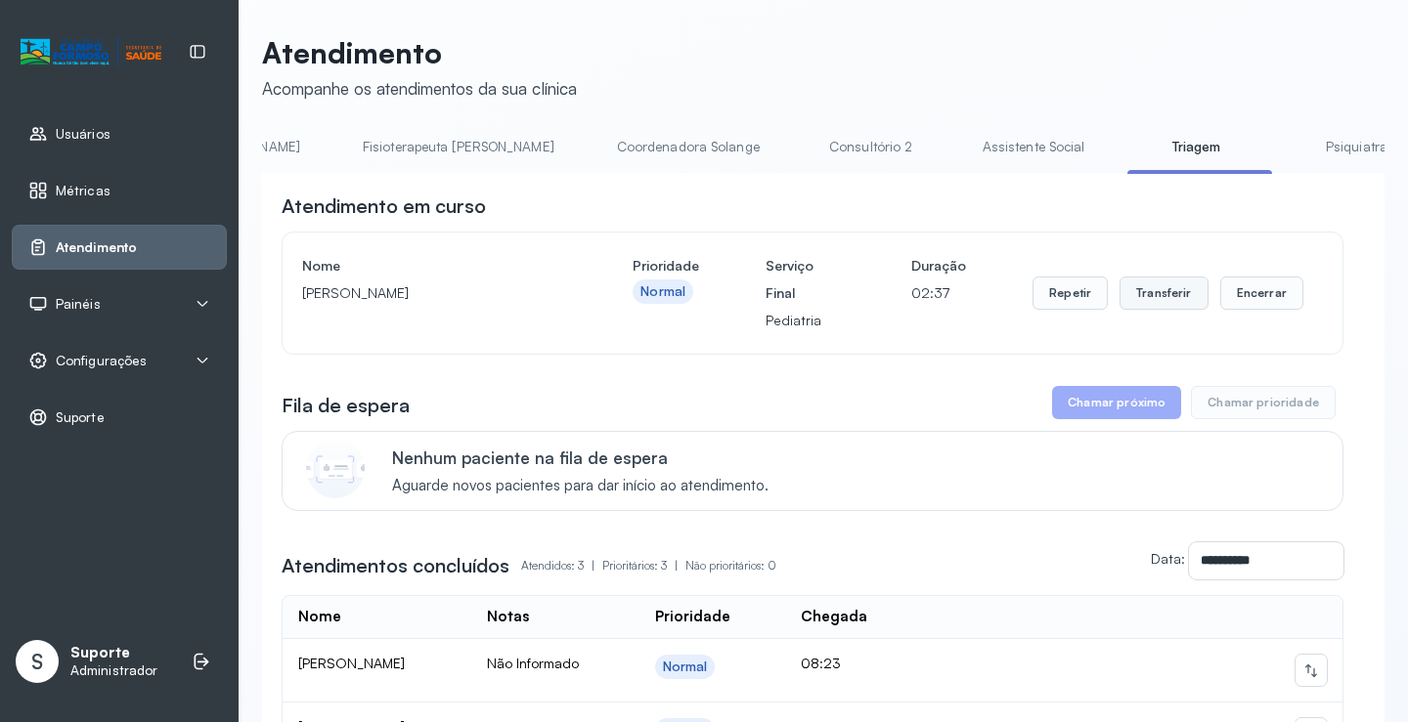
click at [1171, 306] on button "Transferir" at bounding box center [1163, 293] width 89 height 33
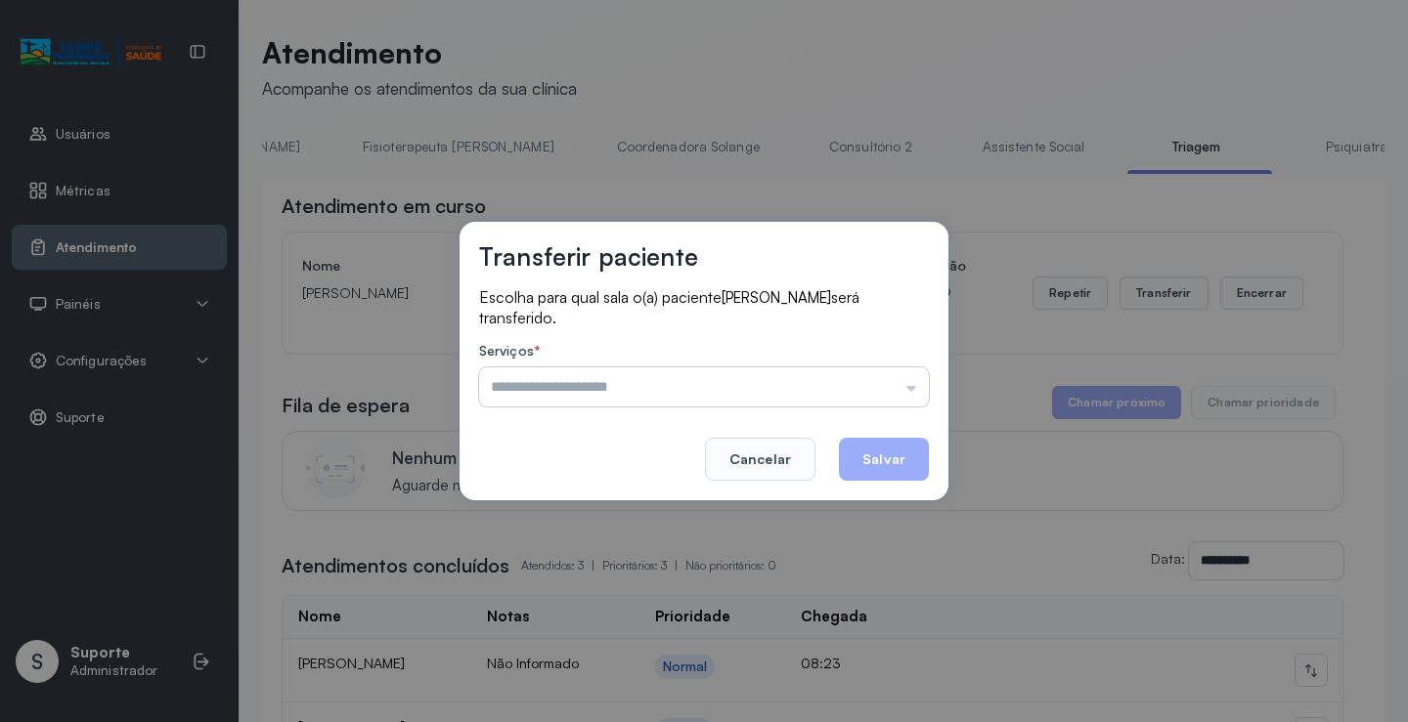
click at [920, 392] on input "text" at bounding box center [704, 387] width 450 height 39
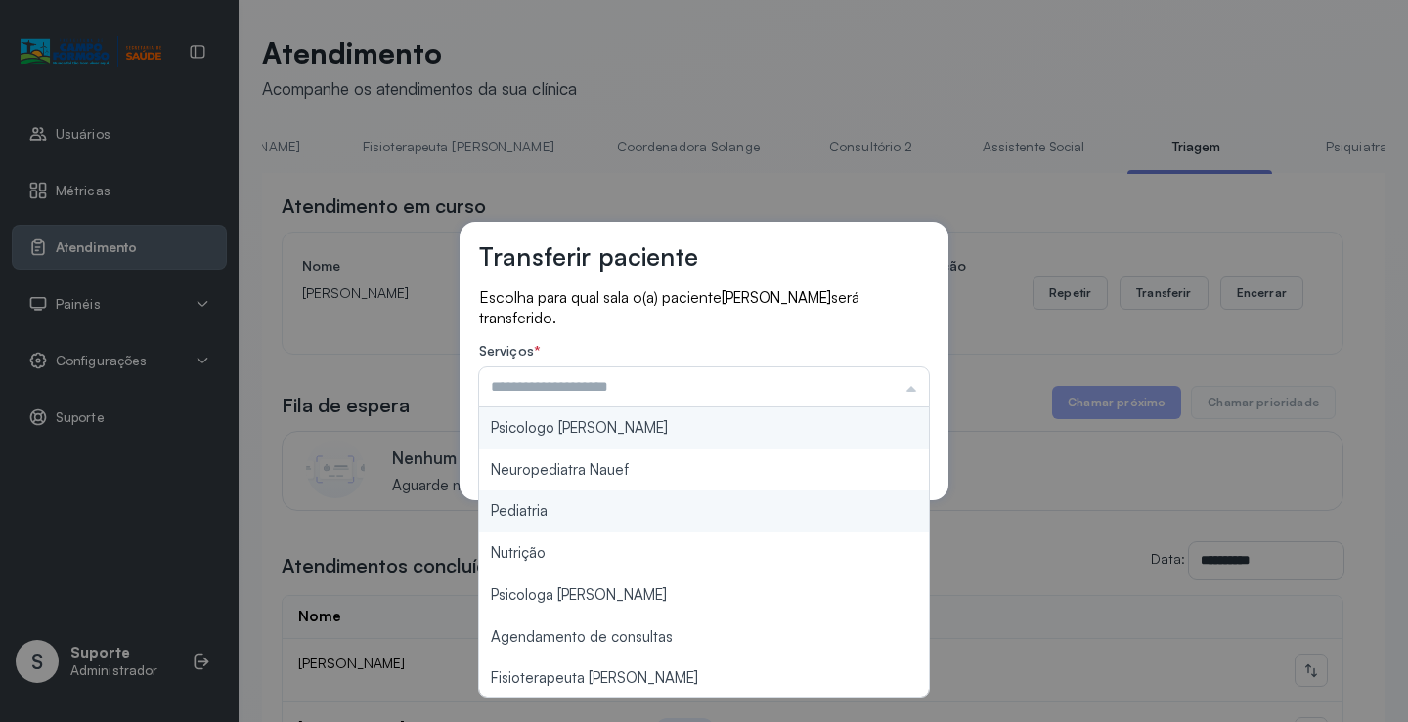
type input "*********"
click at [563, 508] on div "Transferir paciente Escolha para qual sala o(a) paciente [PERSON_NAME] será tra…" at bounding box center [704, 361] width 1408 height 722
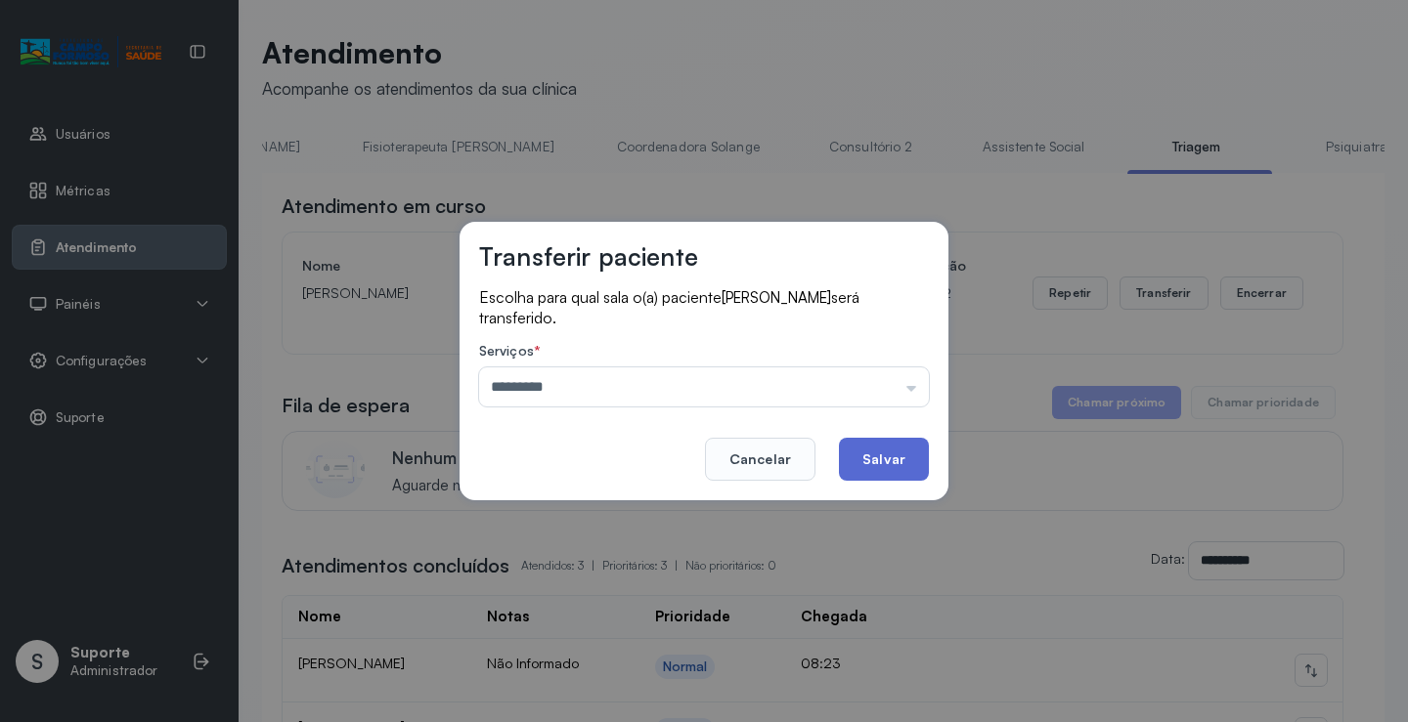
click at [887, 461] on button "Salvar" at bounding box center [884, 459] width 90 height 43
